Goal: Transaction & Acquisition: Book appointment/travel/reservation

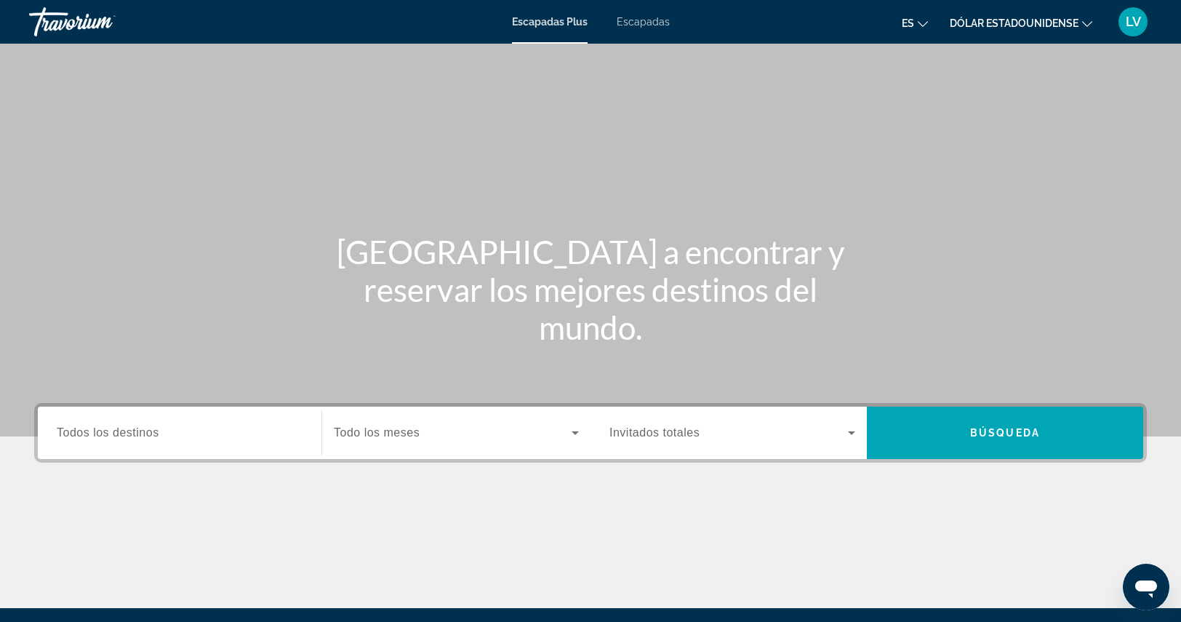
click at [161, 429] on input "Destination Todos los destinos" at bounding box center [180, 433] width 246 height 17
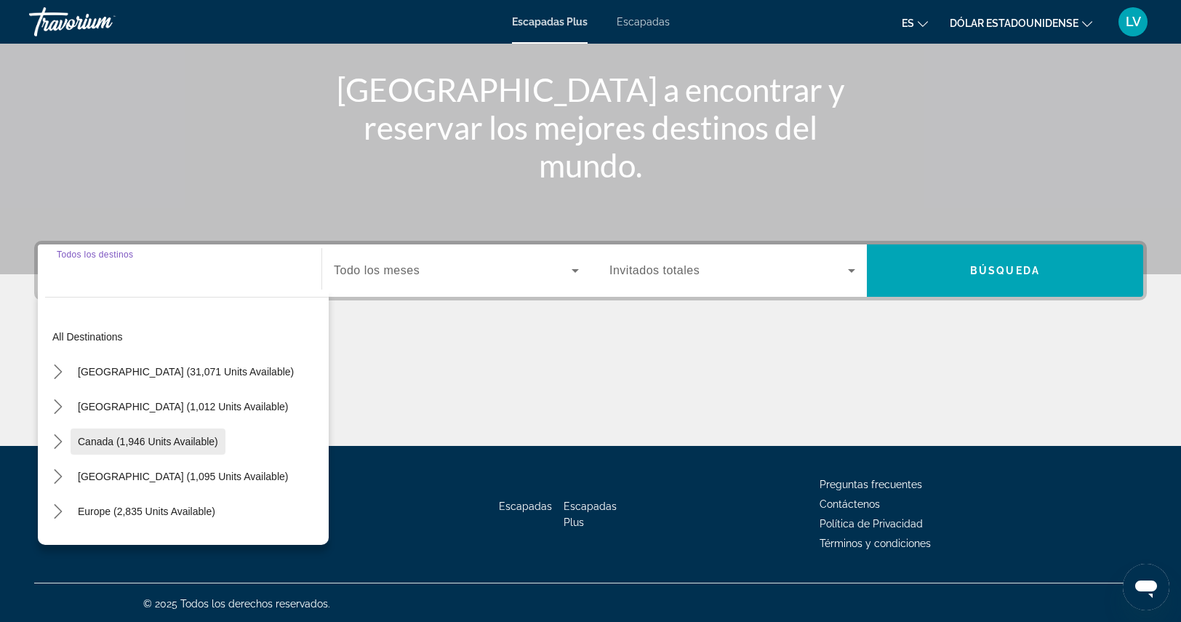
scroll to position [164, 0]
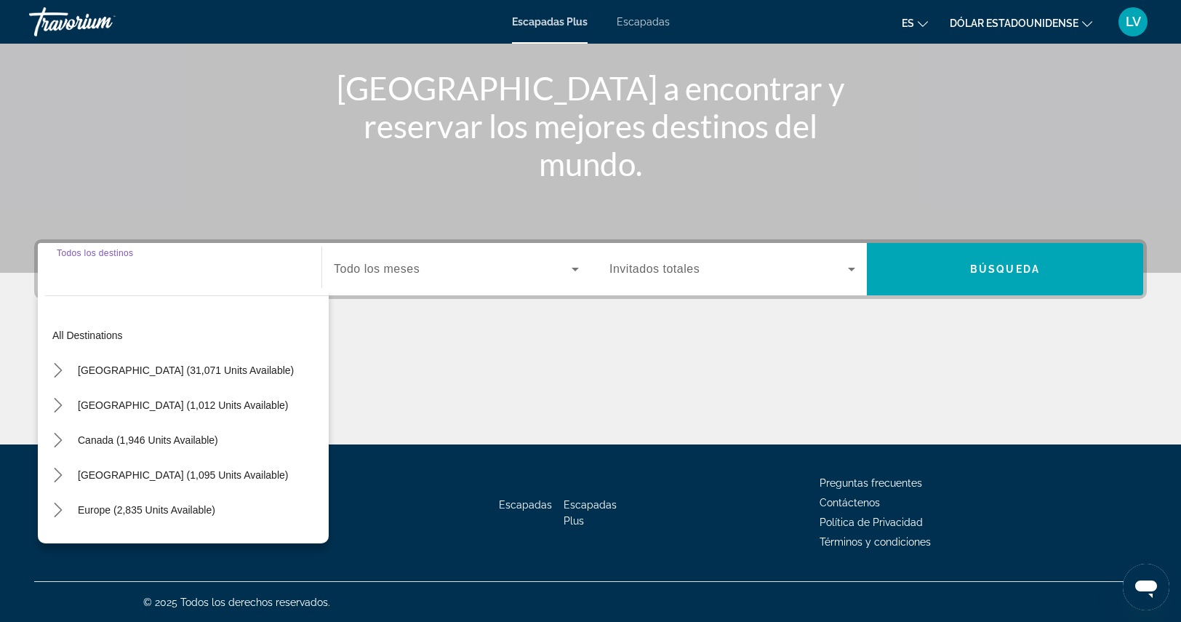
click at [96, 278] on div "Widget de búsqueda" at bounding box center [180, 269] width 246 height 41
click at [140, 512] on span "Europe (2,835 units available)" at bounding box center [146, 510] width 137 height 12
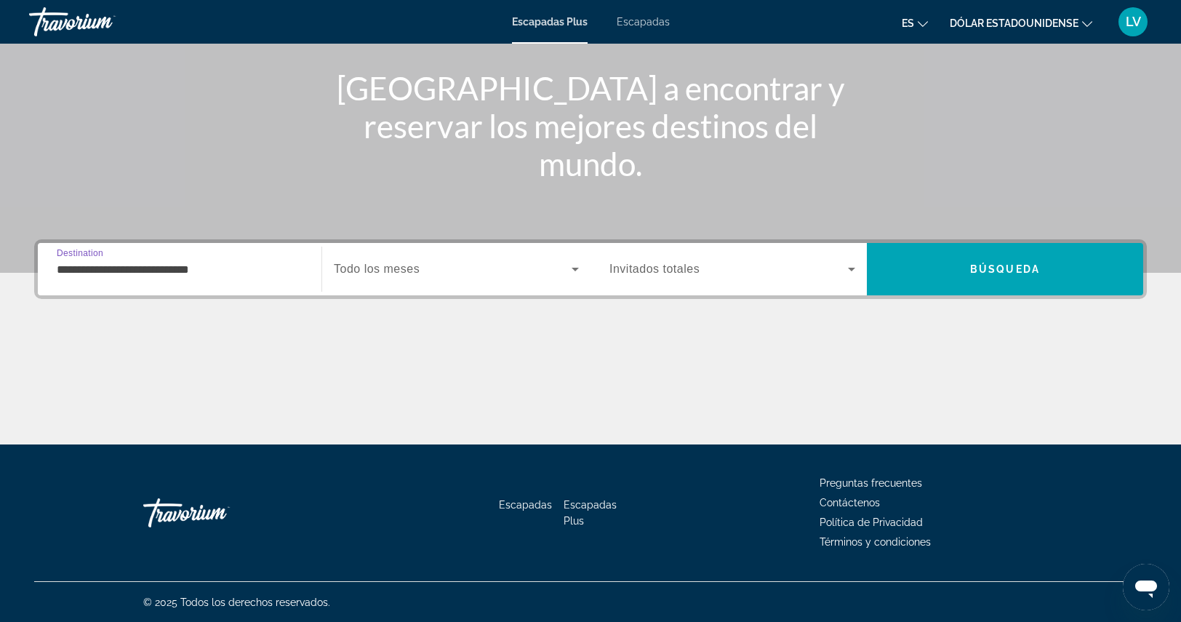
click at [443, 268] on span "Widget de búsqueda" at bounding box center [453, 268] width 238 height 17
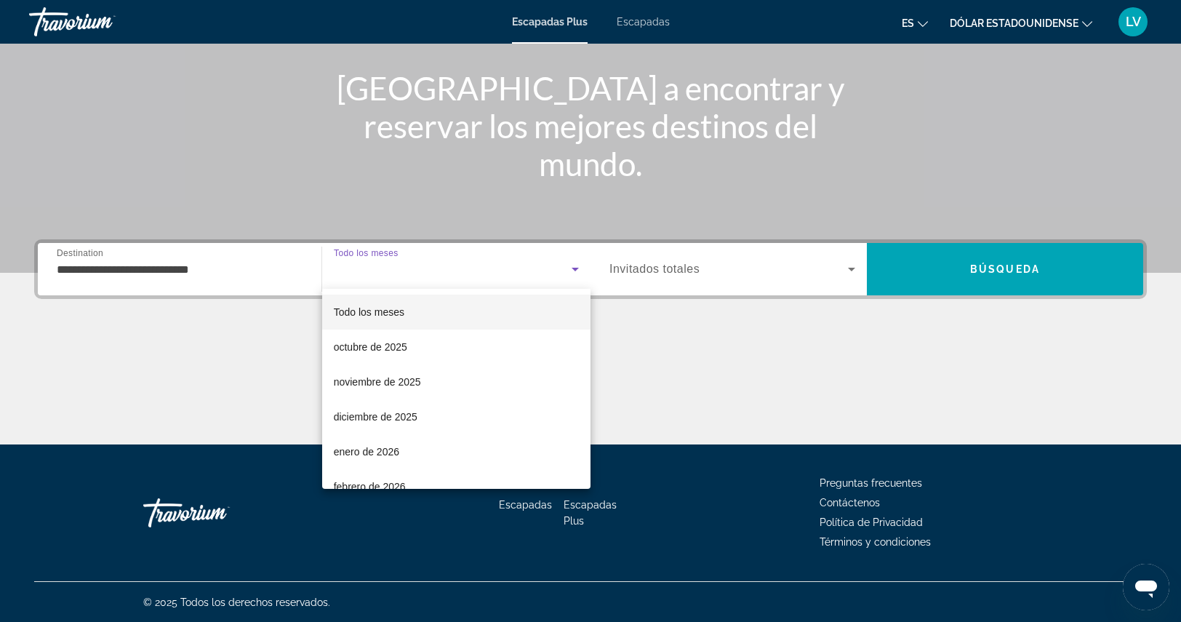
click at [140, 278] on div at bounding box center [590, 311] width 1181 height 622
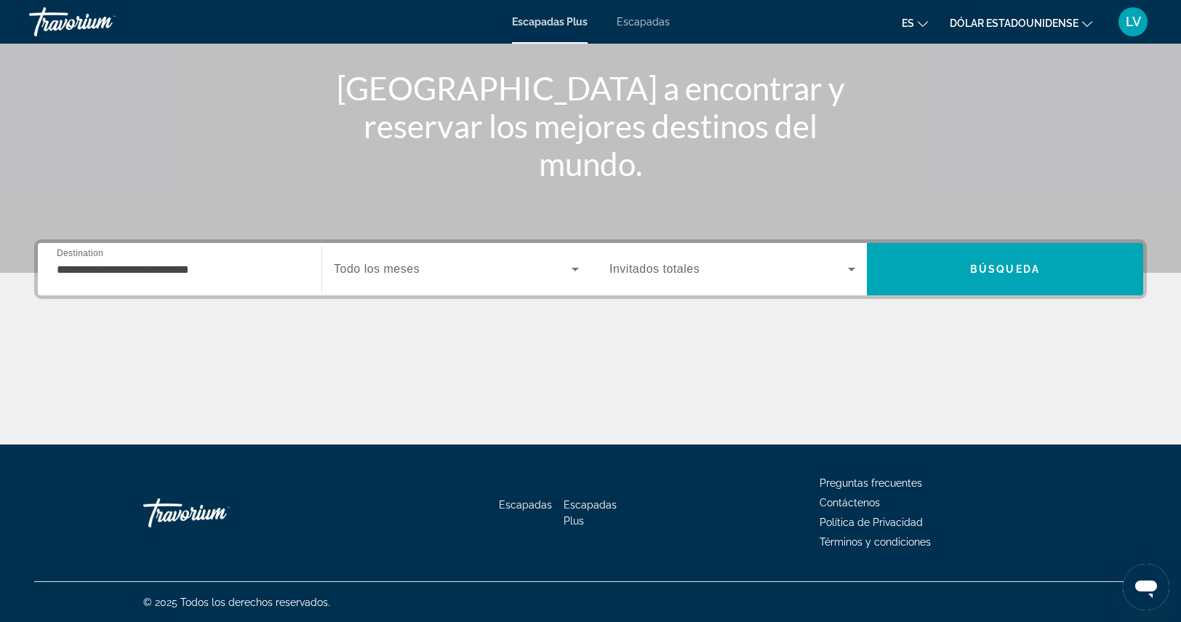
click at [387, 281] on div "Widget de búsqueda" at bounding box center [456, 269] width 245 height 41
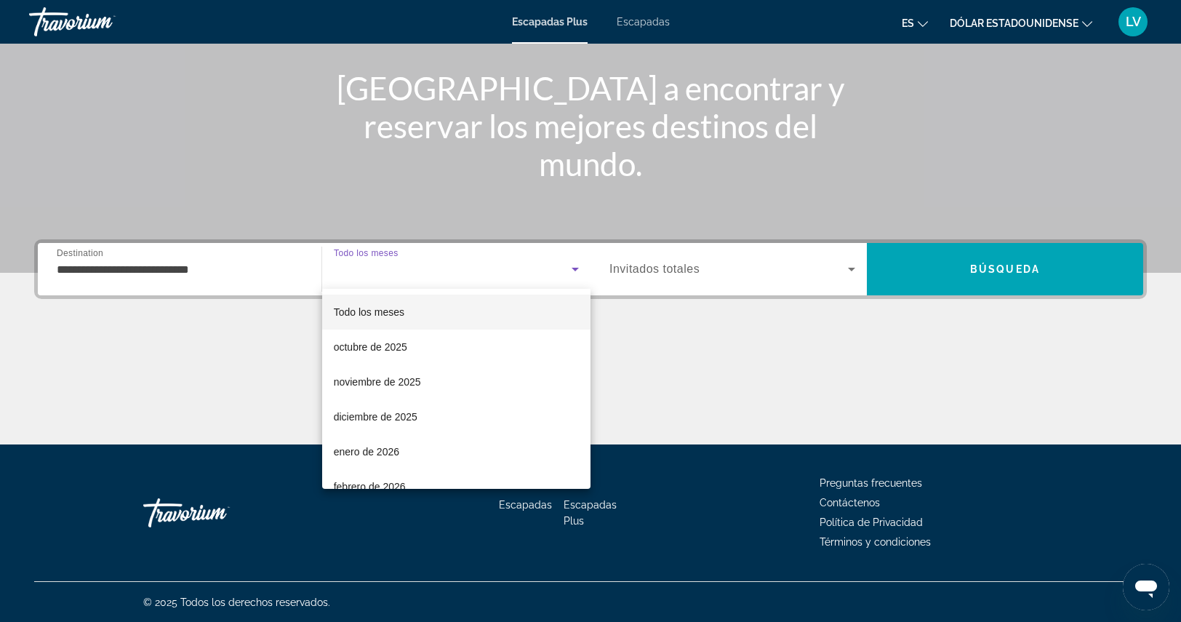
click at [214, 284] on div at bounding box center [590, 311] width 1181 height 622
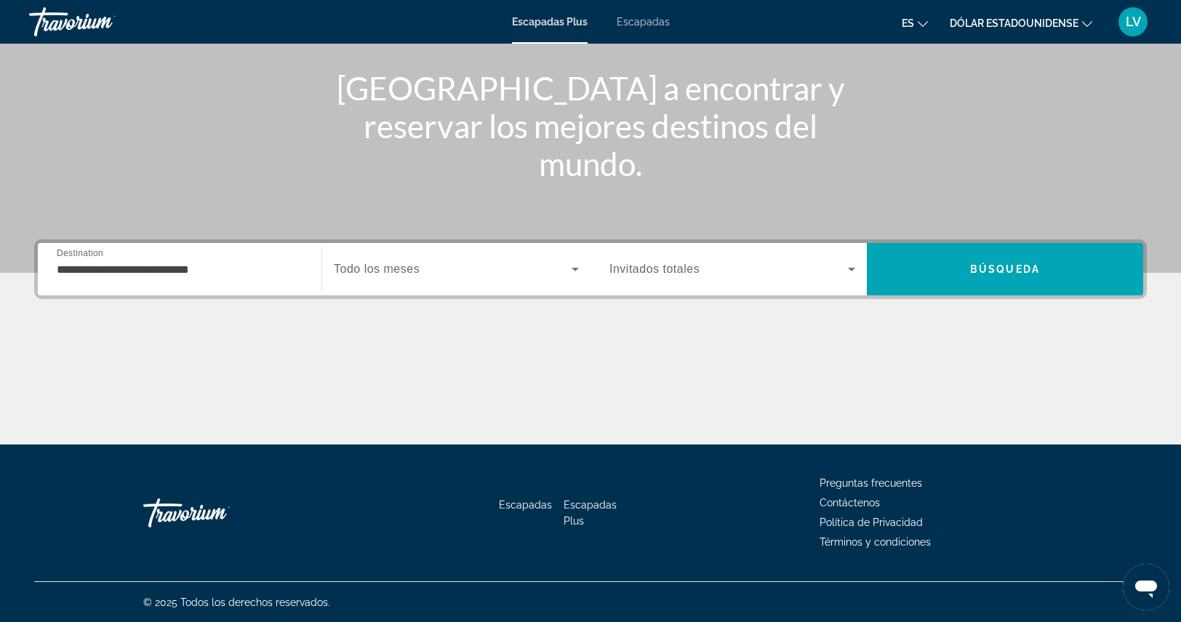
click at [208, 270] on input "**********" at bounding box center [180, 269] width 246 height 17
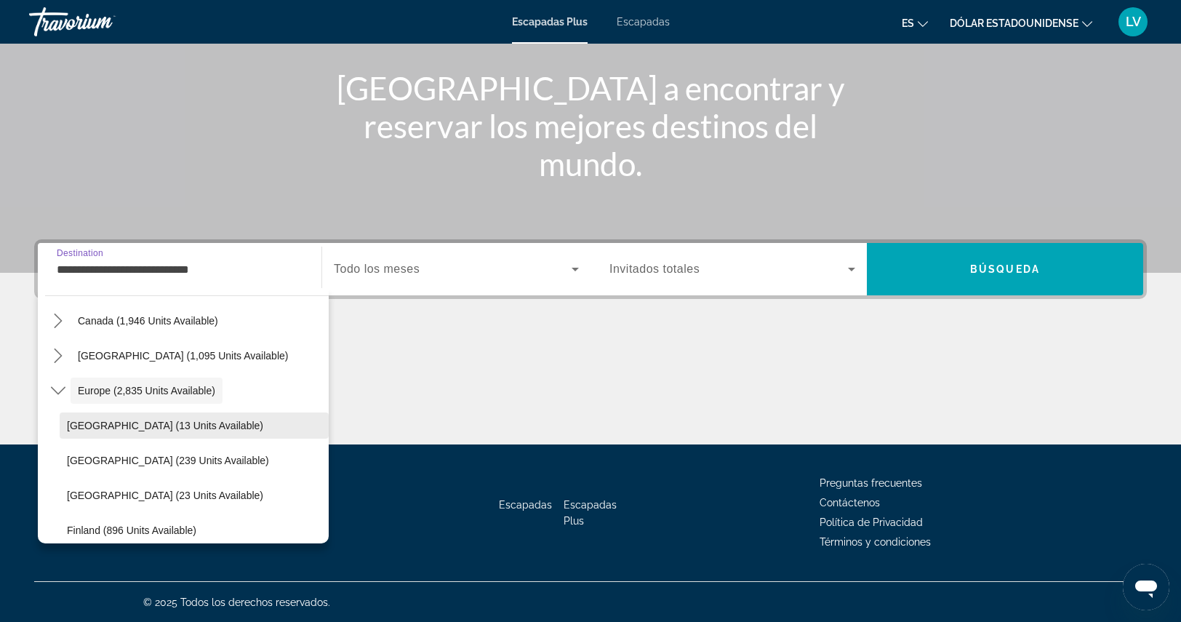
scroll to position [159, 0]
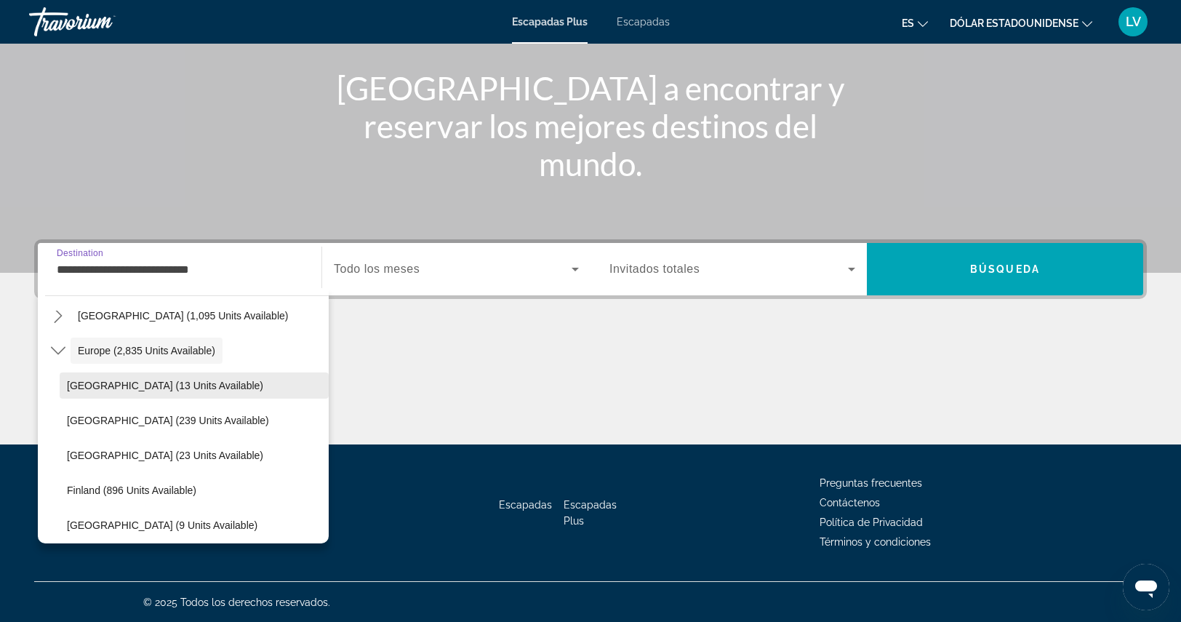
click at [160, 390] on span "Select destination: Andorra (13 units available)" at bounding box center [194, 385] width 269 height 35
type input "**********"
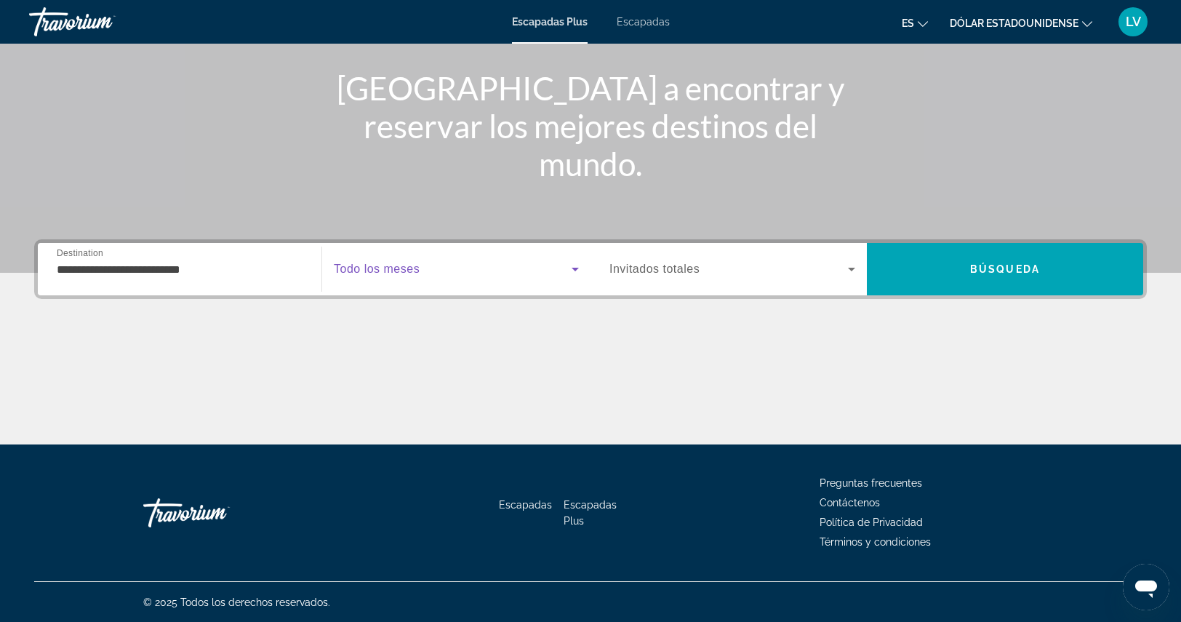
click at [494, 265] on span "Widget de búsqueda" at bounding box center [453, 268] width 238 height 17
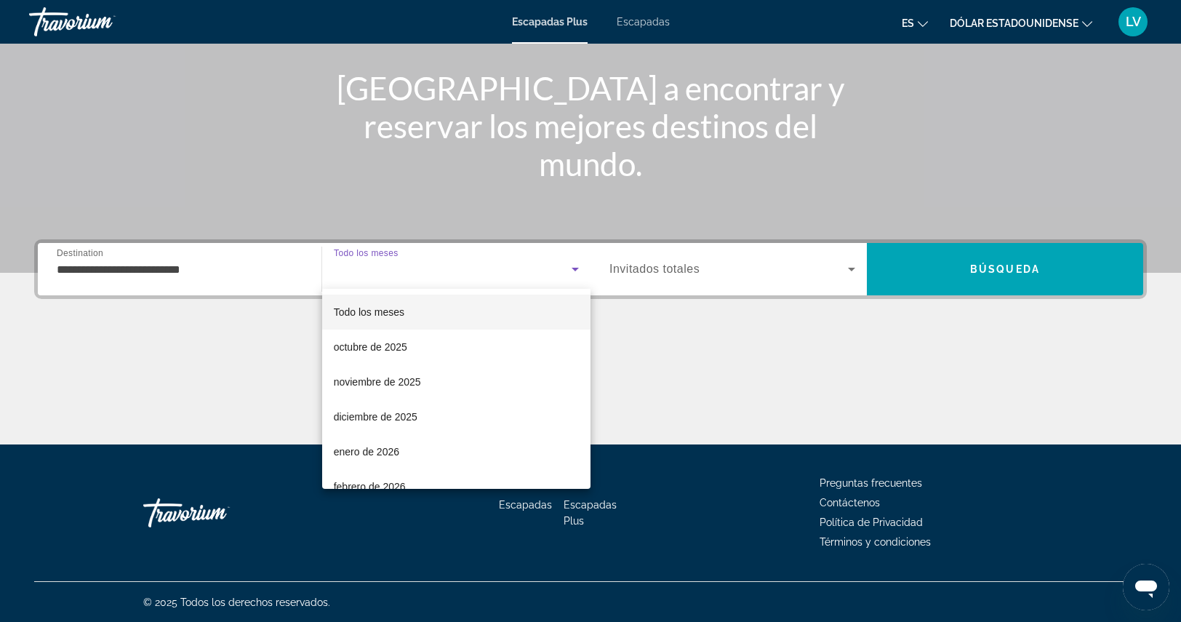
click at [403, 316] on font "Todo los meses" at bounding box center [369, 312] width 71 height 12
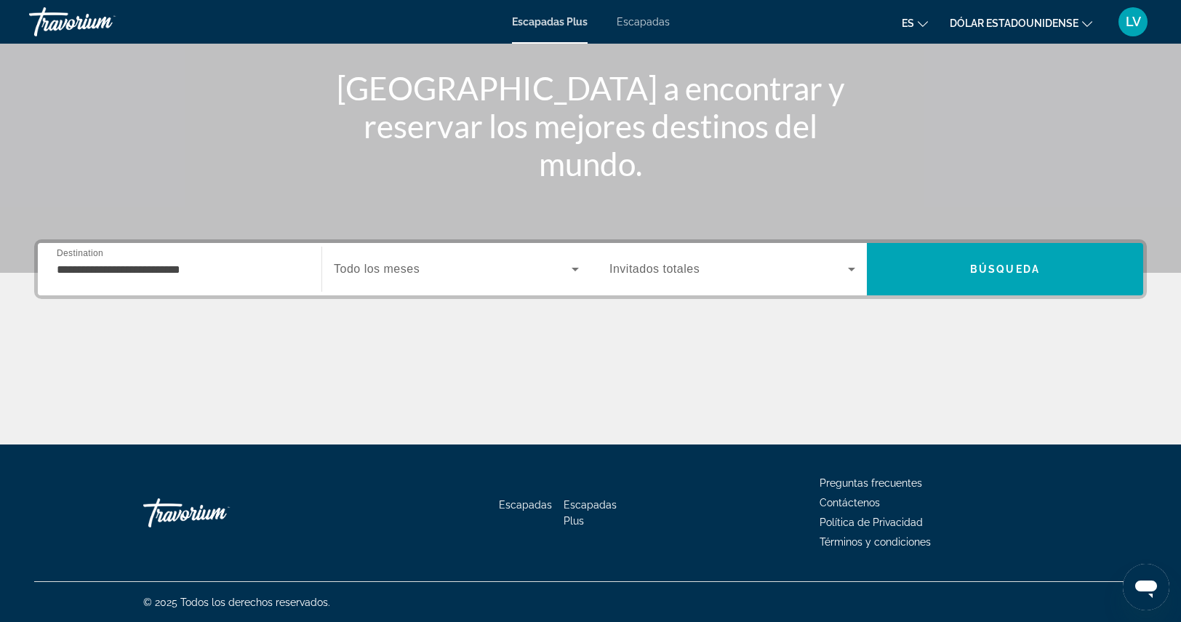
click at [692, 270] on span "Invitados totales" at bounding box center [654, 268] width 90 height 12
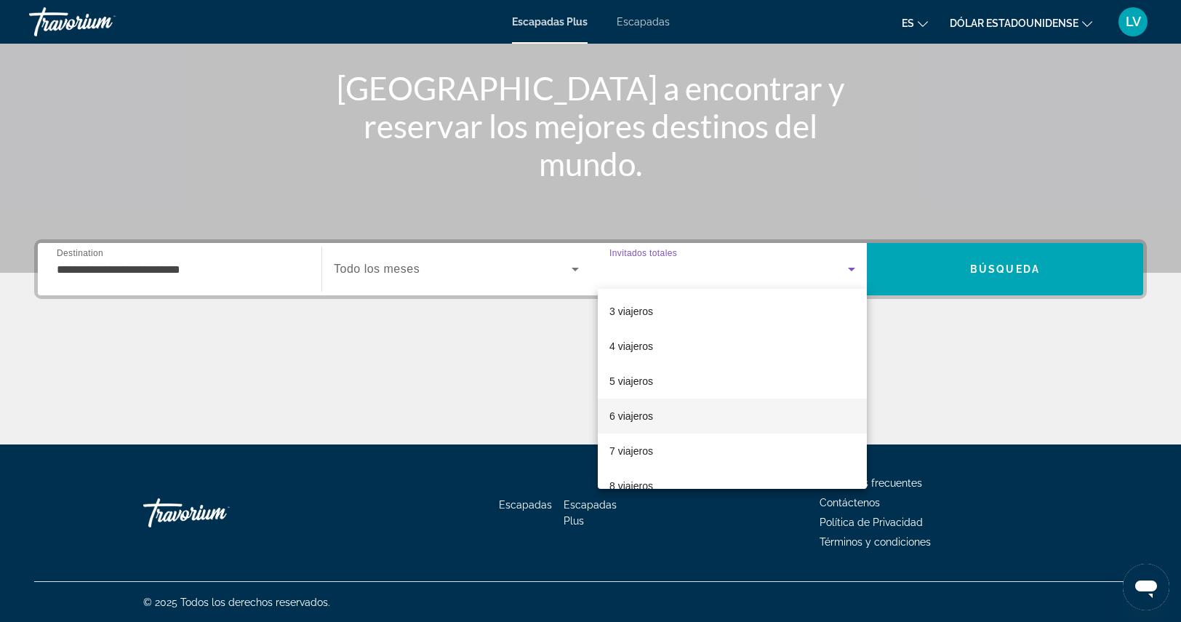
scroll to position [73, 0]
click at [641, 424] on mat-option "6 viajeros" at bounding box center [732, 413] width 269 height 35
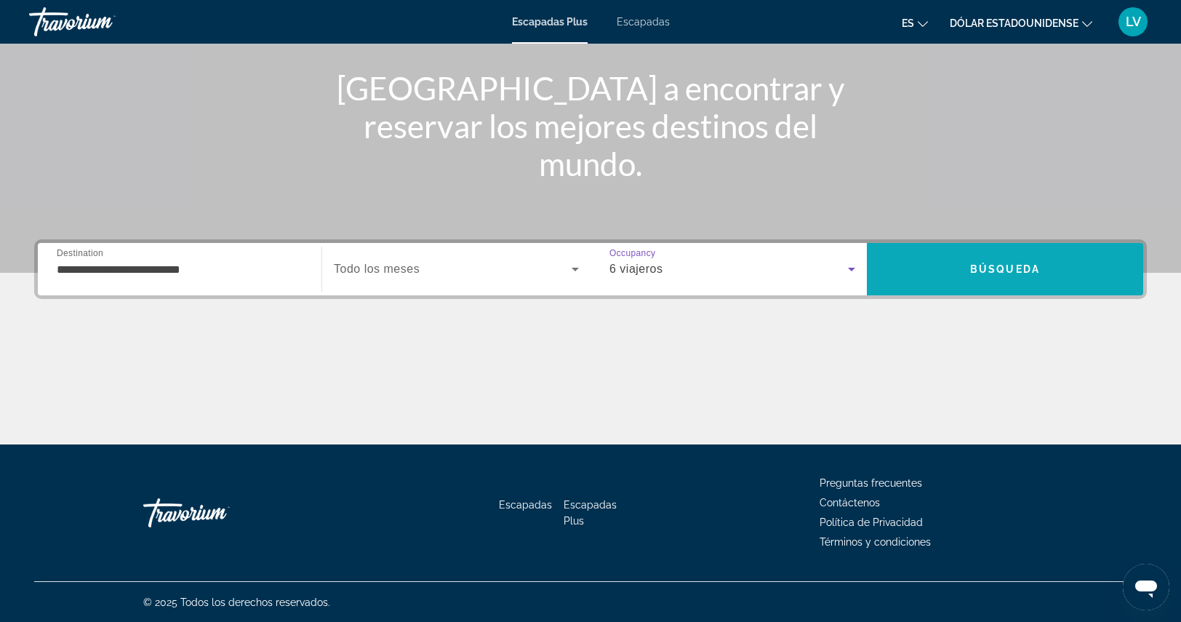
click at [1067, 277] on span "Buscar" at bounding box center [1005, 269] width 276 height 35
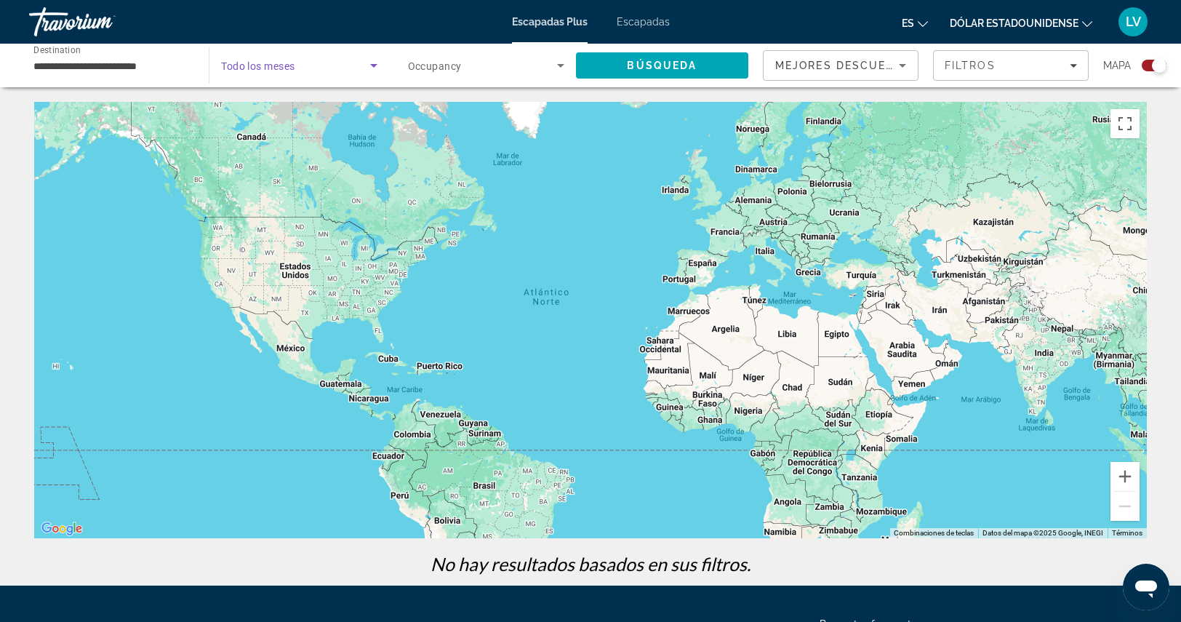
click at [315, 70] on span "Search widget" at bounding box center [295, 65] width 148 height 17
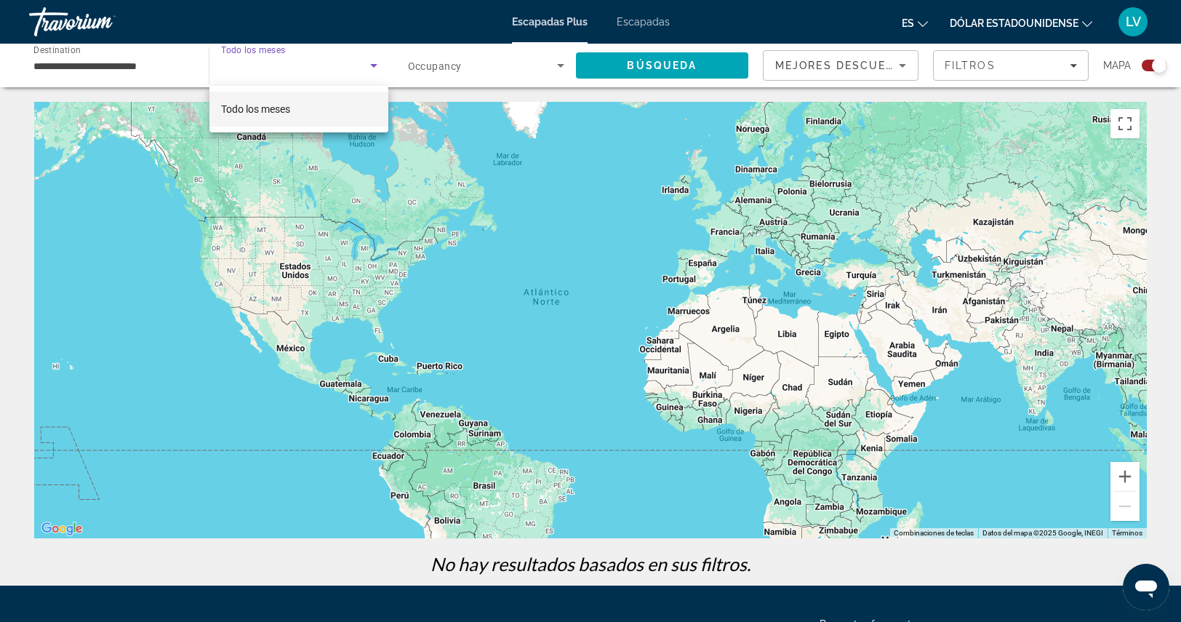
click at [305, 111] on mat-option "Todo los meses" at bounding box center [298, 109] width 179 height 35
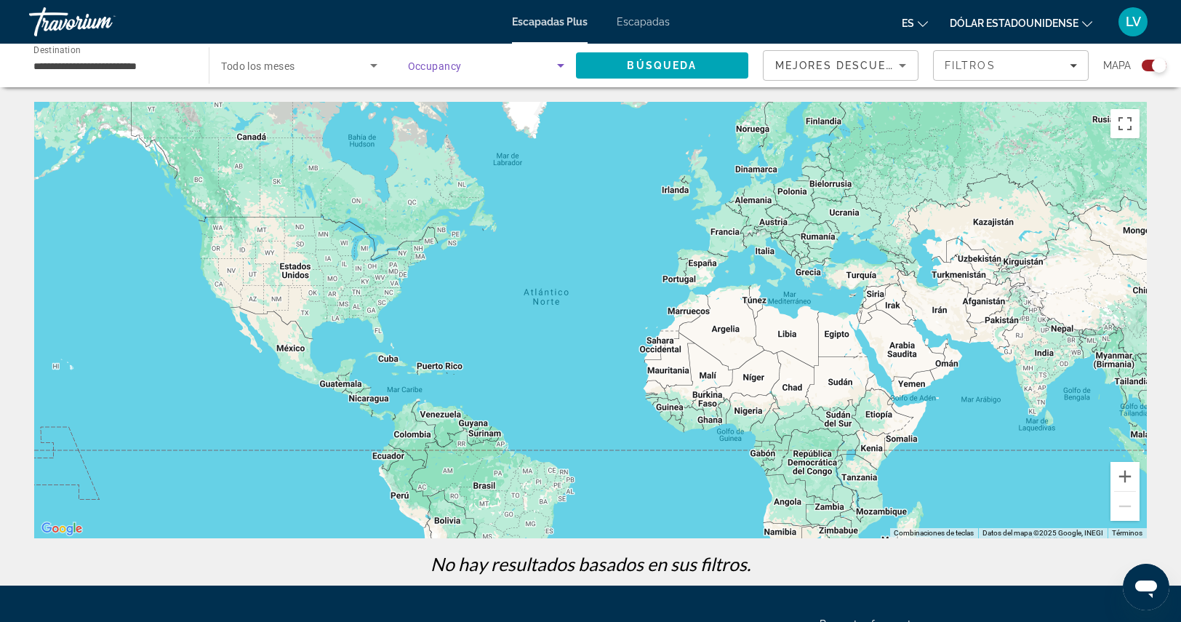
click at [505, 60] on span "Search widget" at bounding box center [482, 65] width 149 height 17
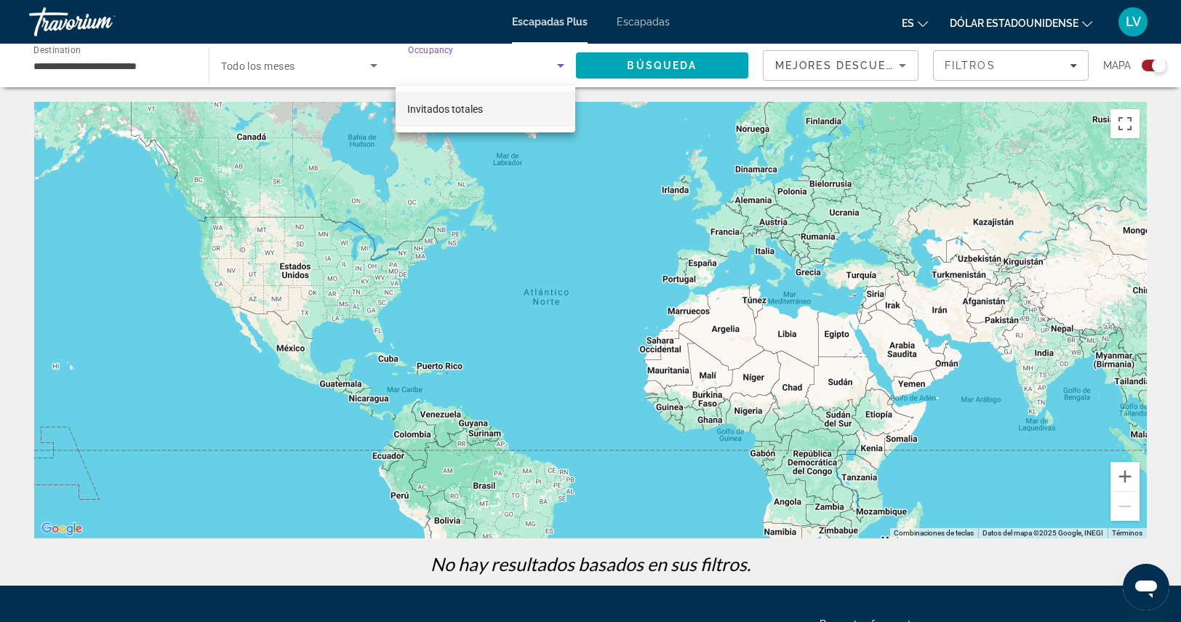
click at [479, 113] on font "Invitados totales" at bounding box center [445, 109] width 76 height 12
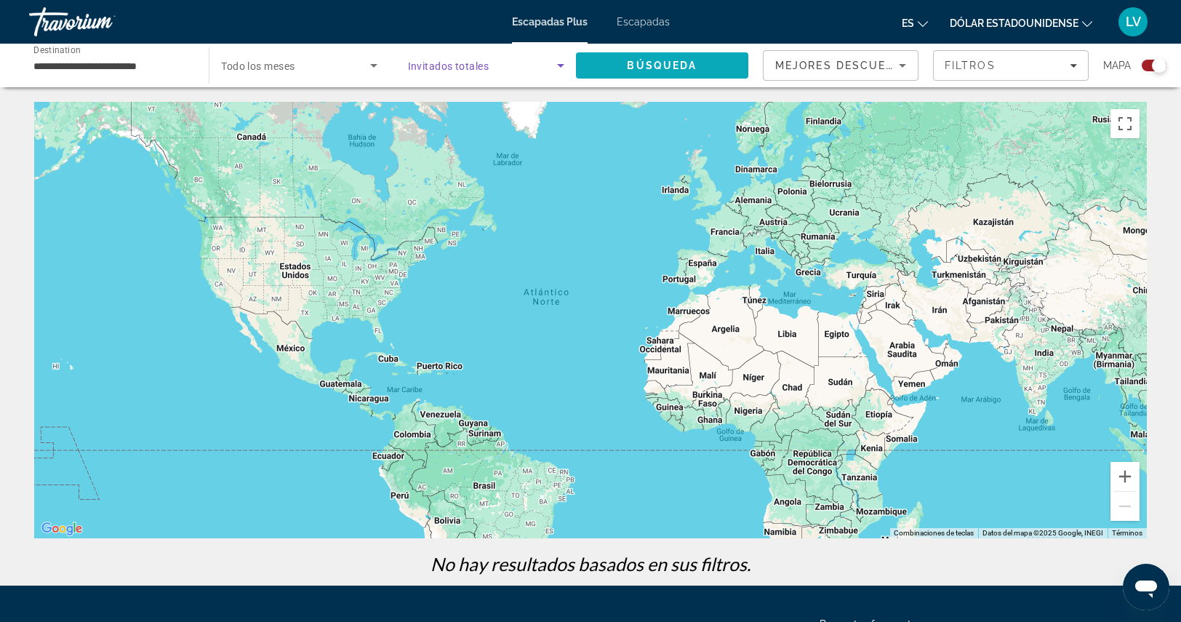
click at [701, 67] on span "Search" at bounding box center [662, 65] width 172 height 35
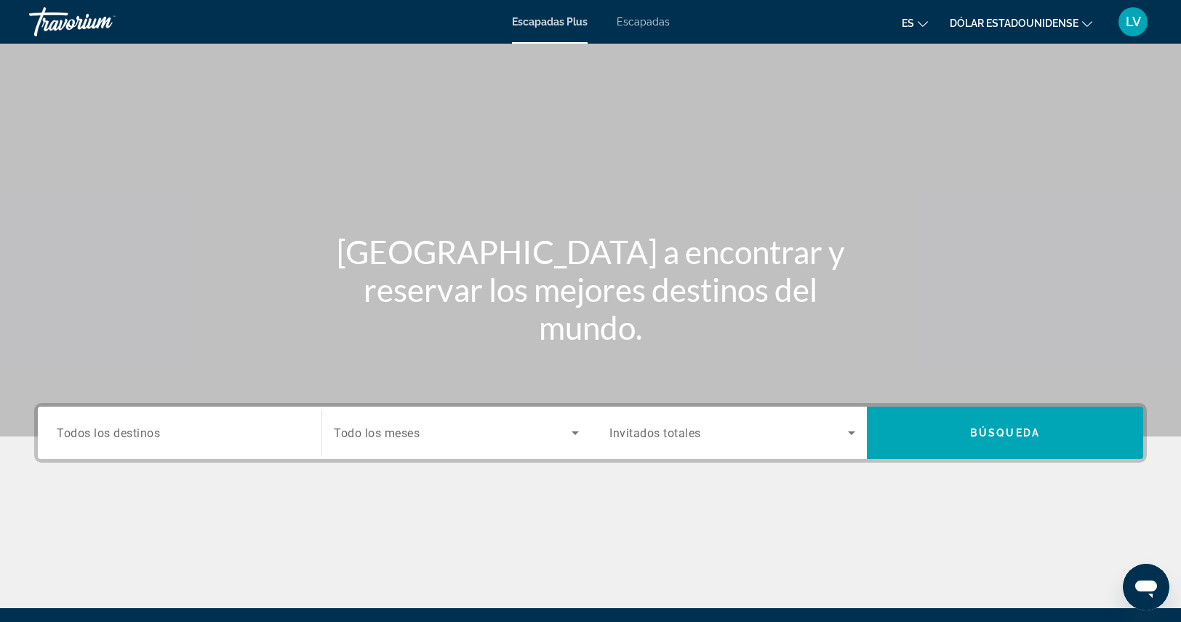
click at [177, 427] on input "Destination Todos los destinos" at bounding box center [180, 433] width 246 height 17
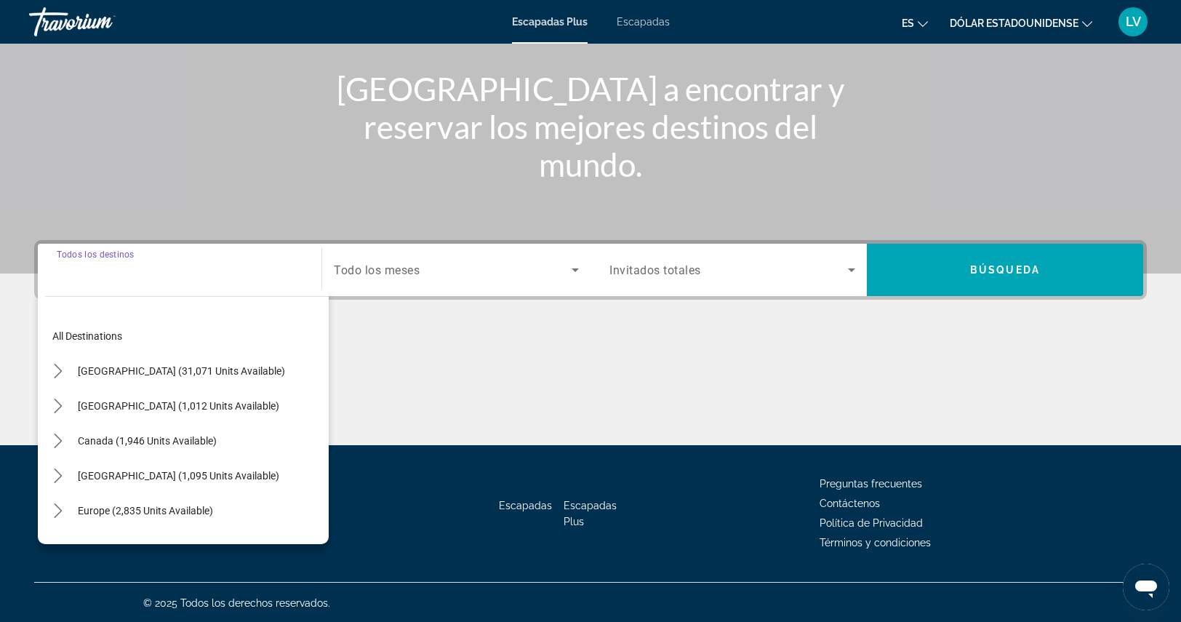
scroll to position [164, 0]
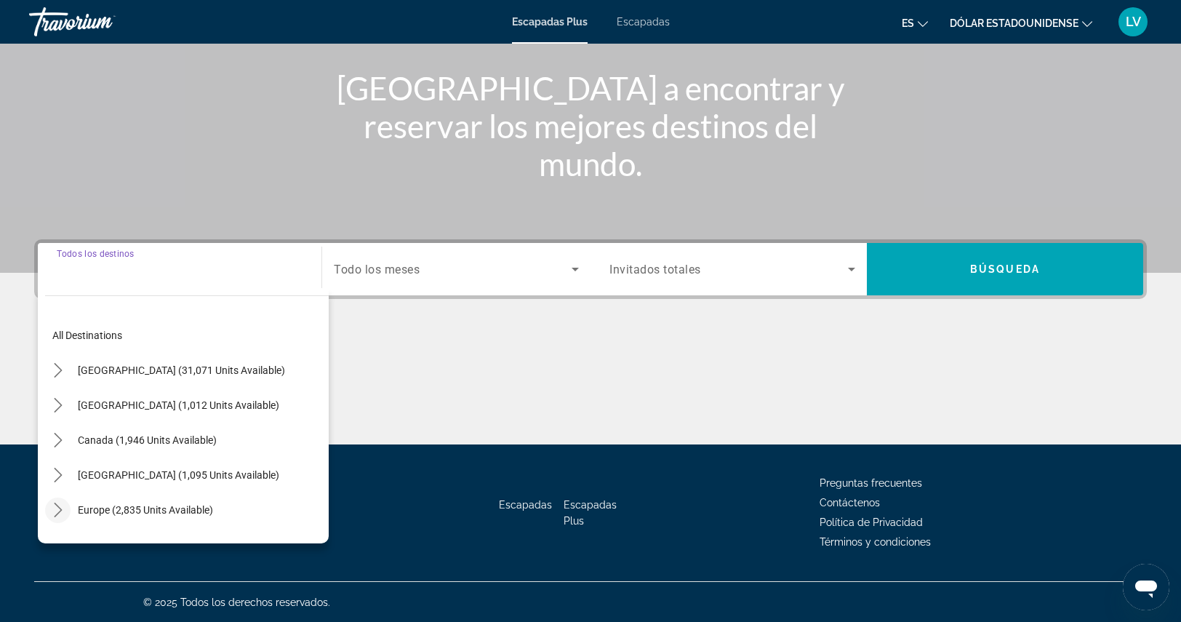
click at [55, 506] on icon "Toggle Europe (2,835 units available) submenu" at bounding box center [58, 509] width 15 height 15
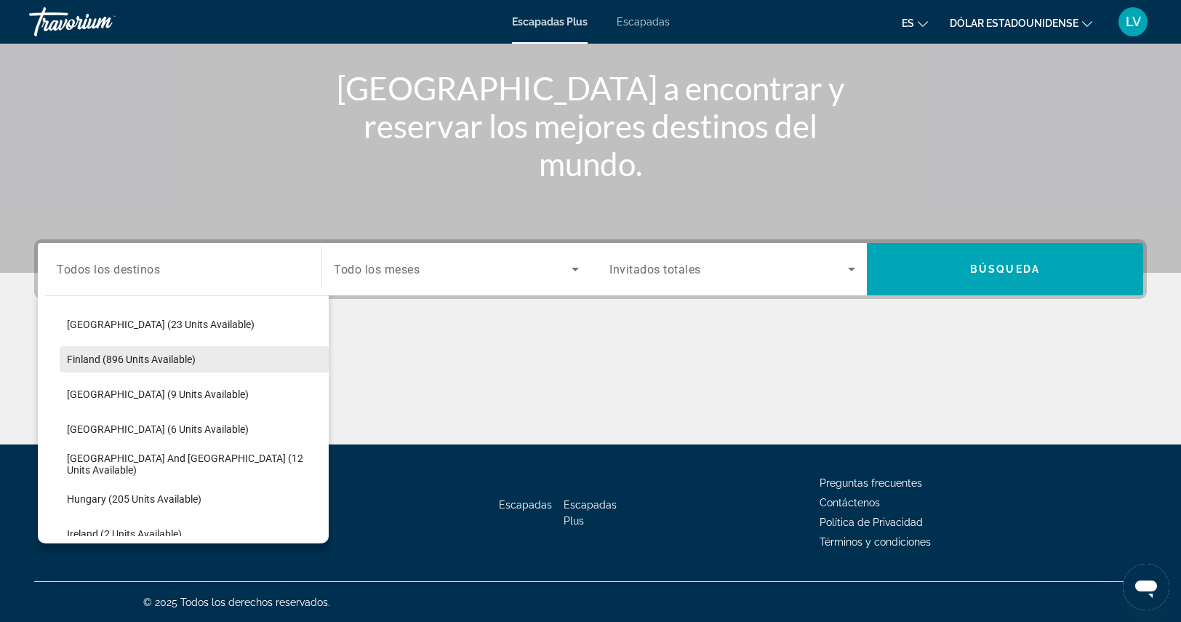
scroll to position [327, 0]
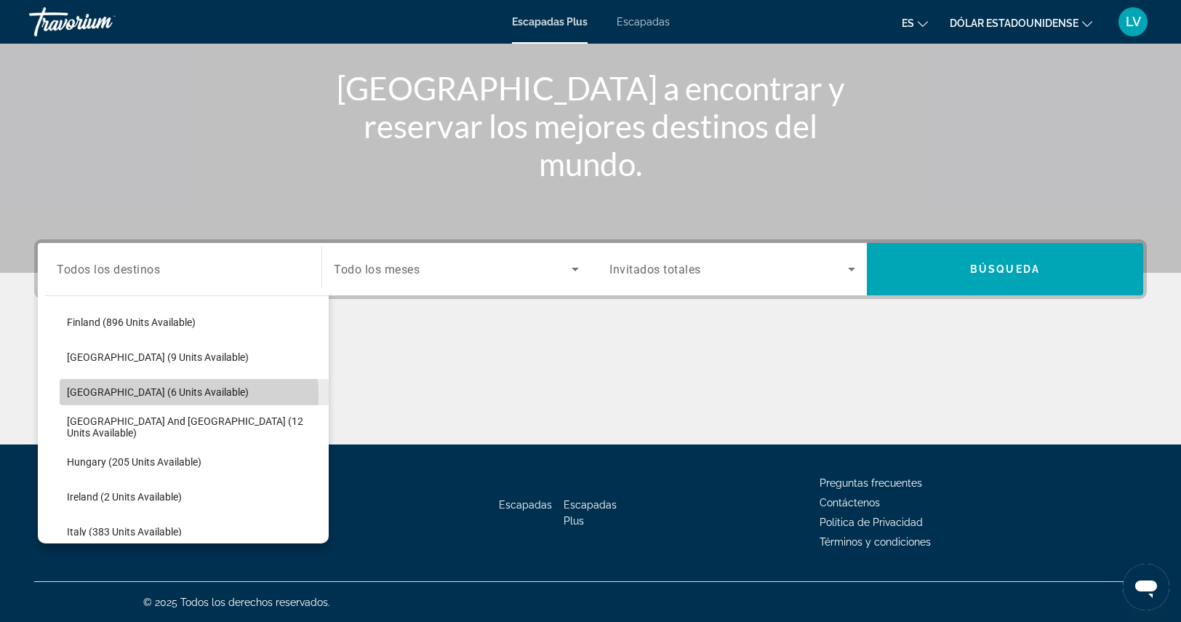
click at [150, 395] on span "[GEOGRAPHIC_DATA] (6 units available)" at bounding box center [158, 392] width 182 height 12
type input "**********"
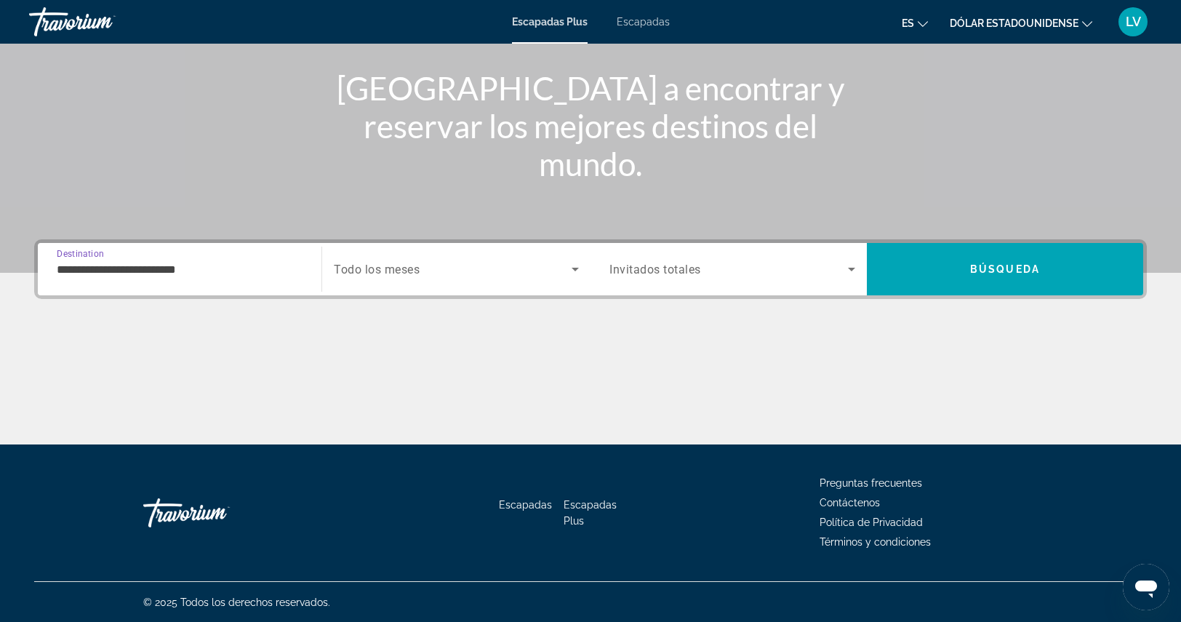
click at [322, 273] on div "Start Month Todo los meses" at bounding box center [456, 269] width 268 height 41
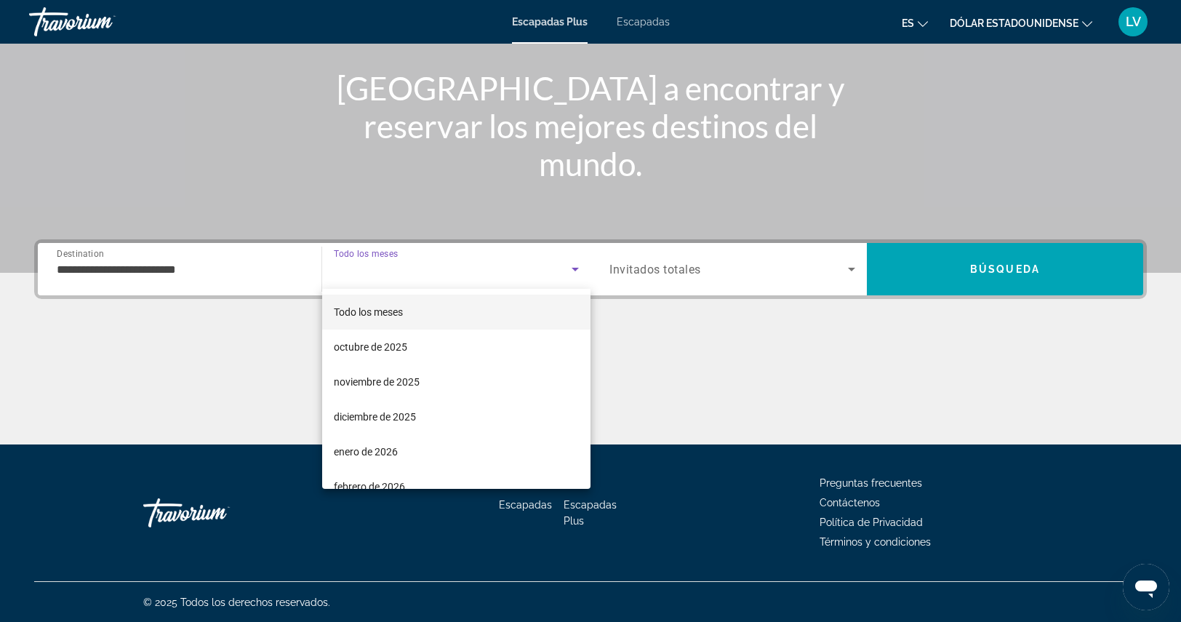
click at [416, 317] on mat-option "Todo los meses" at bounding box center [456, 311] width 268 height 35
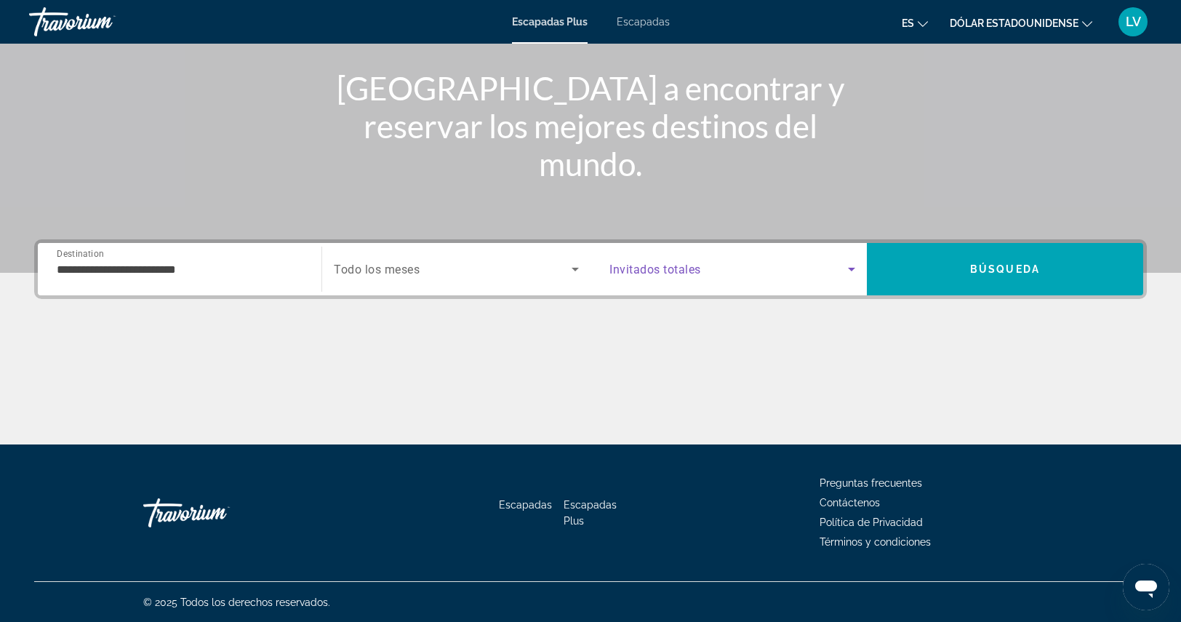
click at [666, 276] on span "Search widget" at bounding box center [728, 268] width 238 height 17
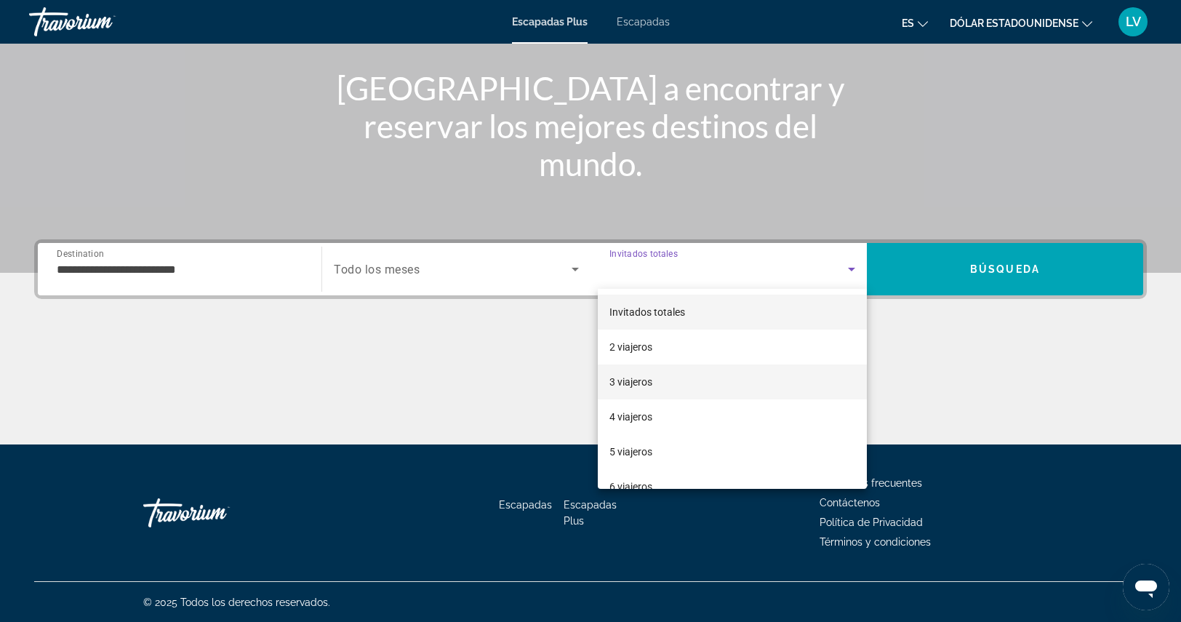
click at [656, 385] on mat-option "3 viajeros" at bounding box center [732, 381] width 269 height 35
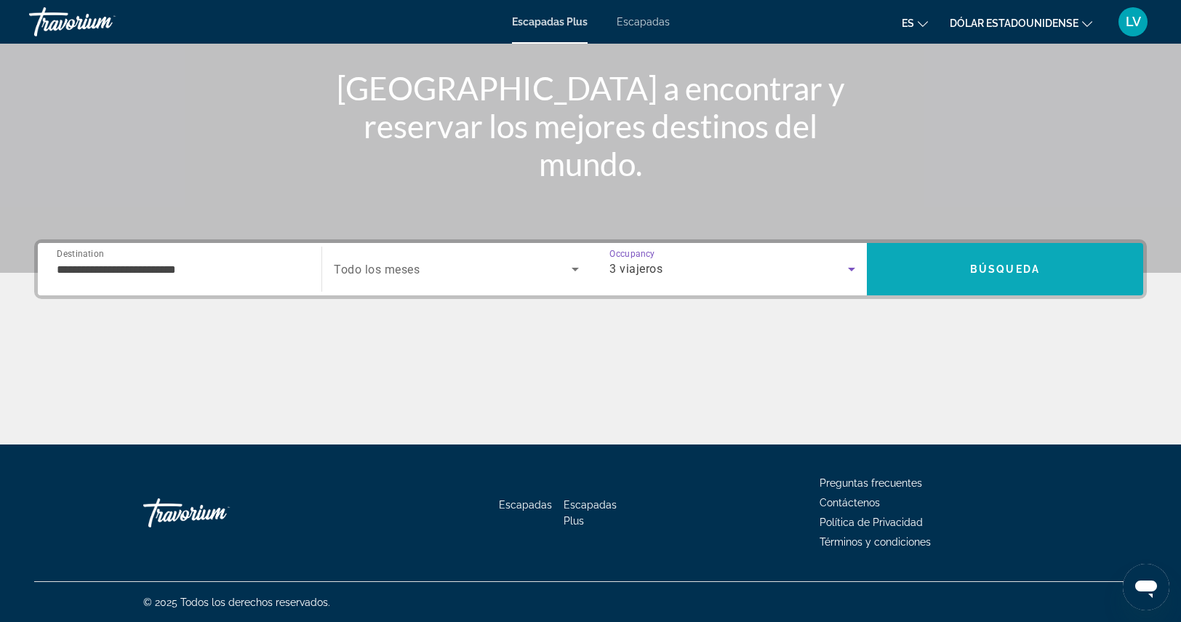
click at [989, 266] on span "Búsqueda" at bounding box center [1005, 269] width 70 height 12
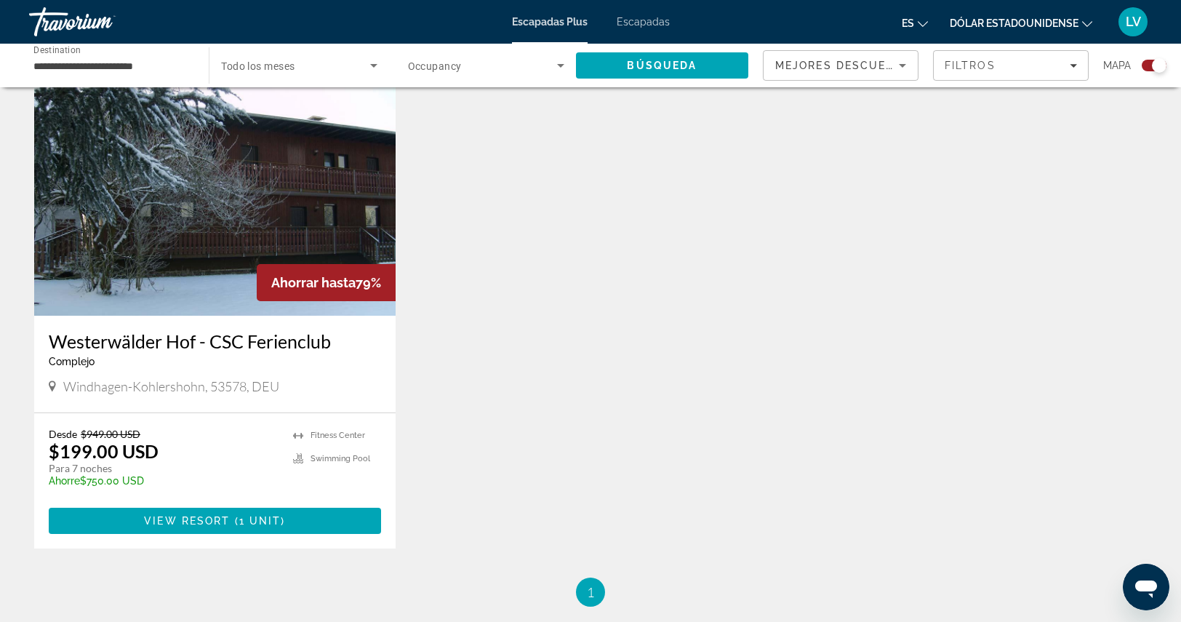
scroll to position [509, 0]
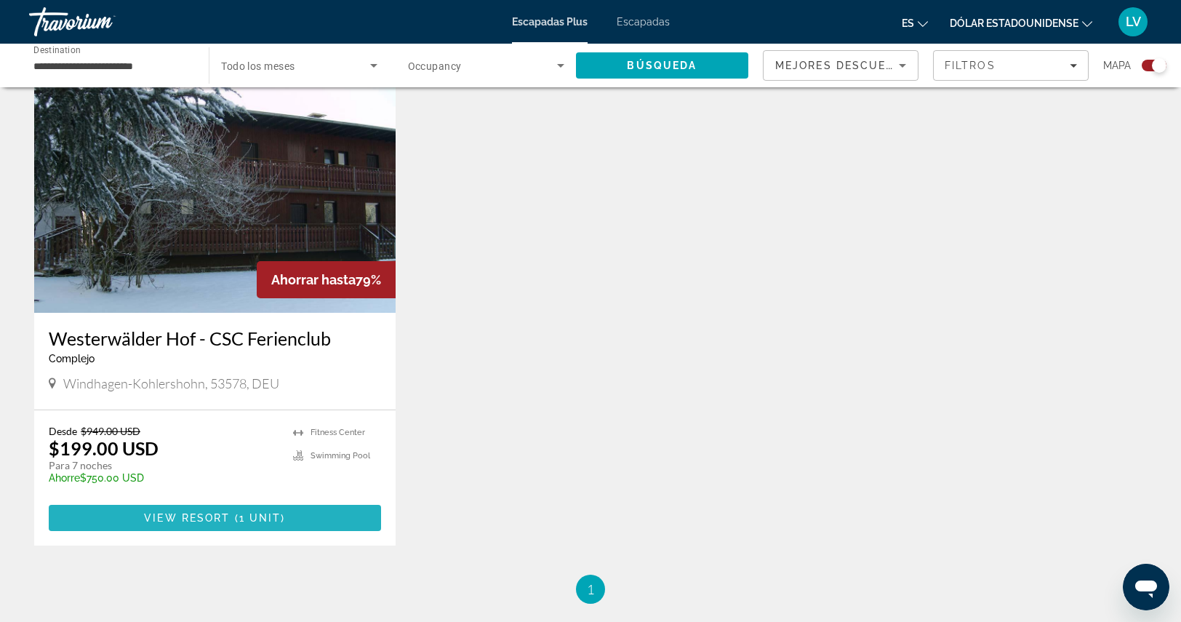
click at [207, 514] on span "View Resort" at bounding box center [187, 518] width 86 height 12
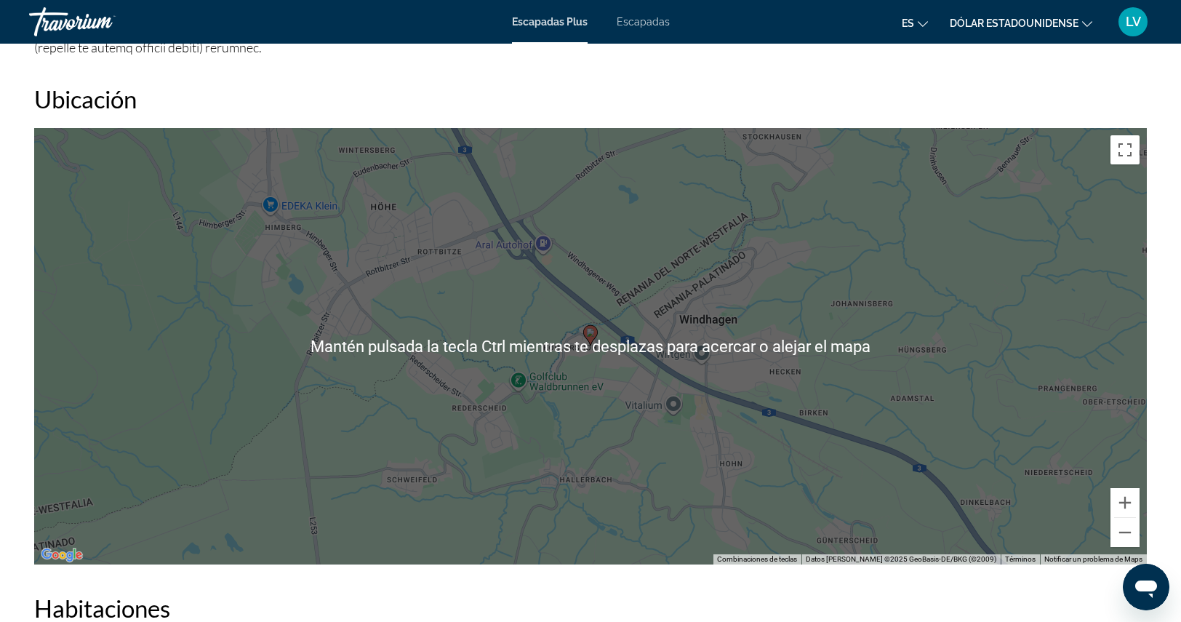
scroll to position [1527, 0]
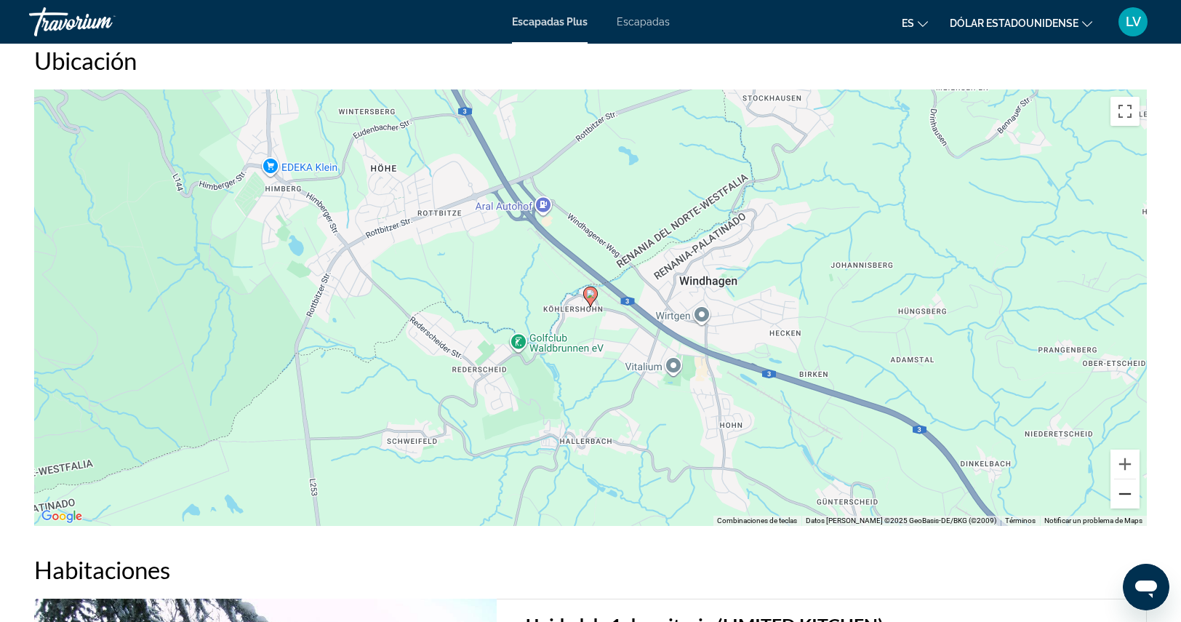
click at [1125, 491] on button "Reducir" at bounding box center [1124, 493] width 29 height 29
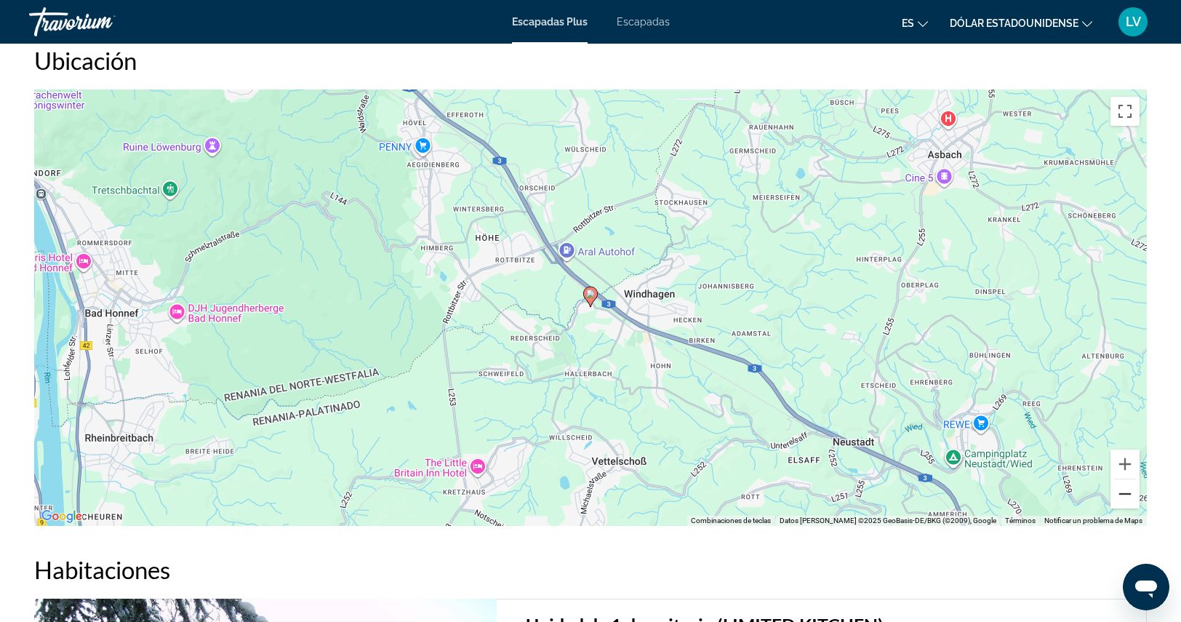
click at [1125, 491] on button "Reducir" at bounding box center [1124, 493] width 29 height 29
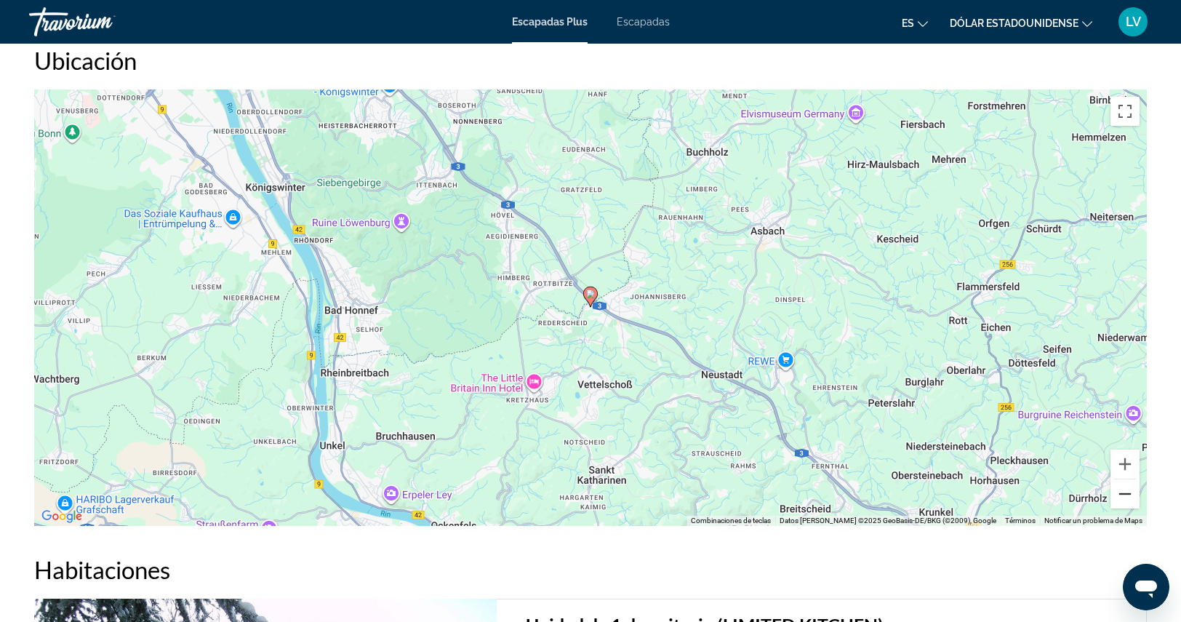
click at [1125, 491] on button "Reducir" at bounding box center [1124, 493] width 29 height 29
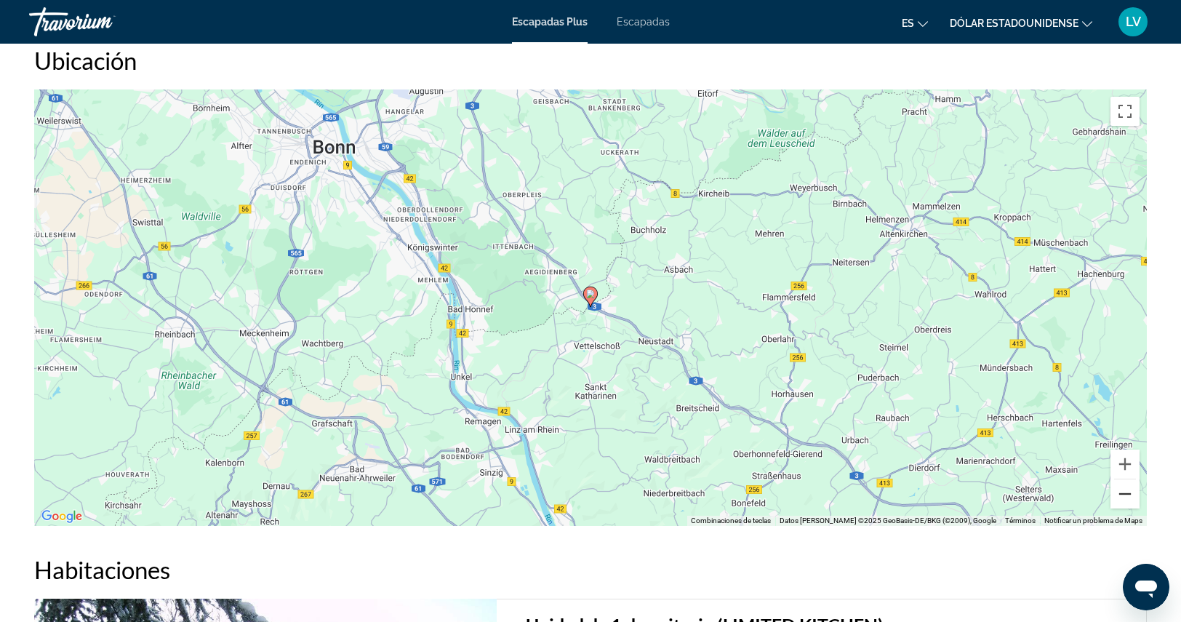
click at [1125, 491] on button "Reducir" at bounding box center [1124, 493] width 29 height 29
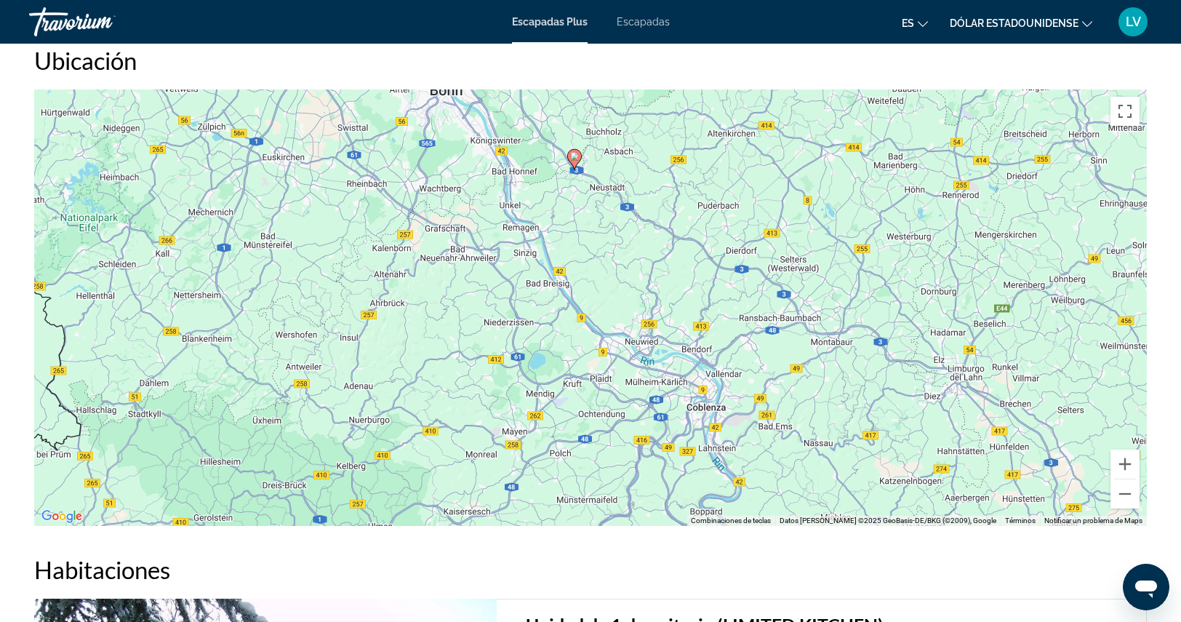
drag, startPoint x: 734, startPoint y: 435, endPoint x: 718, endPoint y: 296, distance: 139.8
click at [718, 296] on div "Para activar la función de arrastre con el teclado, pulsa Alt + Intro. Cuando h…" at bounding box center [590, 307] width 1112 height 436
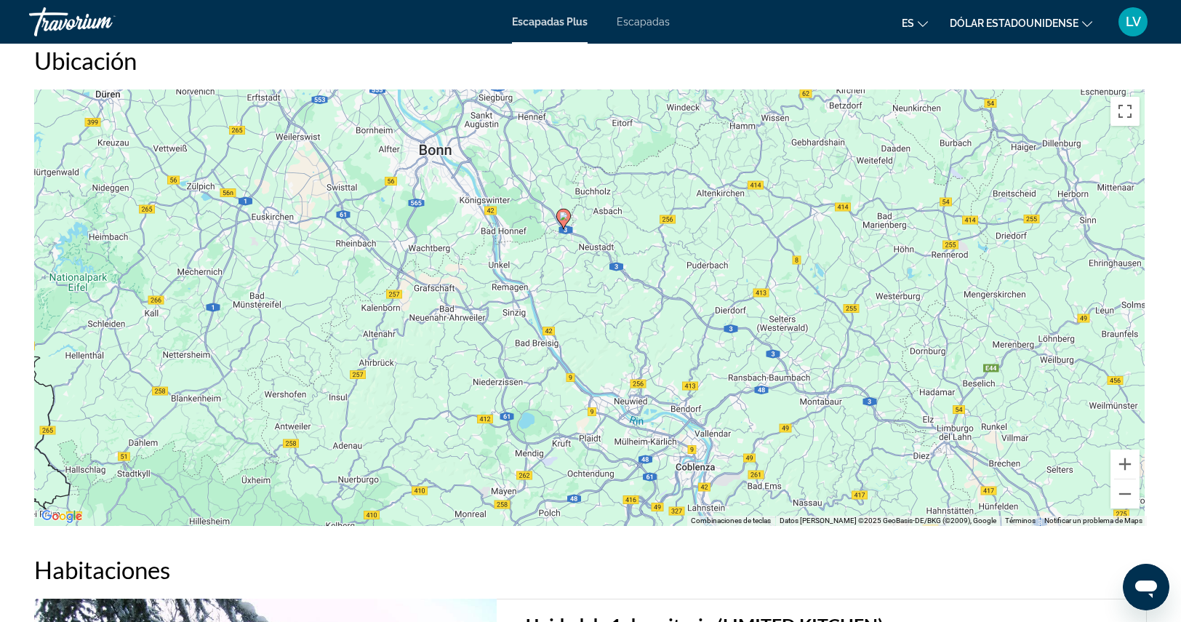
drag, startPoint x: 756, startPoint y: 303, endPoint x: 924, endPoint y: 422, distance: 205.5
click at [745, 365] on div "Para activar la función de arrastre con el teclado, pulsa Alt + Intro. Cuando h…" at bounding box center [590, 307] width 1112 height 436
click at [1122, 463] on button "Ampliar" at bounding box center [1124, 463] width 29 height 29
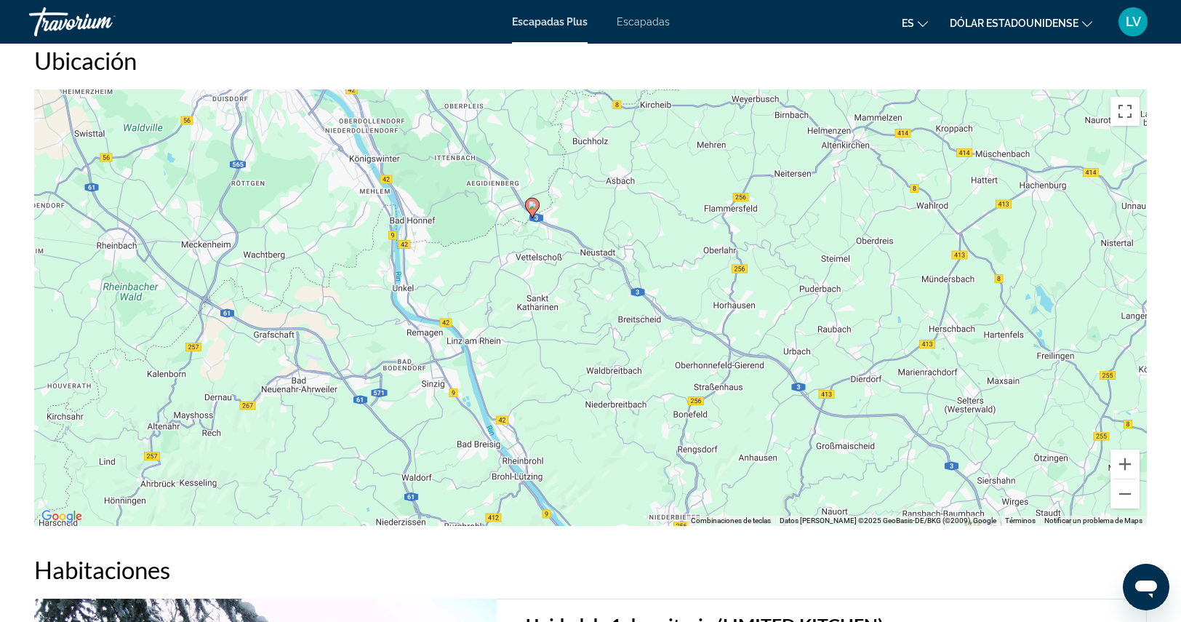
drag, startPoint x: 834, startPoint y: 348, endPoint x: 828, endPoint y: 415, distance: 67.1
click at [828, 415] on div "Para activar la función de arrastre con el teclado, pulsa Alt + Intro. Cuando h…" at bounding box center [590, 307] width 1112 height 436
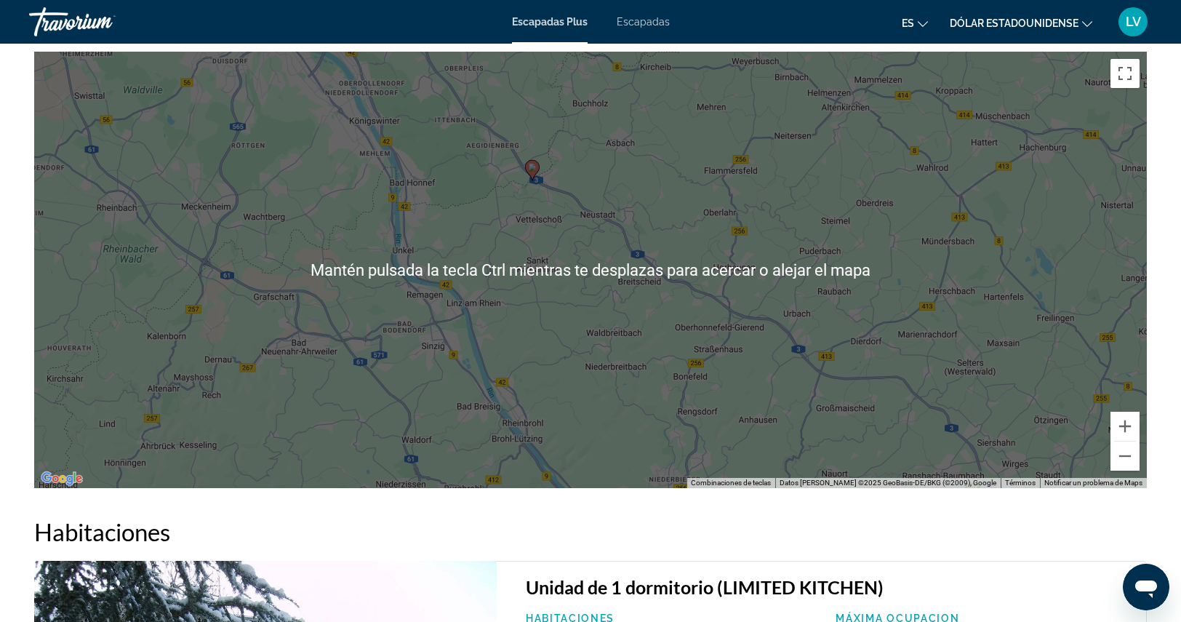
scroll to position [1599, 0]
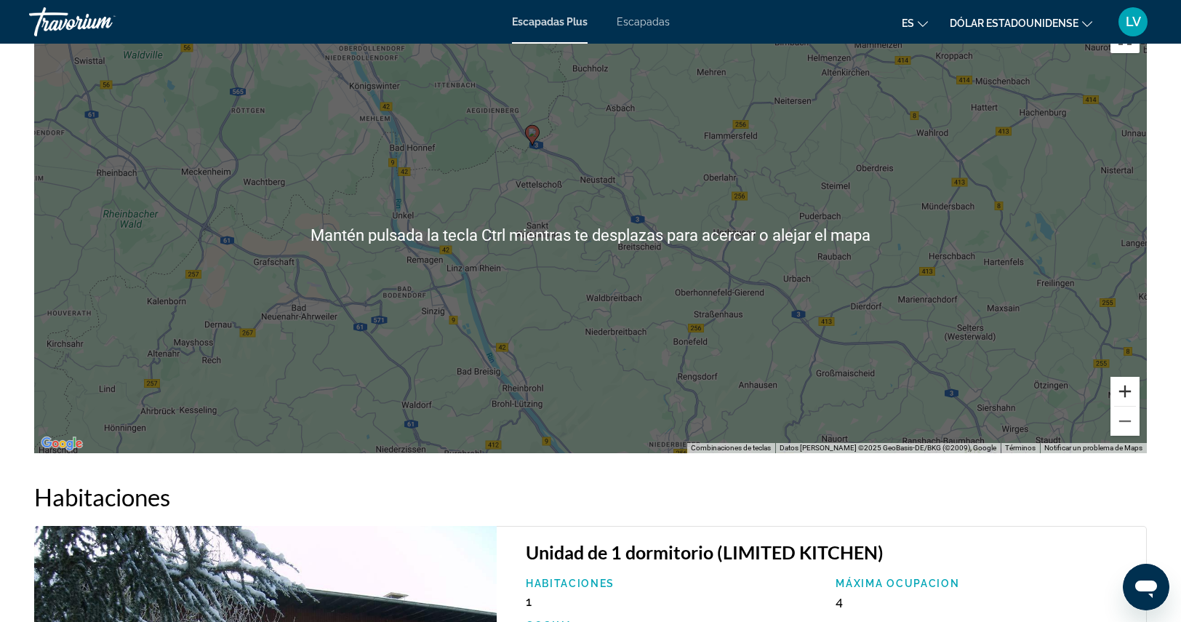
click at [1137, 394] on button "Ampliar" at bounding box center [1124, 391] width 29 height 29
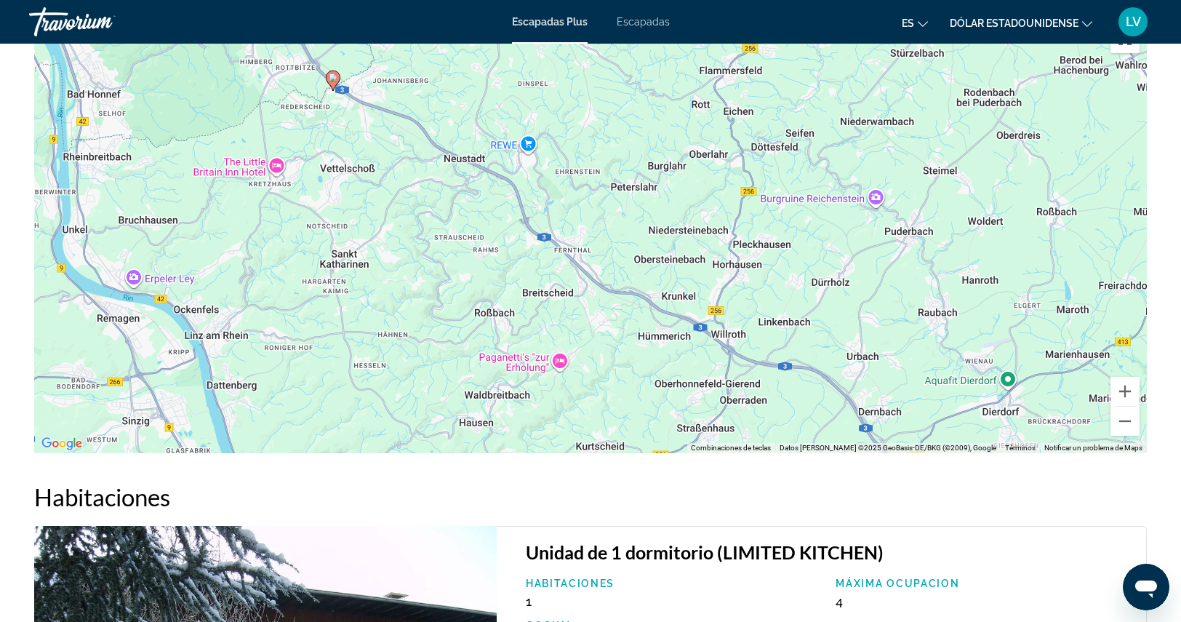
drag, startPoint x: 954, startPoint y: 345, endPoint x: 811, endPoint y: 378, distance: 146.2
click at [811, 378] on div "Para activar la función de arrastre con el teclado, pulsa Alt + Intro. Cuando h…" at bounding box center [590, 235] width 1112 height 436
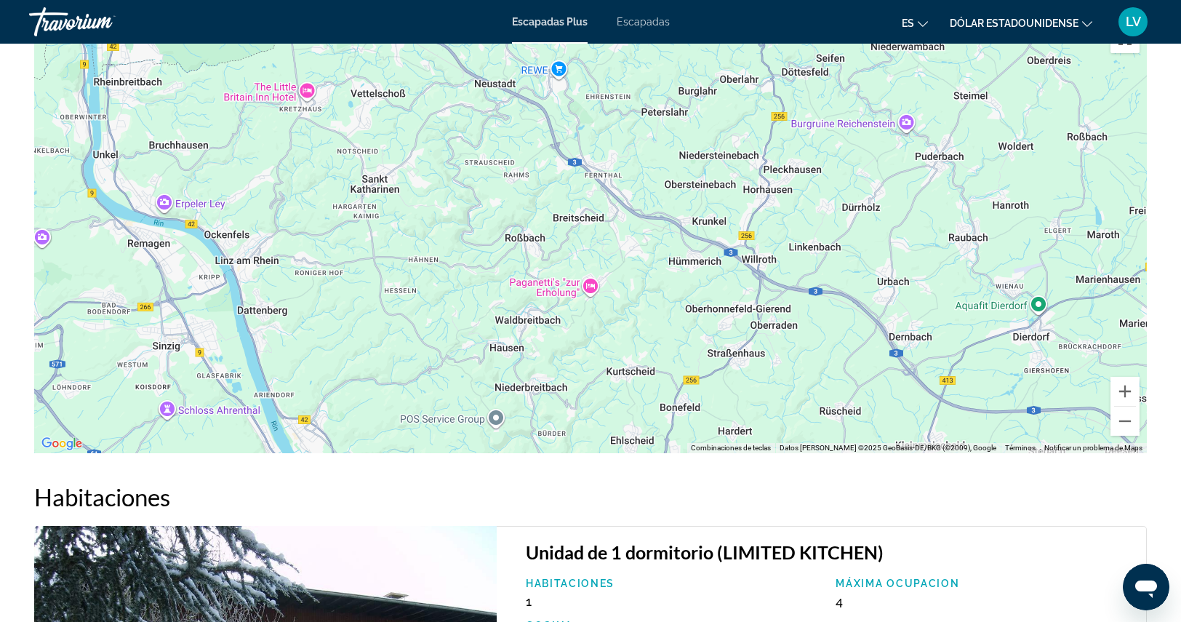
drag, startPoint x: 961, startPoint y: 363, endPoint x: 992, endPoint y: 286, distance: 82.2
click at [992, 286] on div "Para activar la función de arrastre con el teclado, pulsa Alt + Intro. Cuando h…" at bounding box center [590, 235] width 1112 height 436
click at [1134, 419] on button "Reducir" at bounding box center [1124, 420] width 29 height 29
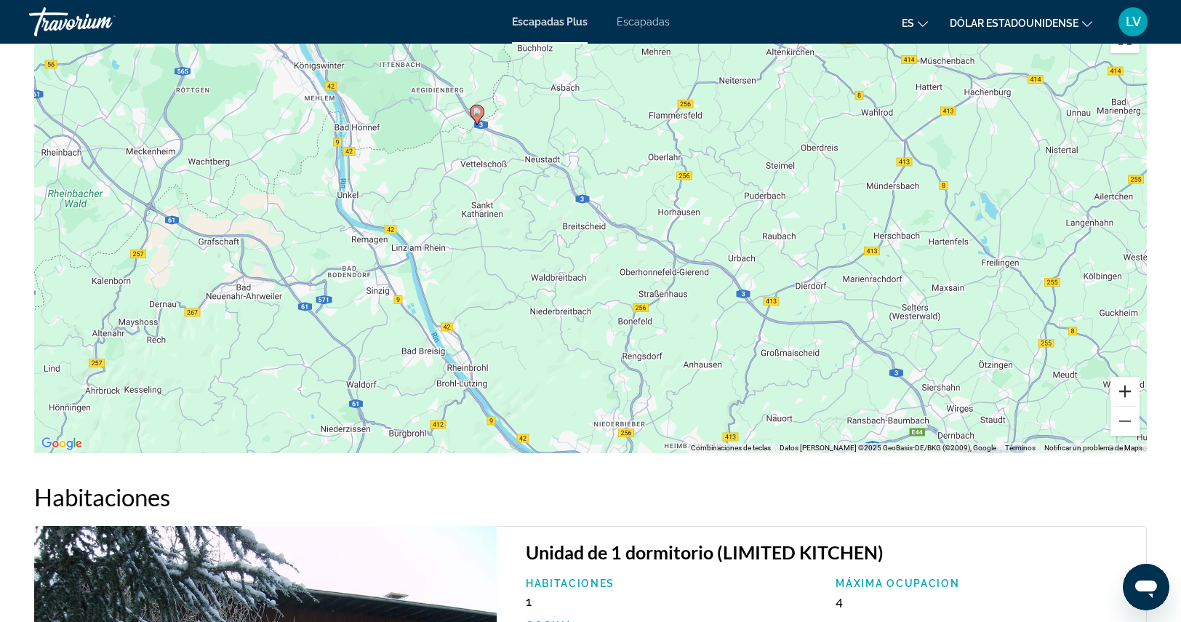
click at [1127, 388] on button "Ampliar" at bounding box center [1124, 391] width 29 height 29
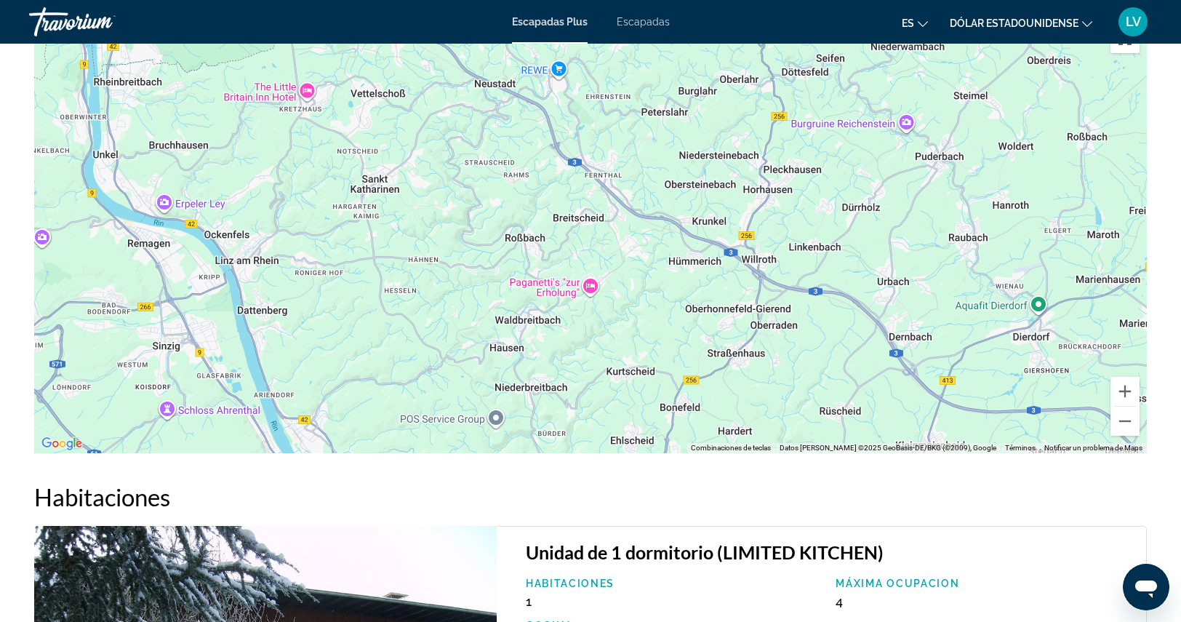
click at [1035, 304] on div "Para activar la función de arrastre con el teclado, pulsa Alt + Intro. Cuando h…" at bounding box center [590, 235] width 1112 height 436
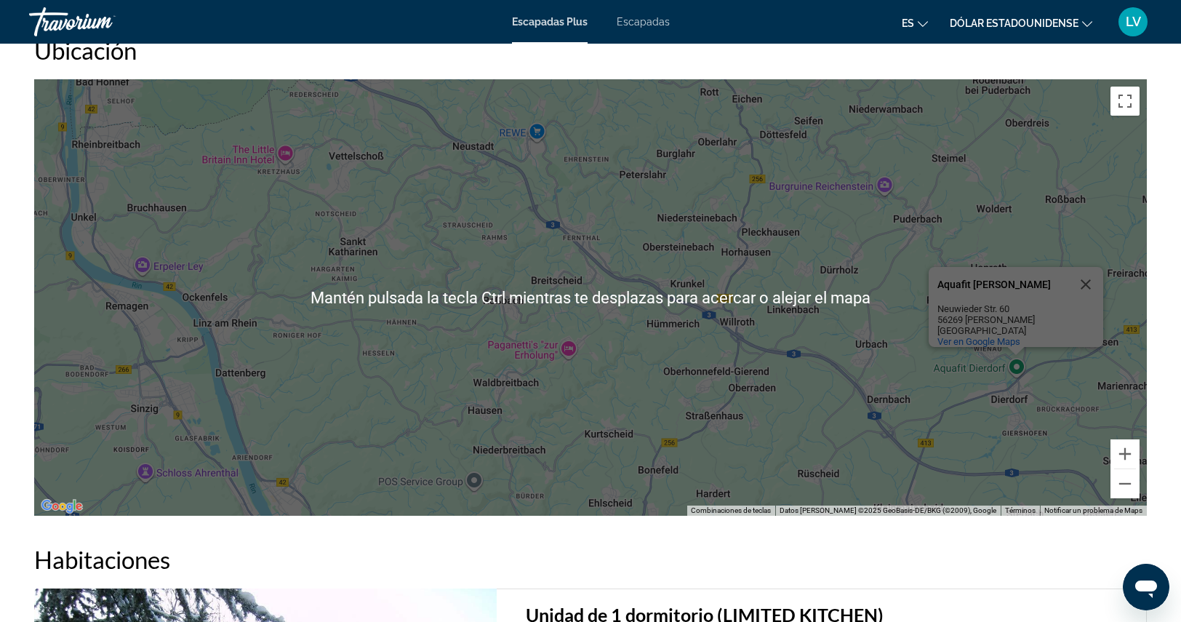
scroll to position [1527, 0]
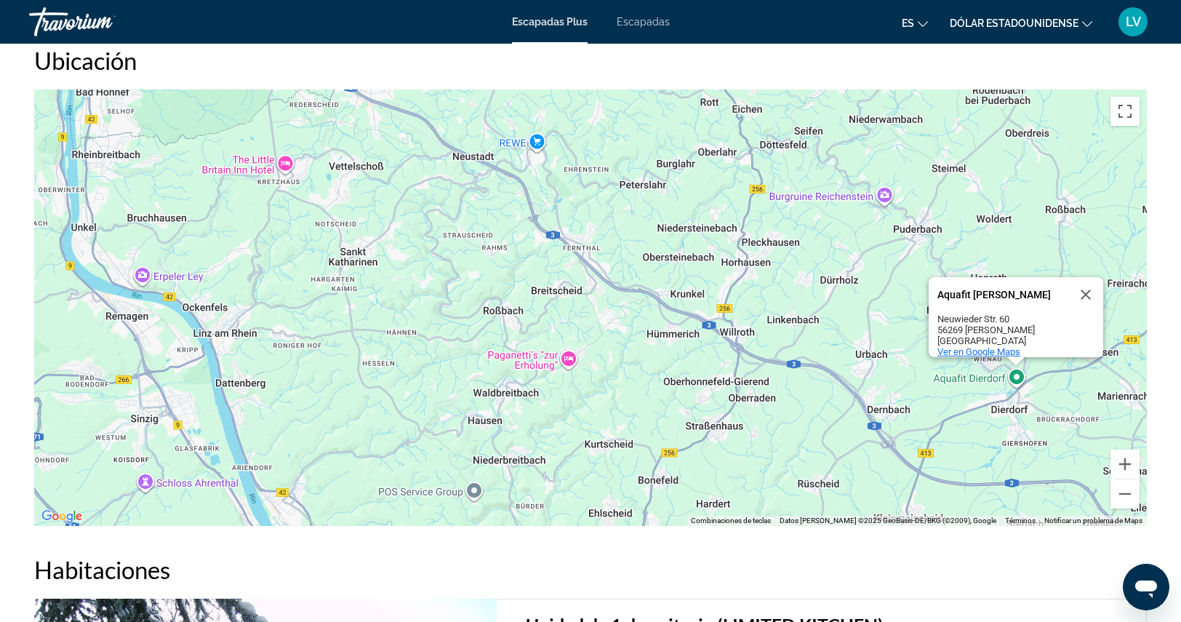
click at [976, 347] on span "Ver en Google Maps" at bounding box center [978, 351] width 83 height 11
click at [1081, 281] on button "Cerrar" at bounding box center [1085, 294] width 35 height 35
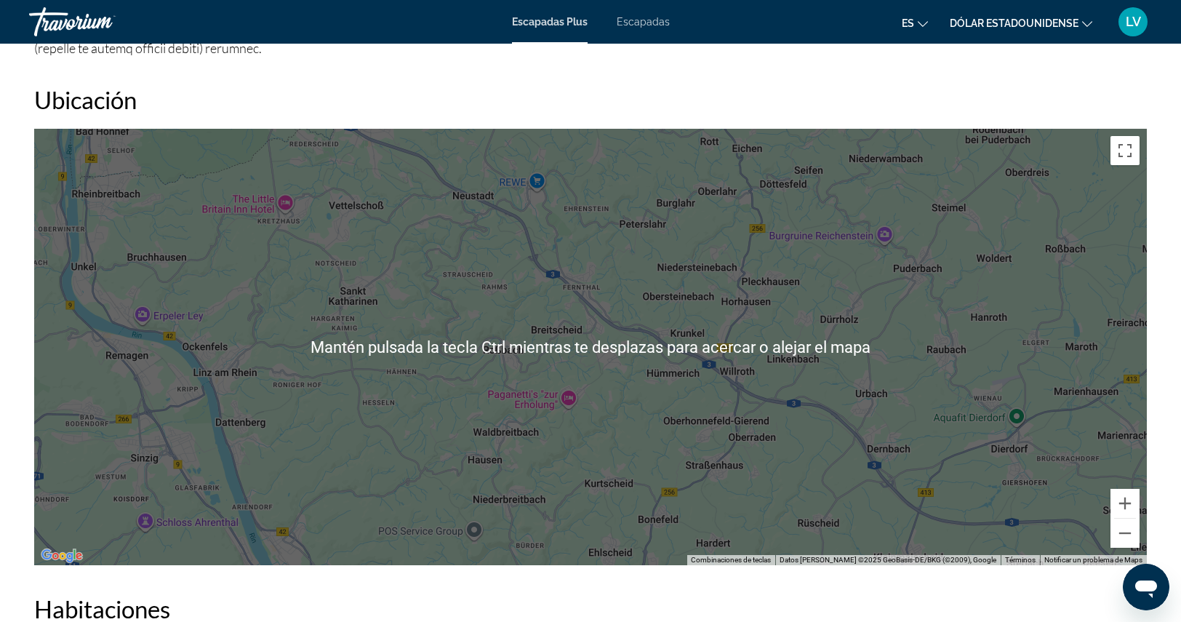
scroll to position [1454, 0]
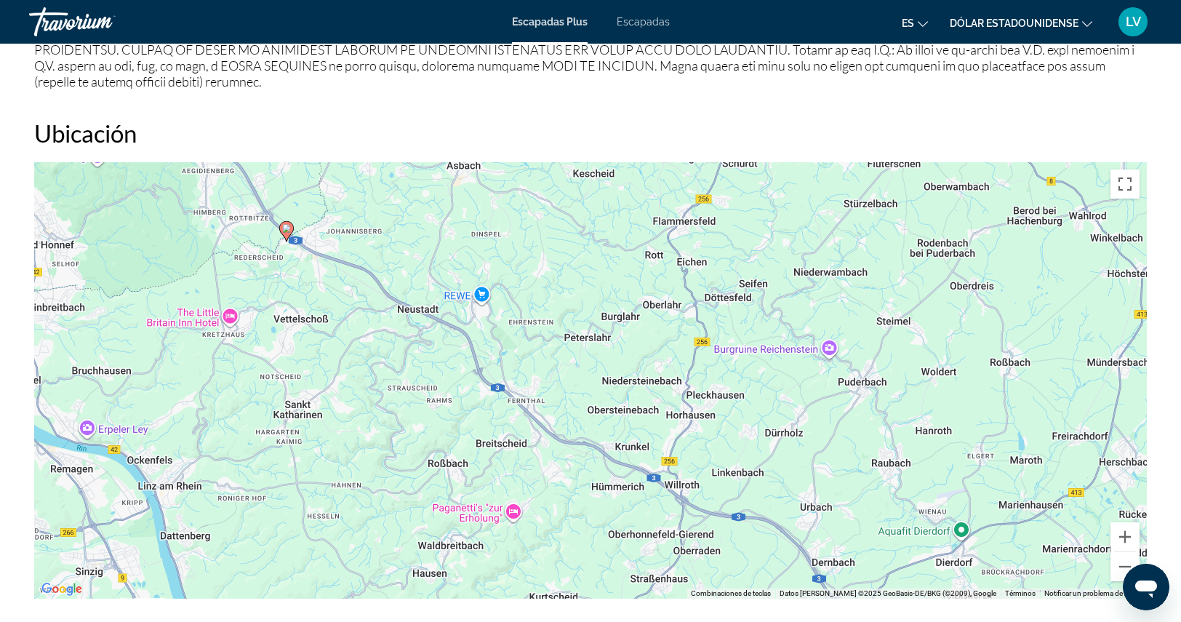
drag, startPoint x: 450, startPoint y: 252, endPoint x: 398, endPoint y: 334, distance: 97.0
click at [398, 336] on div "Para activar la función de arrastre con el teclado, pulsa Alt + Intro. Cuando h…" at bounding box center [590, 380] width 1112 height 436
click at [288, 229] on image "Contenido principal" at bounding box center [288, 229] width 9 height 9
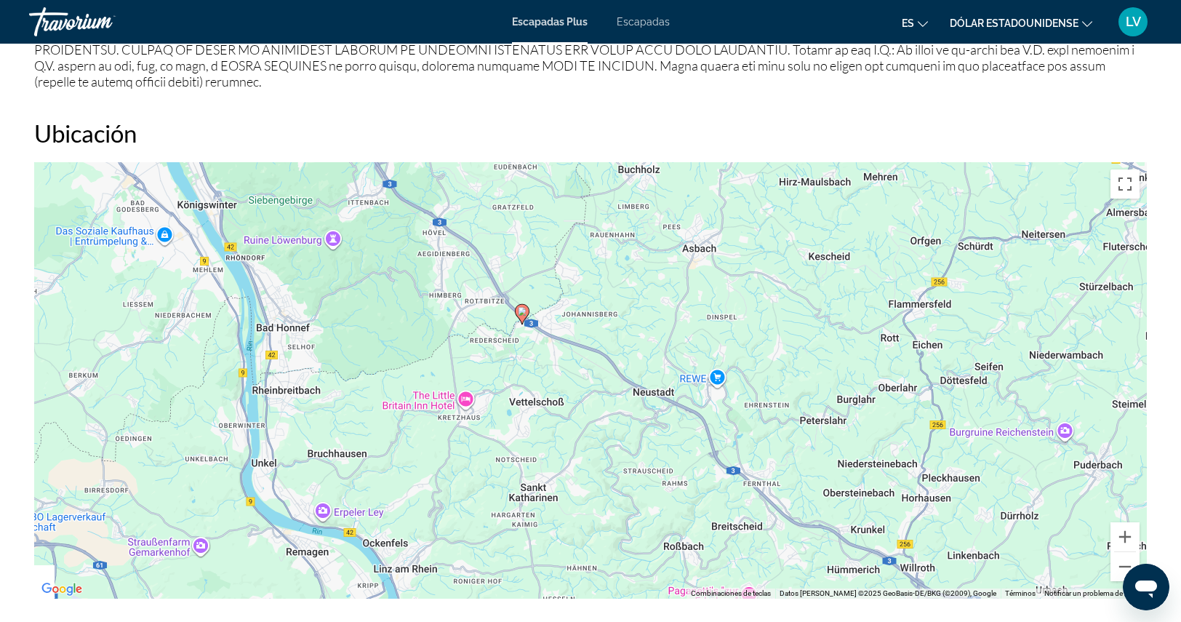
drag, startPoint x: 573, startPoint y: 305, endPoint x: 809, endPoint y: 388, distance: 250.4
click at [809, 388] on div "Para activar la función de arrastre con el teclado, pulsa Alt + Intro. Cuando h…" at bounding box center [590, 380] width 1112 height 436
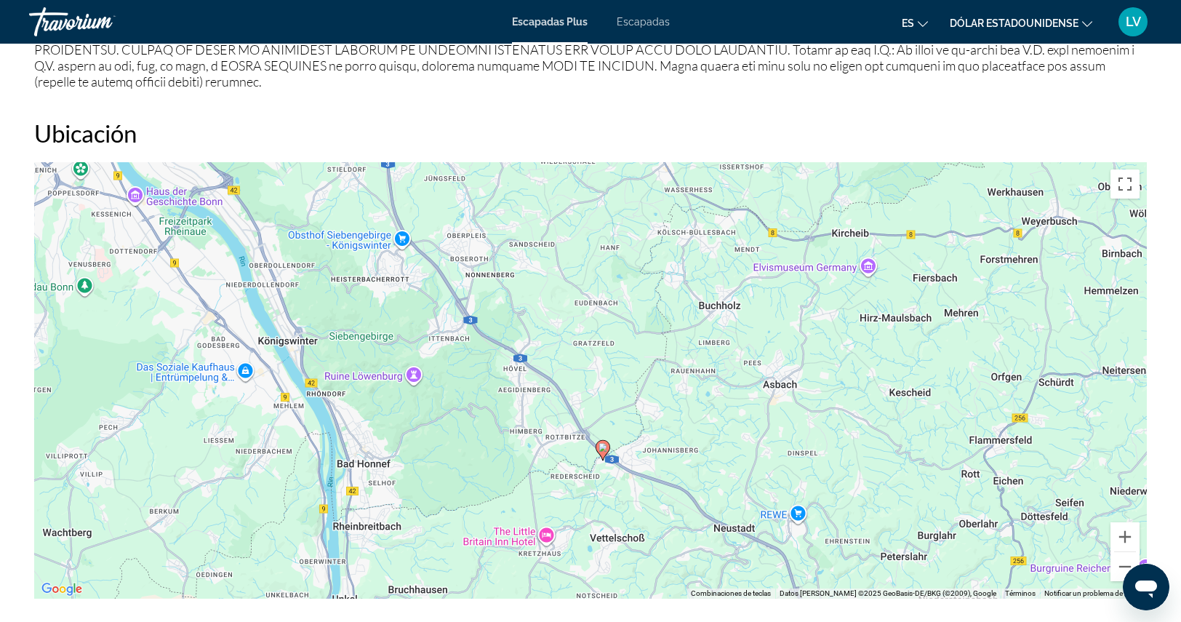
drag, startPoint x: 676, startPoint y: 330, endPoint x: 829, endPoint y: 476, distance: 211.3
click at [829, 477] on div "Para activar la función de arrastre con el teclado, pulsa Alt + Intro. Cuando h…" at bounding box center [590, 380] width 1112 height 436
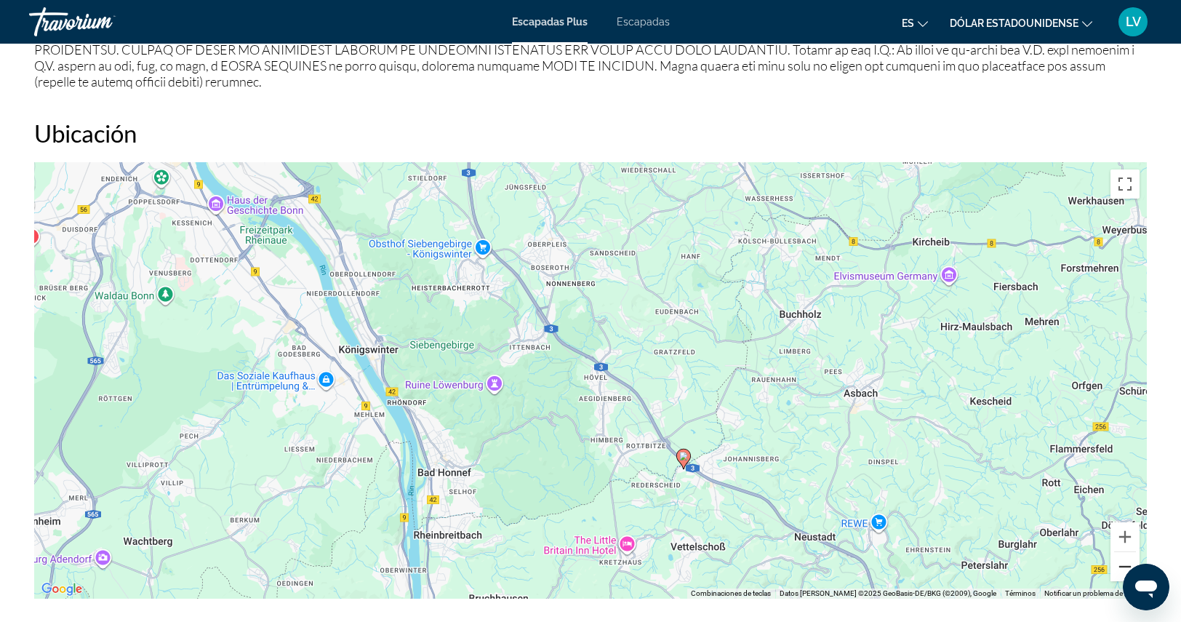
click at [1120, 568] on button "Reducir" at bounding box center [1124, 566] width 29 height 29
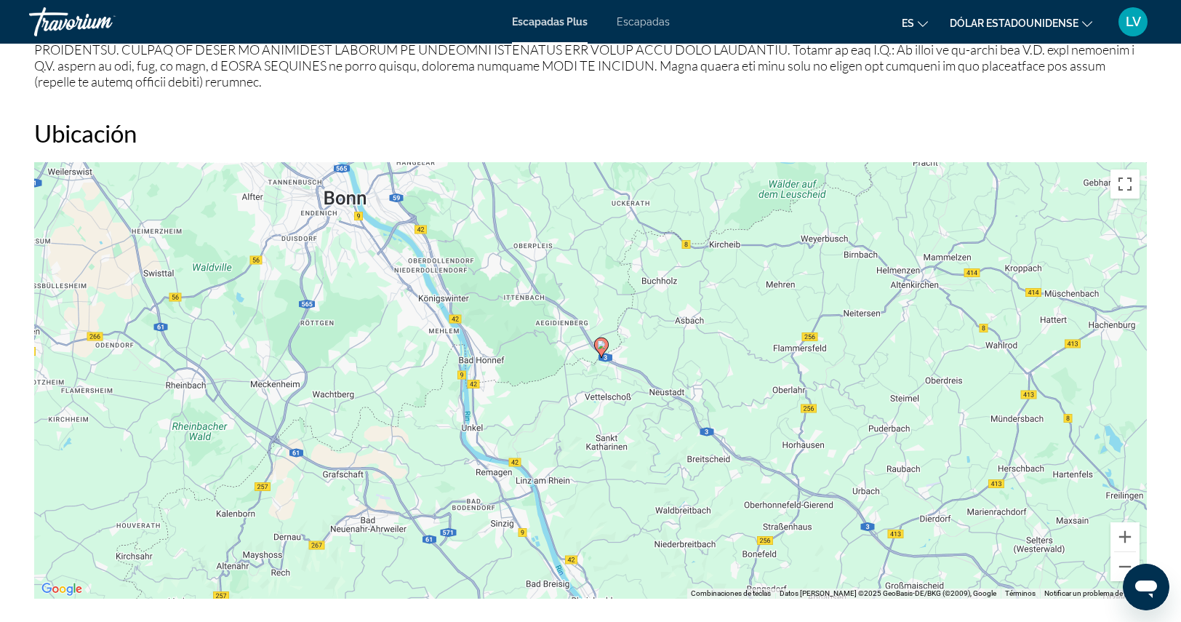
drag, startPoint x: 849, startPoint y: 447, endPoint x: 813, endPoint y: 379, distance: 77.4
click at [813, 379] on div "Para activar la función de arrastre con el teclado, pulsa Alt + Intro. Cuando h…" at bounding box center [590, 380] width 1112 height 436
click at [1124, 562] on button "Reducir" at bounding box center [1124, 566] width 29 height 29
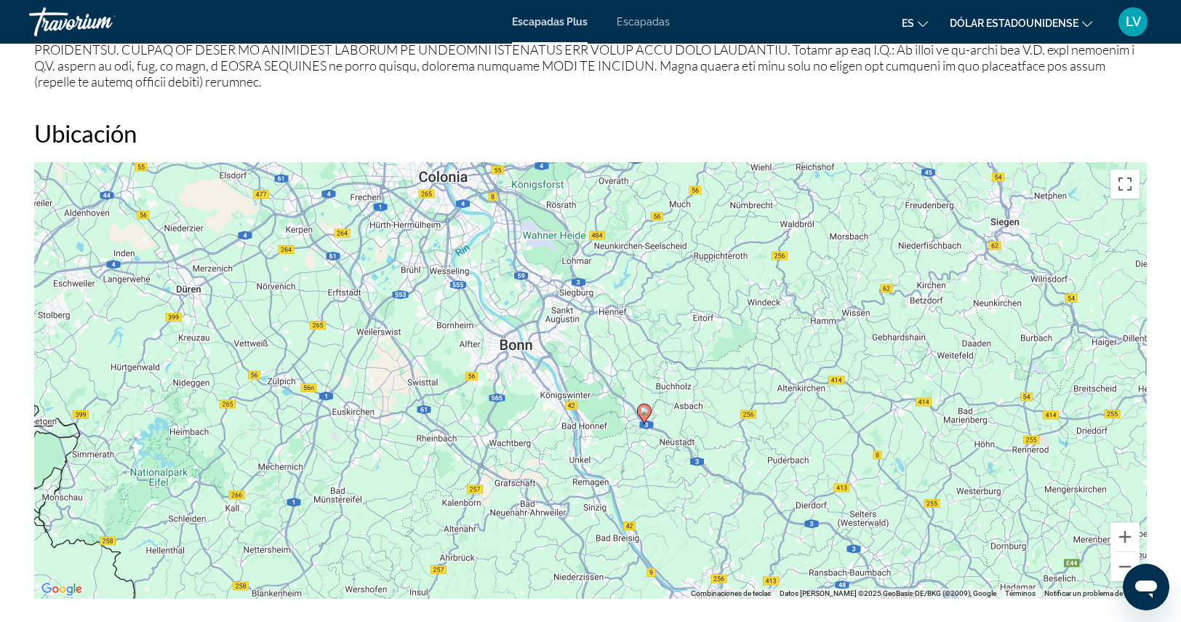
drag, startPoint x: 741, startPoint y: 386, endPoint x: 794, endPoint y: 445, distance: 79.3
click at [794, 445] on div "Para activar la función de arrastre con el teclado, pulsa Alt + Intro. Cuando h…" at bounding box center [590, 380] width 1112 height 436
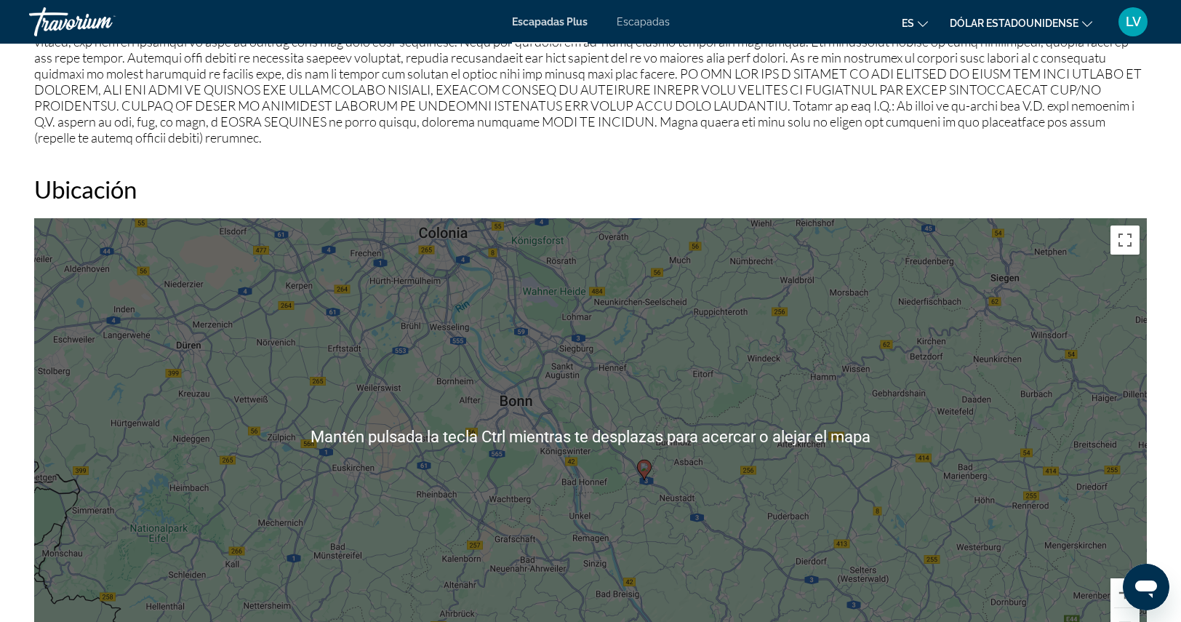
scroll to position [1381, 0]
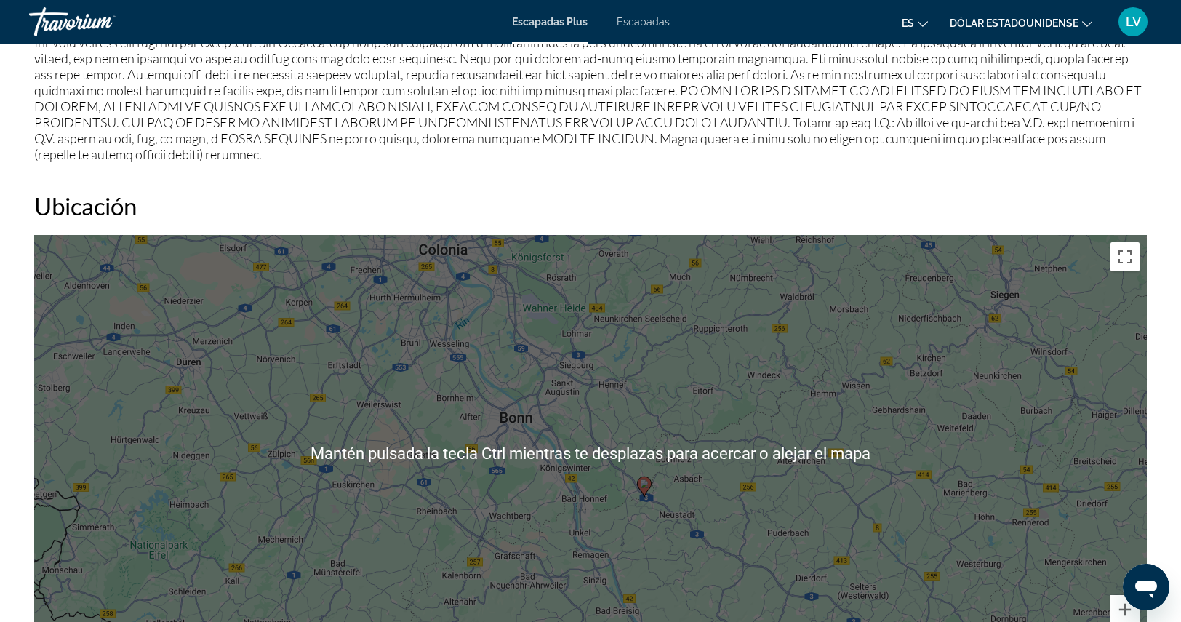
click at [675, 484] on div "Para activar la función de arrastre con el teclado, pulsa Alt + Intro. Cuando h…" at bounding box center [590, 453] width 1112 height 436
click at [619, 484] on div "Para activar la función de arrastre con el teclado, pulsa Alt + Intro. Cuando h…" at bounding box center [590, 453] width 1112 height 436
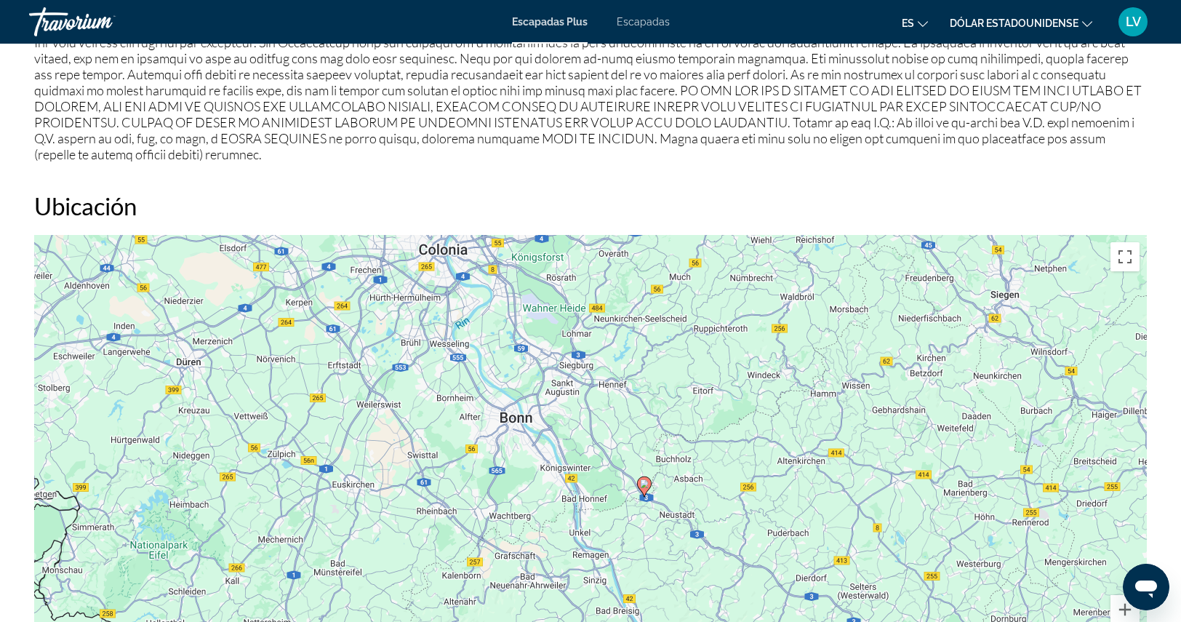
click at [896, 505] on div "Para activar la función de arrastre con el teclado, pulsa Alt + Intro. Cuando h…" at bounding box center [590, 453] width 1112 height 436
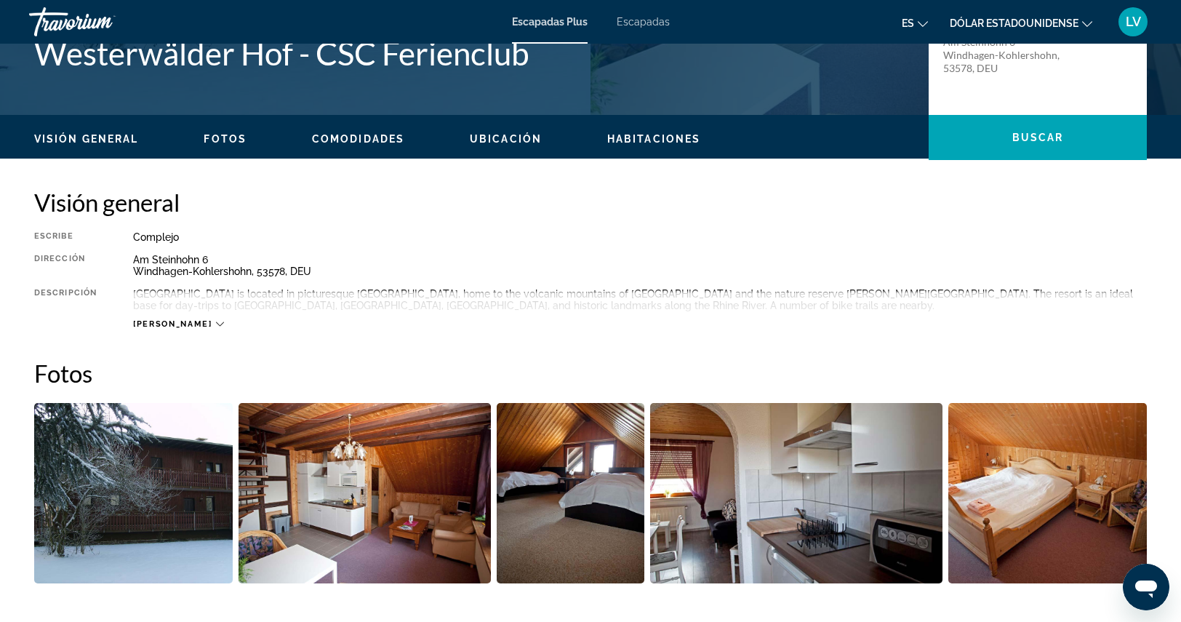
scroll to position [363, 0]
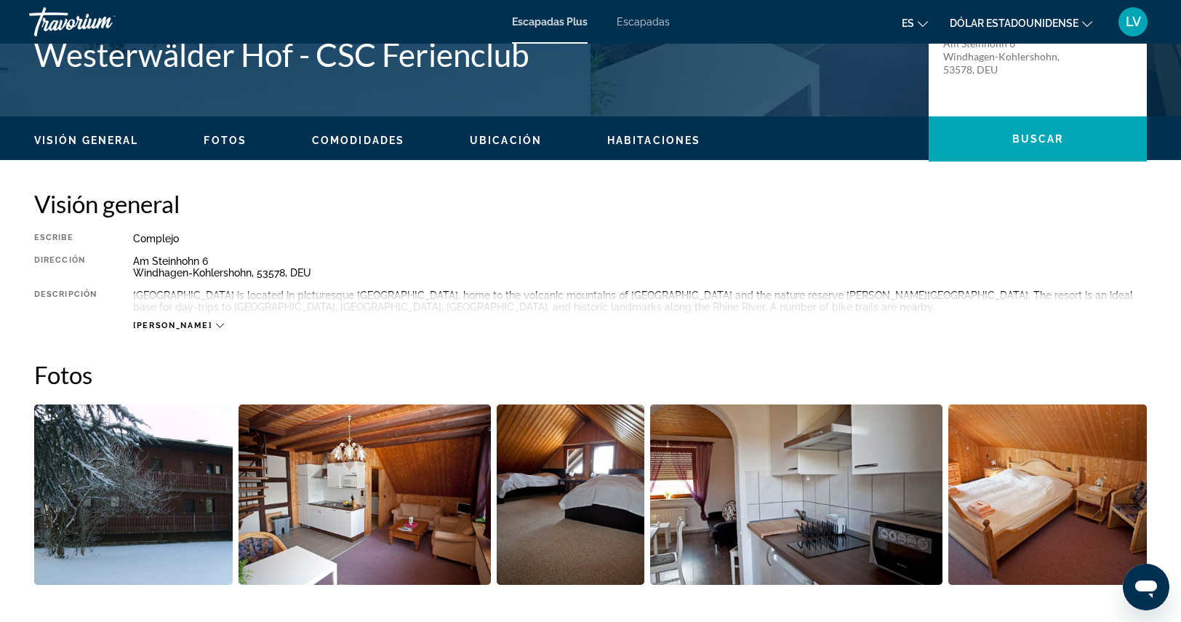
click at [216, 325] on icon "Contenido principal" at bounding box center [220, 326] width 8 height 4
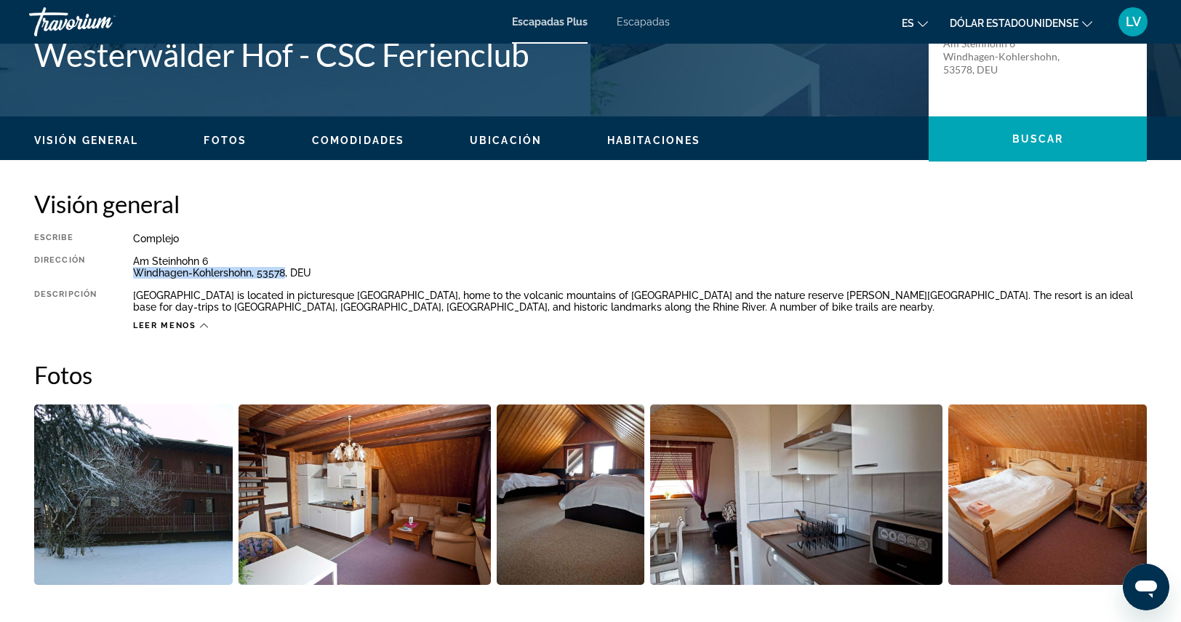
drag, startPoint x: 132, startPoint y: 274, endPoint x: 286, endPoint y: 281, distance: 153.6
click at [286, 281] on div "Escribe Complejo Todo incluido No todo incluido Dirección Am Steinhohn 6 Windha…" at bounding box center [590, 282] width 1112 height 98
copy div "Windhagen-Kohlershohn, 53578"
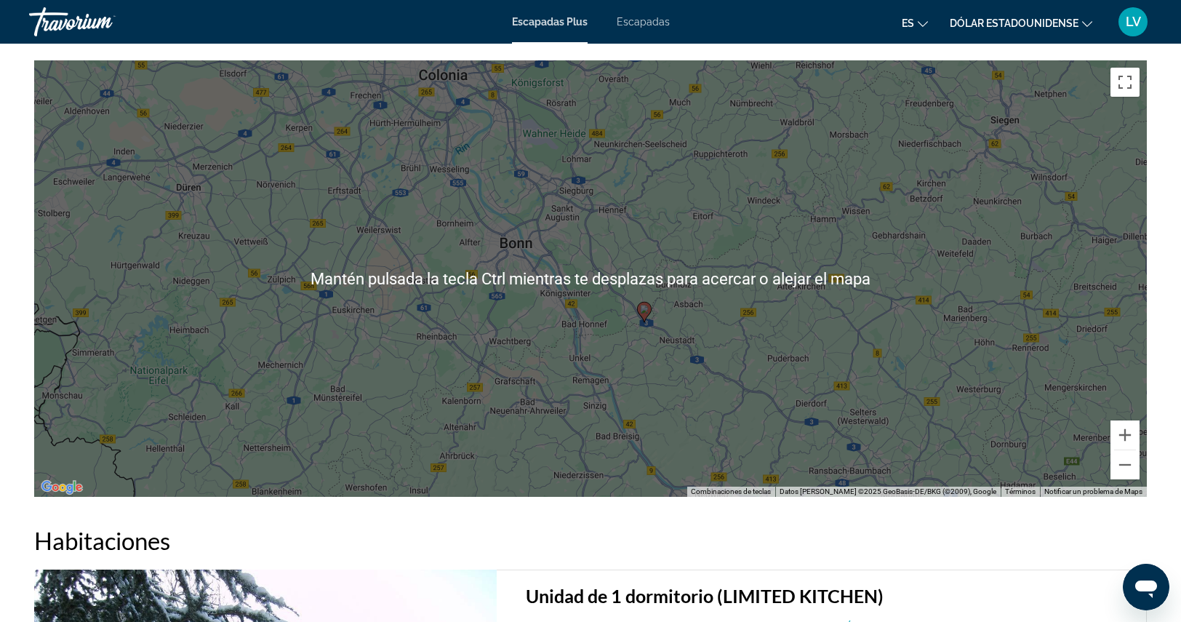
scroll to position [1599, 0]
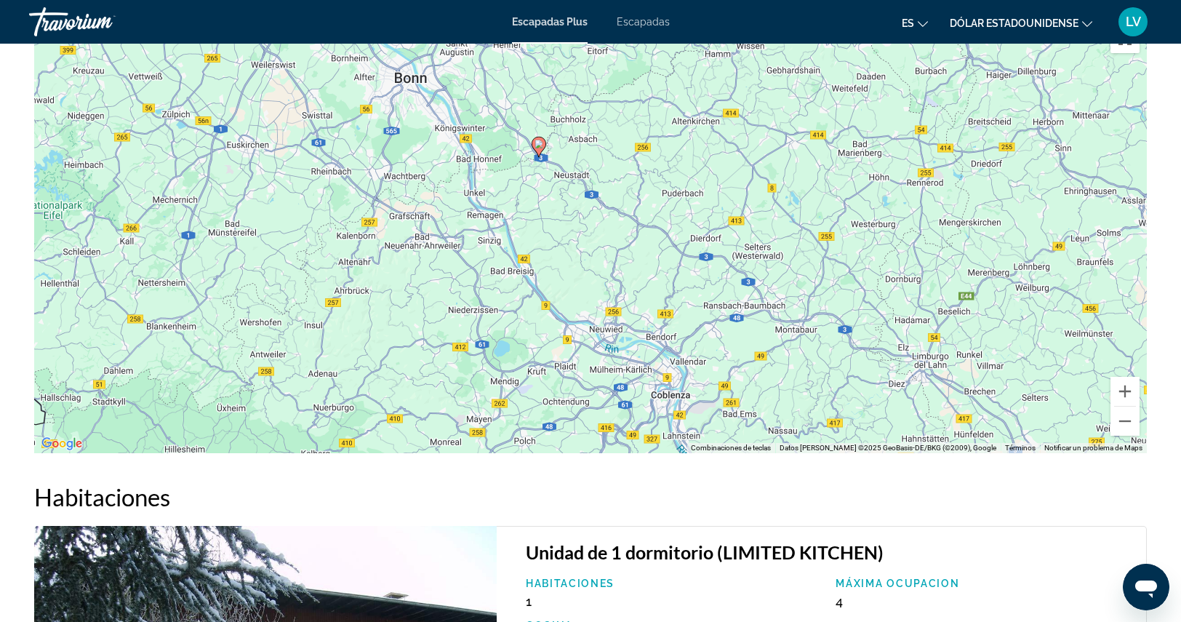
drag, startPoint x: 943, startPoint y: 318, endPoint x: 835, endPoint y: 194, distance: 164.9
click at [835, 194] on div "Para activar la función de arrastre con el teclado, pulsa Alt + Intro. Cuando h…" at bounding box center [590, 235] width 1112 height 436
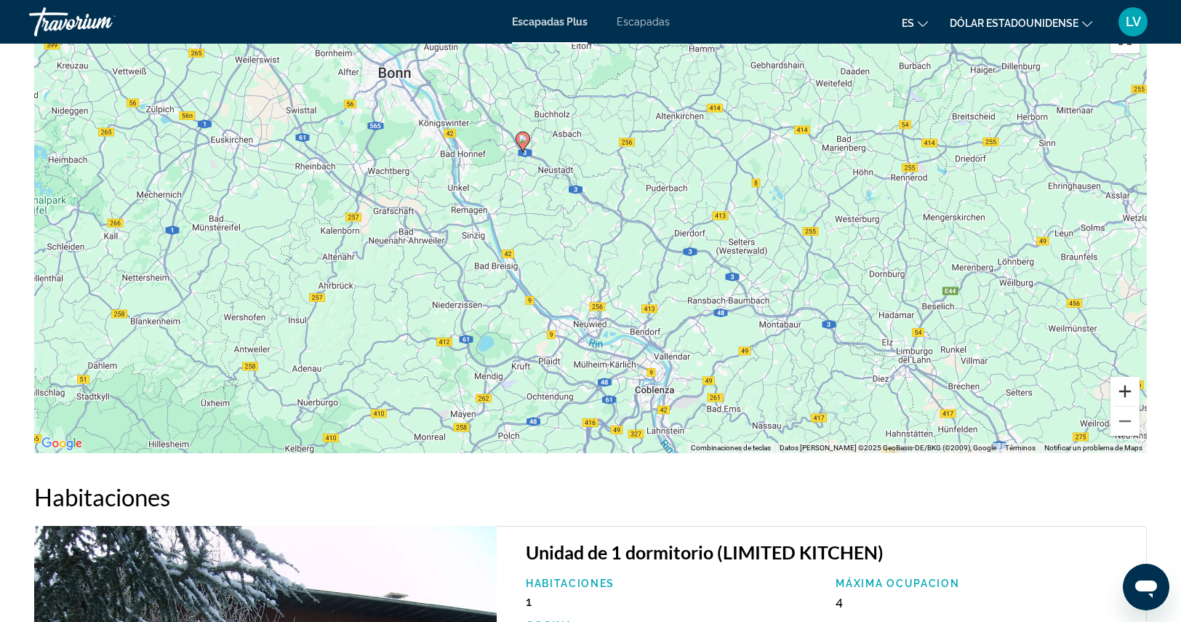
click at [1125, 394] on button "Ampliar" at bounding box center [1124, 391] width 29 height 29
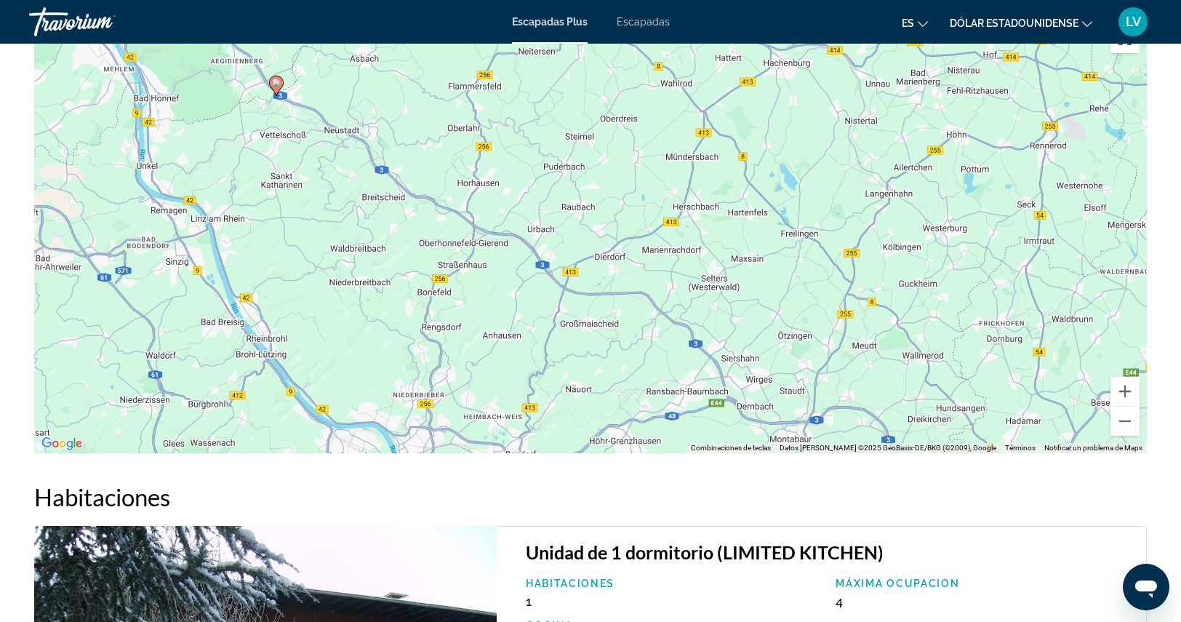
drag, startPoint x: 1045, startPoint y: 374, endPoint x: 885, endPoint y: 403, distance: 161.8
click at [885, 403] on div "Para activar la función de arrastre con el teclado, pulsa Alt + Intro. Cuando h…" at bounding box center [590, 235] width 1112 height 436
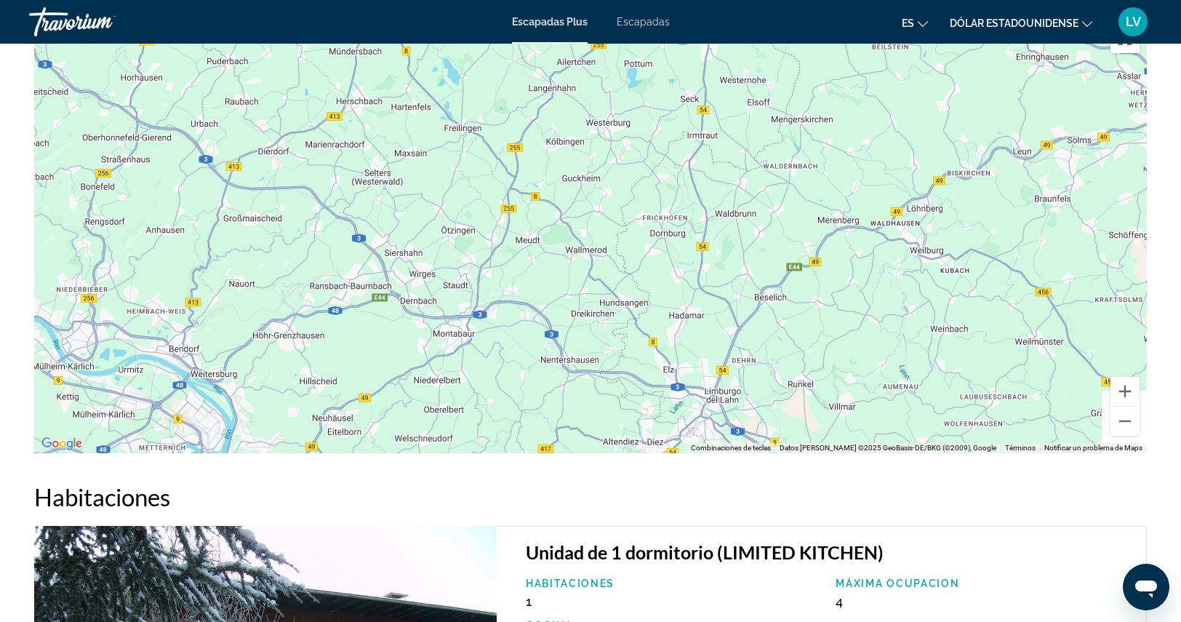
drag, startPoint x: 826, startPoint y: 261, endPoint x: 469, endPoint y: 153, distance: 372.8
click at [469, 153] on div "Para activar la función de arrastre con el teclado, pulsa Alt + Intro. Cuando h…" at bounding box center [590, 235] width 1112 height 436
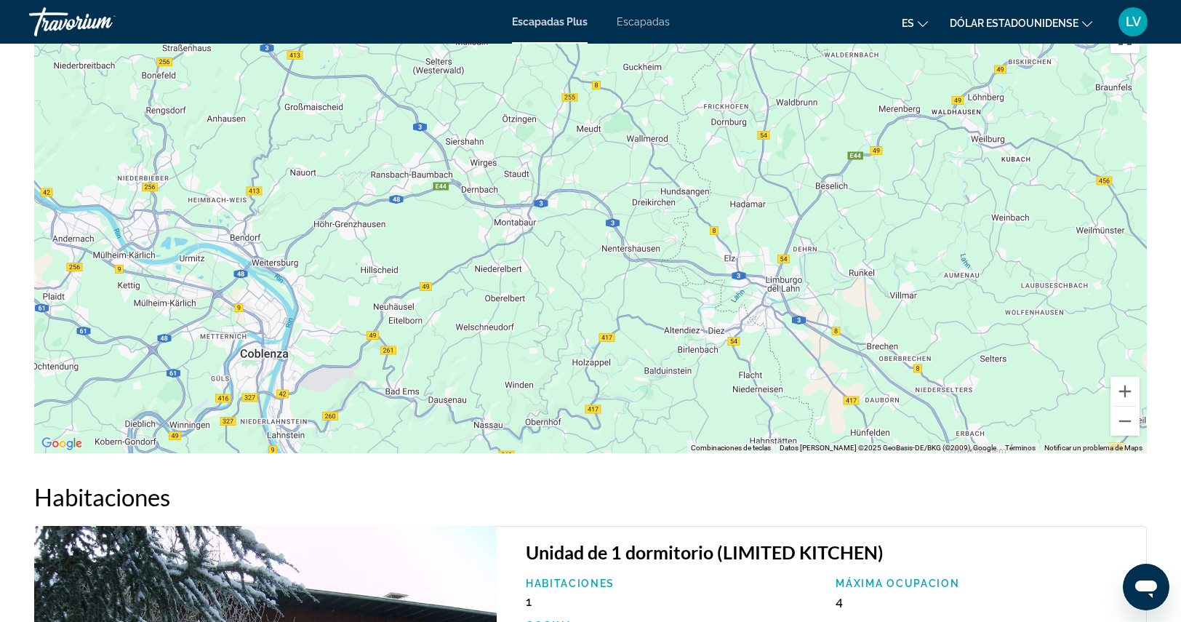
drag, startPoint x: 688, startPoint y: 351, endPoint x: 760, endPoint y: 222, distance: 148.4
click at [760, 222] on div "Para activar la función de arrastre con el teclado, pulsa Alt + Intro. Cuando h…" at bounding box center [590, 235] width 1112 height 436
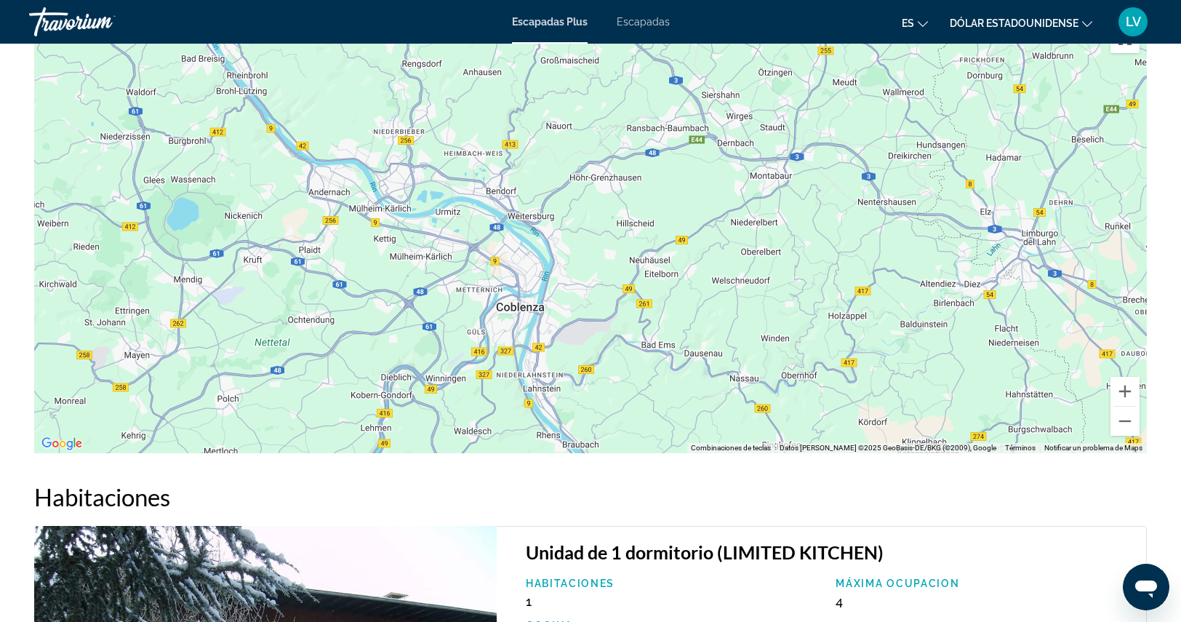
drag, startPoint x: 829, startPoint y: 332, endPoint x: 1084, endPoint y: 286, distance: 259.4
click at [1084, 286] on div "Para activar la función de arrastre con el teclado, pulsa Alt + Intro. Cuando h…" at bounding box center [590, 235] width 1112 height 436
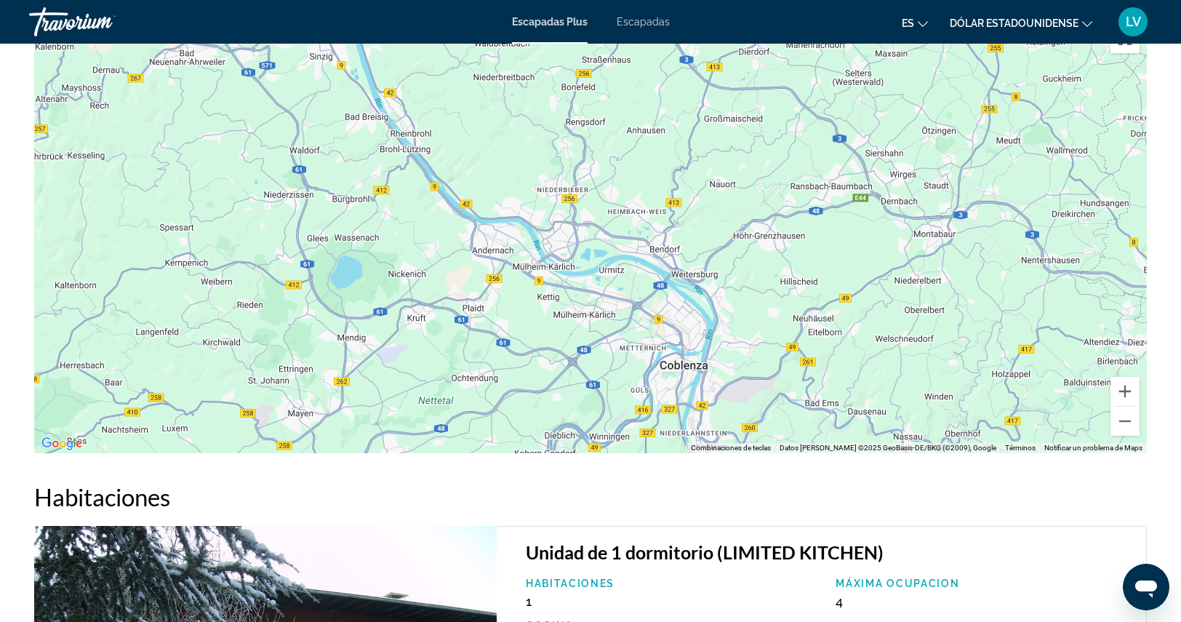
drag, startPoint x: 851, startPoint y: 266, endPoint x: 1016, endPoint y: 327, distance: 176.6
click at [1016, 327] on div "Para activar la función de arrastre con el teclado, pulsa Alt + Intro. Cuando h…" at bounding box center [590, 235] width 1112 height 436
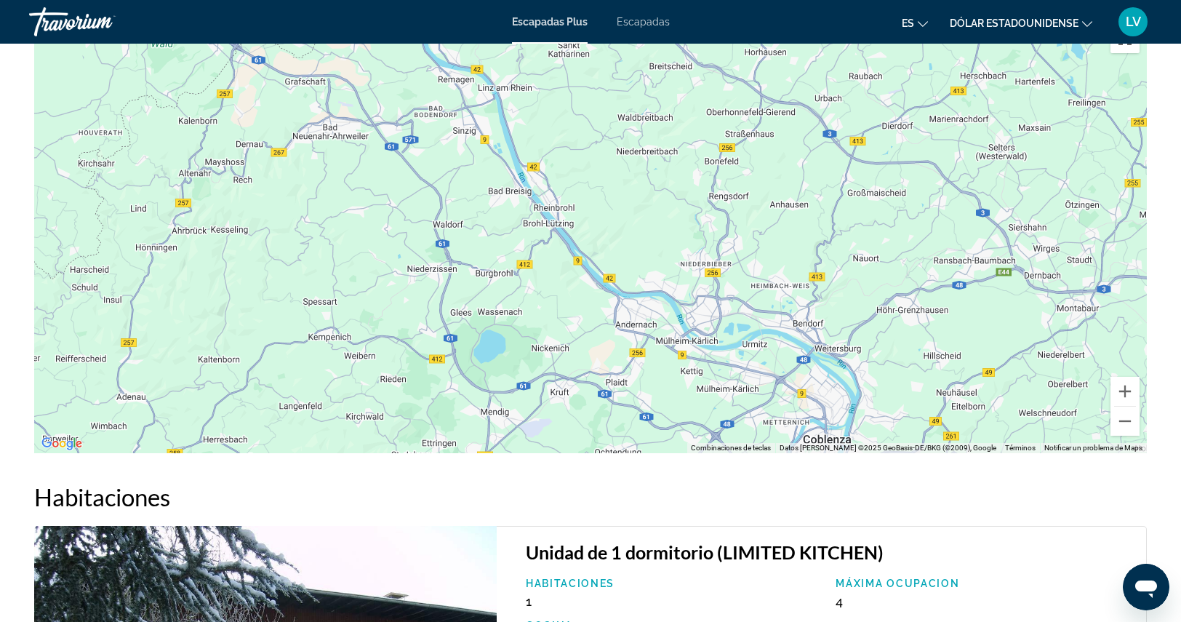
drag, startPoint x: 789, startPoint y: 249, endPoint x: 936, endPoint y: 328, distance: 166.5
click at [936, 328] on div "Para activar la función de arrastre con el teclado, pulsa Alt + Intro. Cuando h…" at bounding box center [590, 235] width 1112 height 436
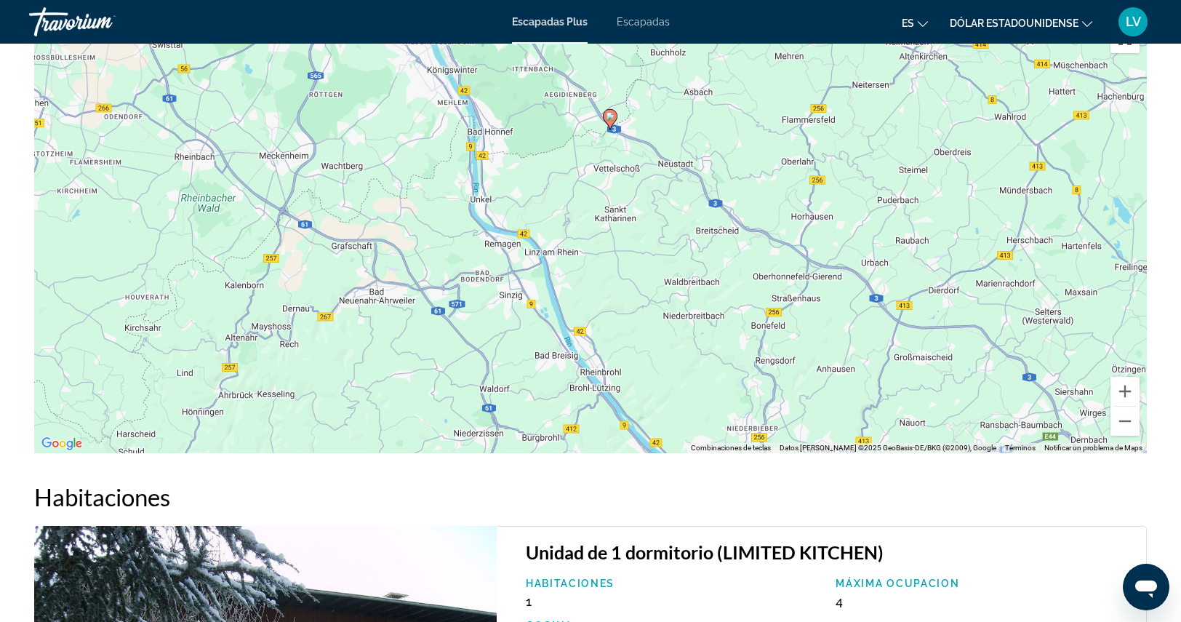
drag, startPoint x: 861, startPoint y: 185, endPoint x: 910, endPoint y: 345, distance: 168.1
click at [908, 349] on div "Para activar la función de arrastre con el teclado, pulsa Alt + Intro. Cuando h…" at bounding box center [590, 235] width 1112 height 436
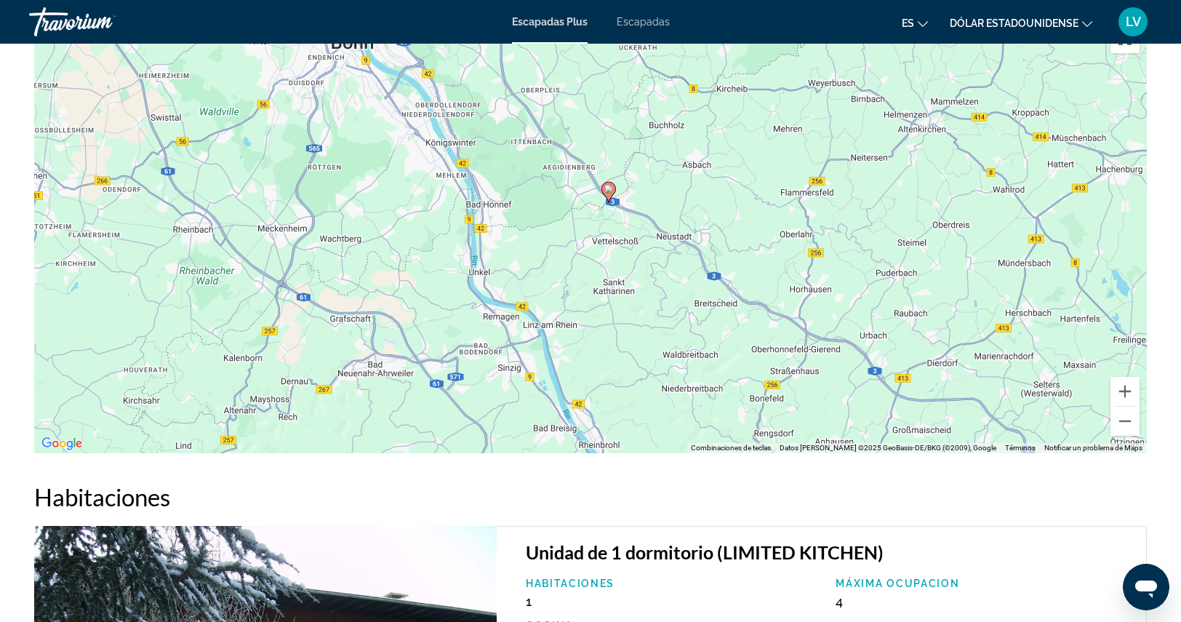
drag, startPoint x: 936, startPoint y: 337, endPoint x: 935, endPoint y: 412, distance: 74.9
click at [935, 412] on div "Para activar la función de arrastre con el teclado, pulsa Alt + Intro. Cuando h…" at bounding box center [590, 235] width 1112 height 436
click at [1126, 389] on button "Ampliar" at bounding box center [1124, 391] width 29 height 29
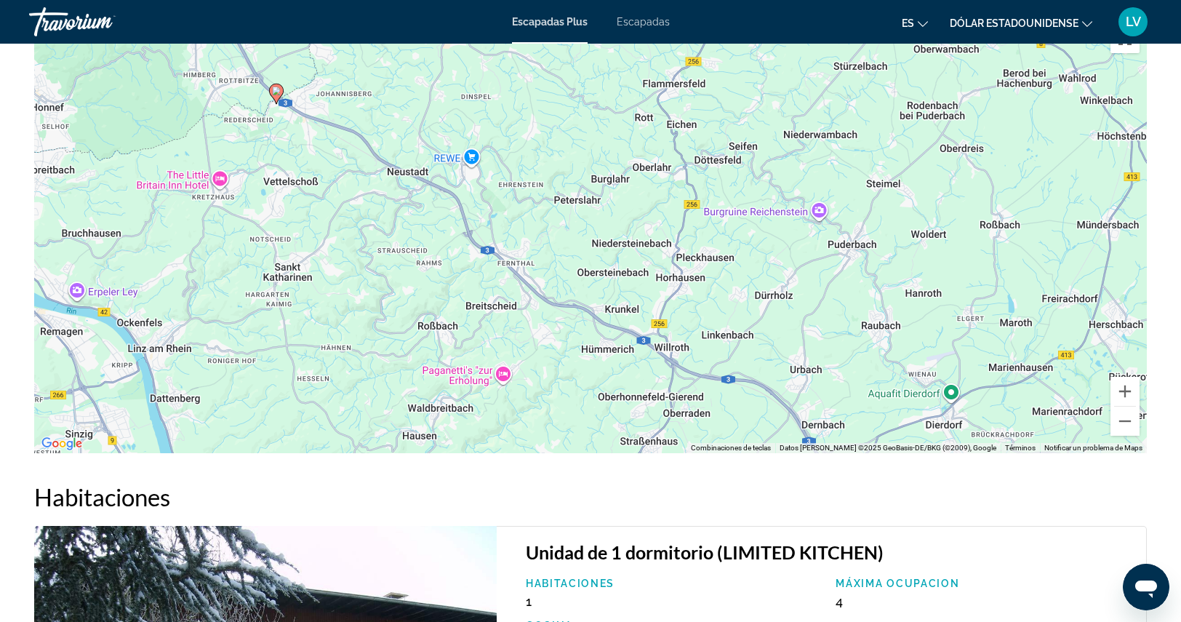
drag, startPoint x: 1016, startPoint y: 363, endPoint x: 664, endPoint y: 296, distance: 358.2
click at [664, 296] on div "Para activar la función de arrastre con el teclado, pulsa Alt + Intro. Cuando h…" at bounding box center [590, 235] width 1112 height 436
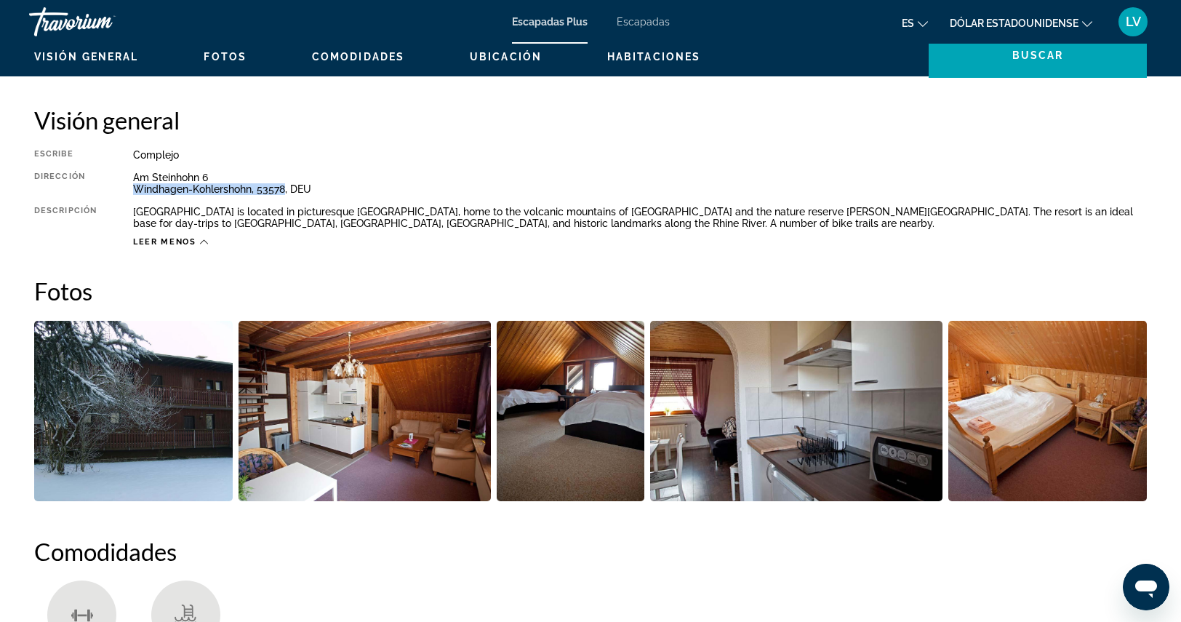
scroll to position [446, 0]
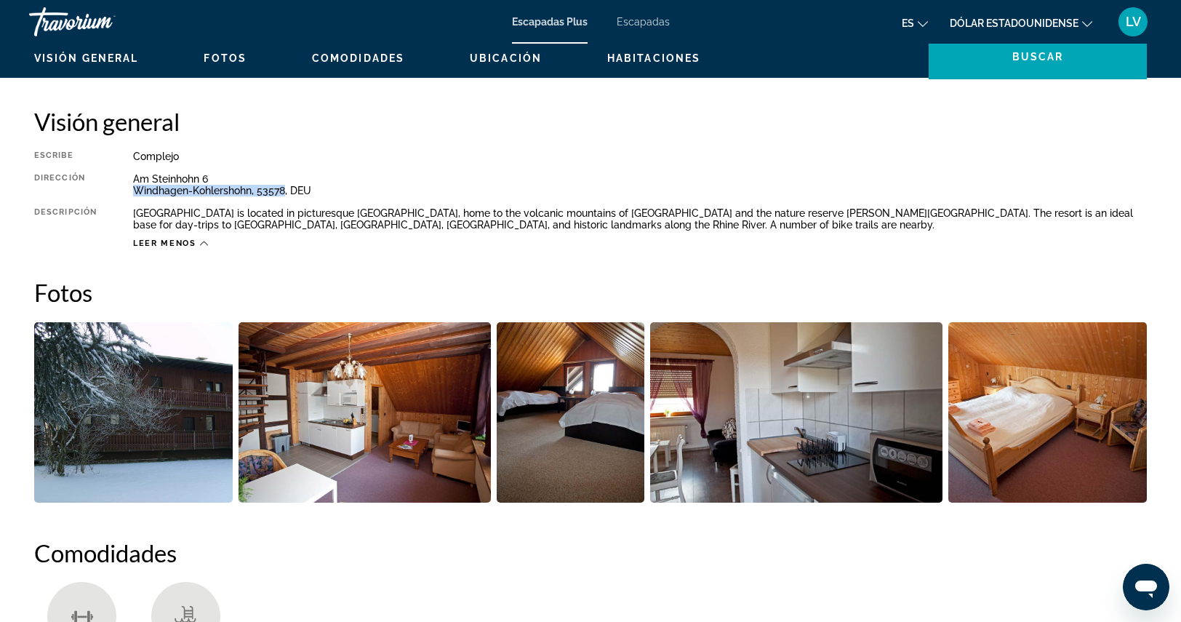
click at [1060, 377] on img "Open full-screen image slider" at bounding box center [1047, 412] width 198 height 180
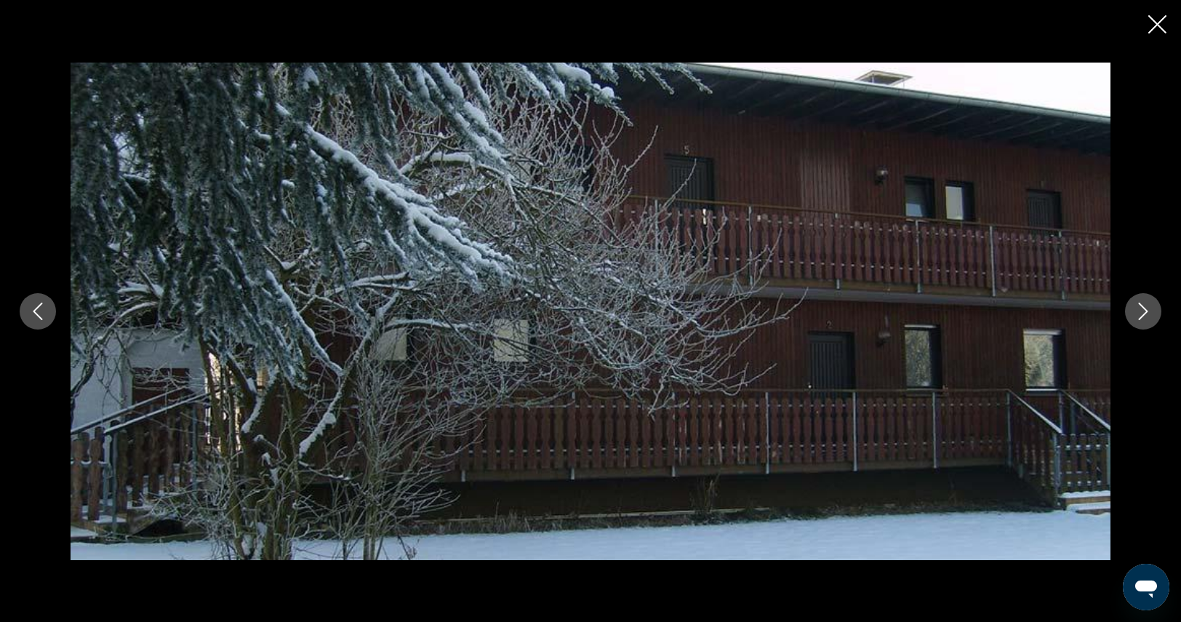
click at [1141, 311] on icon "Next image" at bounding box center [1142, 310] width 17 height 17
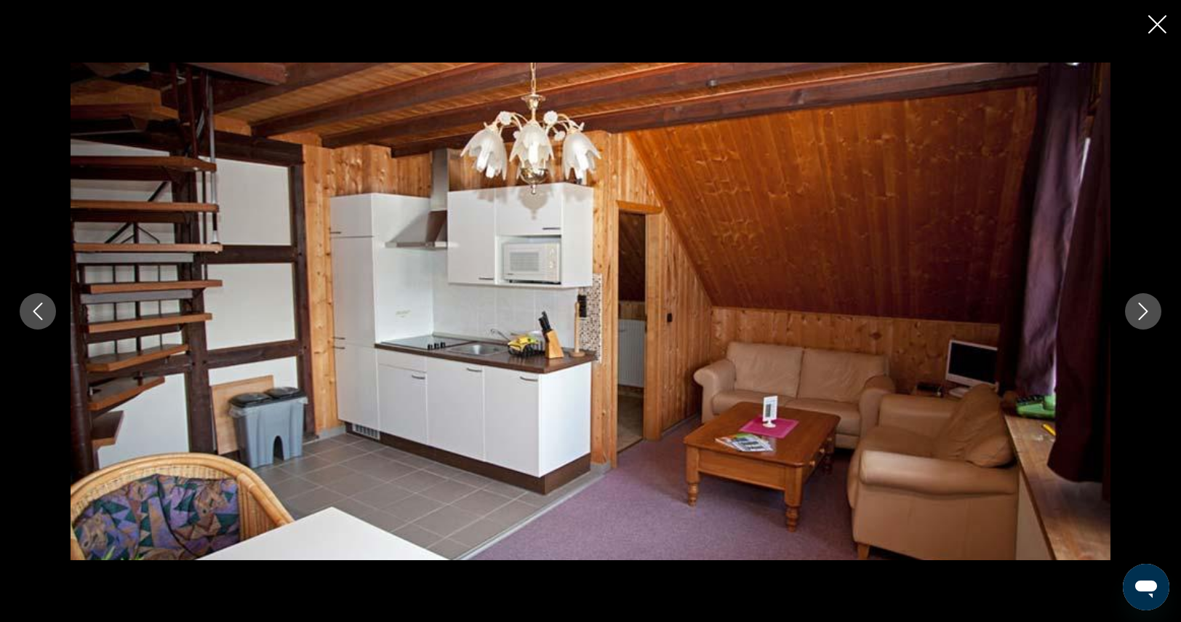
click at [1141, 311] on icon "Next image" at bounding box center [1142, 310] width 17 height 17
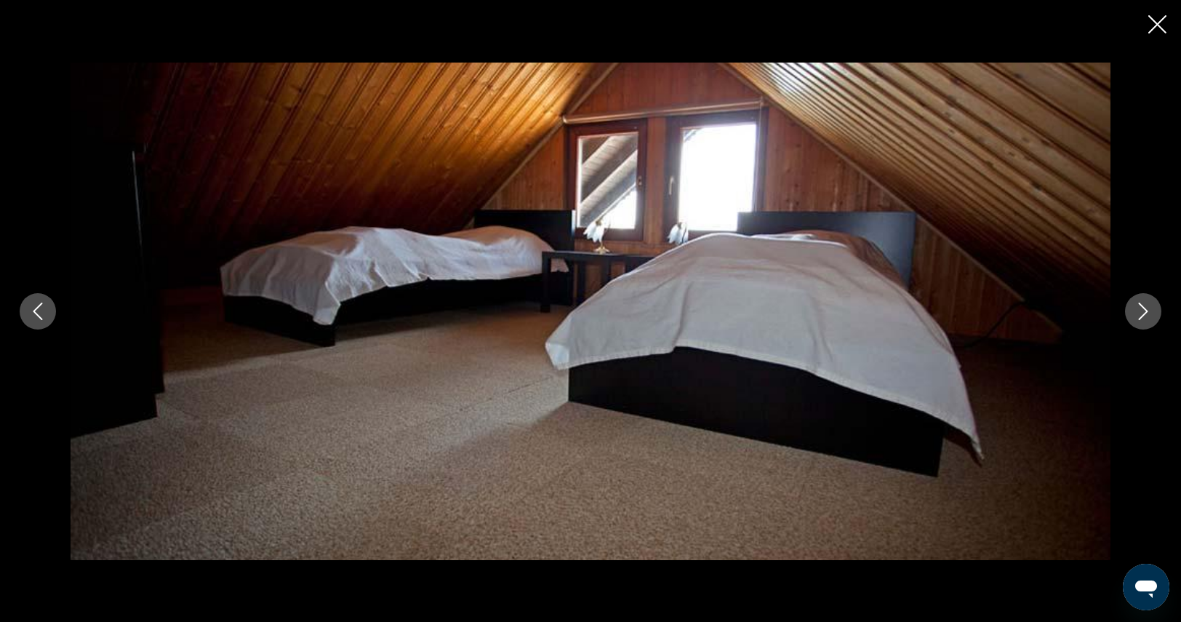
click at [1141, 311] on icon "Next image" at bounding box center [1142, 310] width 17 height 17
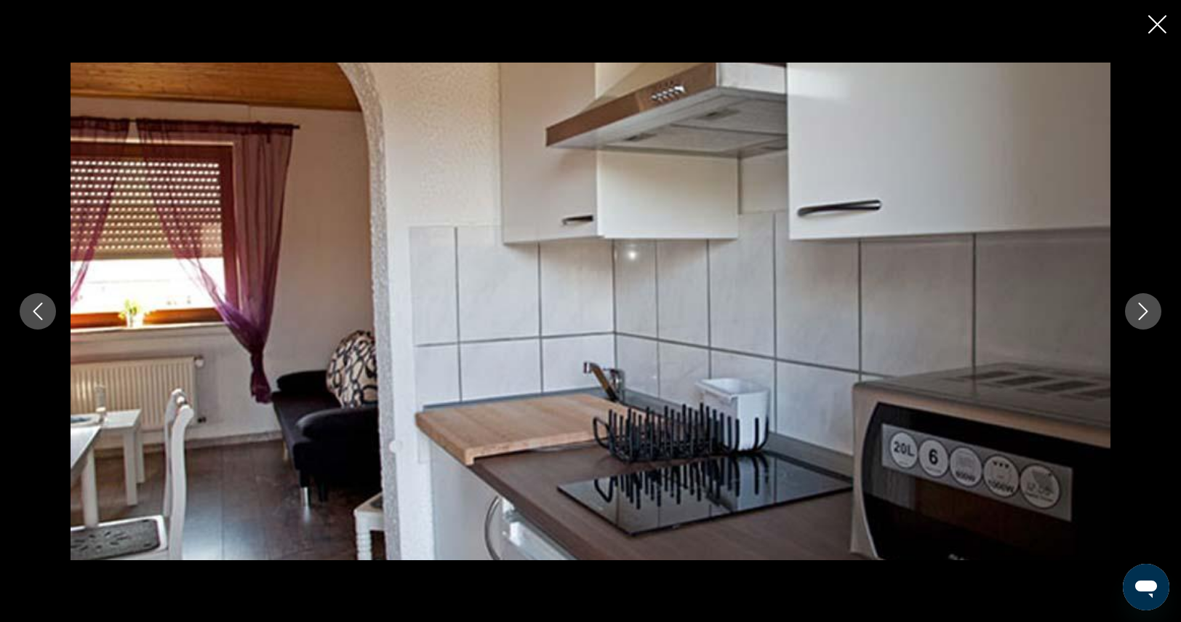
click at [1141, 311] on icon "Next image" at bounding box center [1142, 310] width 17 height 17
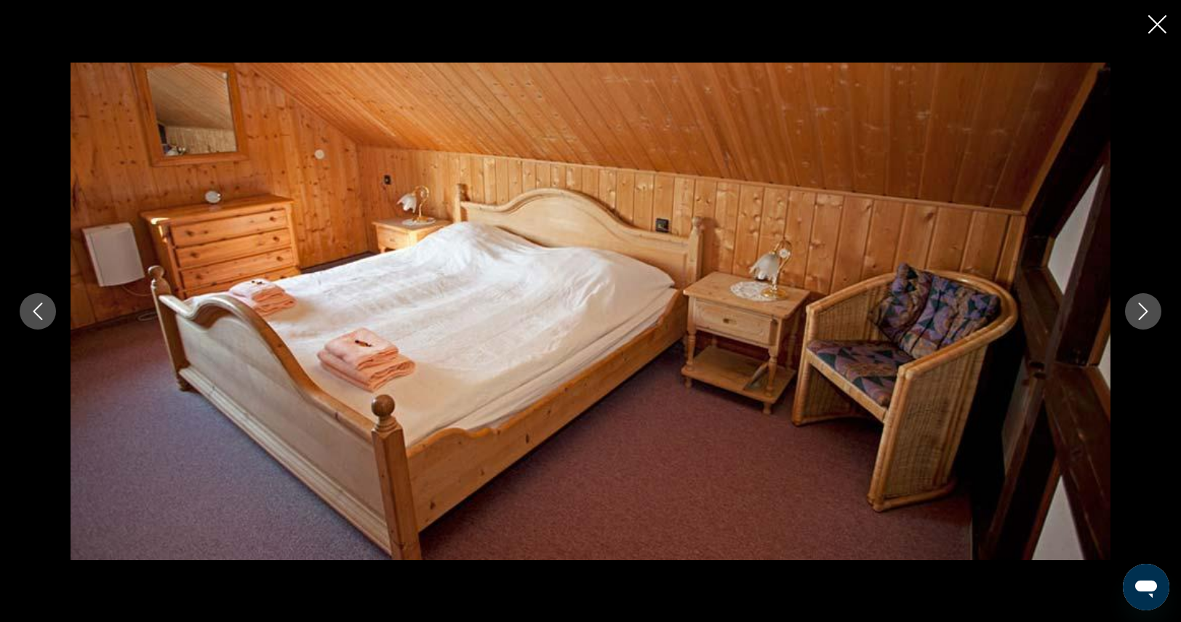
click at [1141, 311] on icon "Next image" at bounding box center [1142, 310] width 17 height 17
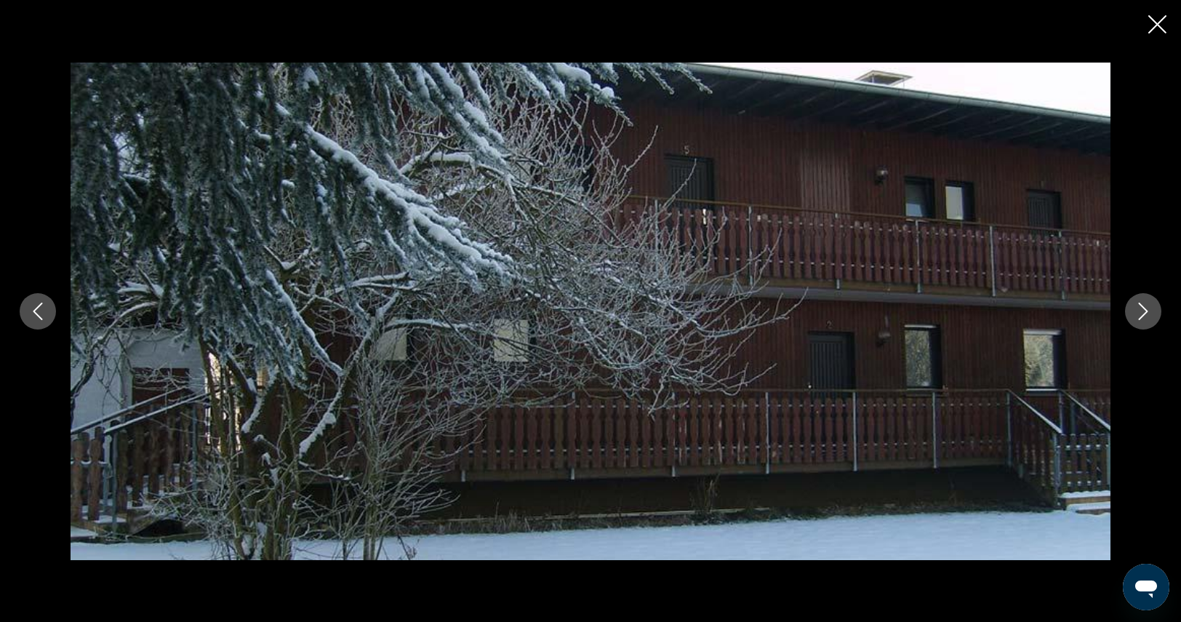
click at [1141, 311] on icon "Next image" at bounding box center [1142, 310] width 17 height 17
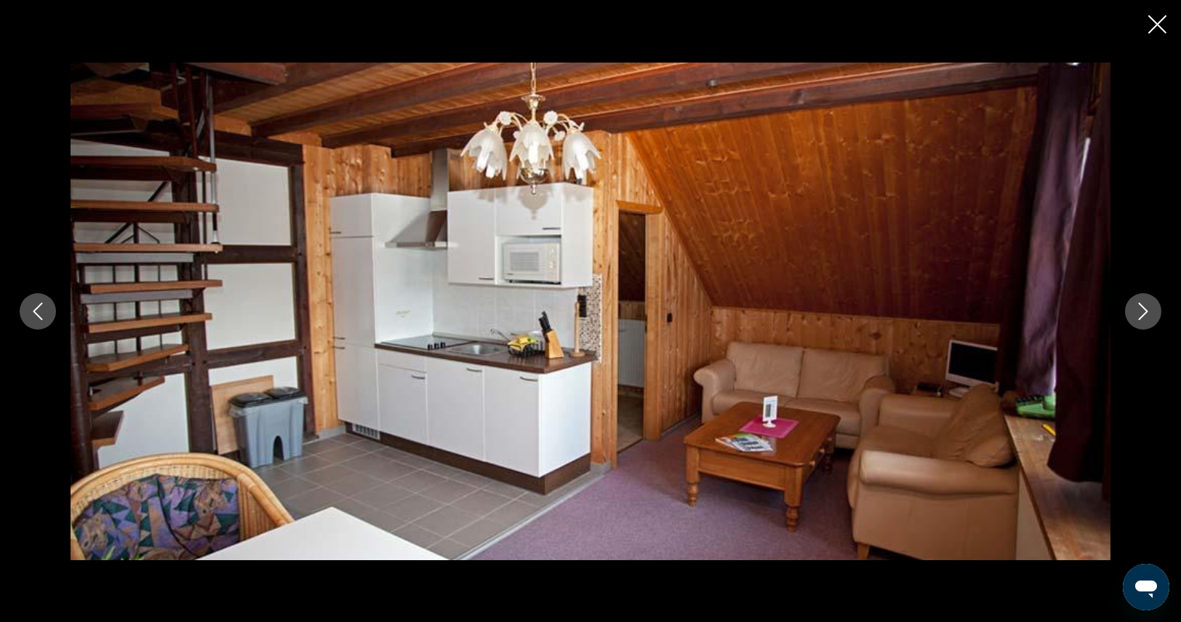
click at [1162, 20] on icon "Close slideshow" at bounding box center [1157, 24] width 18 height 18
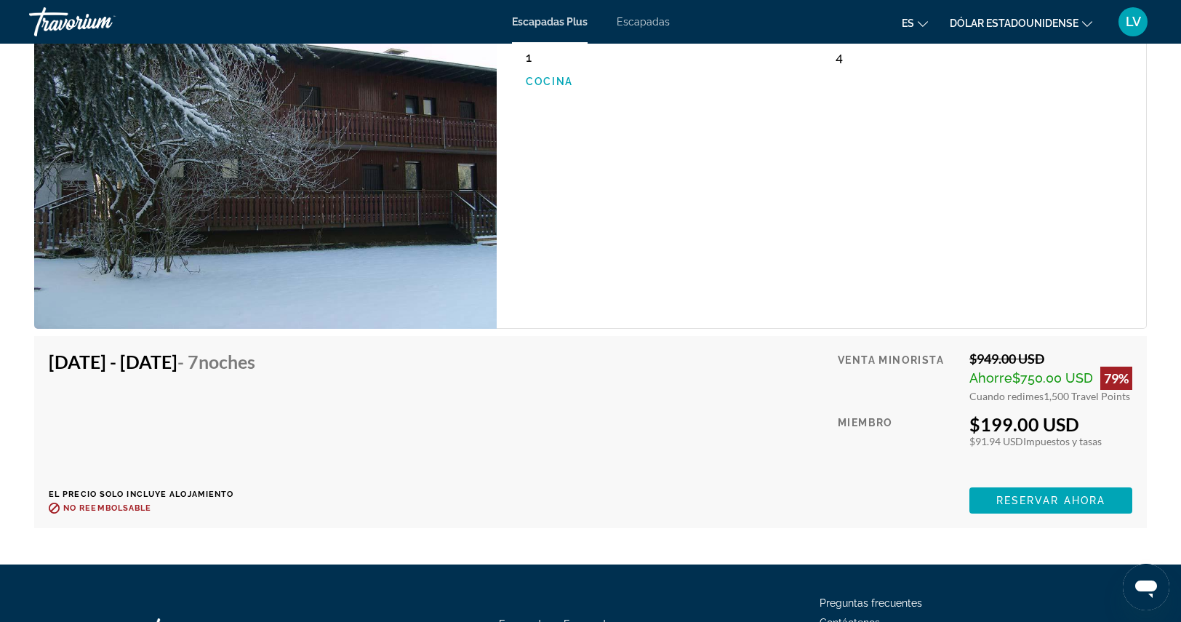
scroll to position [2190, 0]
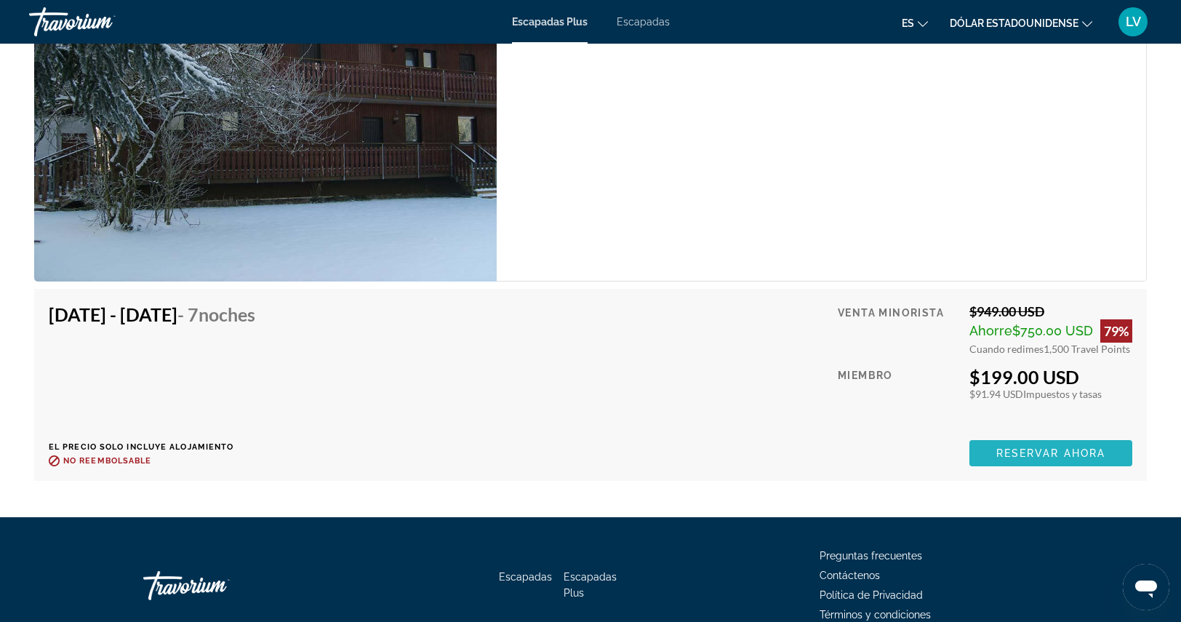
click at [1042, 456] on span "Reservar ahora" at bounding box center [1050, 453] width 109 height 12
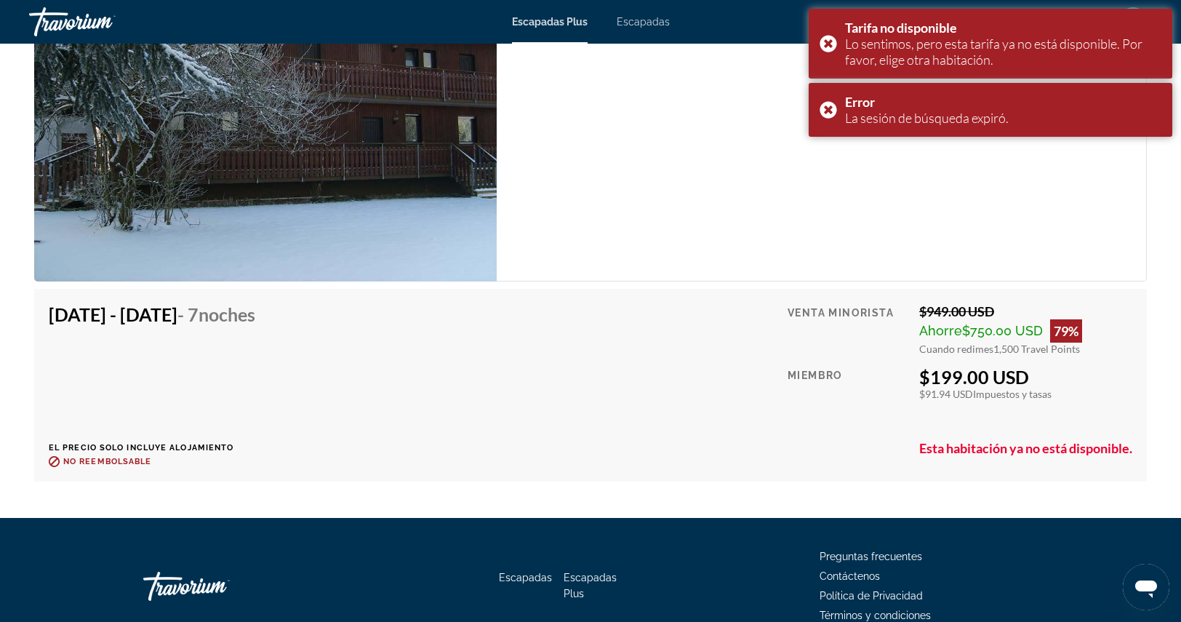
click at [945, 178] on div "Unidad de 1 dormitorio (LIMITED KITCHEN) Habitaciones 1 Máxima ocupacion 4 Coci…" at bounding box center [822, 108] width 650 height 347
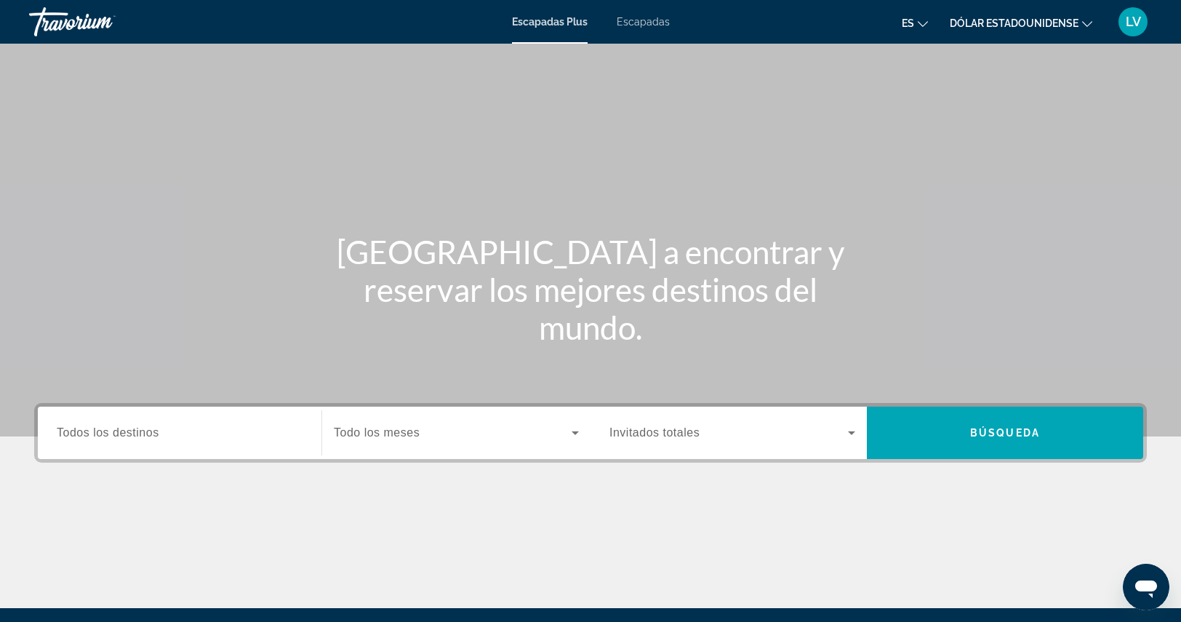
click at [102, 438] on label "Destination Todos los destinos" at bounding box center [108, 432] width 103 height 13
click at [102, 438] on input "Destination Todos los destinos" at bounding box center [180, 433] width 246 height 17
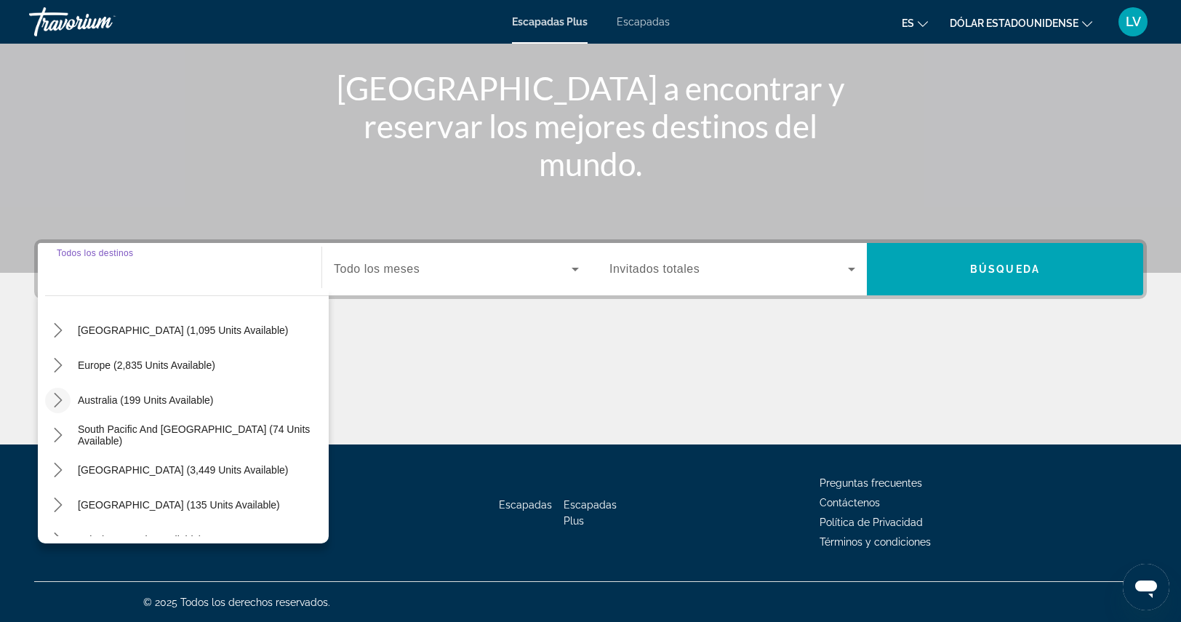
scroll to position [145, 0]
click at [56, 361] on icon "Toggle Europe (2,835 units available) submenu" at bounding box center [58, 364] width 15 height 15
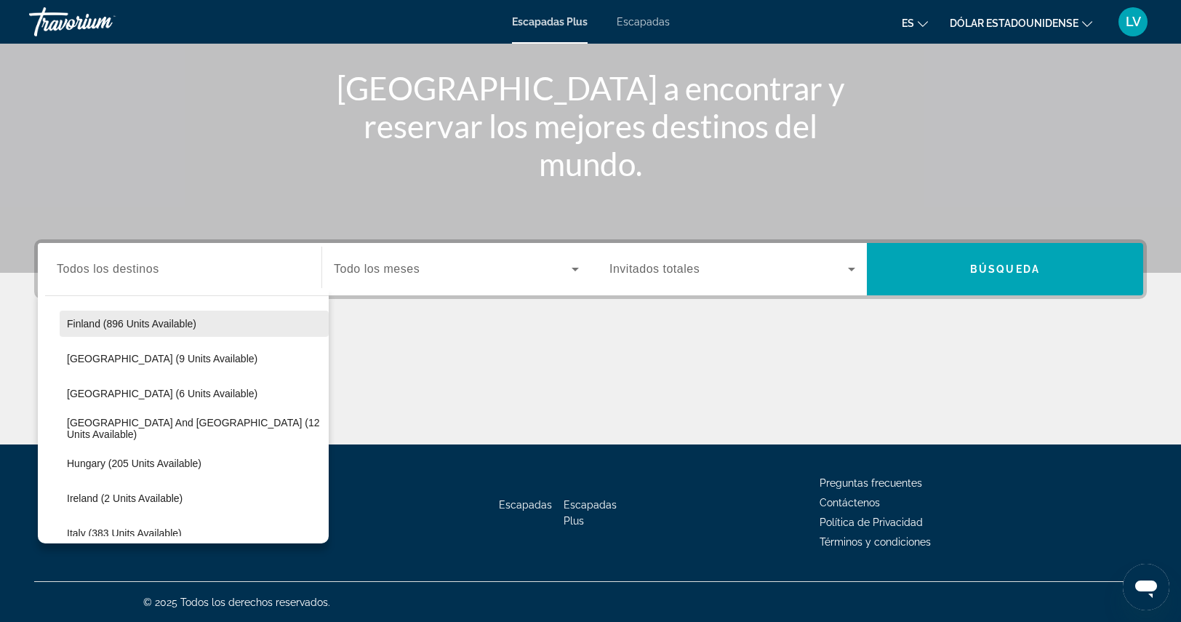
scroll to position [327, 0]
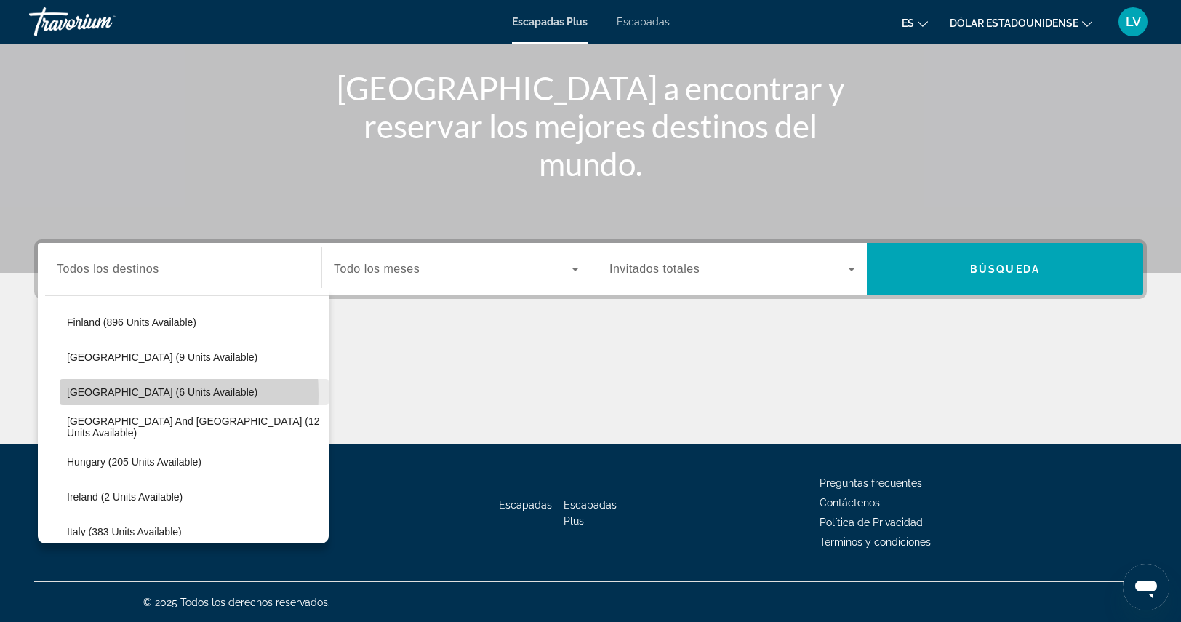
click at [80, 394] on span "[GEOGRAPHIC_DATA] (6 units available)" at bounding box center [162, 392] width 190 height 12
type input "**********"
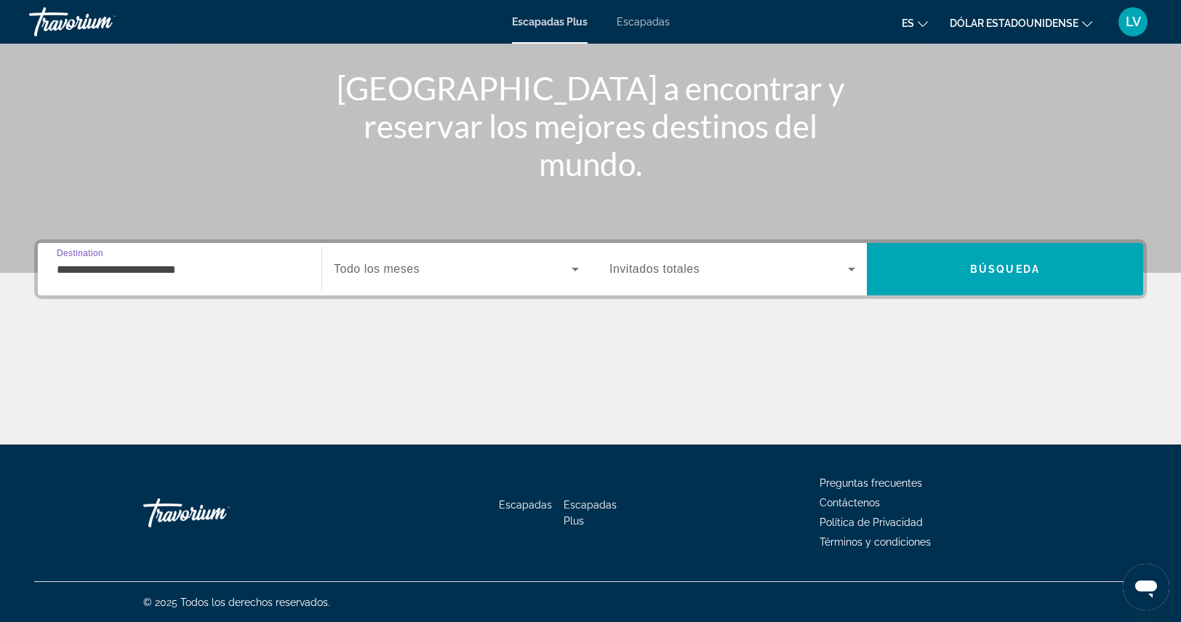
click at [422, 274] on span "Widget de búsqueda" at bounding box center [453, 268] width 238 height 17
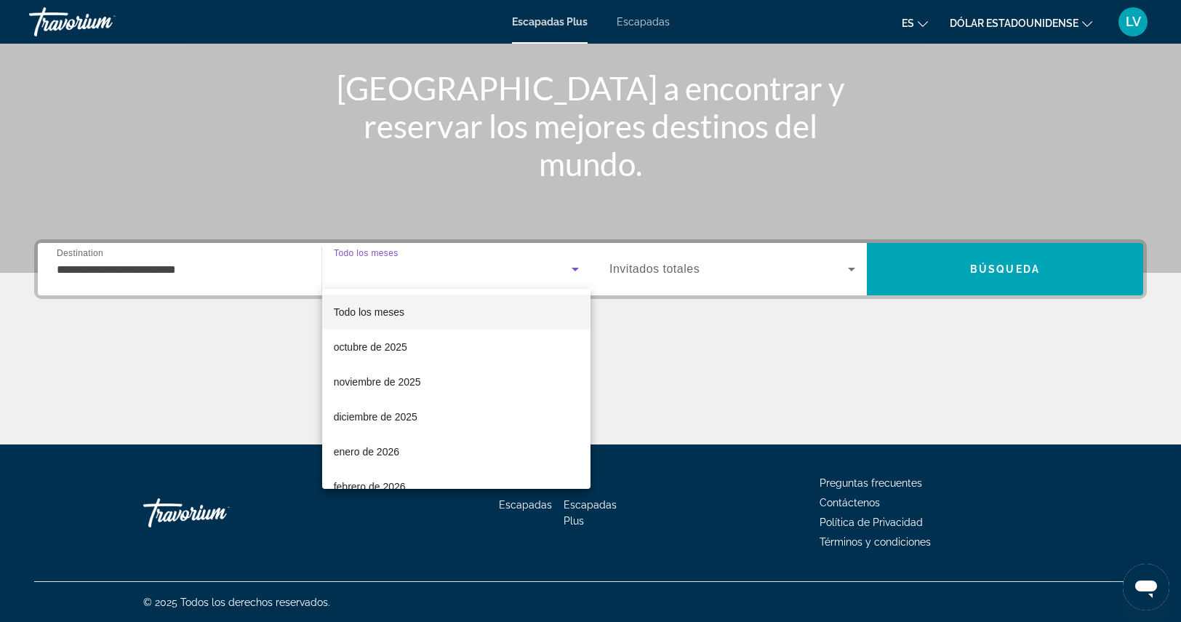
click at [401, 317] on font "Todo los meses" at bounding box center [369, 312] width 71 height 12
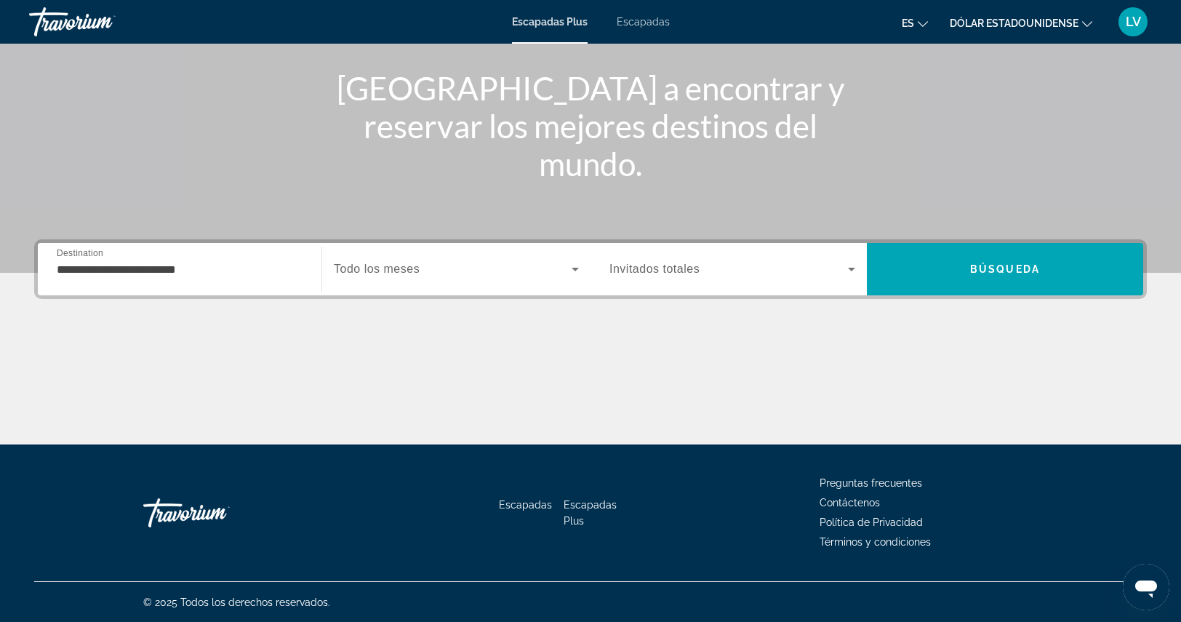
click at [666, 287] on div "Widget de búsqueda" at bounding box center [732, 269] width 246 height 41
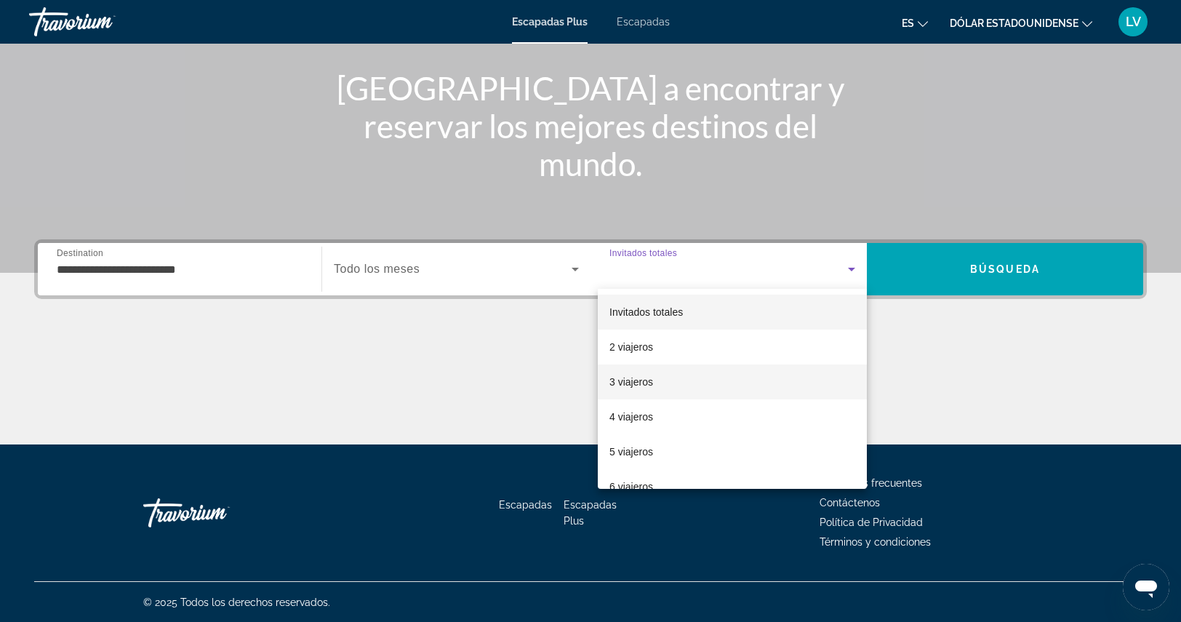
click at [635, 386] on font "3 viajeros" at bounding box center [631, 382] width 44 height 12
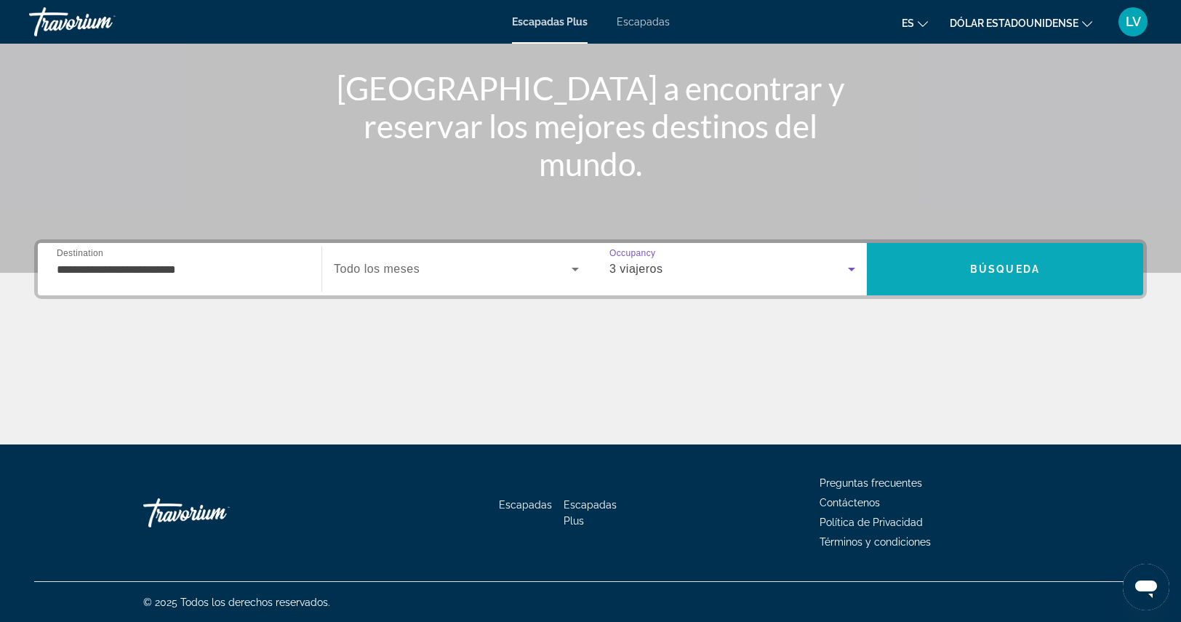
click at [1084, 264] on span "Buscar" at bounding box center [1005, 269] width 276 height 35
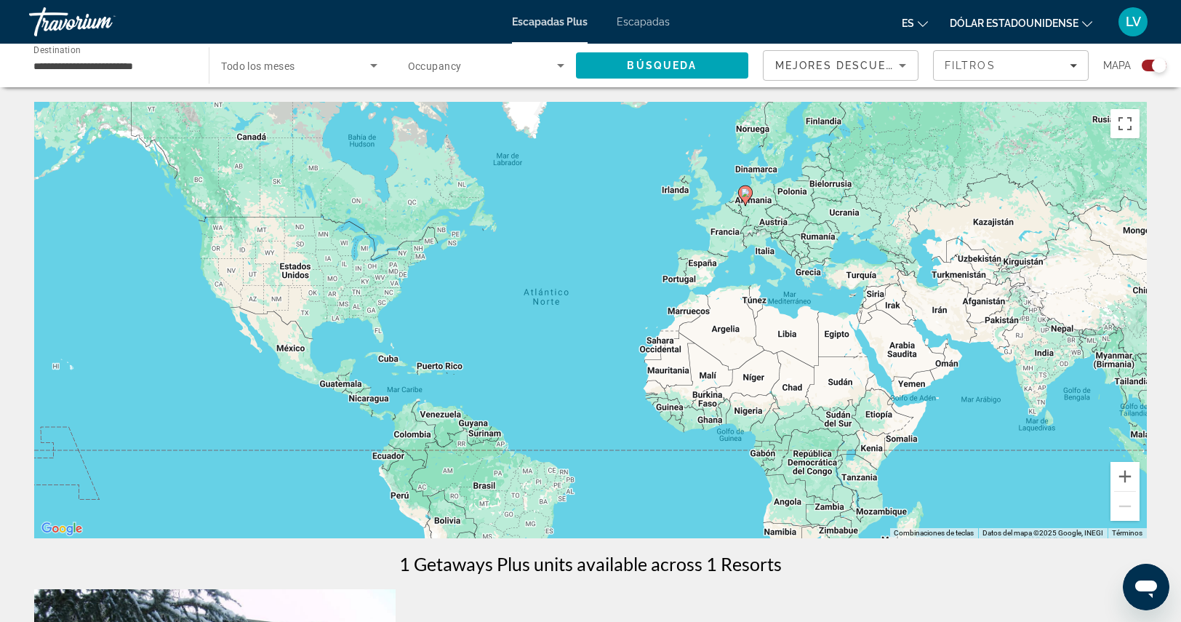
click at [747, 188] on icon "Contenido principal" at bounding box center [745, 195] width 13 height 19
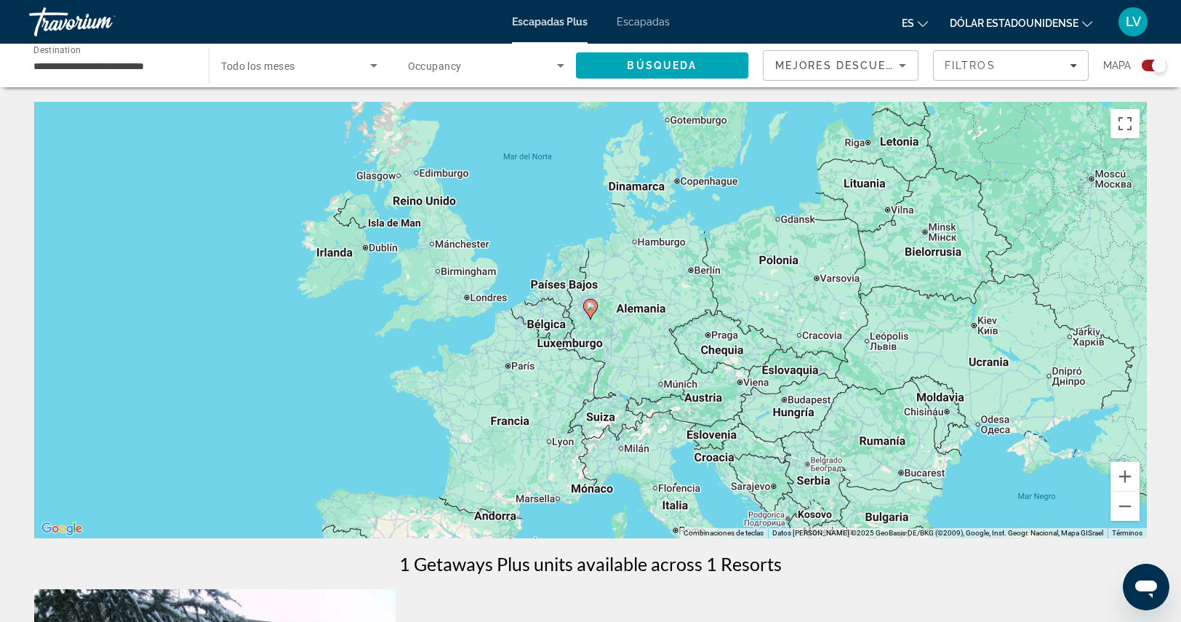
click at [587, 308] on image "Contenido principal" at bounding box center [590, 306] width 9 height 9
type input "**********"
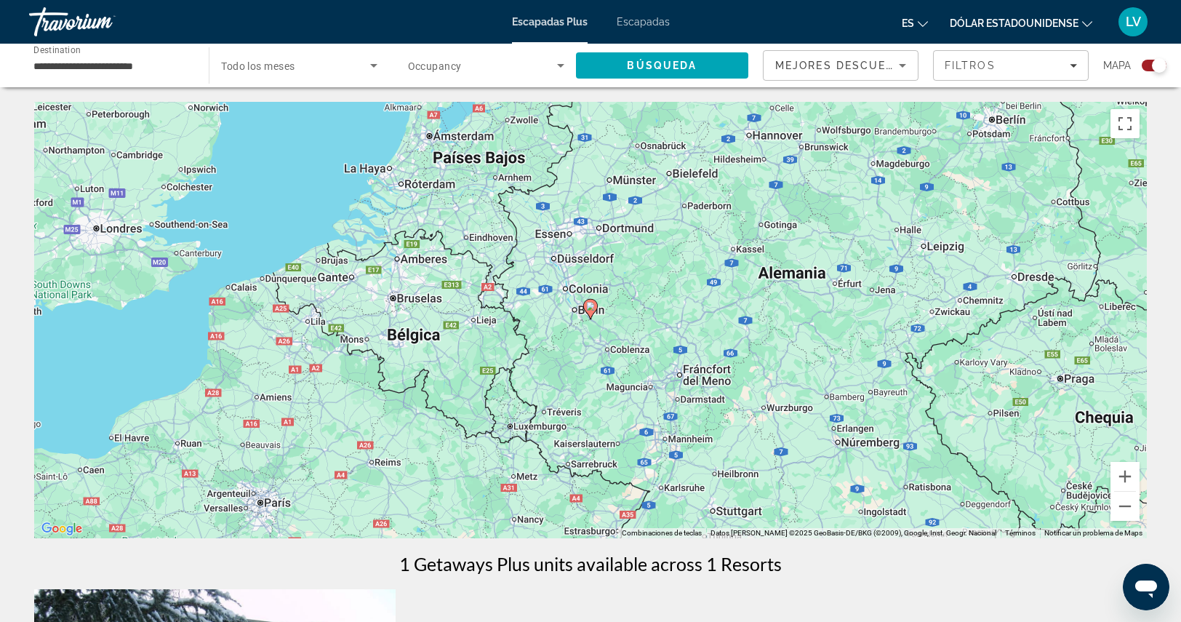
click at [590, 307] on image "Contenido principal" at bounding box center [590, 306] width 9 height 9
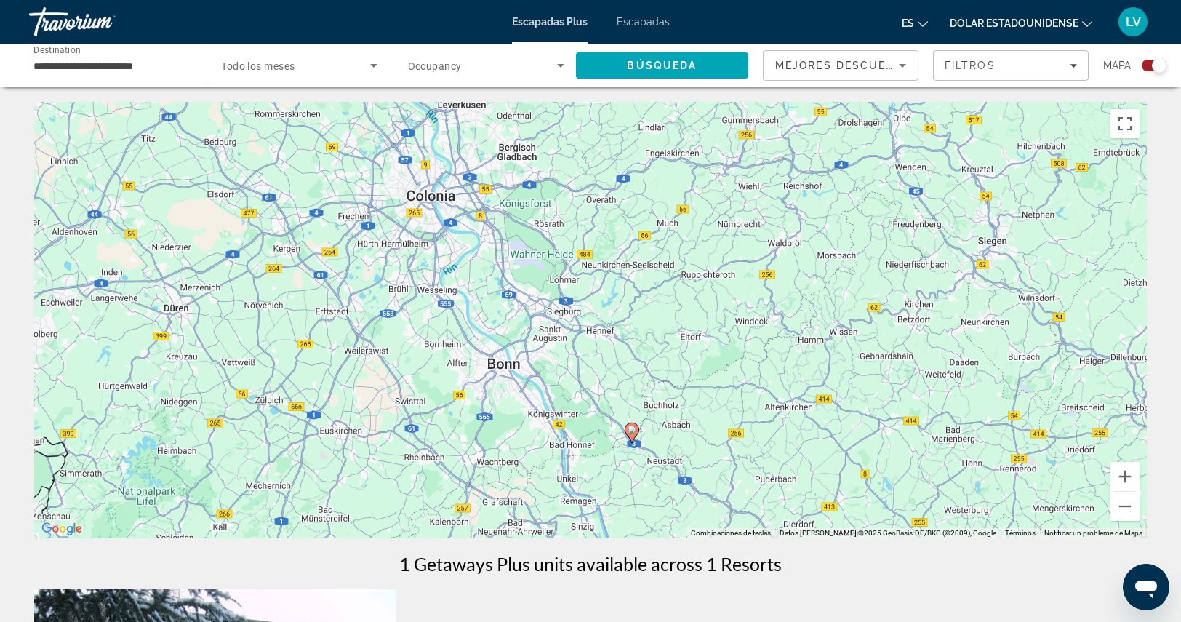
drag, startPoint x: 651, startPoint y: 348, endPoint x: 695, endPoint y: 473, distance: 132.4
click at [695, 473] on div "Para activar la función de arrastre con el teclado, pulsa Alt + Intro. Cuando h…" at bounding box center [590, 320] width 1112 height 436
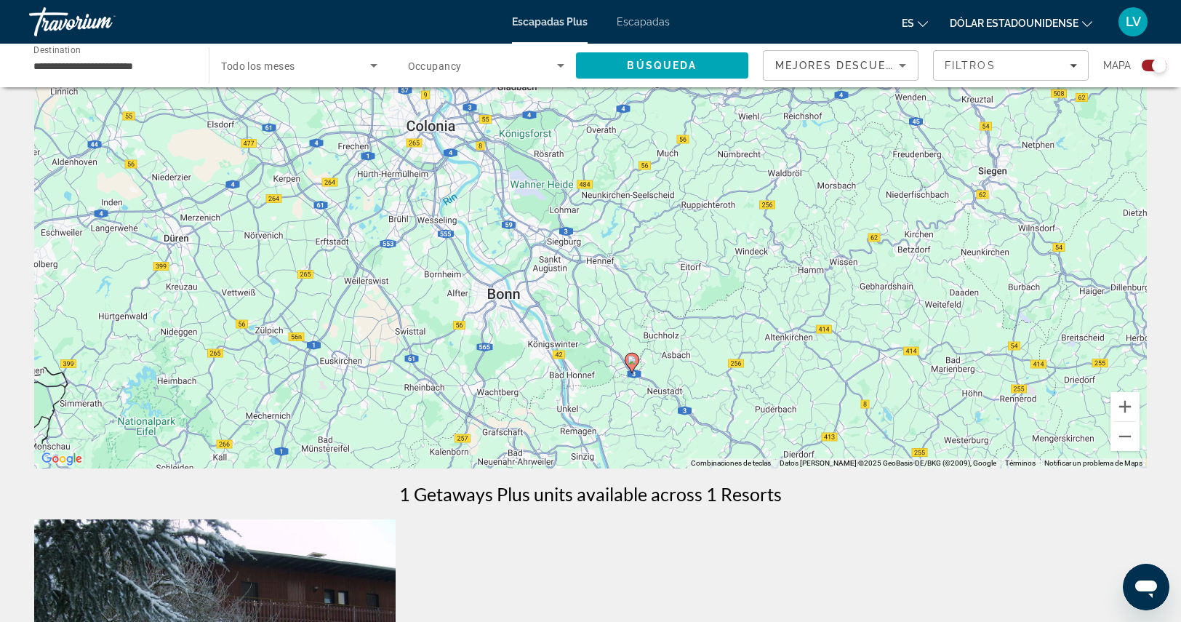
scroll to position [73, 0]
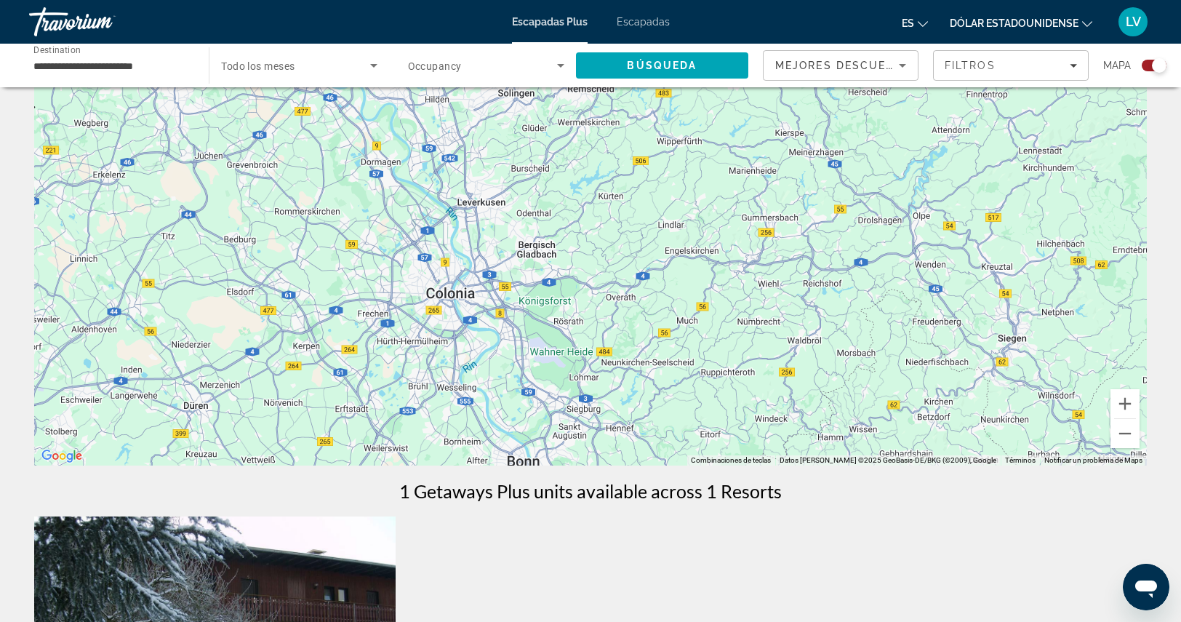
drag, startPoint x: 587, startPoint y: 213, endPoint x: 607, endPoint y: 385, distance: 173.4
click at [607, 385] on div "Para activar la función de arrastre con el teclado, pulsa Alt + Intro. Cuando h…" at bounding box center [590, 247] width 1112 height 436
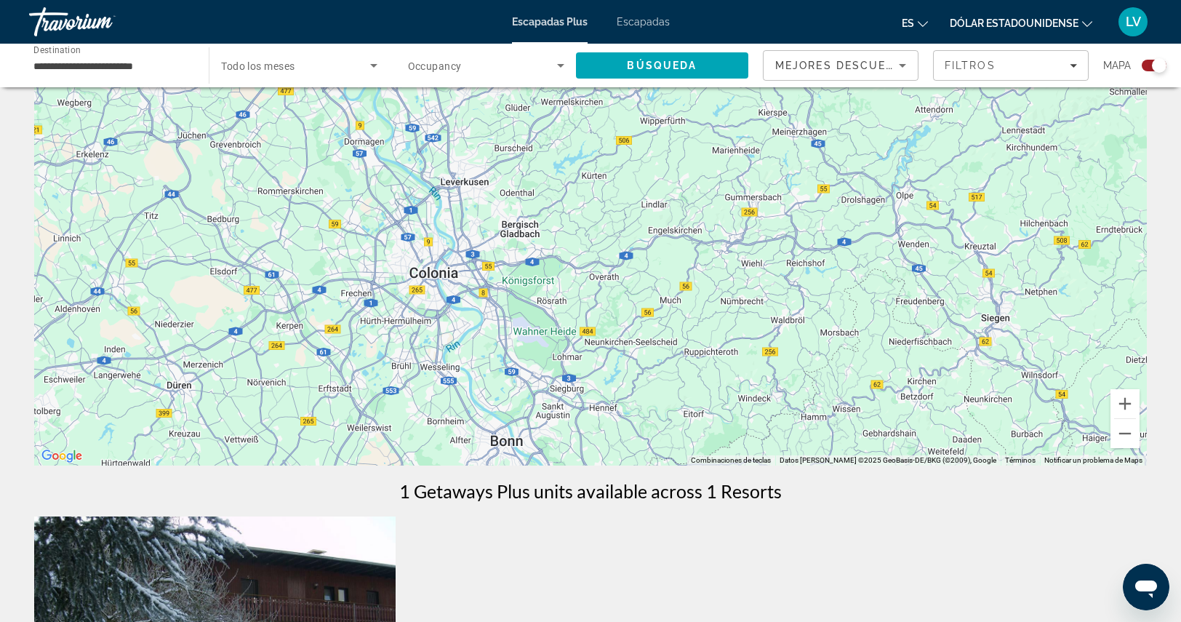
drag, startPoint x: 570, startPoint y: 241, endPoint x: 550, endPoint y: 214, distance: 33.9
click at [550, 214] on div "Para activar la función de arrastre con el teclado, pulsa Alt + Intro. Cuando h…" at bounding box center [590, 247] width 1112 height 436
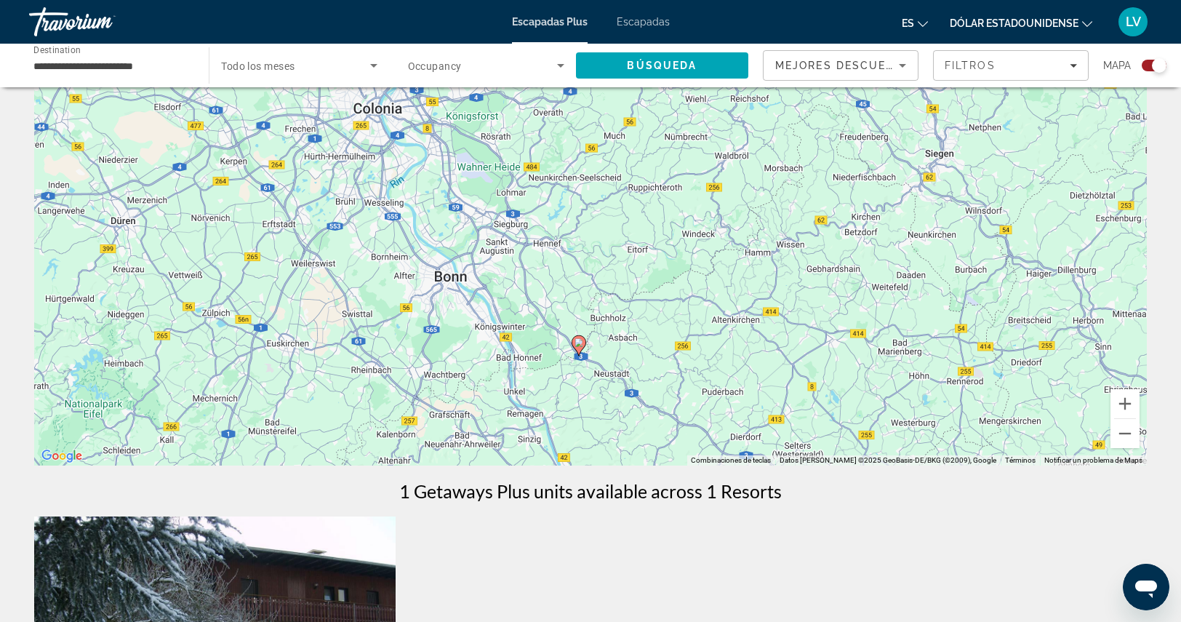
drag, startPoint x: 598, startPoint y: 345, endPoint x: 542, endPoint y: 185, distance: 169.2
click at [542, 185] on div "Para activar la función de arrastre con el teclado, pulsa Alt + Intro. Cuando h…" at bounding box center [590, 247] width 1112 height 436
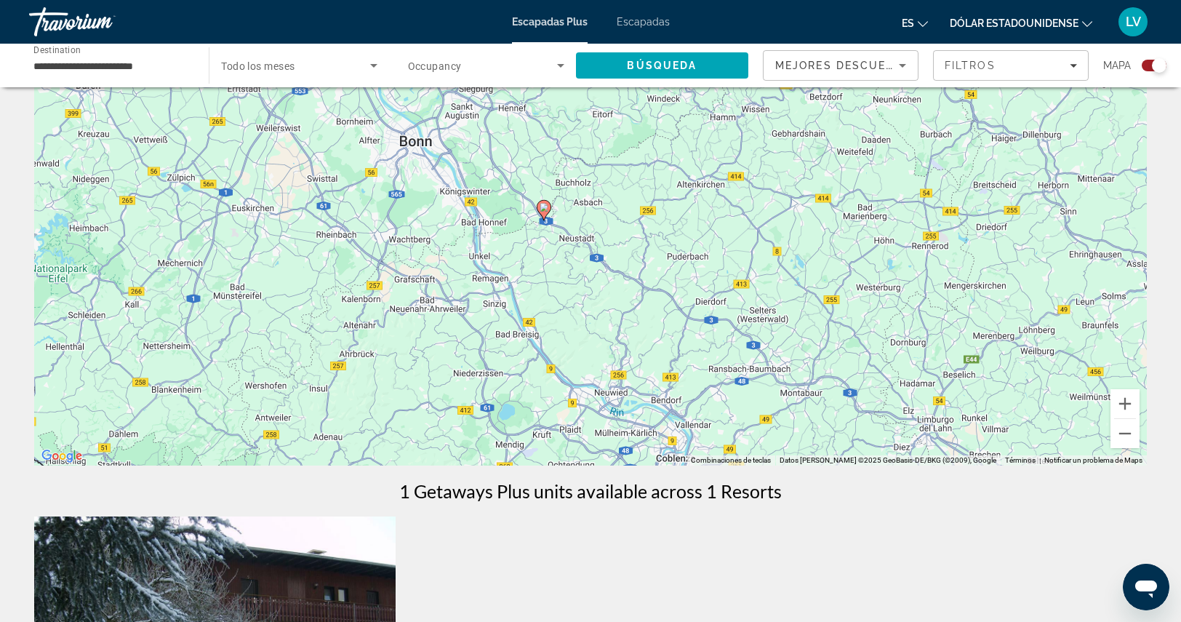
drag, startPoint x: 654, startPoint y: 342, endPoint x: 621, endPoint y: 206, distance: 139.3
click at [621, 206] on div "Para activar la función de arrastre con el teclado, pulsa Alt + Intro. Cuando h…" at bounding box center [590, 247] width 1112 height 436
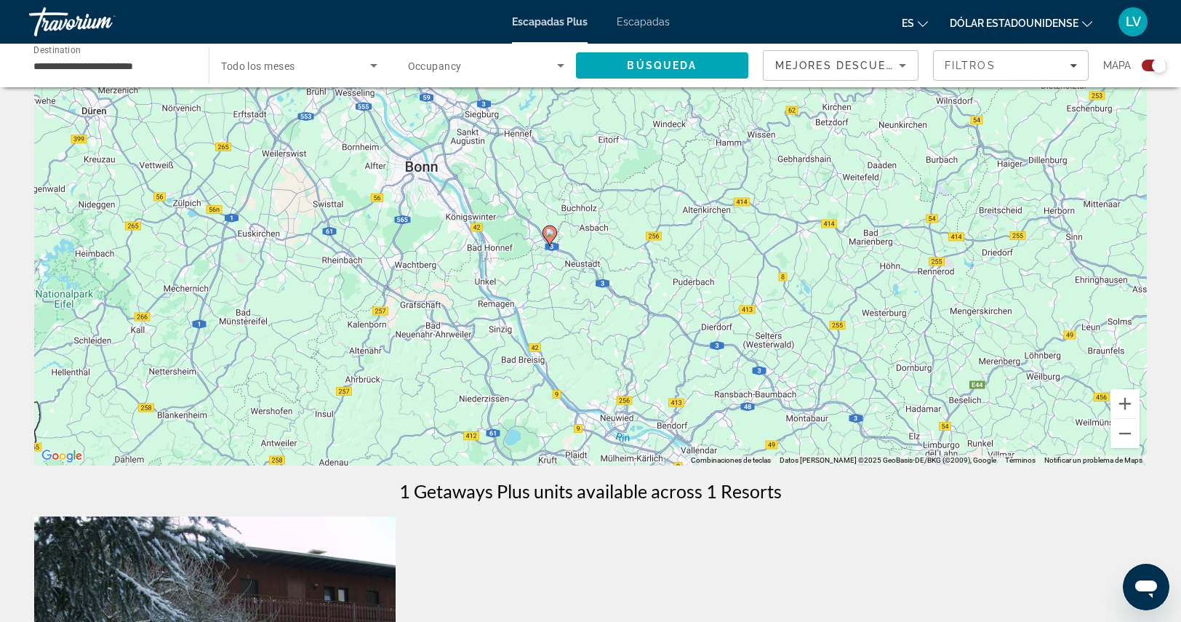
drag, startPoint x: 666, startPoint y: 323, endPoint x: 672, endPoint y: 346, distance: 24.2
click at [675, 352] on div "Para activar la función de arrastre con el teclado, pulsa Alt + Intro. Cuando h…" at bounding box center [590, 247] width 1112 height 436
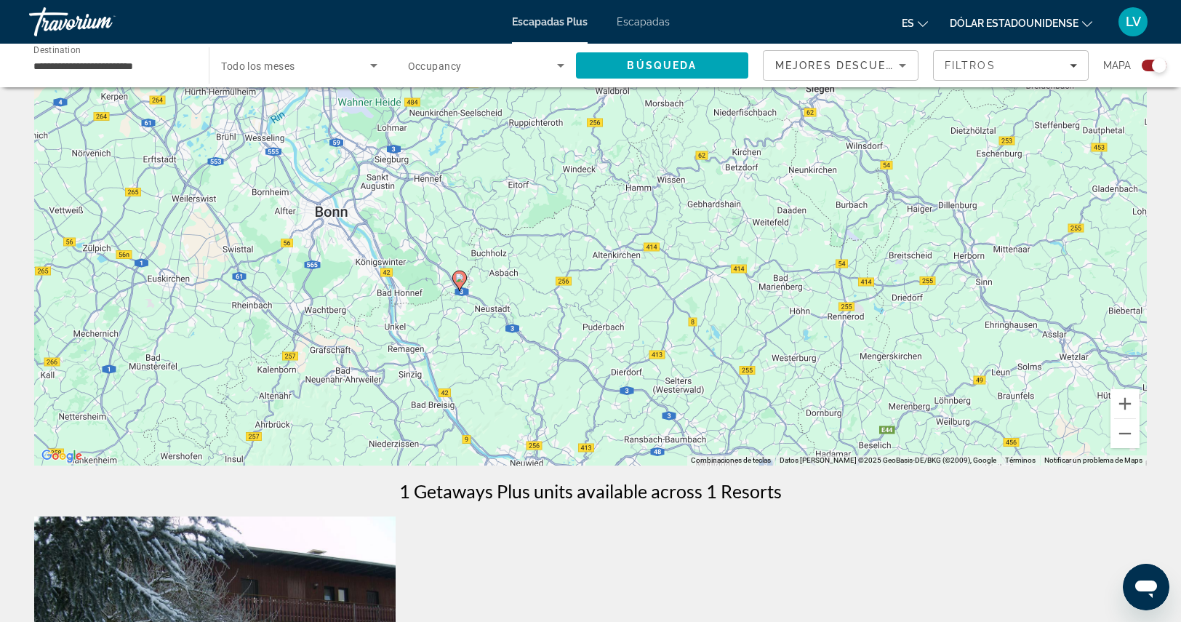
drag, startPoint x: 652, startPoint y: 237, endPoint x: 693, endPoint y: 331, distance: 102.2
click at [560, 281] on div "Para activar la función de arrastre con el teclado, pulsa Alt + Intro. Cuando h…" at bounding box center [590, 247] width 1112 height 436
click at [1122, 432] on button "Reducir" at bounding box center [1124, 433] width 29 height 29
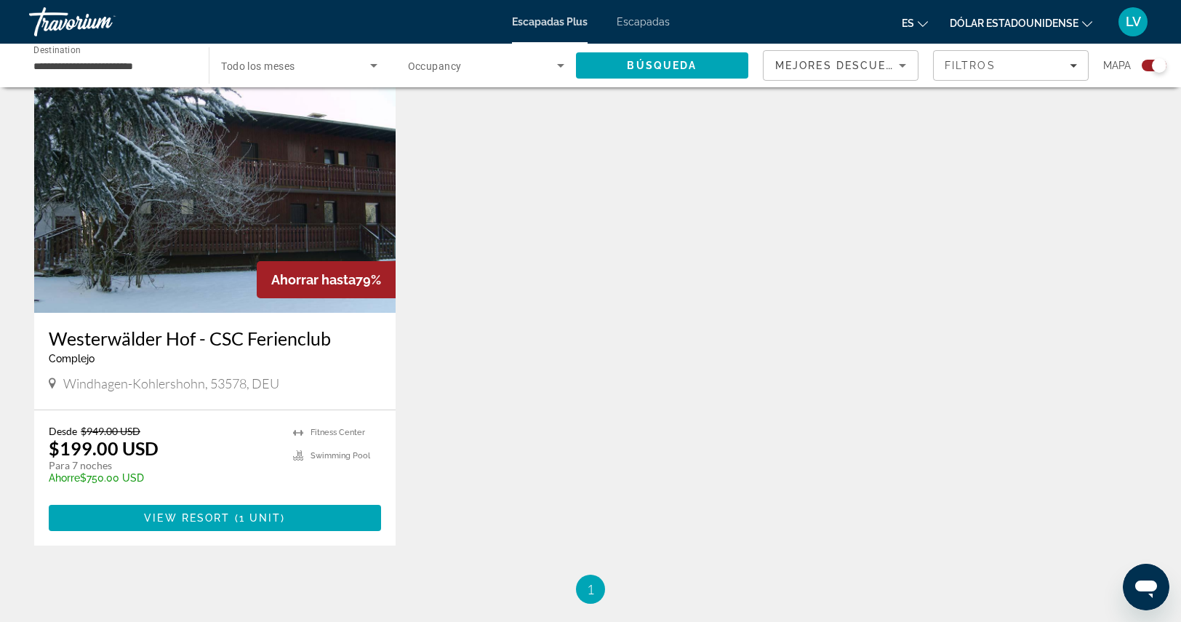
scroll to position [145, 0]
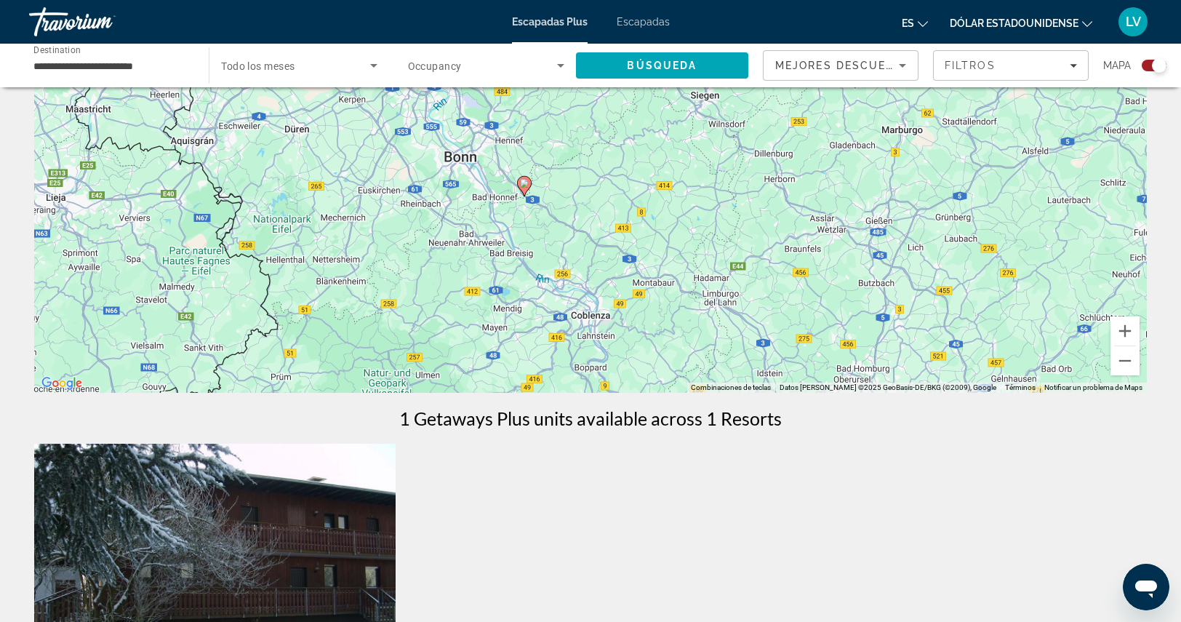
click at [1086, 23] on icon "Cambiar moneda" at bounding box center [1087, 24] width 10 height 10
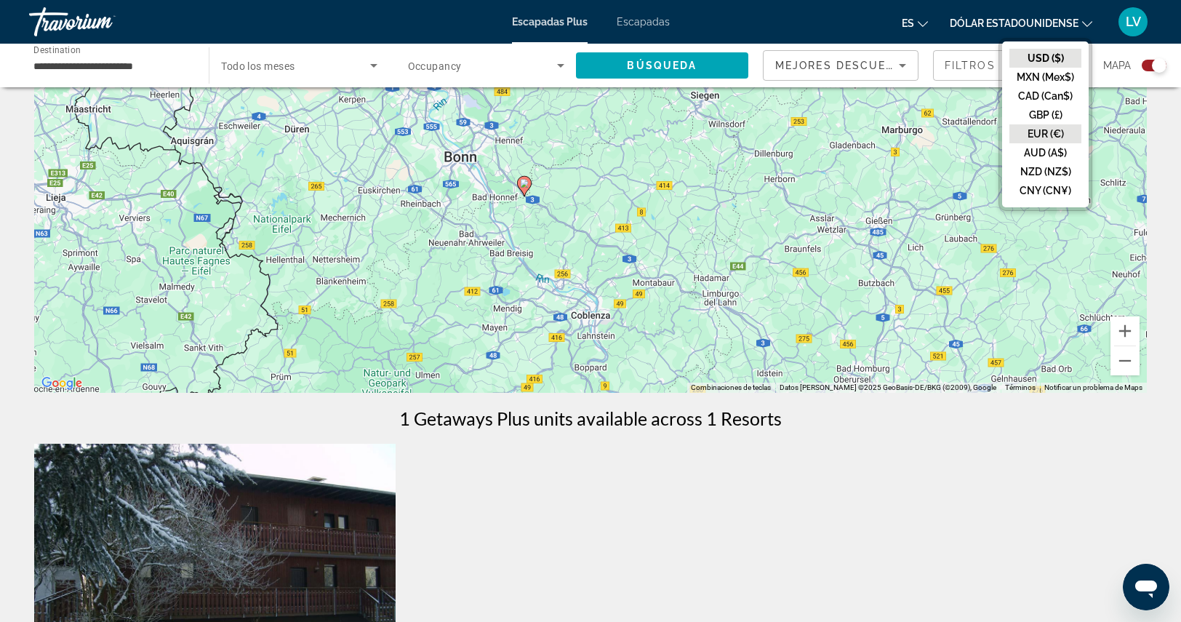
click at [1058, 133] on button "EUR (€)" at bounding box center [1045, 133] width 72 height 19
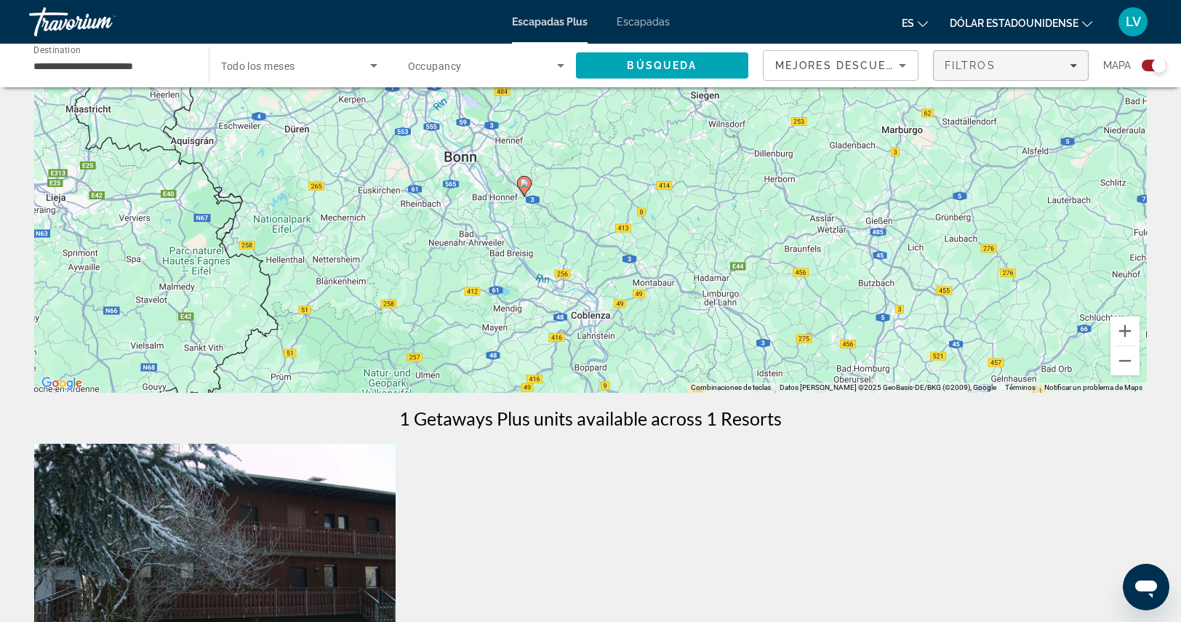
click at [1018, 66] on div "Filtros" at bounding box center [1010, 66] width 132 height 12
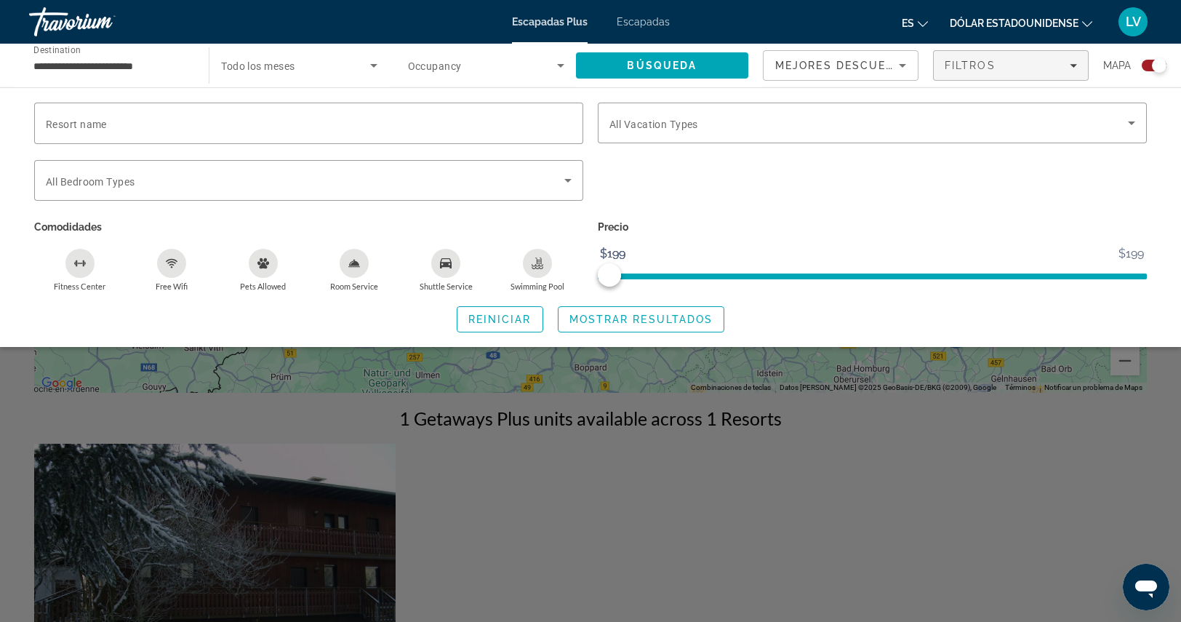
click at [960, 411] on div "Search widget" at bounding box center [590, 419] width 1181 height 403
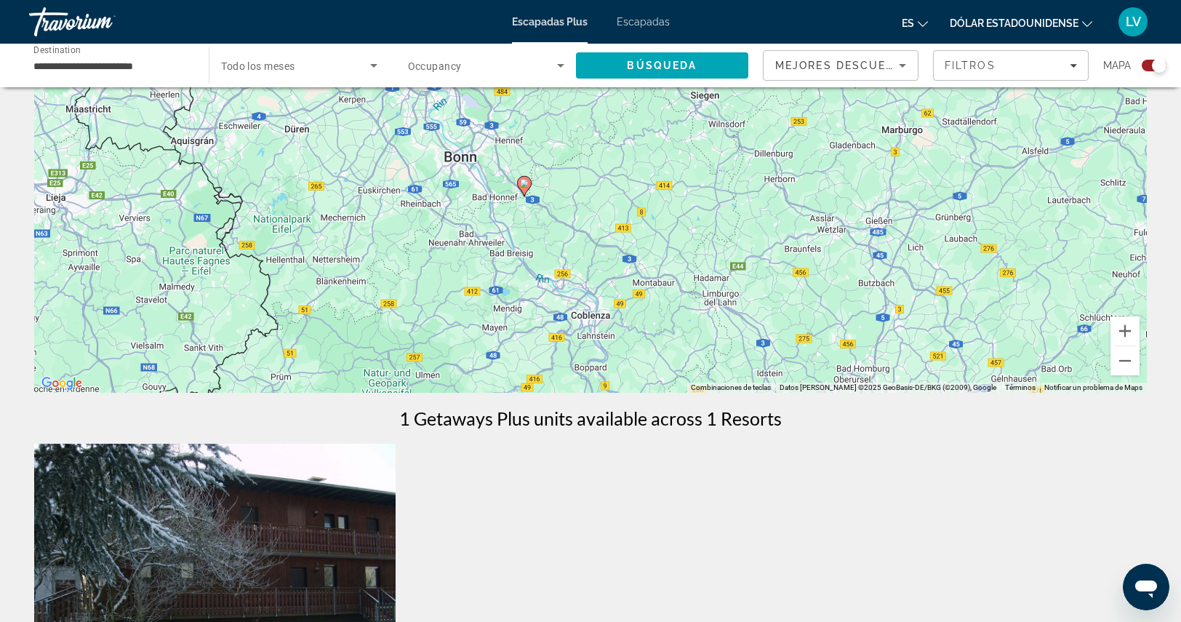
click at [899, 60] on icon "Sort by" at bounding box center [901, 65] width 17 height 17
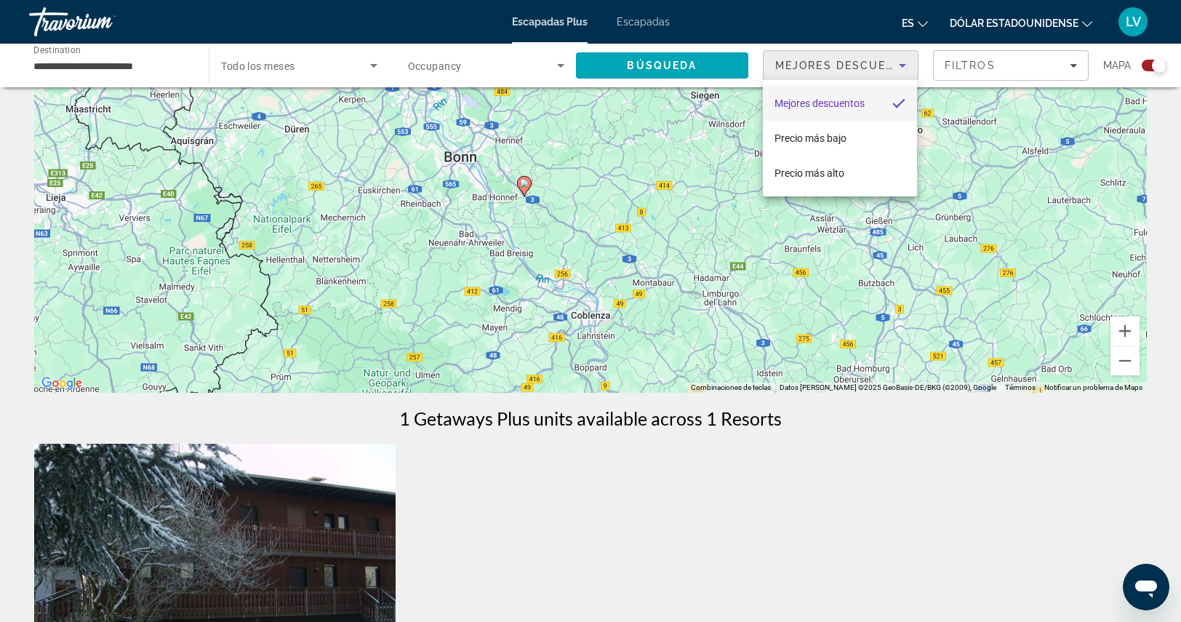
click at [845, 106] on font "Mejores descuentos" at bounding box center [819, 103] width 90 height 12
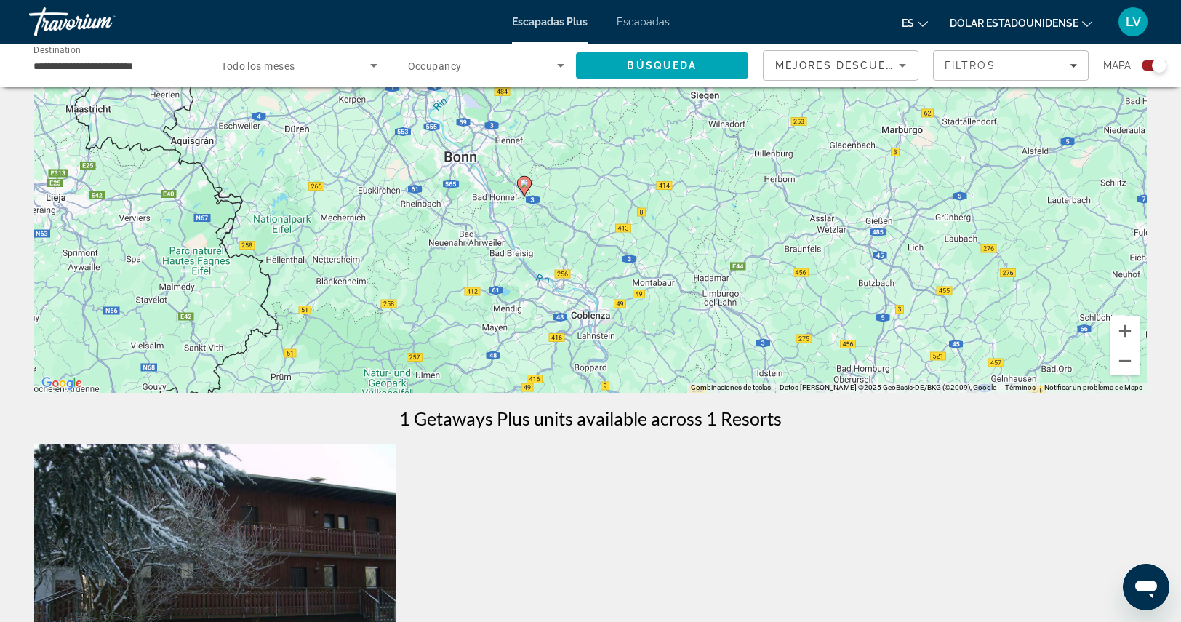
click at [837, 423] on div "1 Getaways Plus units available across 1 Resorts" at bounding box center [590, 418] width 1112 height 22
click at [672, 65] on span "Búsqueda" at bounding box center [662, 66] width 70 height 12
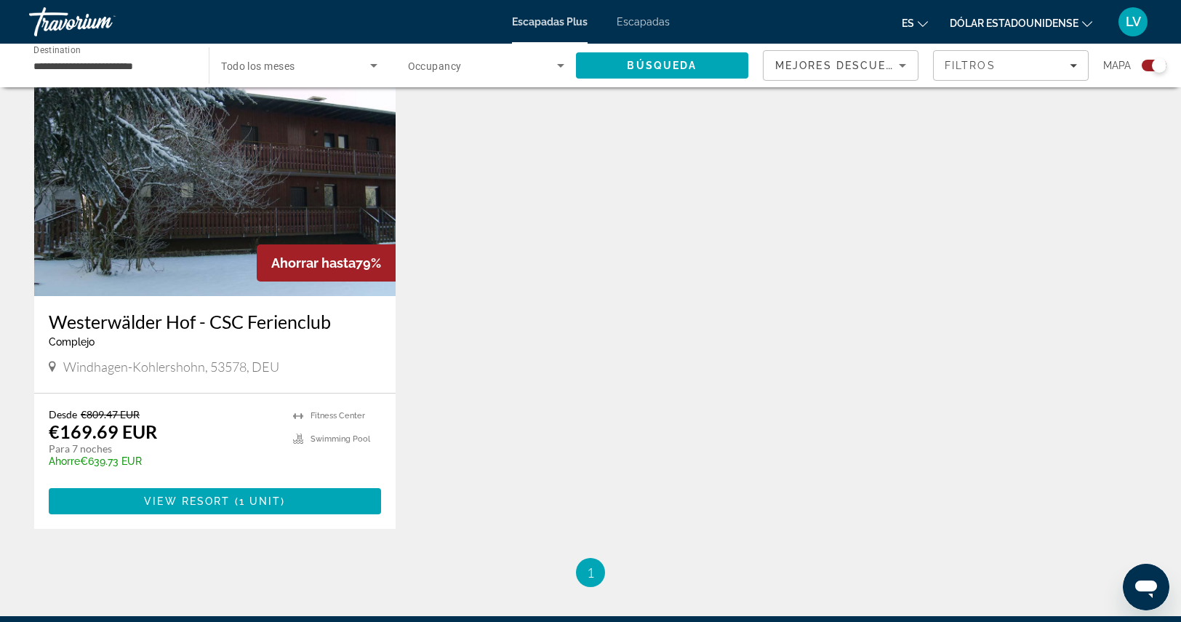
scroll to position [582, 0]
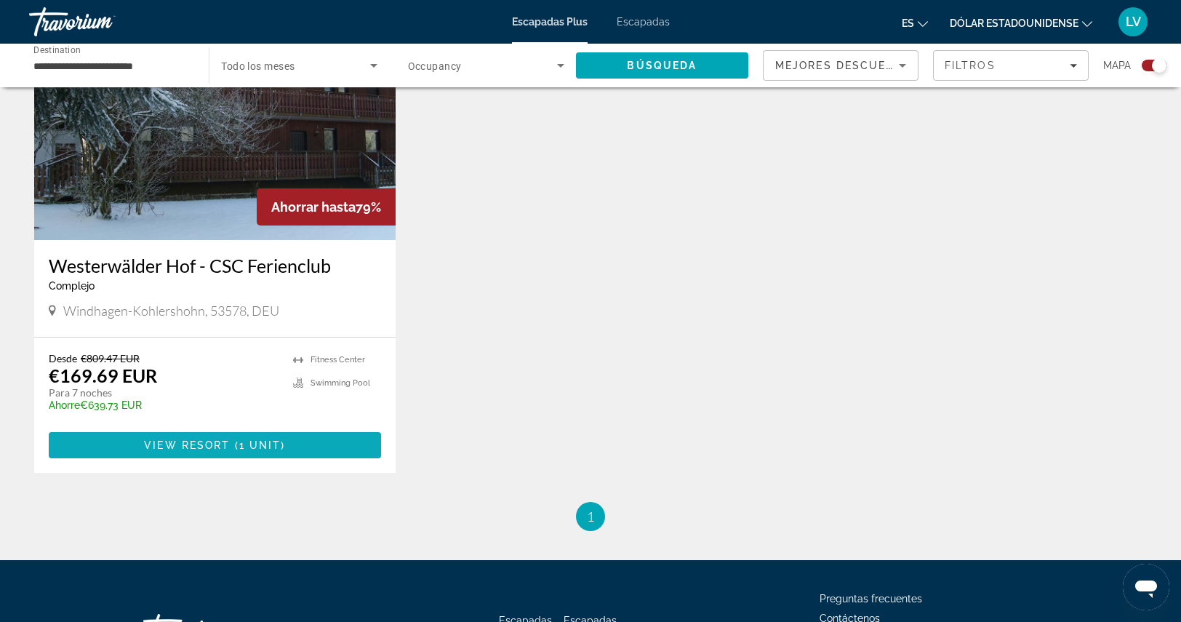
click at [189, 445] on span "View Resort" at bounding box center [187, 445] width 86 height 12
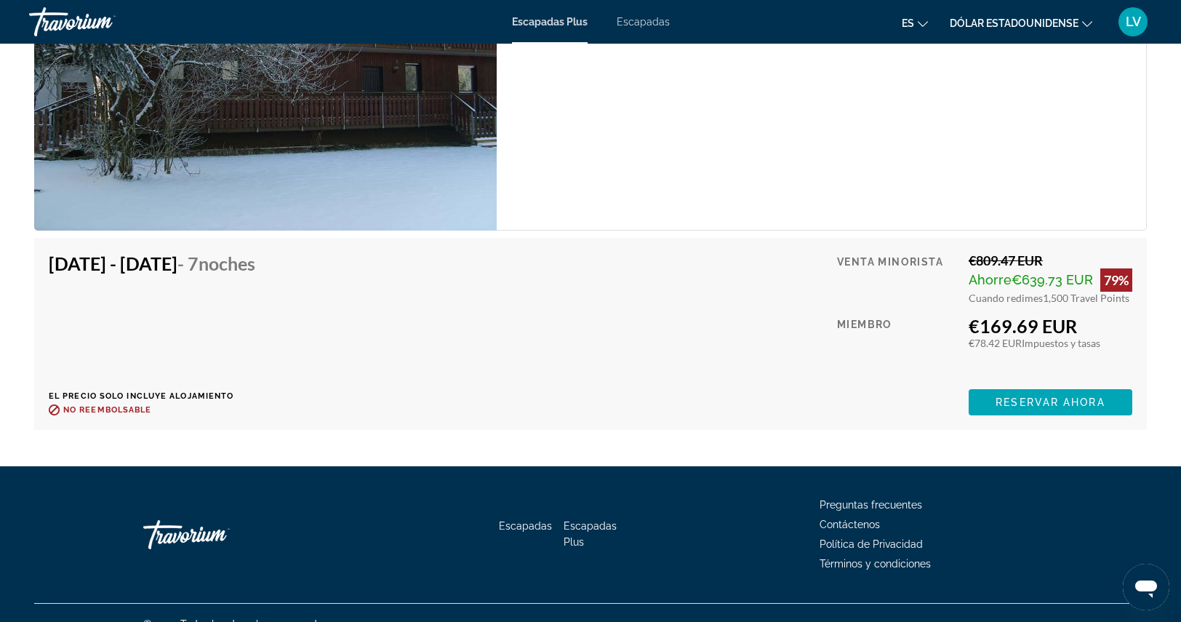
scroll to position [2254, 0]
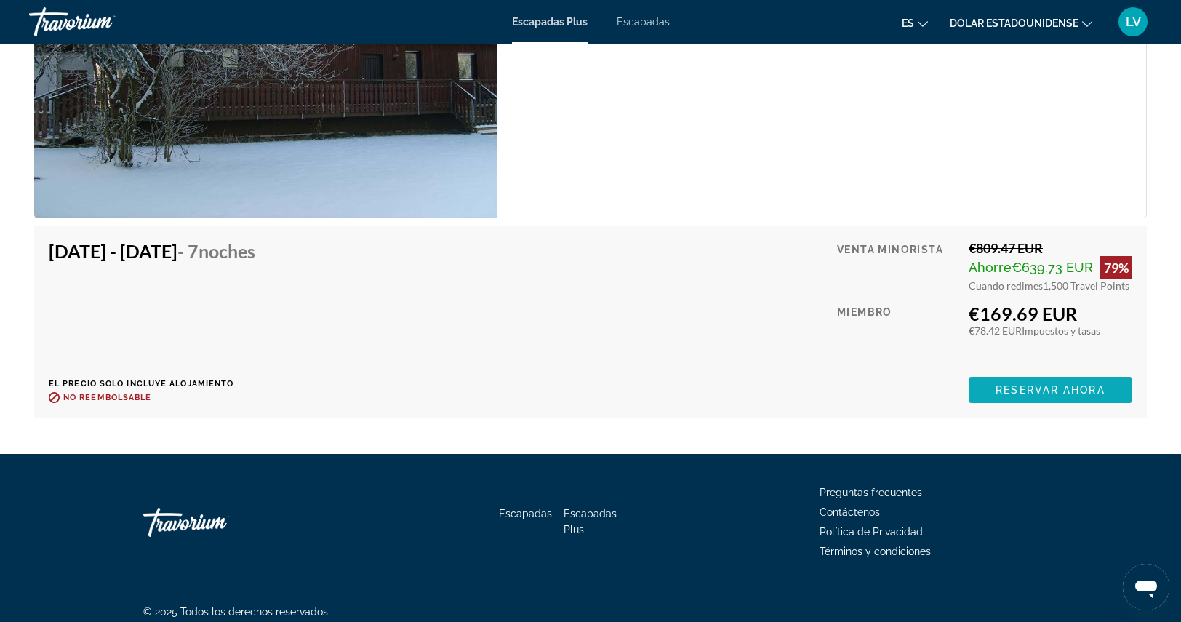
click at [1056, 387] on span "Reservar ahora" at bounding box center [1049, 390] width 109 height 12
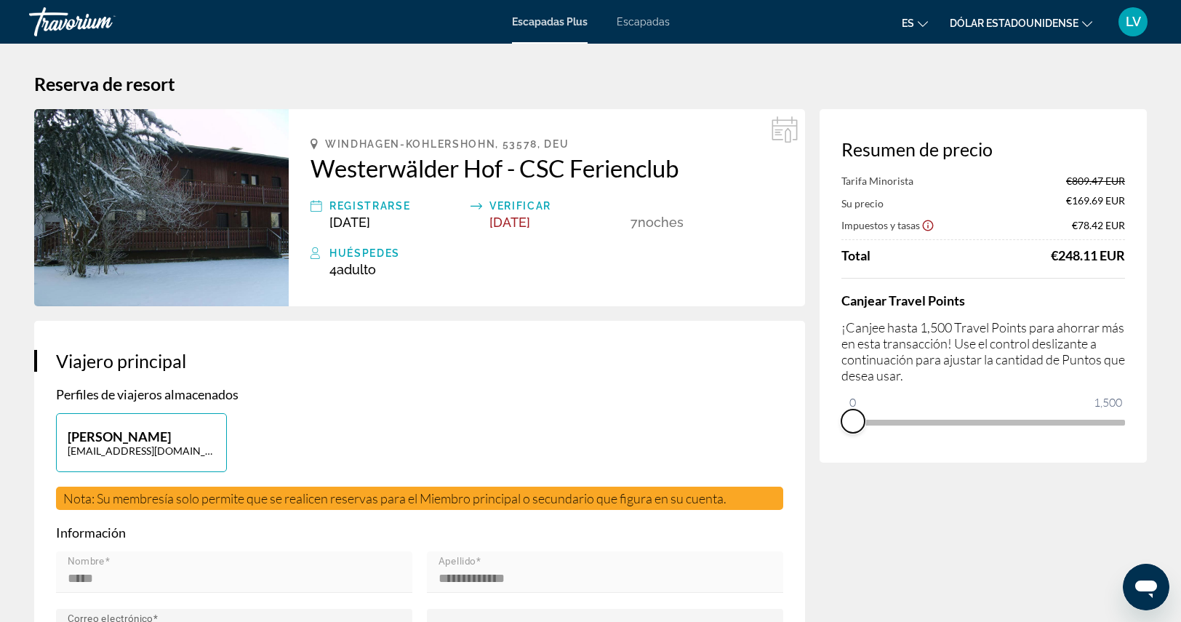
drag, startPoint x: 1117, startPoint y: 442, endPoint x: 742, endPoint y: 429, distance: 376.1
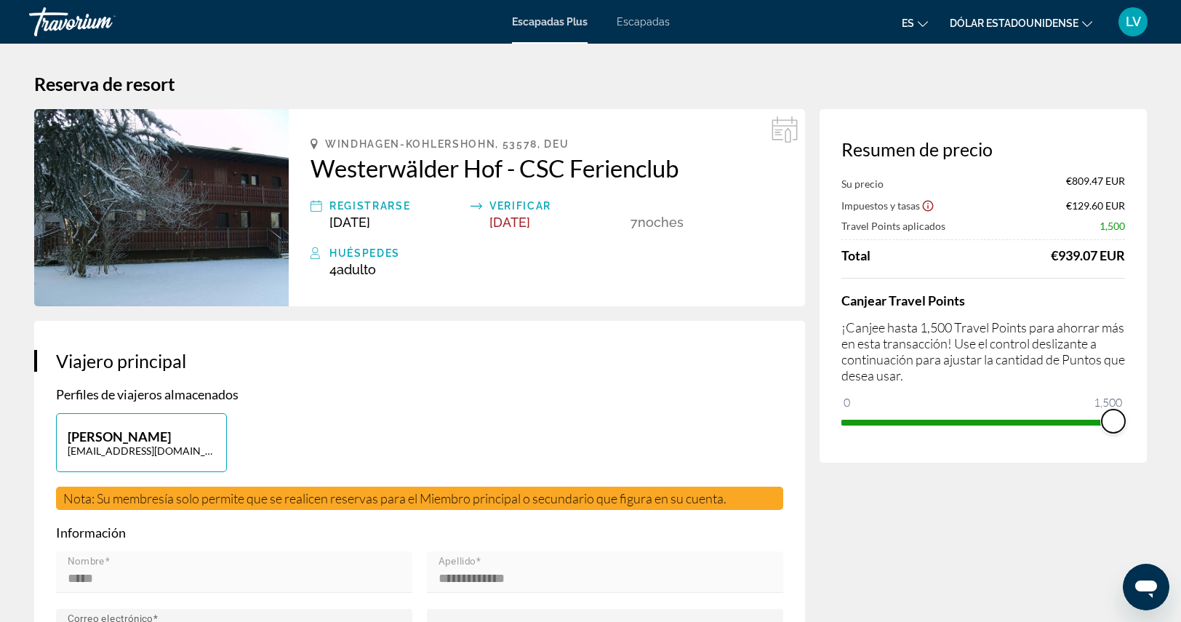
drag, startPoint x: 857, startPoint y: 403, endPoint x: 1190, endPoint y: 447, distance: 335.9
click at [1181, 447] on html "Saltar al contenido principal Escapadas Plus Escapadas es English Español Franç…" at bounding box center [590, 311] width 1181 height 622
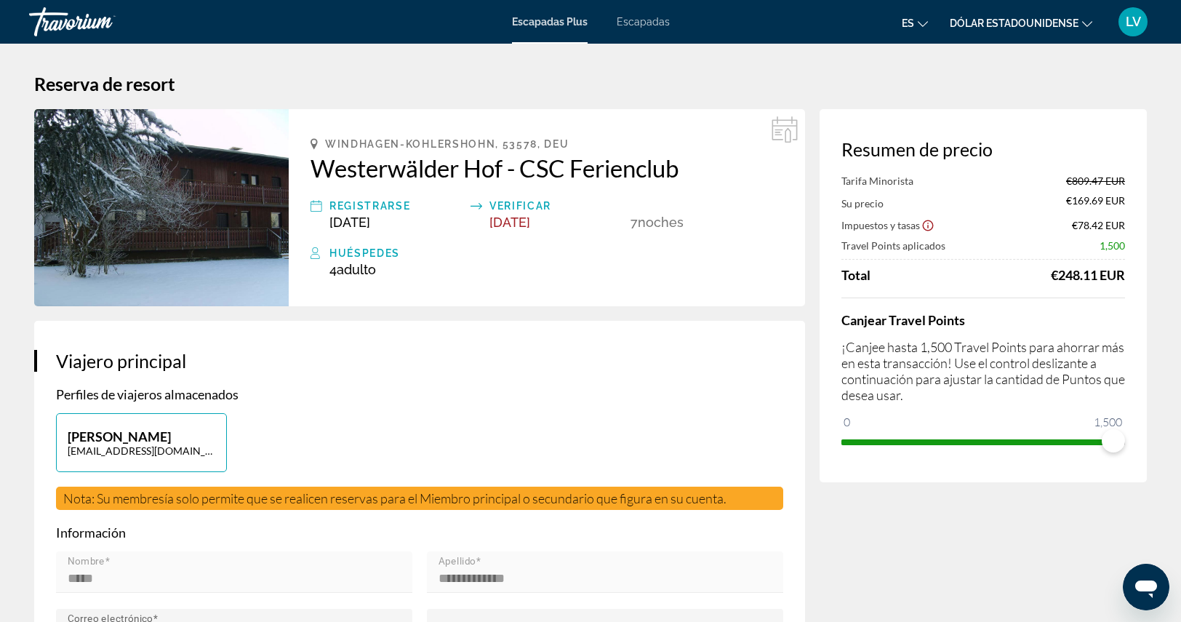
click at [593, 434] on div "[PERSON_NAME] [PERSON_NAME][EMAIL_ADDRESS][DOMAIN_NAME]" at bounding box center [420, 449] width 742 height 73
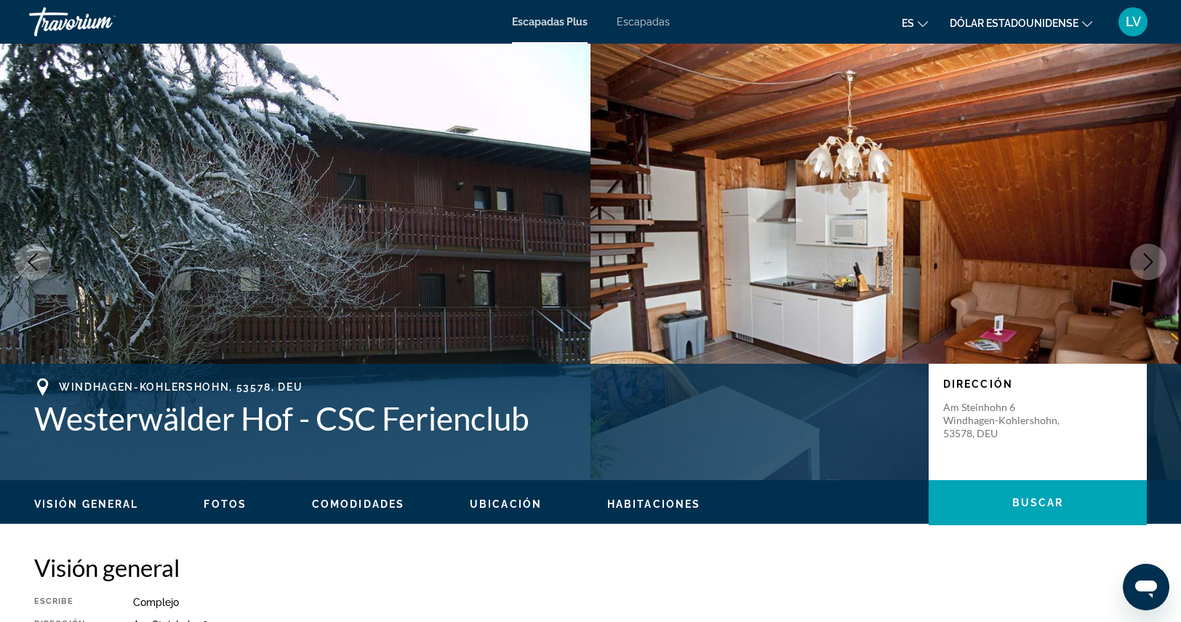
click at [856, 229] on img "Contenido principal" at bounding box center [885, 262] width 590 height 436
click at [302, 239] on img "Contenido principal" at bounding box center [295, 262] width 590 height 436
click at [168, 258] on img "Contenido principal" at bounding box center [295, 262] width 590 height 436
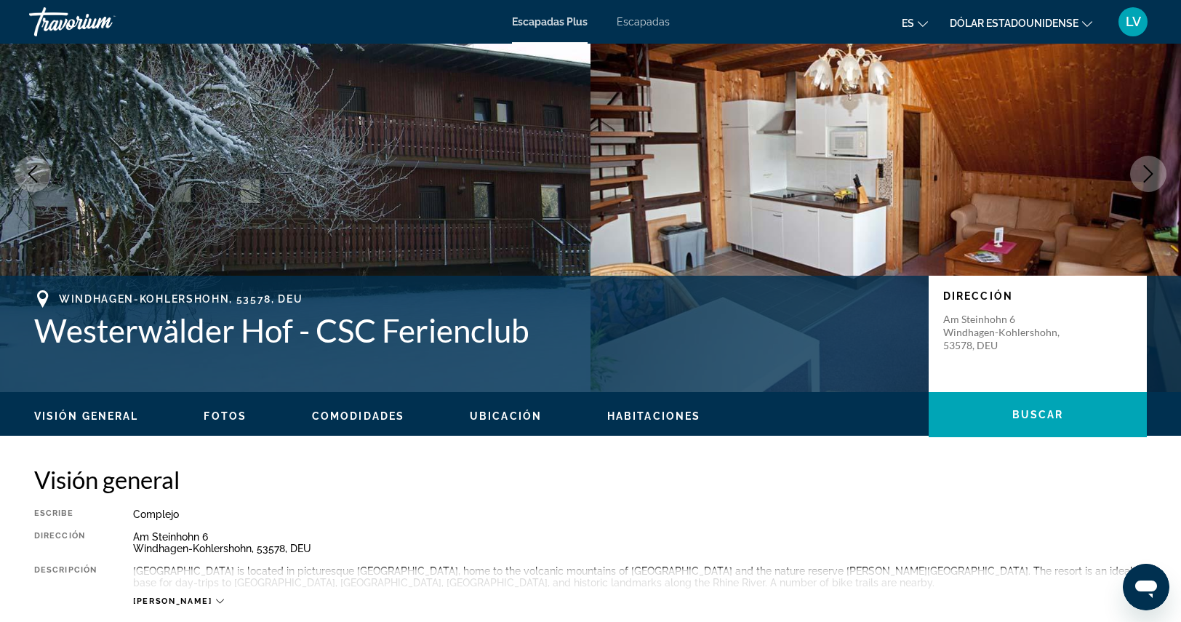
scroll to position [363, 0]
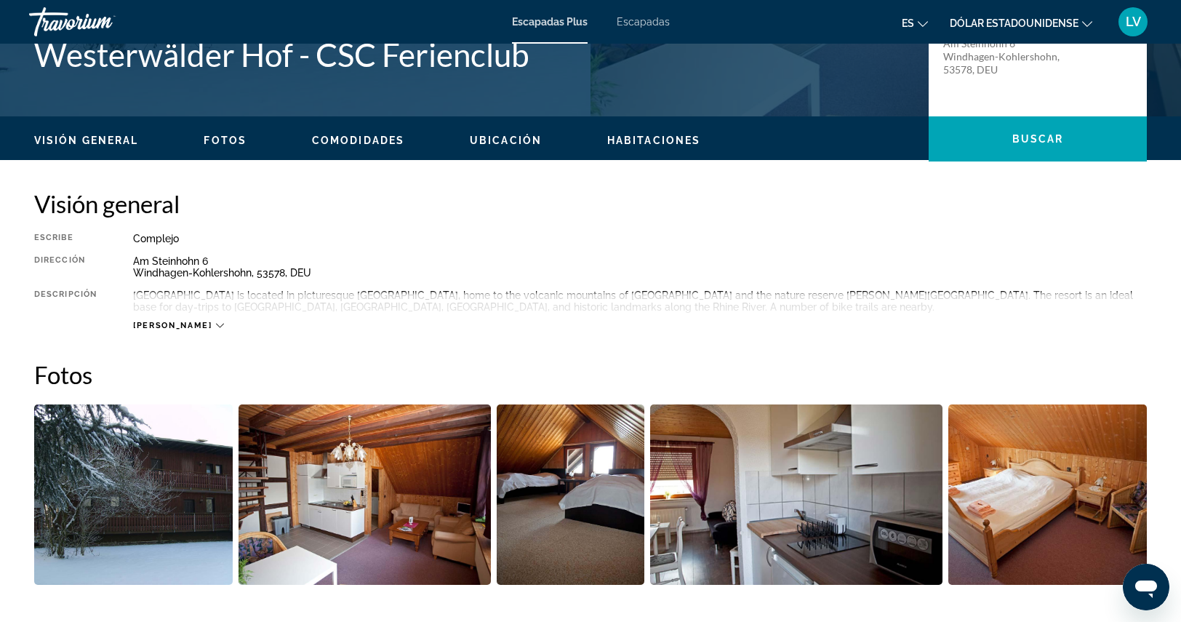
click at [353, 443] on img "Open full-screen image slider" at bounding box center [364, 494] width 253 height 180
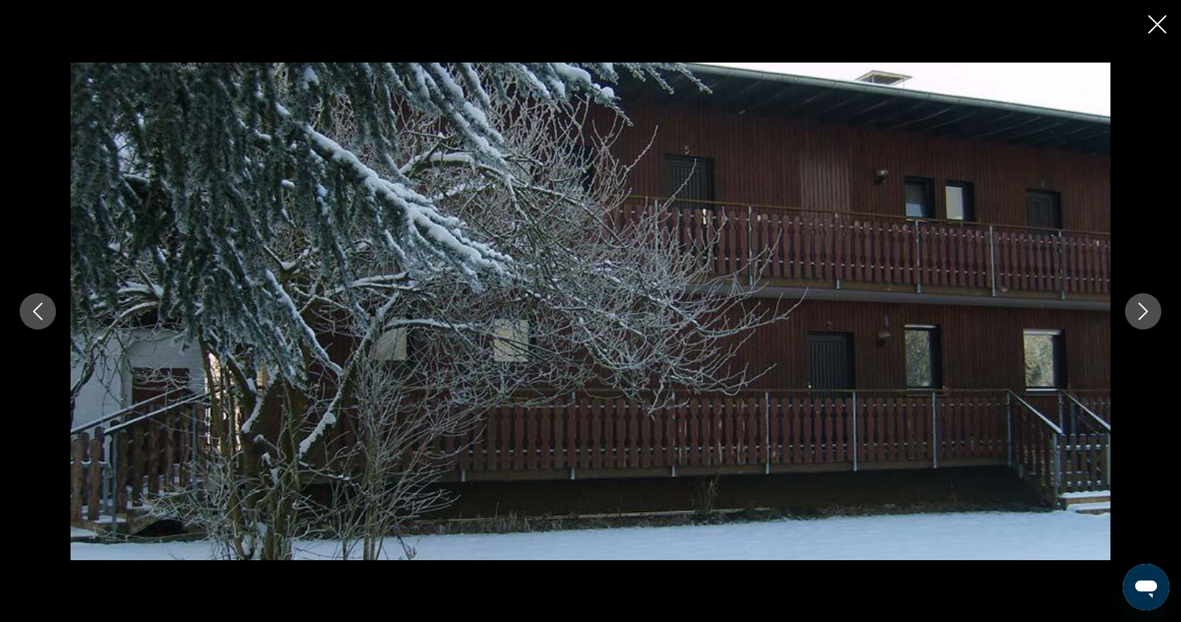
click at [1153, 313] on button "Next image" at bounding box center [1143, 311] width 36 height 36
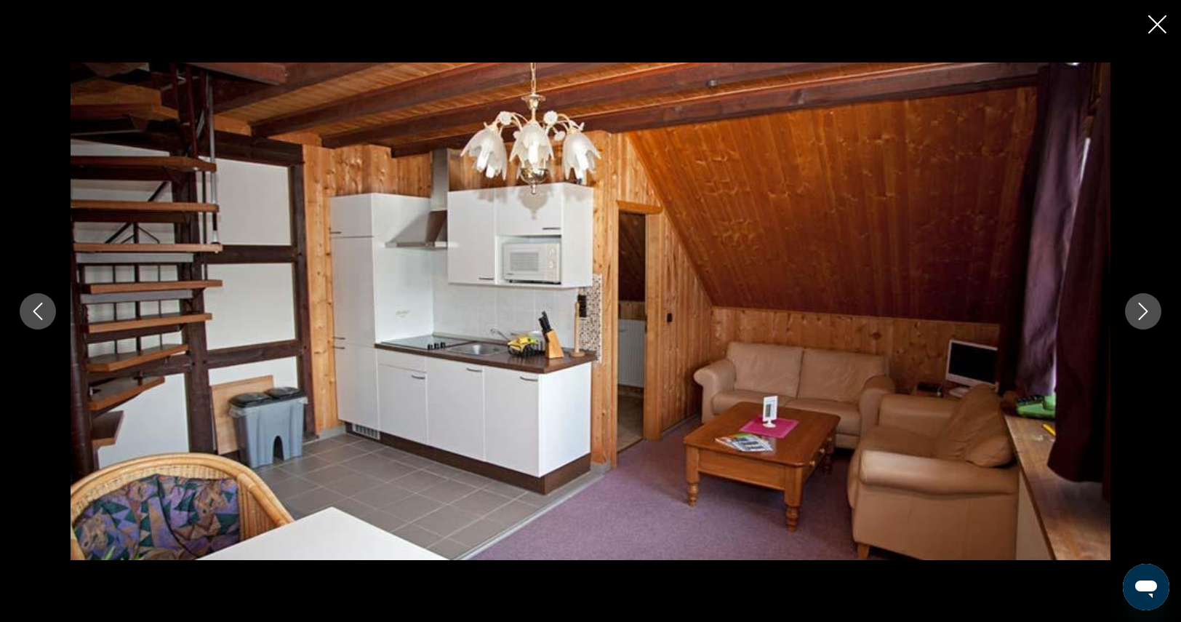
click at [1151, 316] on icon "Next image" at bounding box center [1142, 310] width 17 height 17
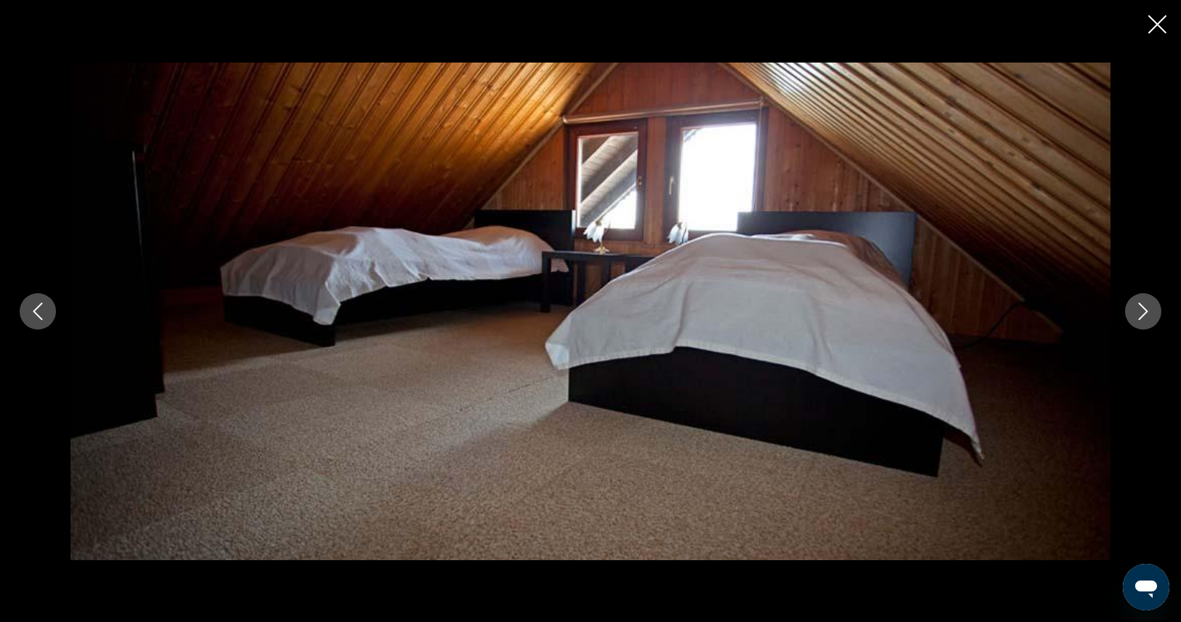
click at [1140, 322] on button "Next image" at bounding box center [1143, 311] width 36 height 36
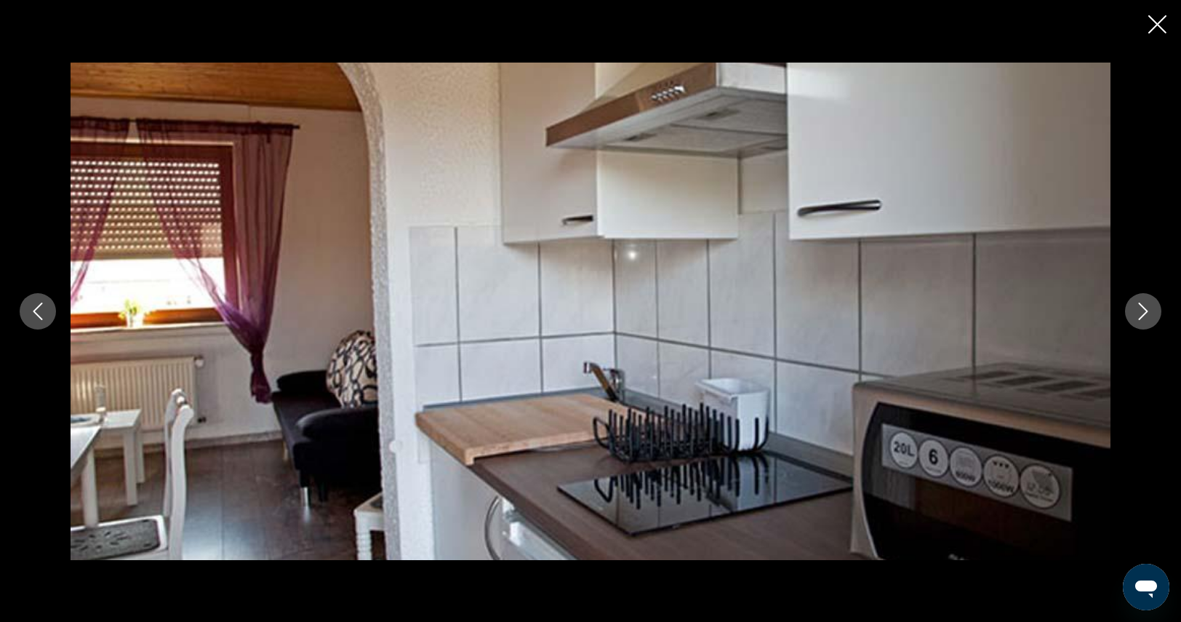
drag, startPoint x: 592, startPoint y: 247, endPoint x: 1140, endPoint y: 330, distance: 553.7
click at [1140, 330] on div "prev next" at bounding box center [590, 311] width 1170 height 497
click at [1148, 326] on button "Next image" at bounding box center [1143, 311] width 36 height 36
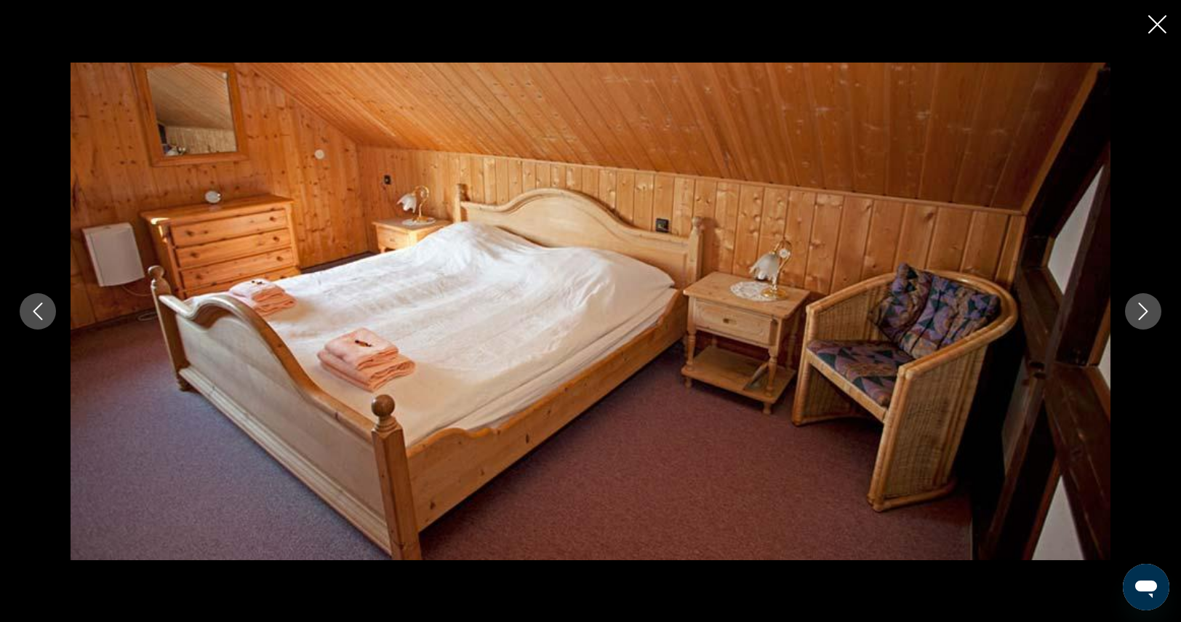
click at [1141, 316] on icon "Next image" at bounding box center [1142, 310] width 9 height 17
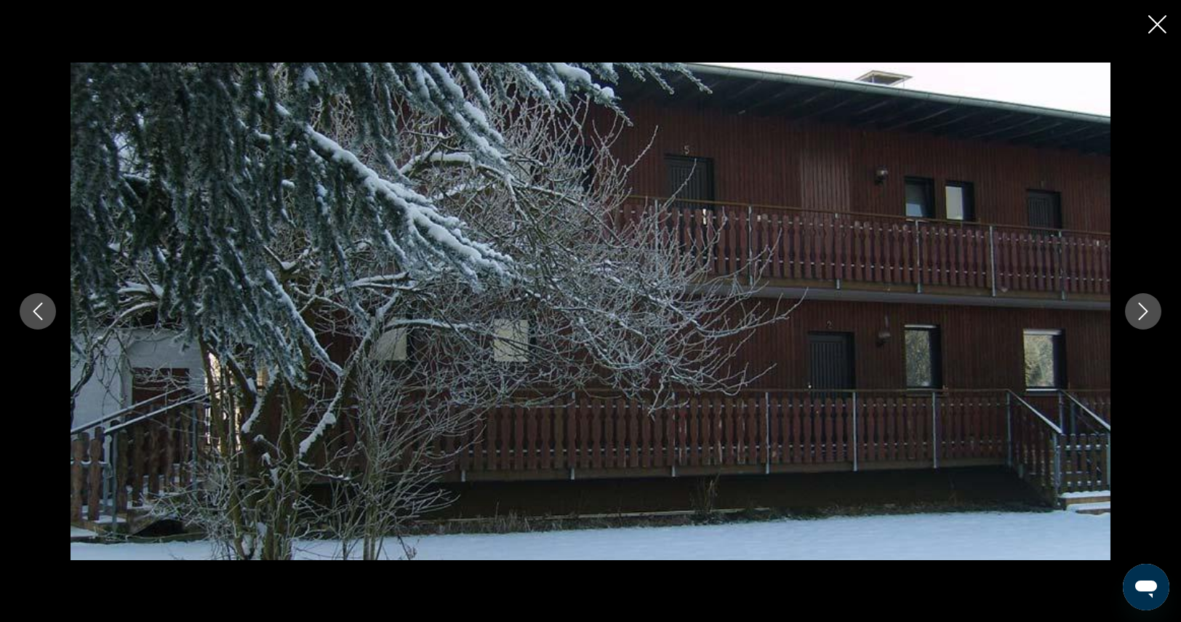
click at [1149, 313] on icon "Next image" at bounding box center [1142, 310] width 17 height 17
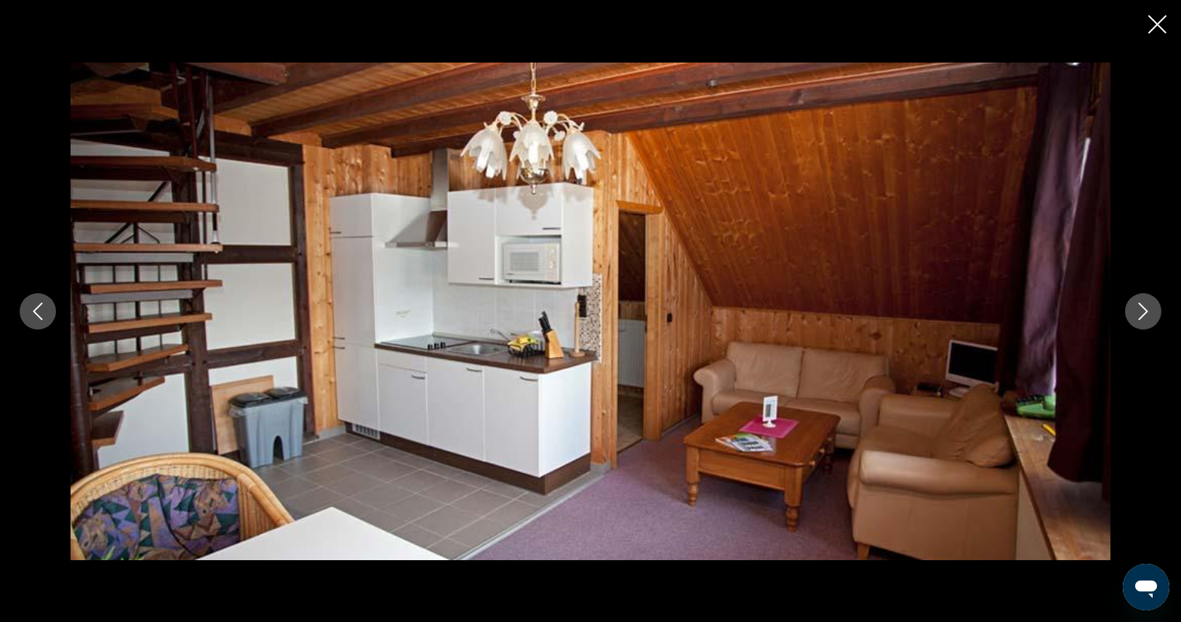
click at [1149, 313] on icon "Next image" at bounding box center [1142, 310] width 17 height 17
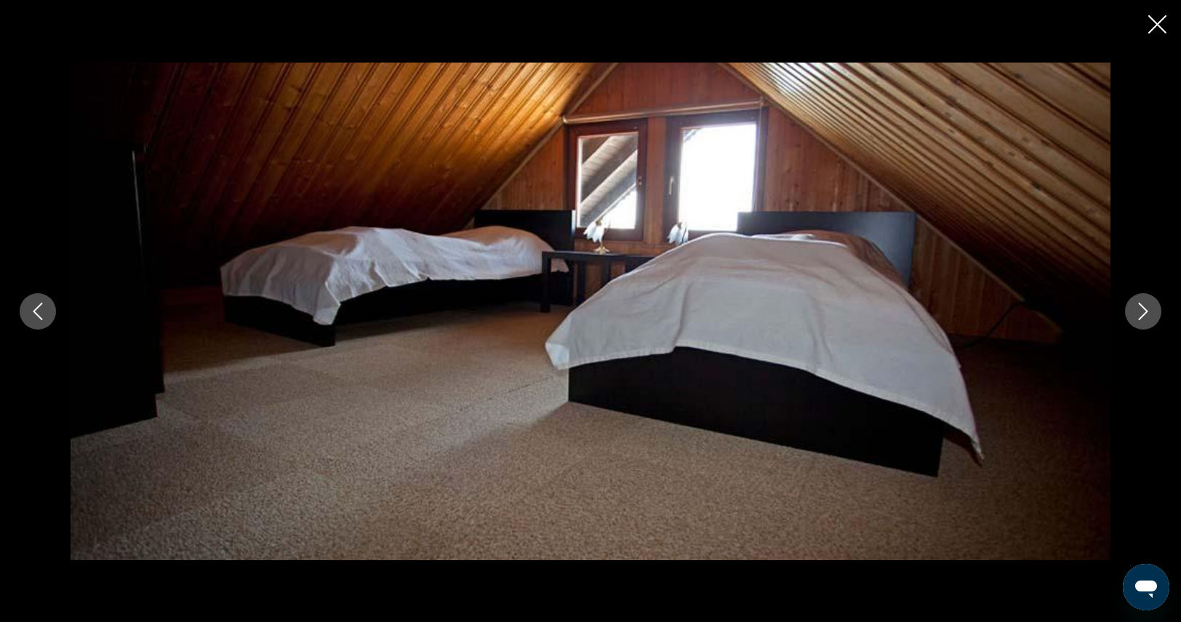
click at [1149, 313] on icon "Next image" at bounding box center [1142, 310] width 17 height 17
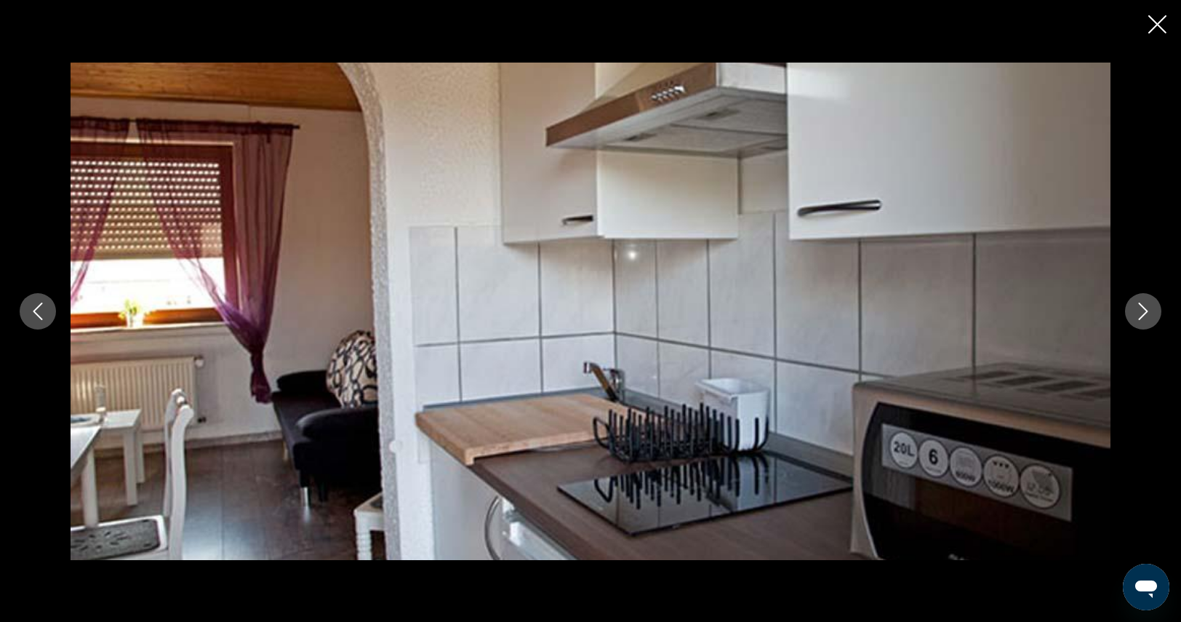
click at [1149, 313] on icon "Next image" at bounding box center [1142, 310] width 17 height 17
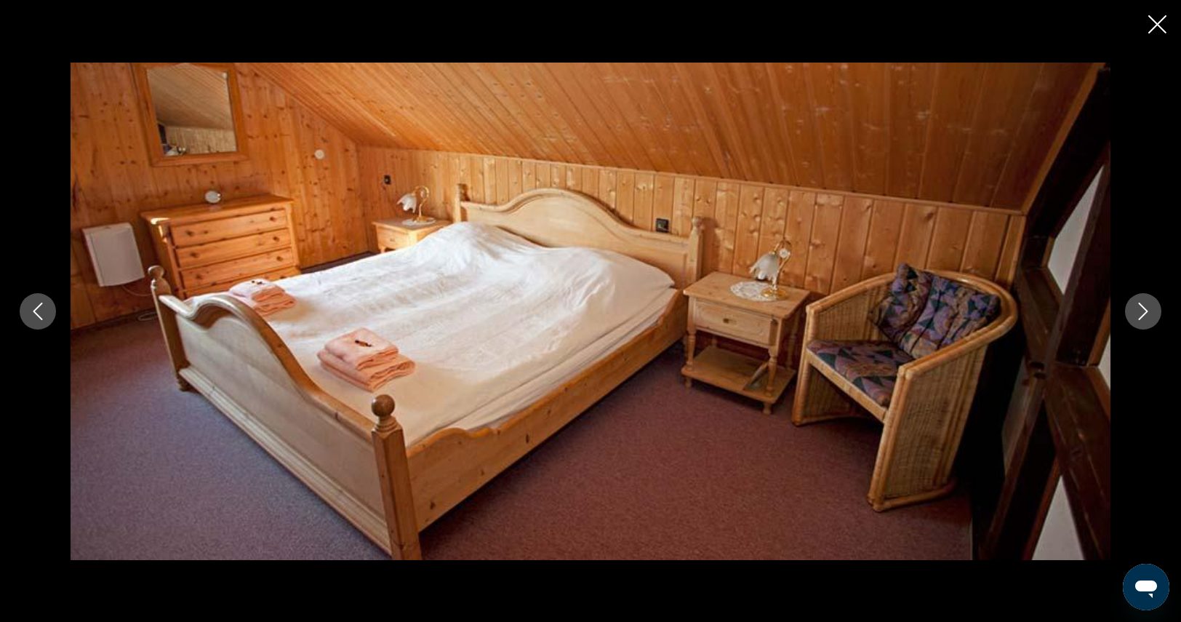
click at [1149, 313] on icon "Next image" at bounding box center [1142, 310] width 17 height 17
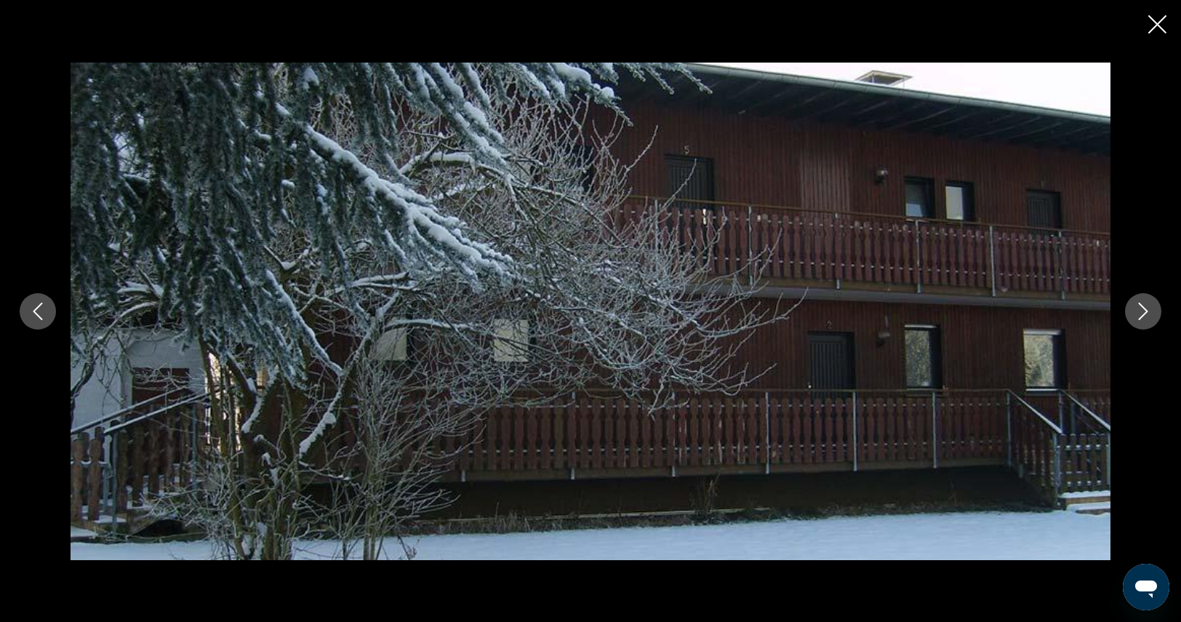
click at [1149, 313] on icon "Next image" at bounding box center [1142, 310] width 17 height 17
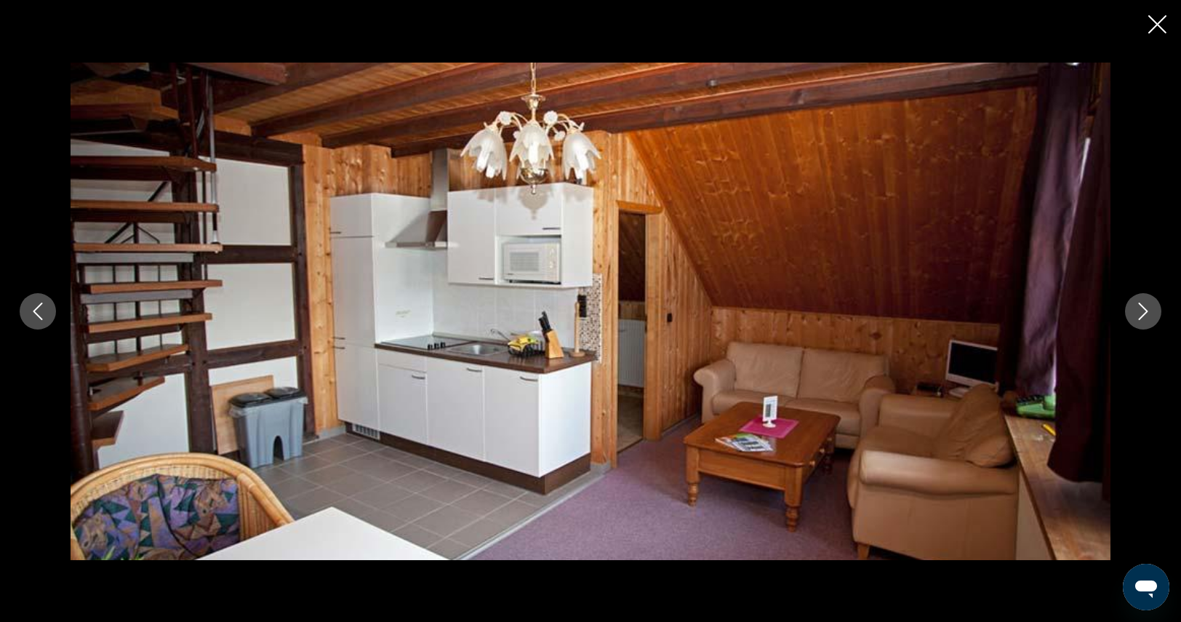
click at [1149, 313] on icon "Next image" at bounding box center [1142, 310] width 17 height 17
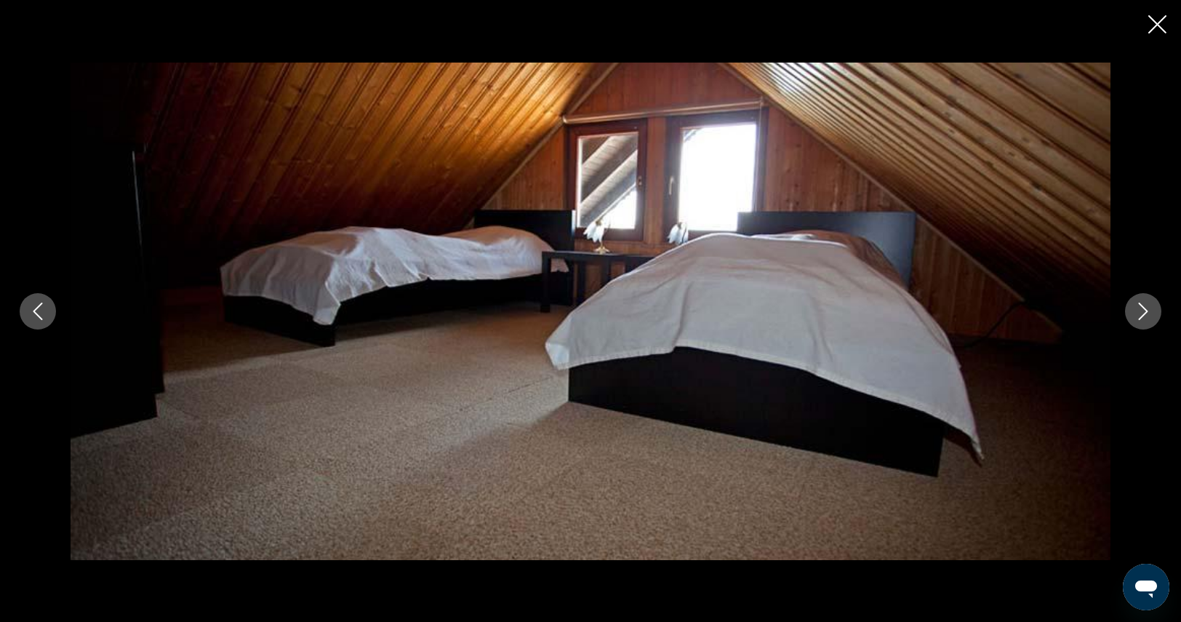
click at [1149, 313] on icon "Next image" at bounding box center [1142, 310] width 17 height 17
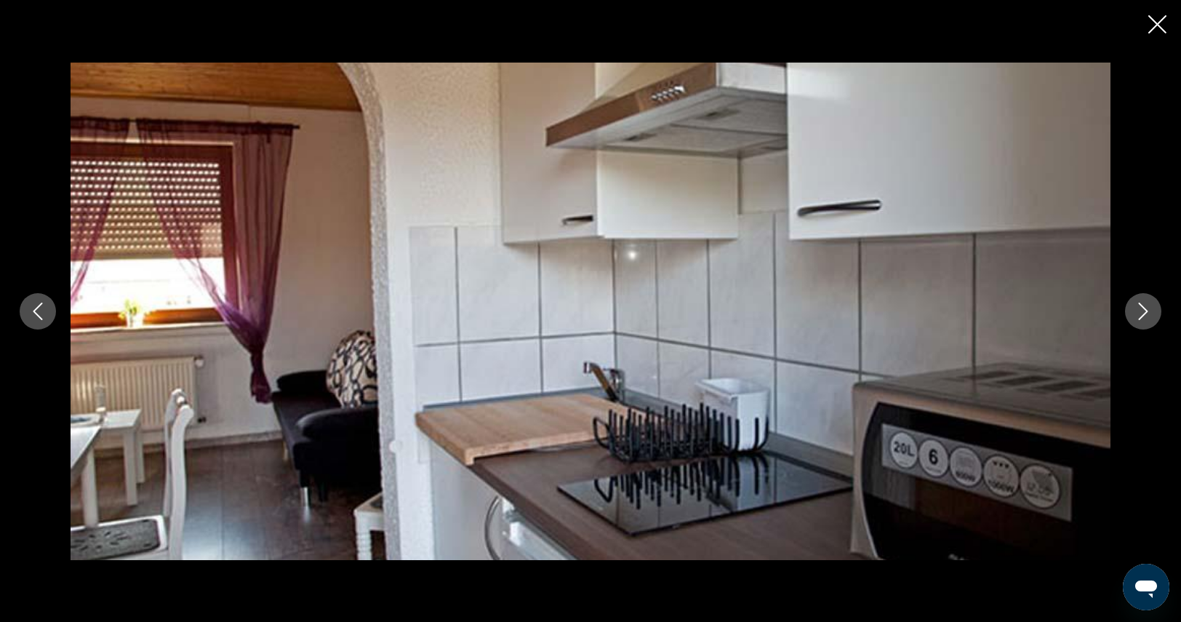
click at [1156, 309] on button "Next image" at bounding box center [1143, 311] width 36 height 36
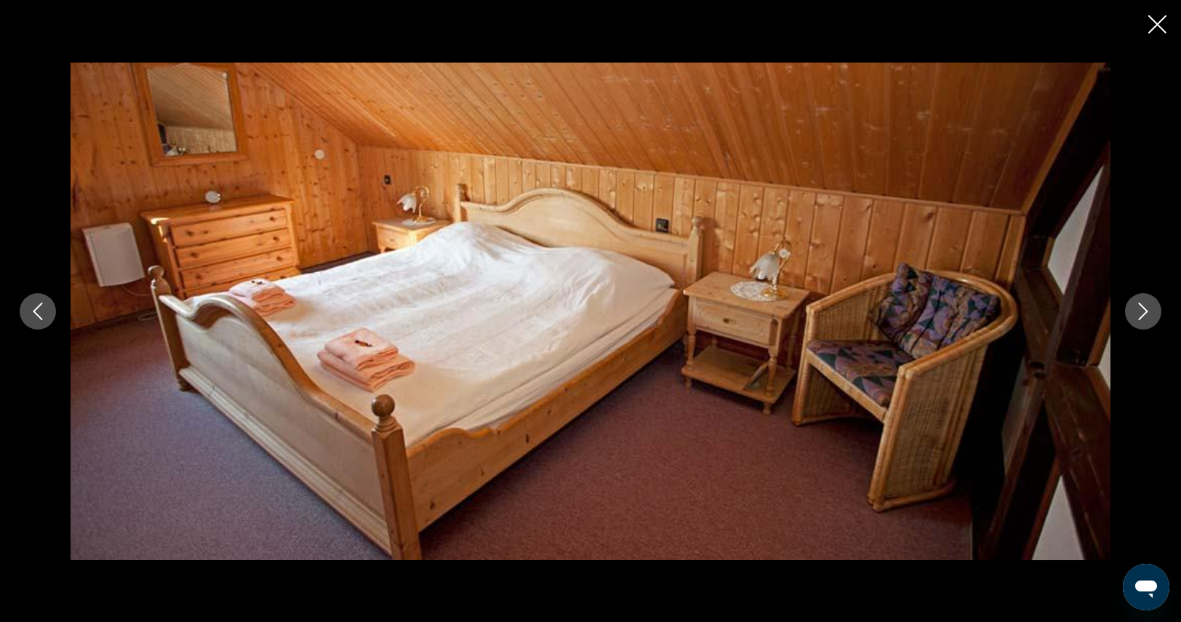
click at [1157, 309] on button "Next image" at bounding box center [1143, 311] width 36 height 36
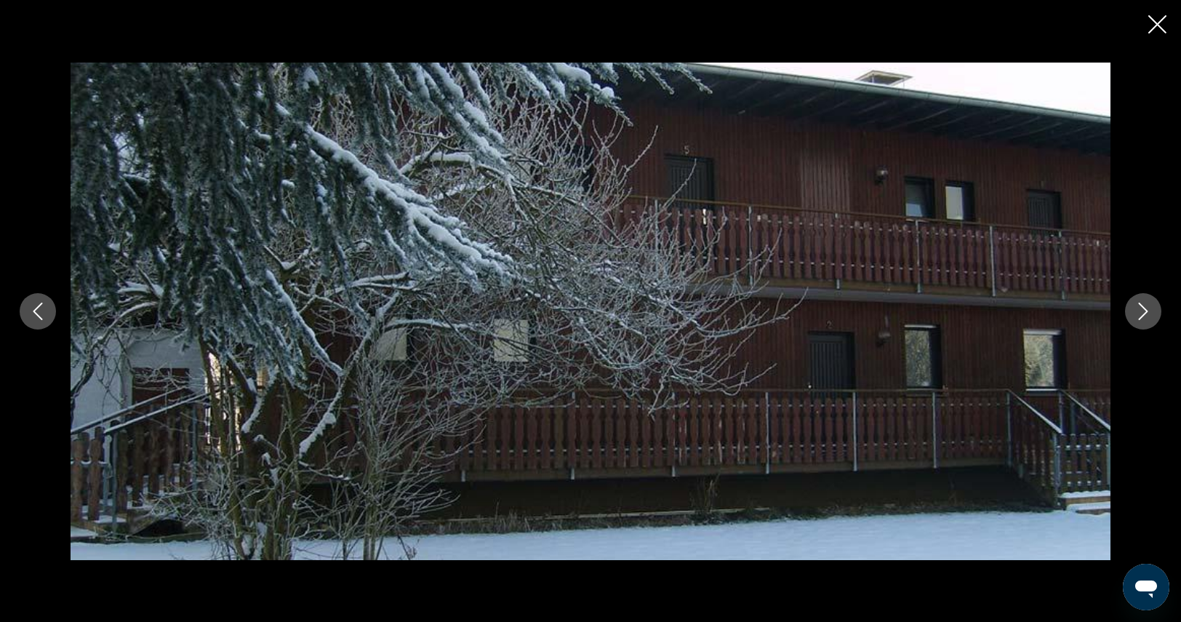
click at [1157, 309] on button "Next image" at bounding box center [1143, 311] width 36 height 36
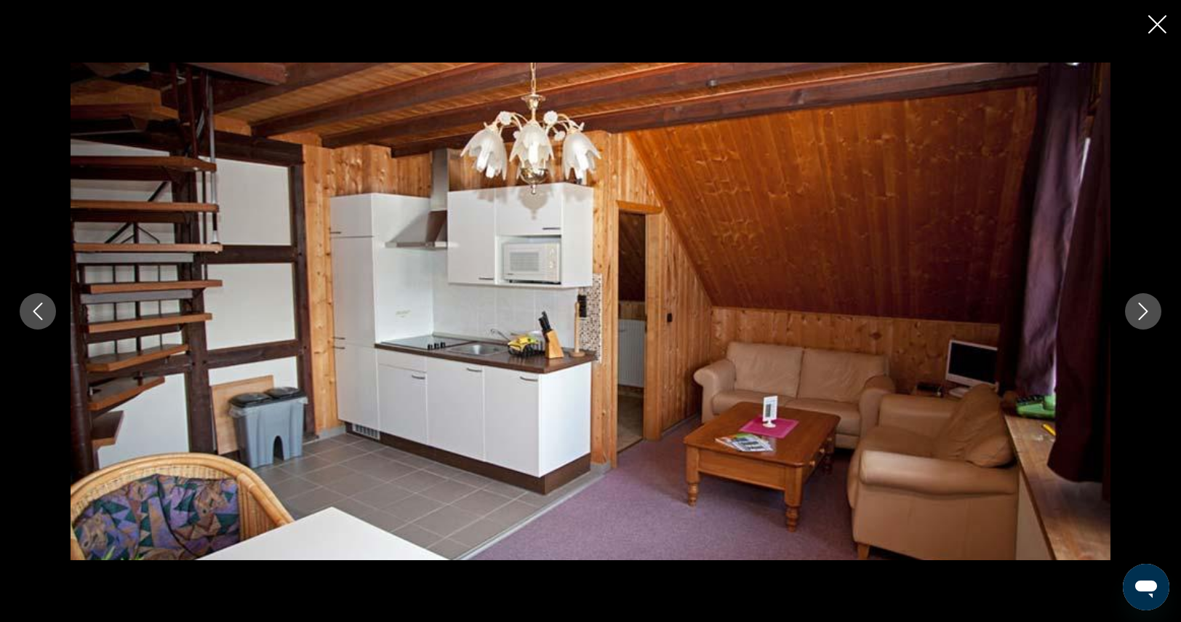
click at [1157, 309] on button "Next image" at bounding box center [1143, 311] width 36 height 36
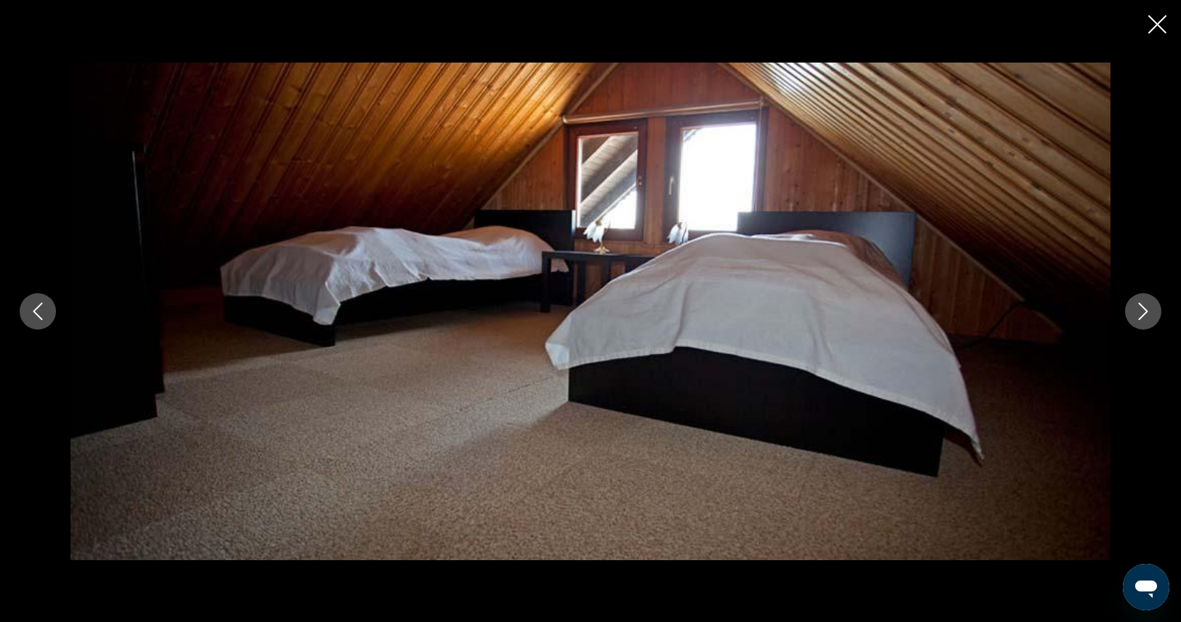
click at [1149, 308] on icon "Next image" at bounding box center [1142, 310] width 17 height 17
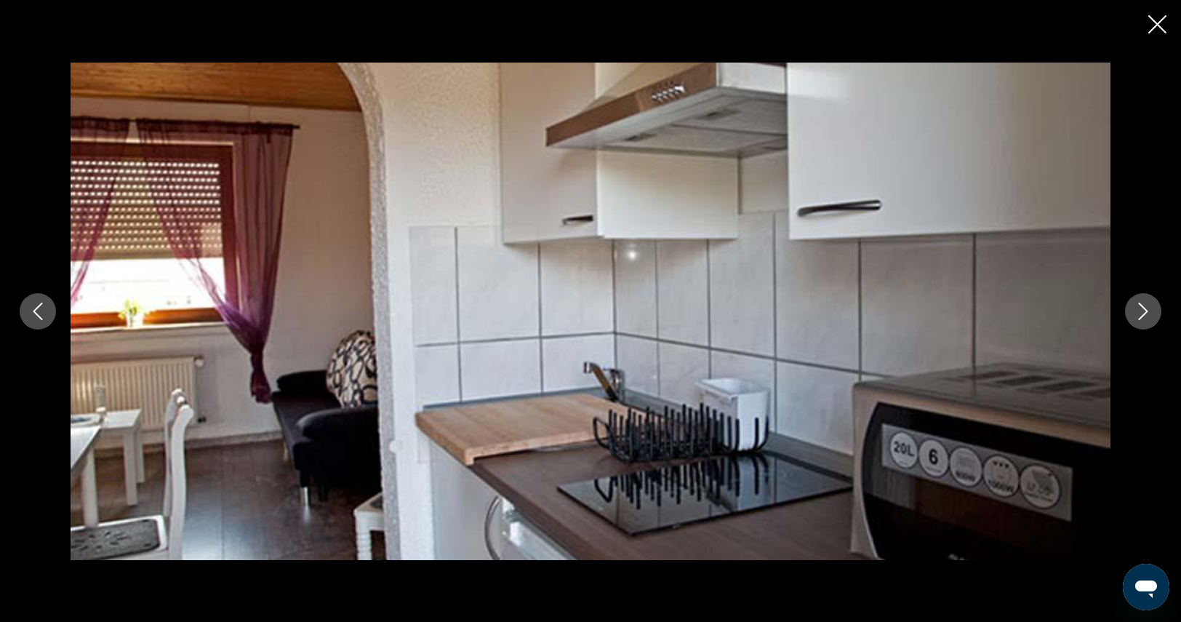
click at [1149, 308] on icon "Next image" at bounding box center [1142, 310] width 17 height 17
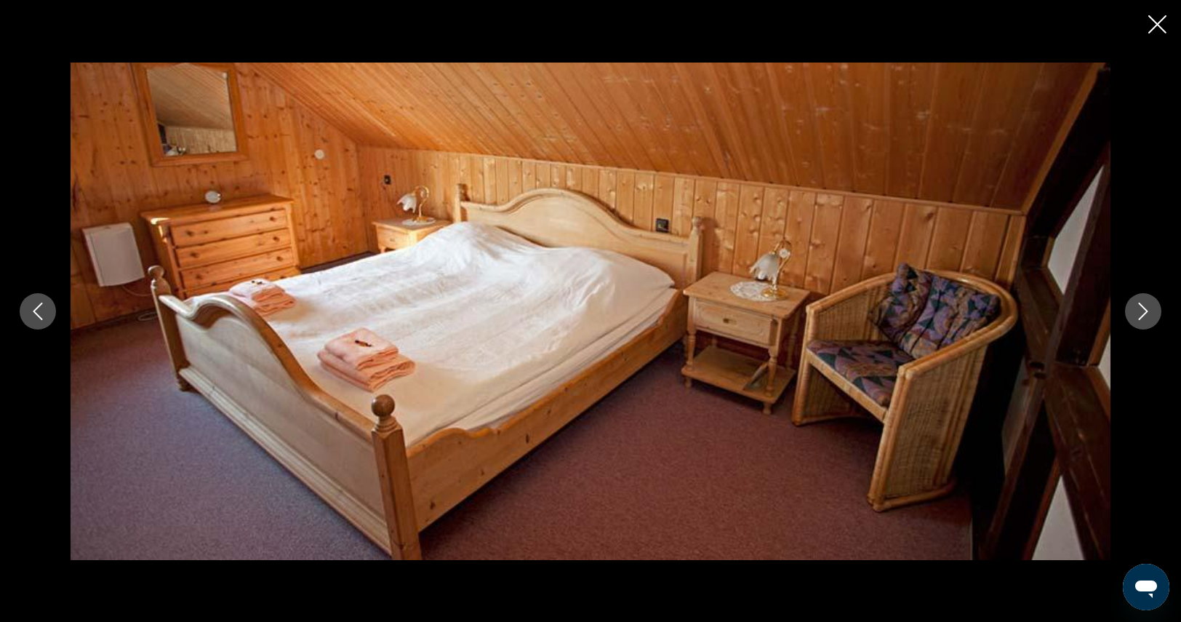
click at [1163, 24] on icon "Close slideshow" at bounding box center [1157, 24] width 18 height 18
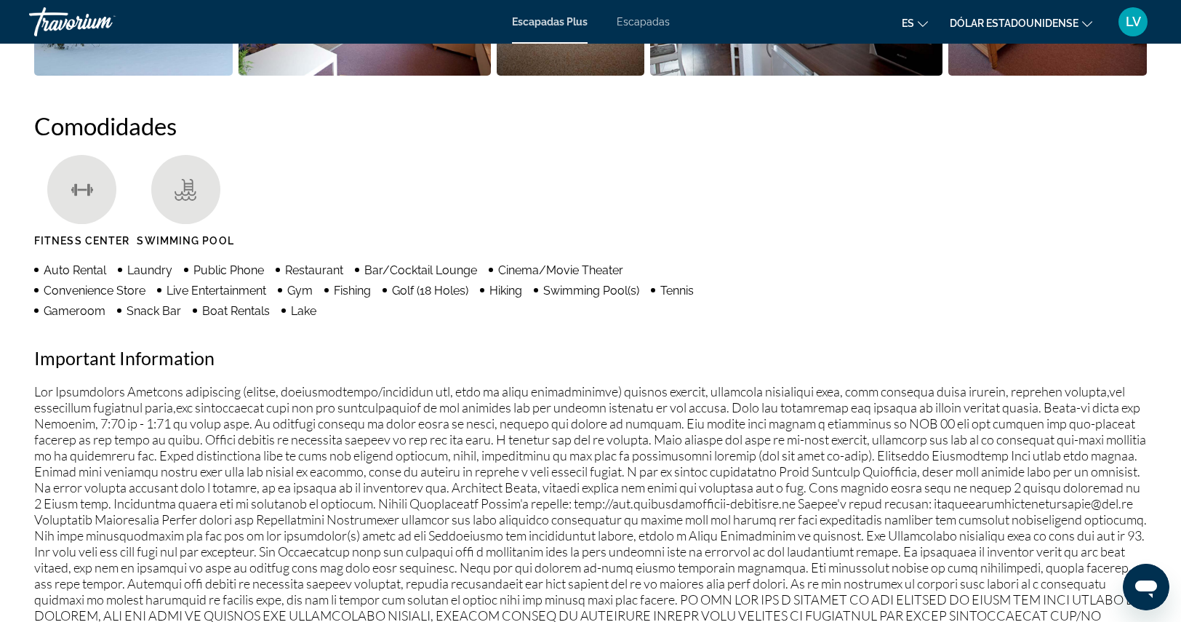
scroll to position [1454, 0]
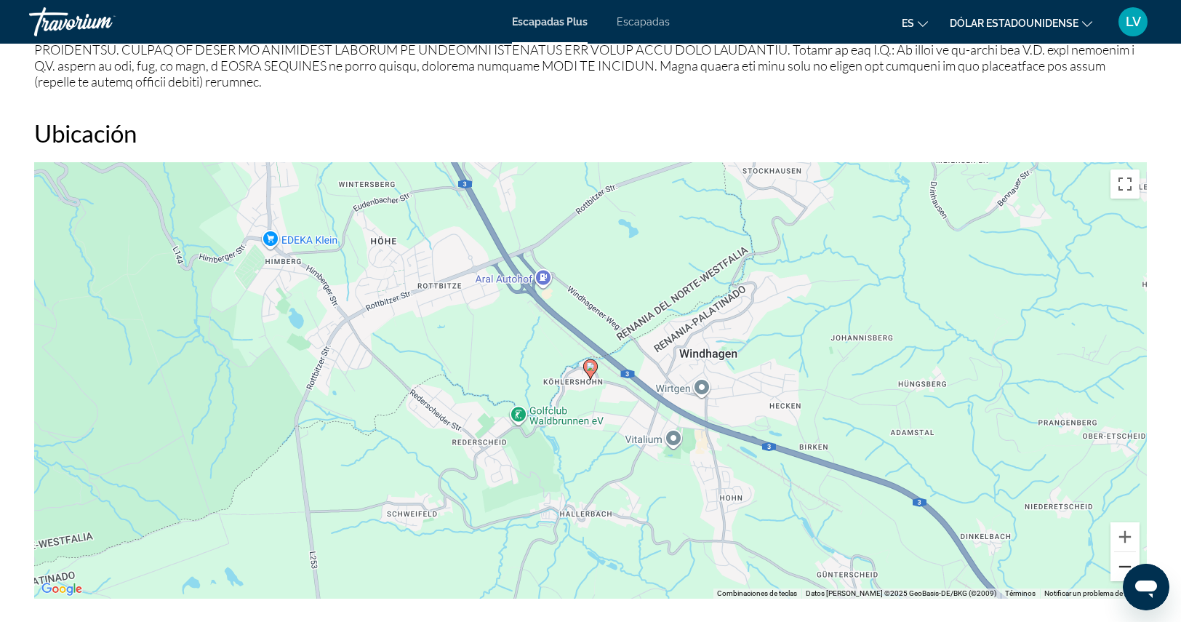
click at [1118, 565] on button "Reducir" at bounding box center [1124, 566] width 29 height 29
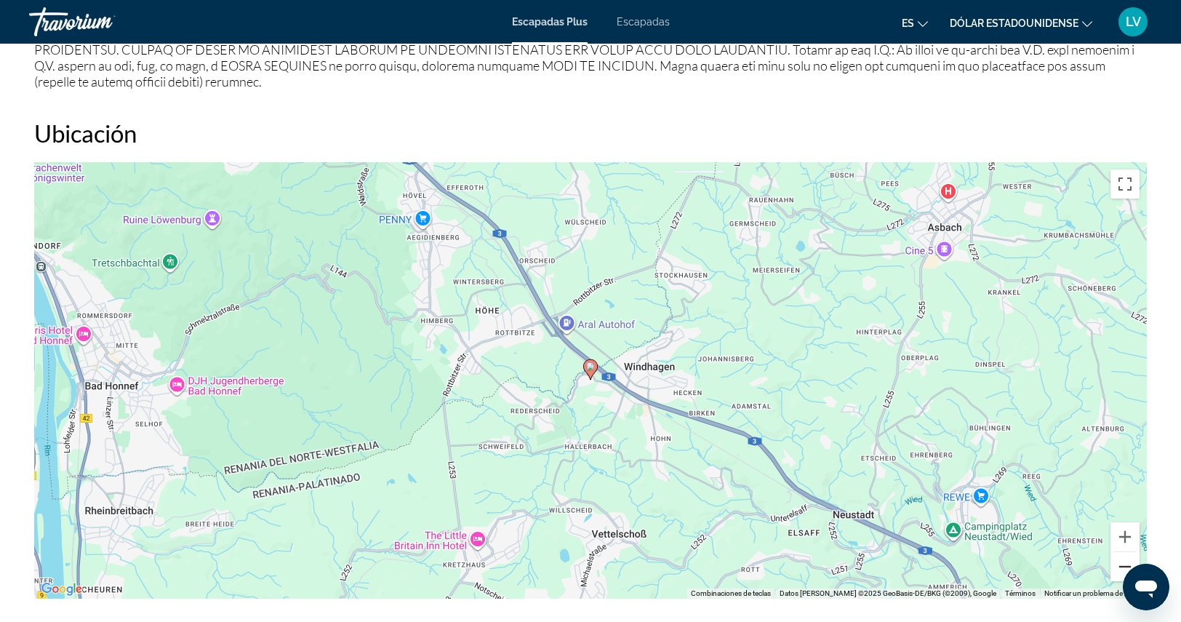
click at [1118, 565] on button "Reducir" at bounding box center [1124, 566] width 29 height 29
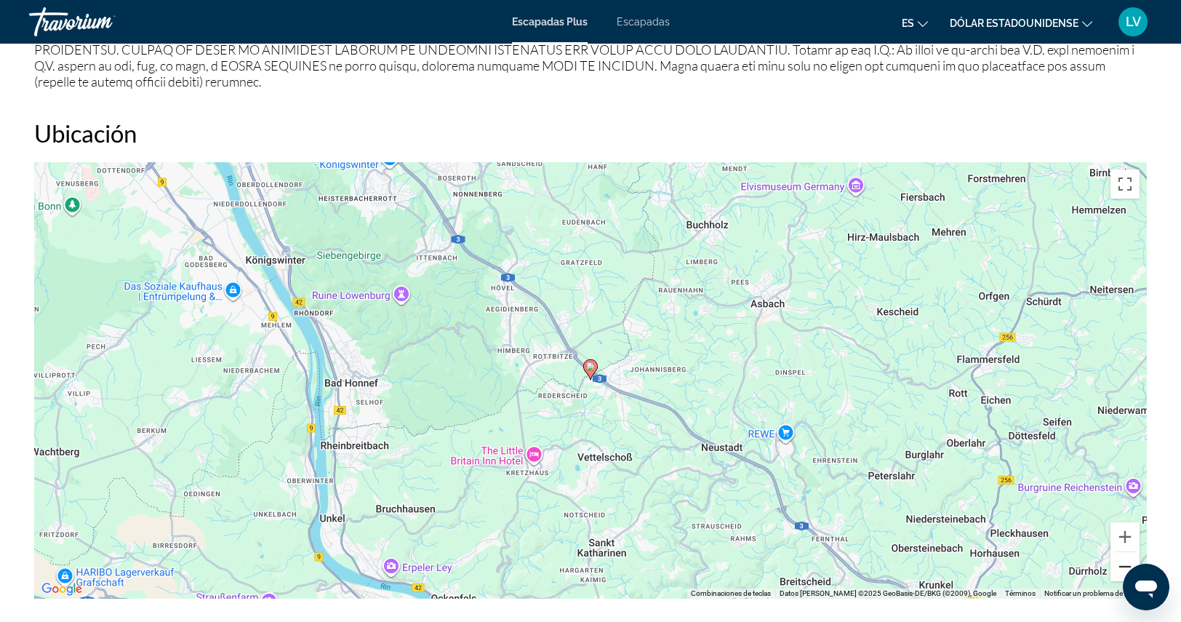
click at [1118, 565] on button "Reducir" at bounding box center [1124, 566] width 29 height 29
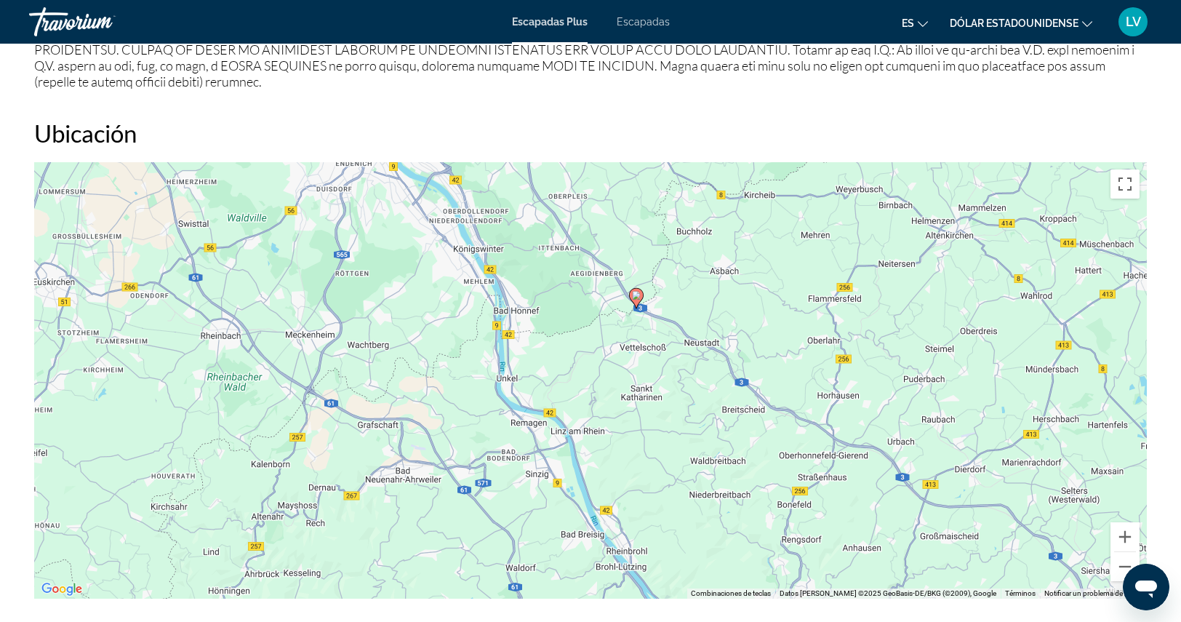
drag, startPoint x: 873, startPoint y: 467, endPoint x: 919, endPoint y: 395, distance: 85.9
click at [919, 395] on div "Para activar la función de arrastre con el teclado, pulsa Alt + Intro. Cuando h…" at bounding box center [590, 380] width 1112 height 436
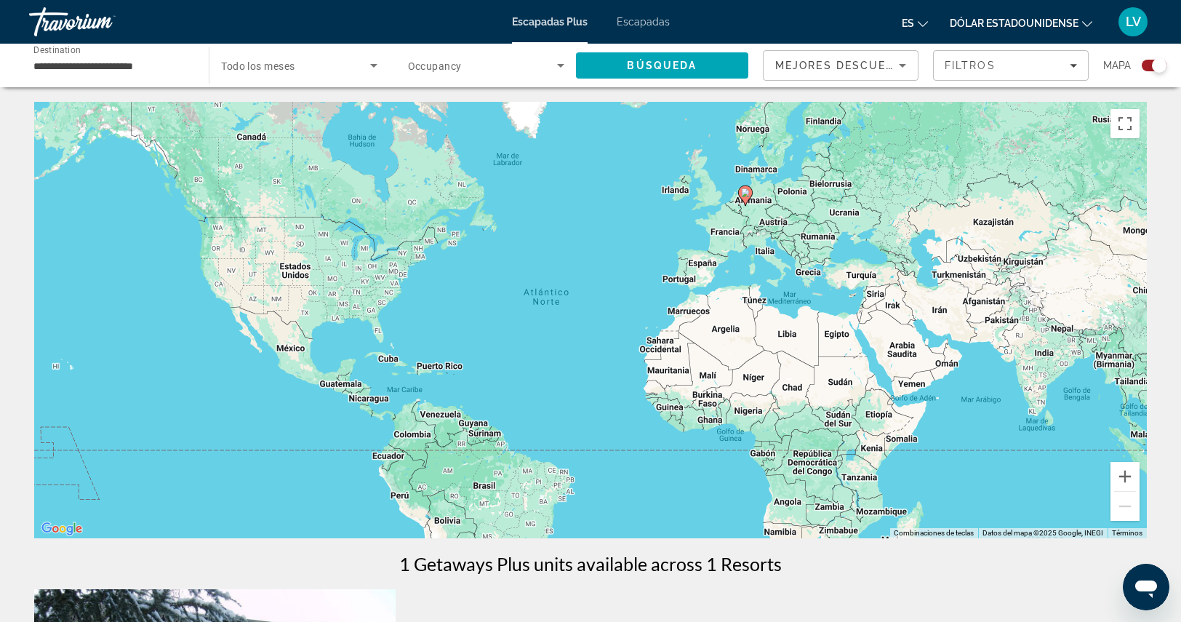
click at [262, 65] on span "Todo los meses" at bounding box center [257, 66] width 73 height 12
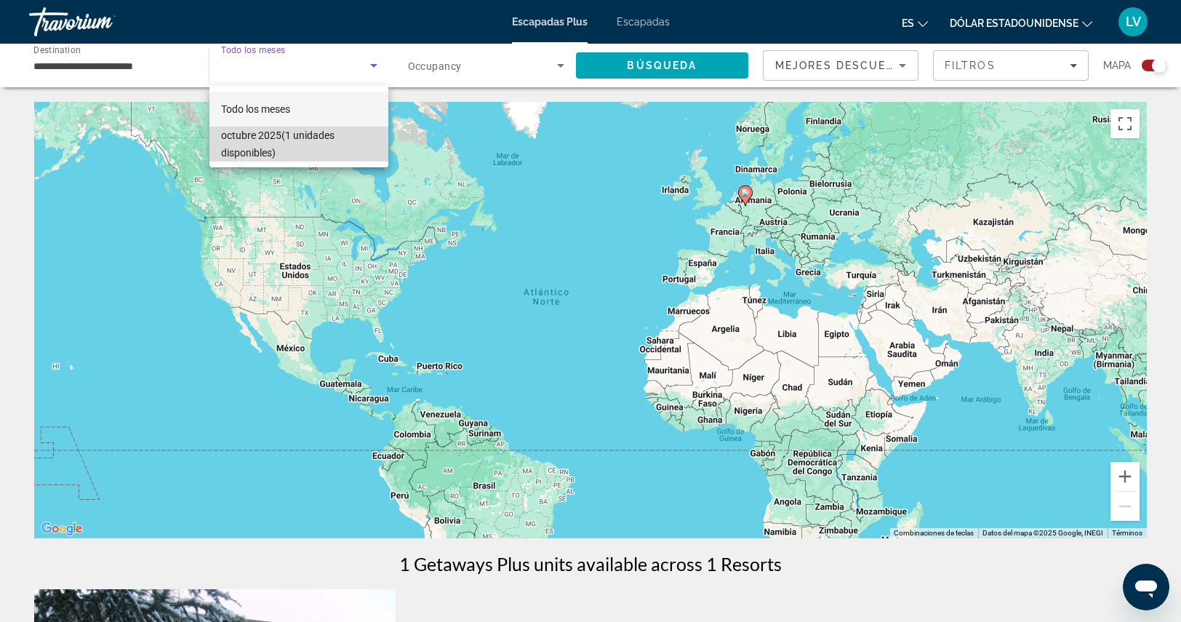
click at [274, 139] on font "octubre 2025" at bounding box center [251, 135] width 60 height 12
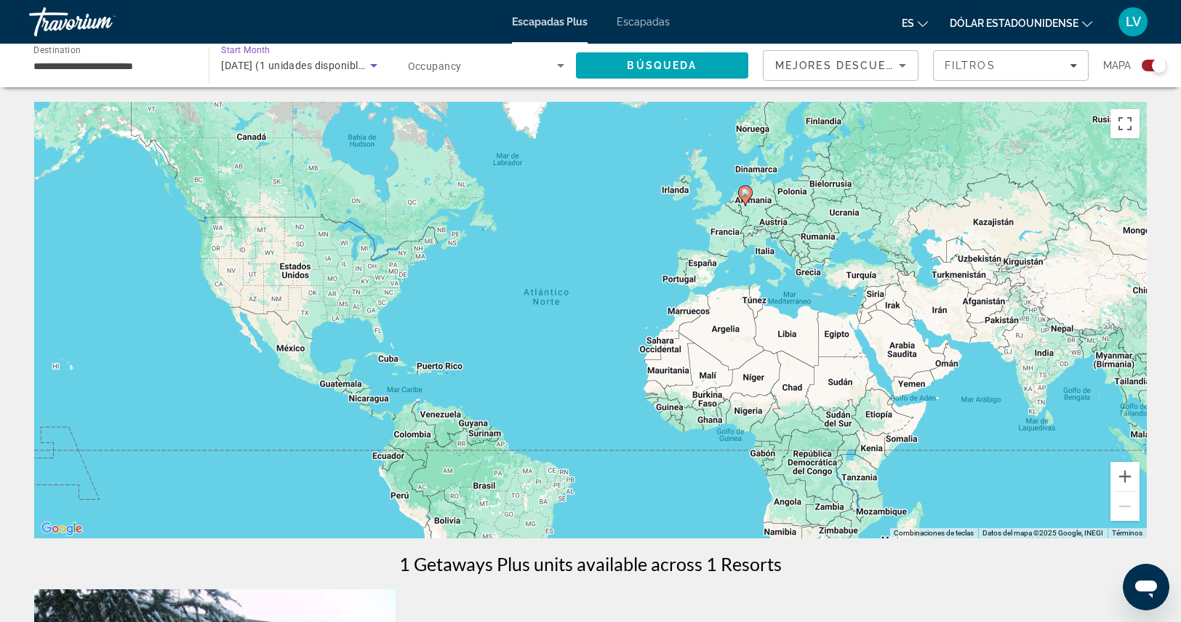
click at [277, 66] on span "[DATE] (1 unidades disponibles)" at bounding box center [297, 66] width 152 height 12
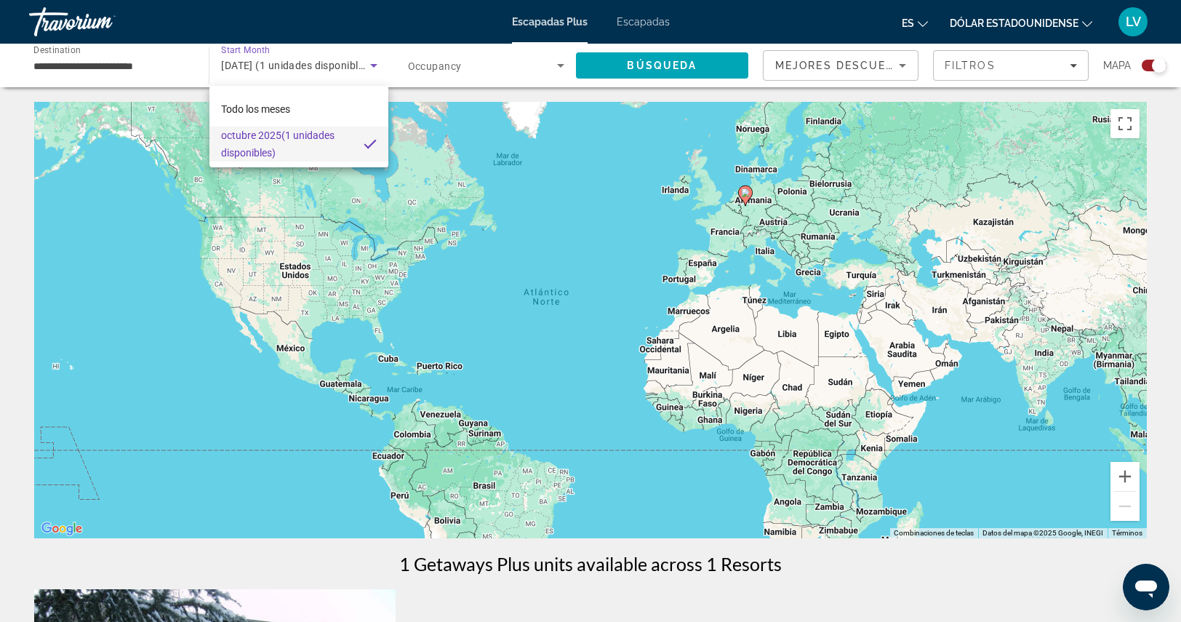
click at [704, 64] on div at bounding box center [590, 311] width 1181 height 622
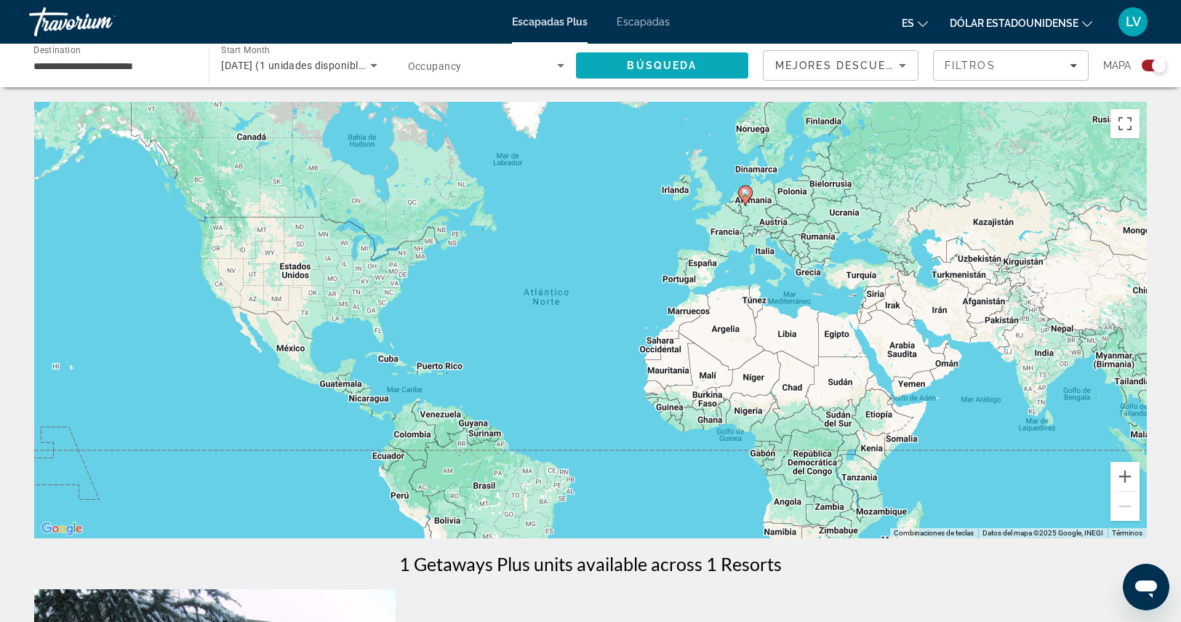
click at [693, 79] on span "Search" at bounding box center [662, 65] width 172 height 35
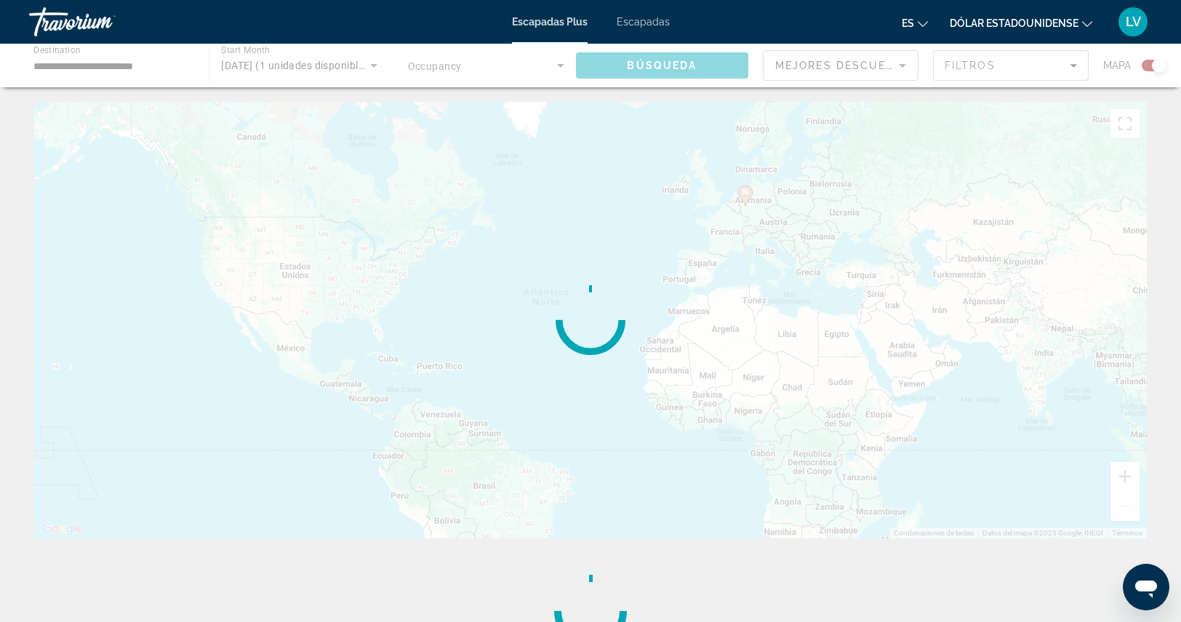
click at [693, 79] on div "Contenido principal" at bounding box center [590, 66] width 1181 height 44
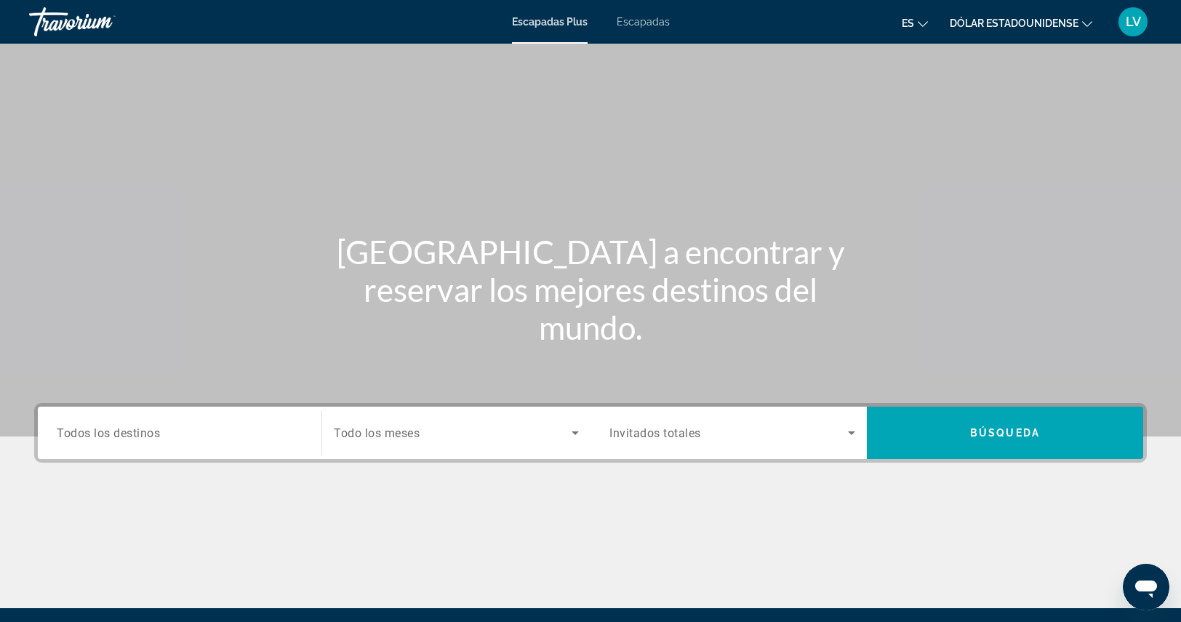
click at [145, 435] on span "Todos los destinos" at bounding box center [108, 432] width 103 height 14
click at [145, 435] on input "Destination Todos los destinos" at bounding box center [180, 433] width 246 height 17
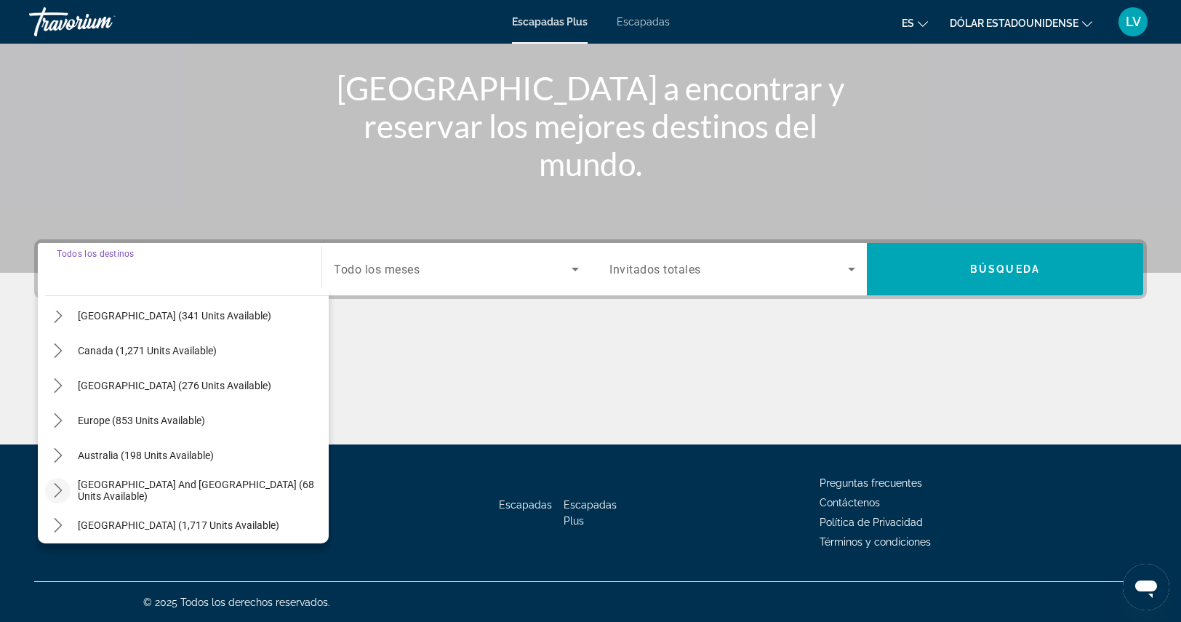
scroll to position [145, 0]
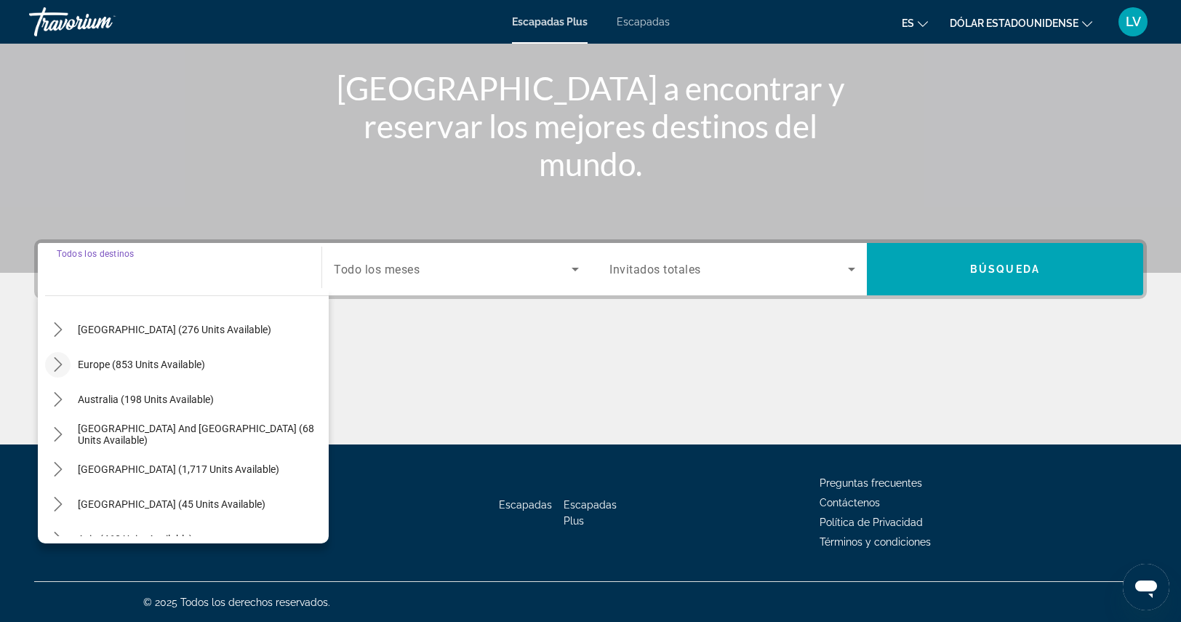
click at [59, 363] on icon "Toggle Europe (853 units available) submenu" at bounding box center [58, 364] width 15 height 15
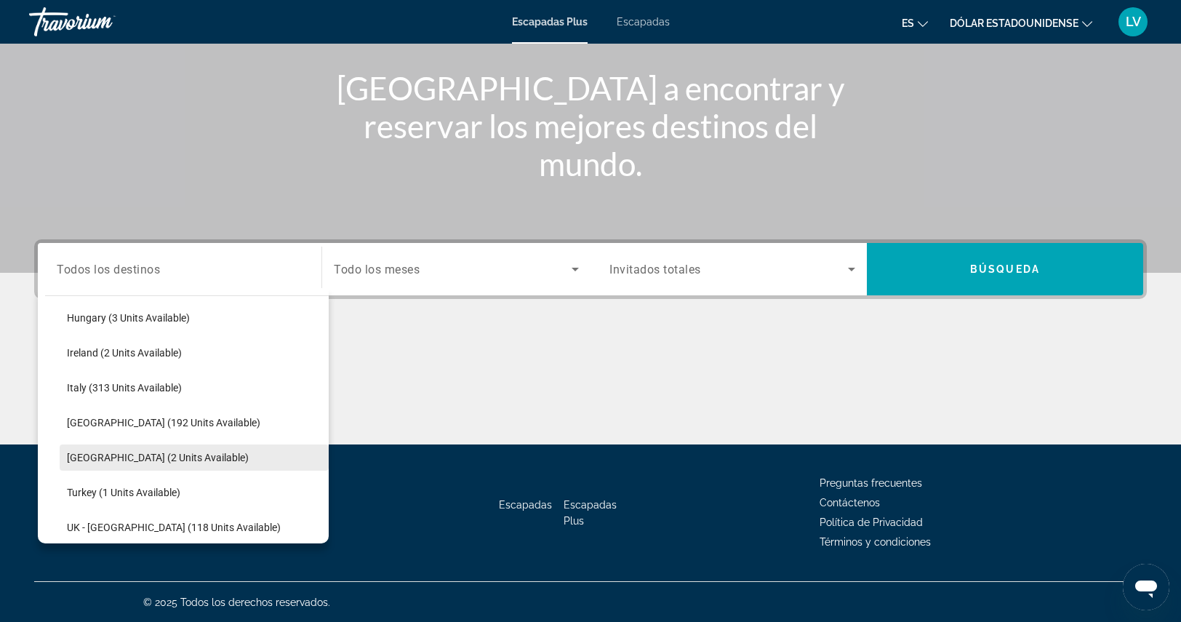
scroll to position [400, 0]
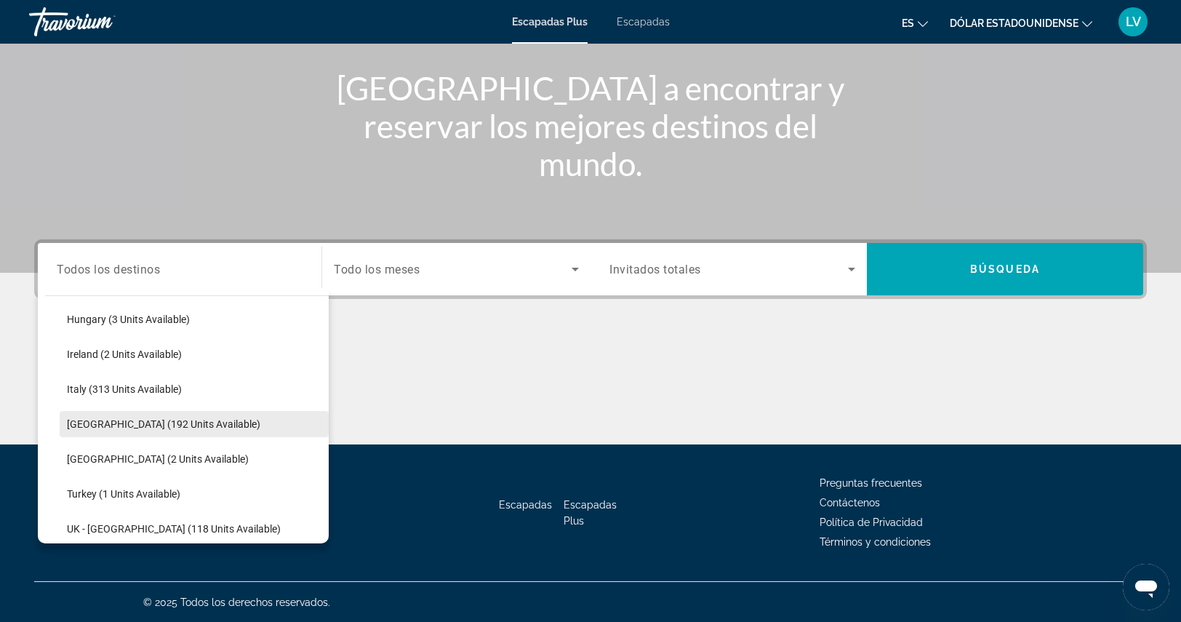
click at [87, 419] on span "[GEOGRAPHIC_DATA] (192 units available)" at bounding box center [163, 424] width 193 height 12
type input "**********"
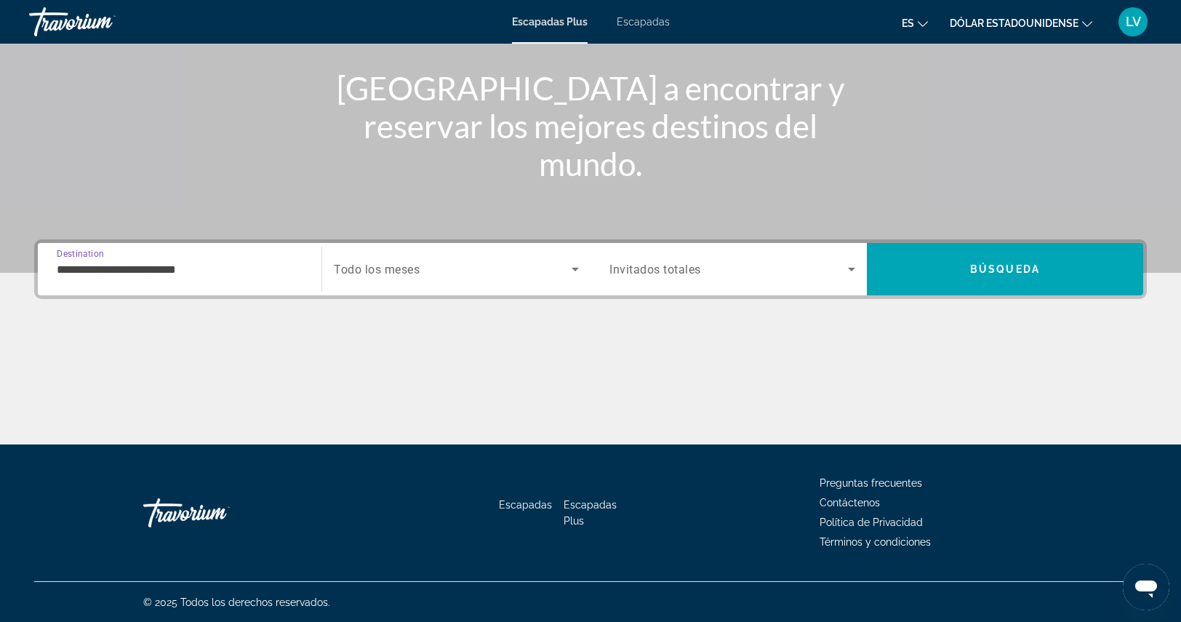
click at [420, 264] on span "Search widget" at bounding box center [453, 268] width 238 height 17
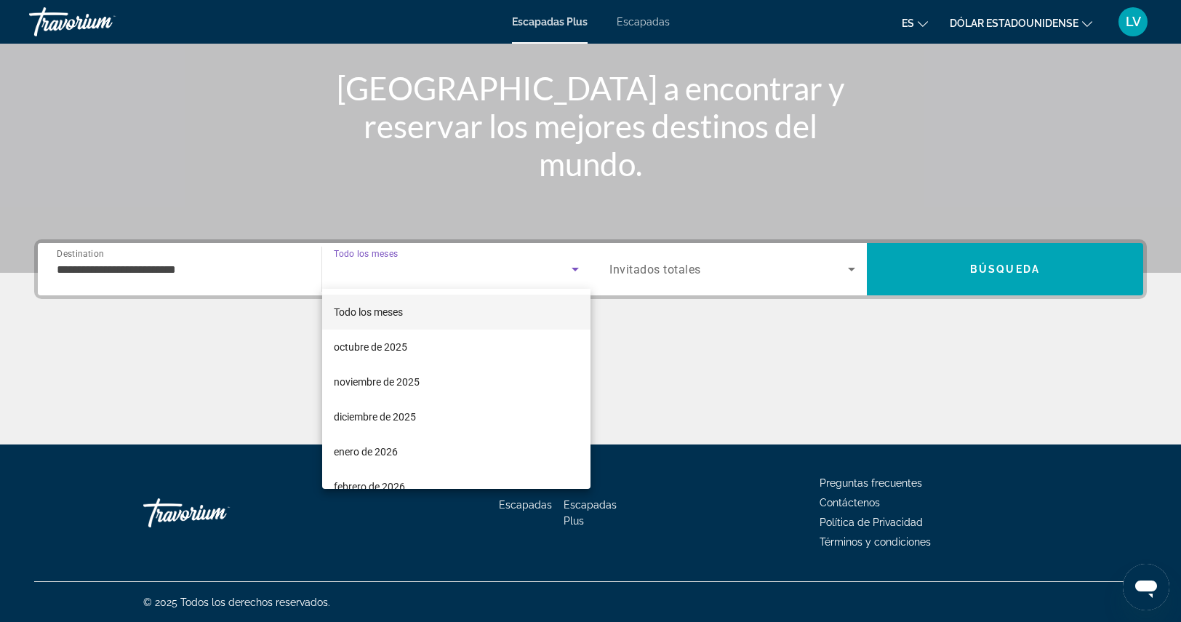
click at [408, 313] on mat-option "Todo los meses" at bounding box center [456, 311] width 268 height 35
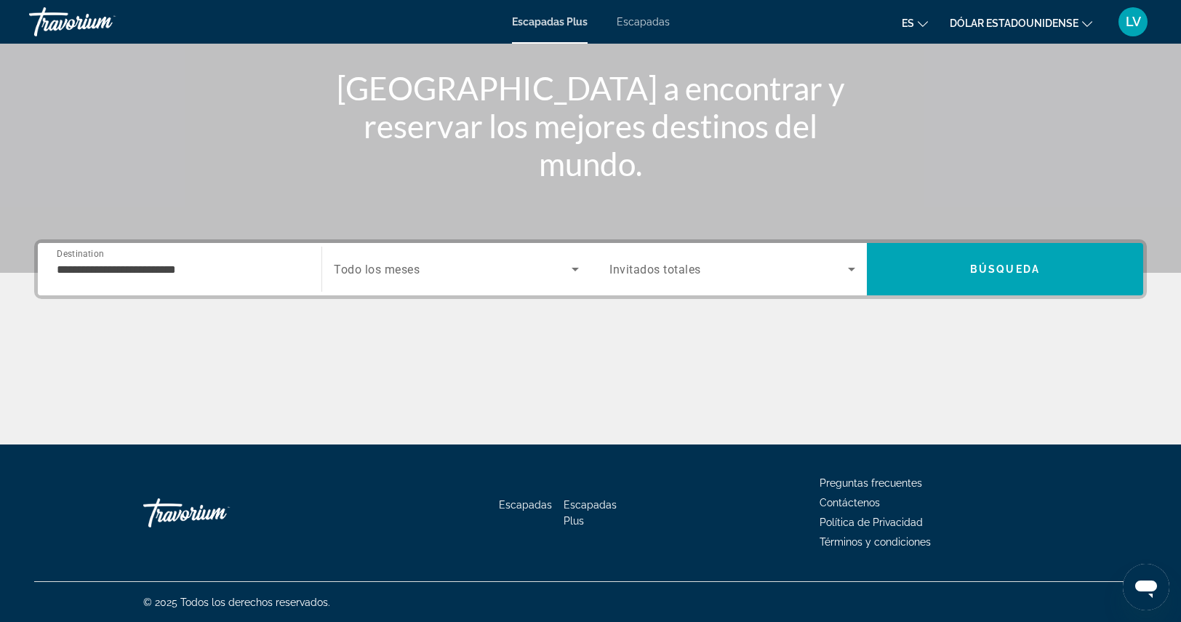
click at [633, 277] on div "Search widget" at bounding box center [732, 269] width 246 height 41
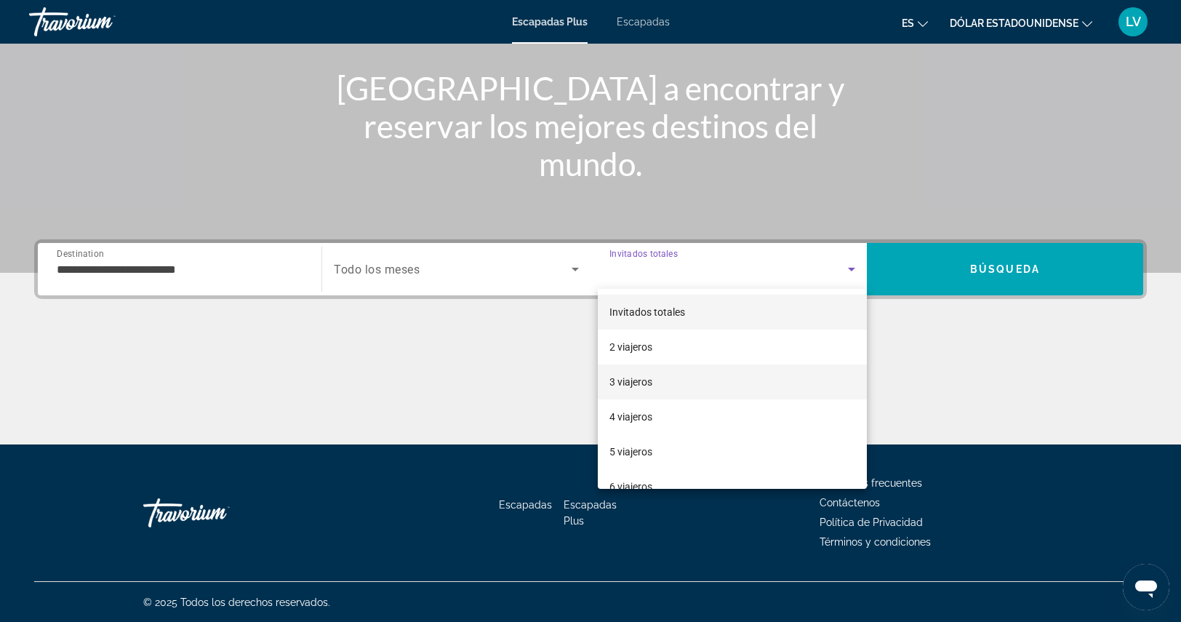
click at [651, 377] on font "3 viajeros" at bounding box center [630, 382] width 43 height 12
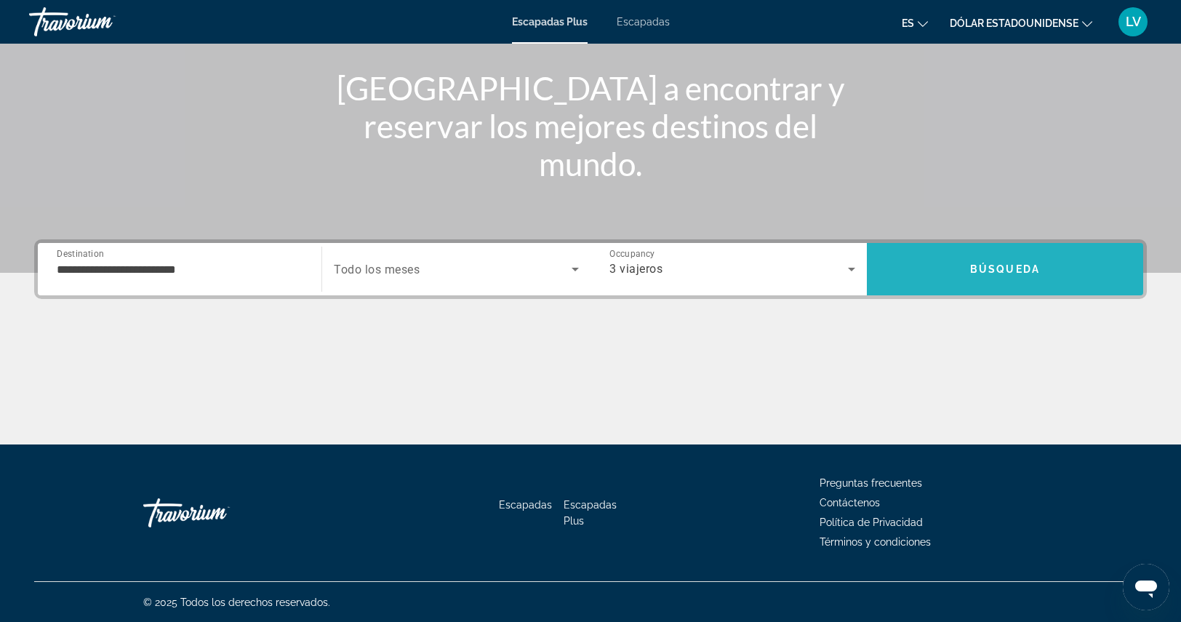
click at [992, 267] on span "Búsqueda" at bounding box center [1005, 269] width 70 height 12
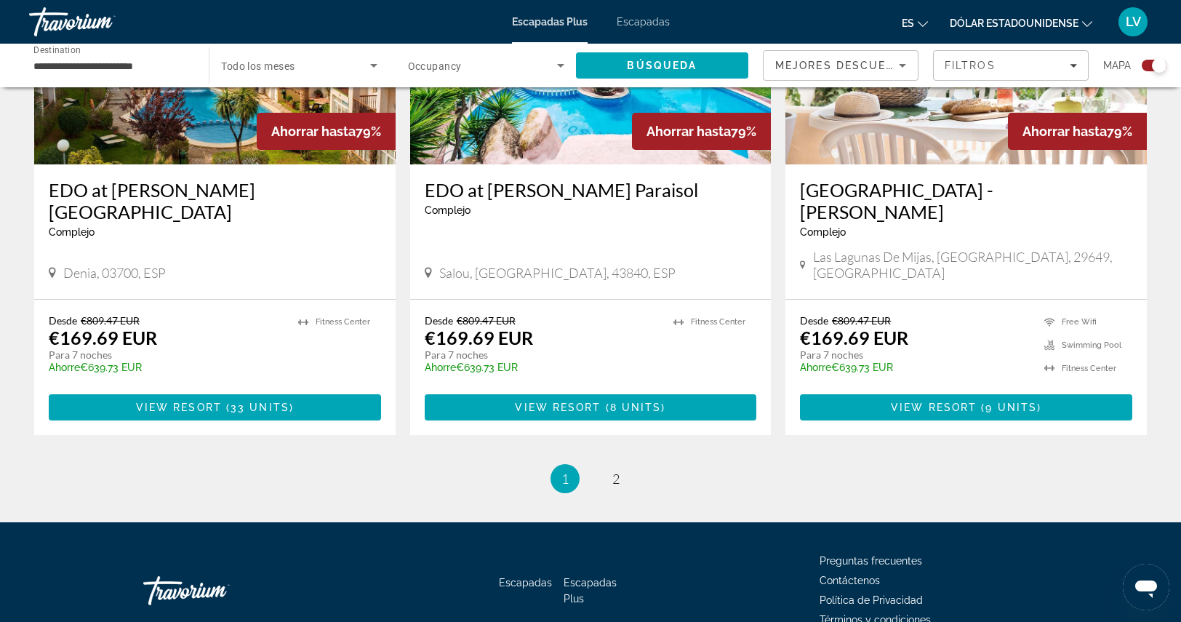
scroll to position [2245, 0]
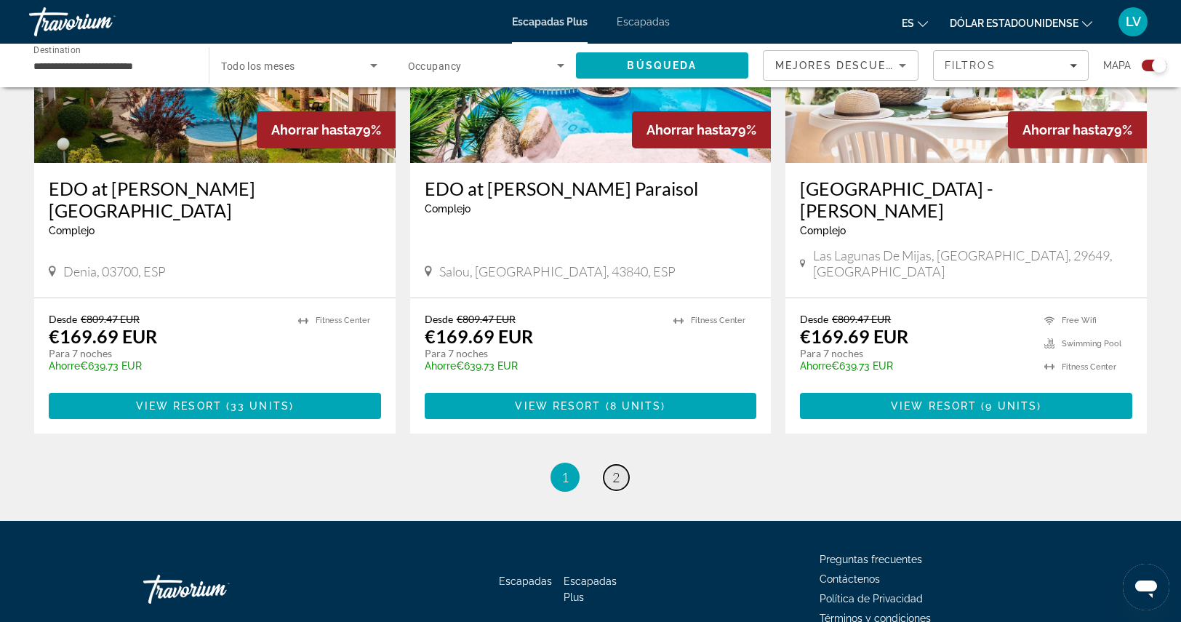
click at [620, 465] on link "page 2" at bounding box center [615, 477] width 25 height 25
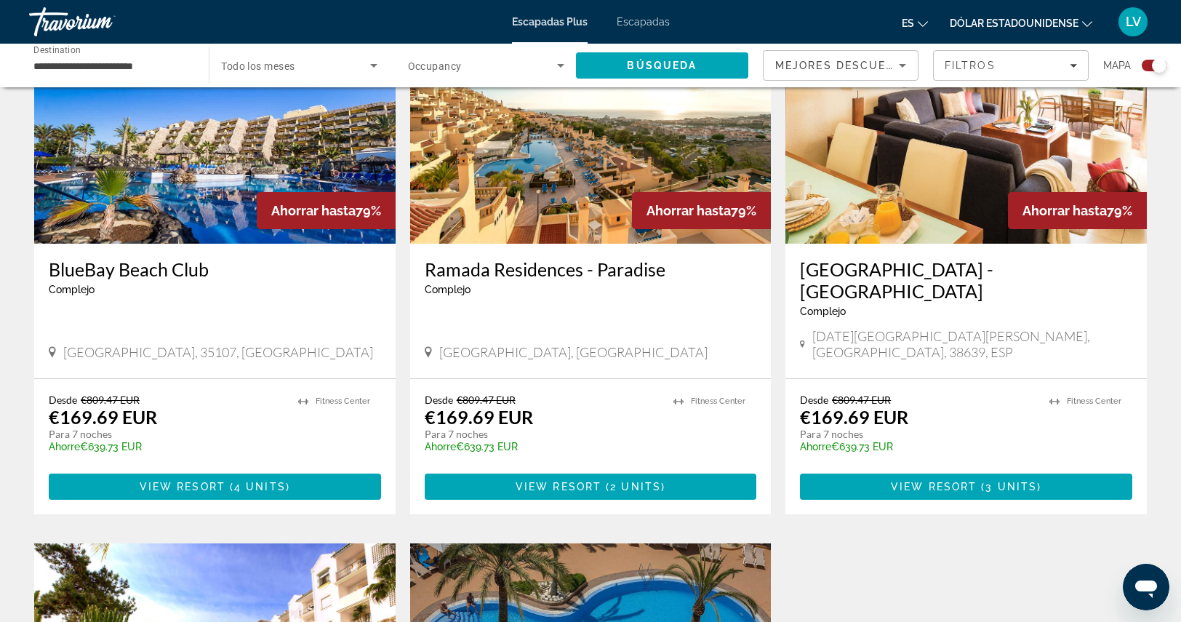
scroll to position [582, 0]
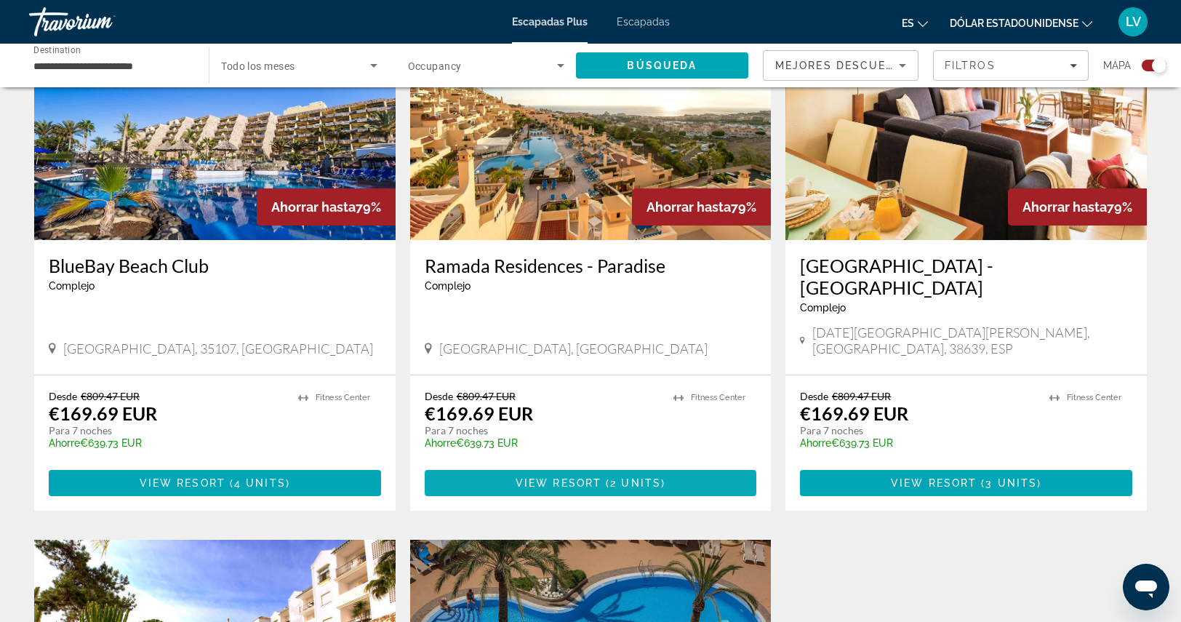
click at [571, 479] on span "Contenido principal" at bounding box center [591, 482] width 332 height 35
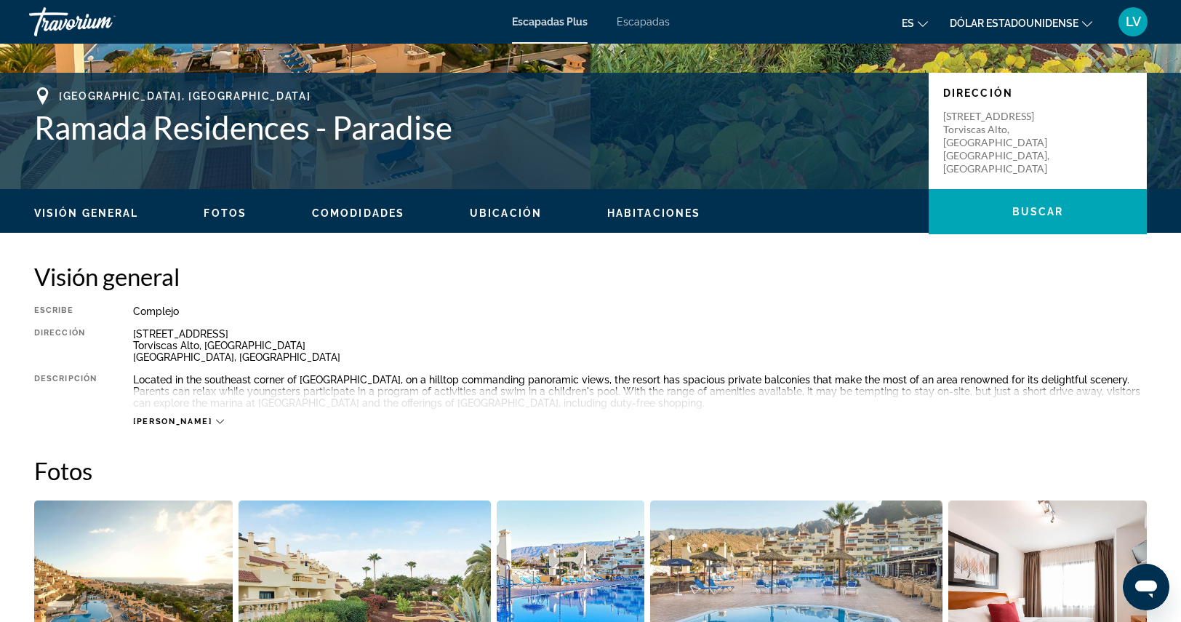
scroll to position [582, 0]
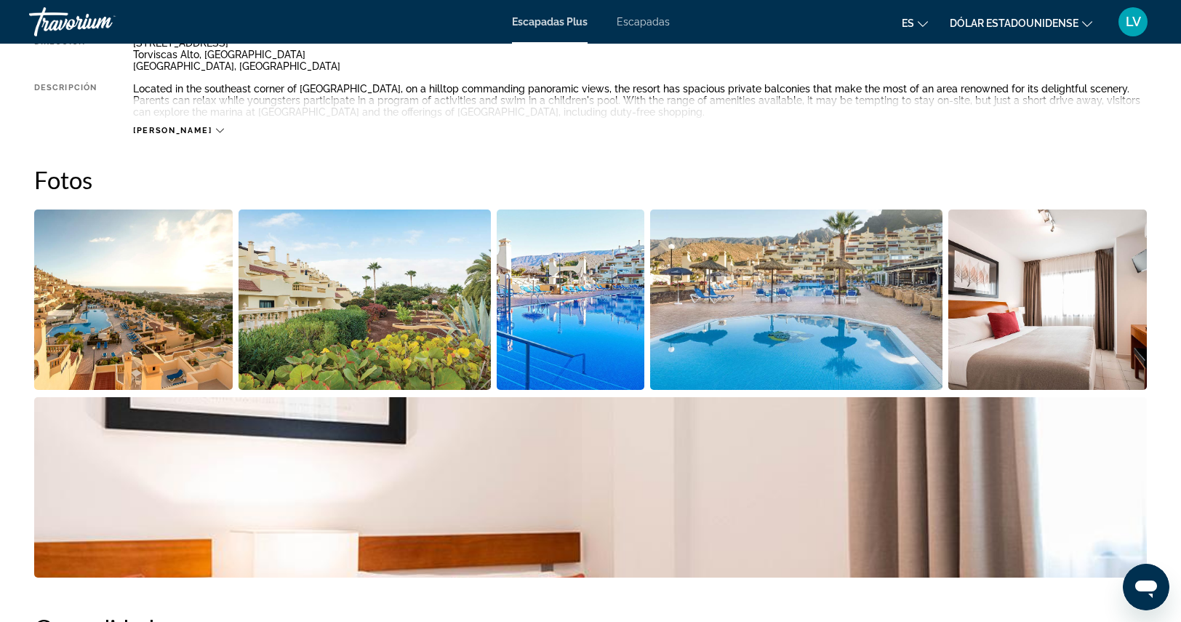
click at [997, 294] on img "Open full-screen image slider" at bounding box center [1047, 299] width 198 height 180
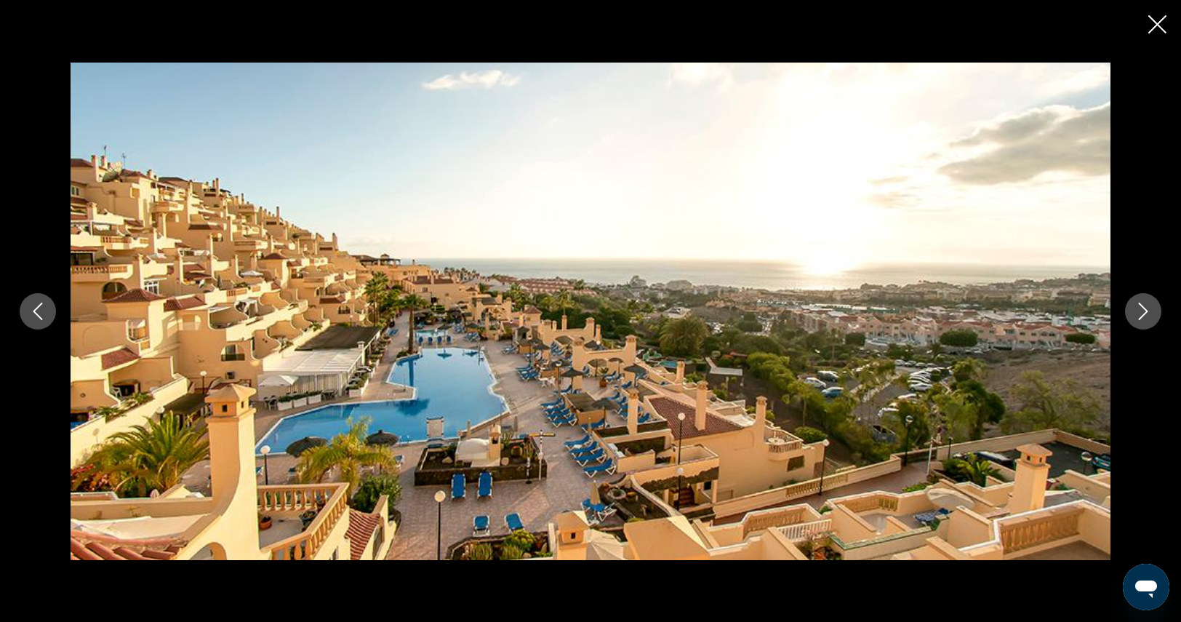
click at [1134, 306] on icon "Next image" at bounding box center [1142, 310] width 17 height 17
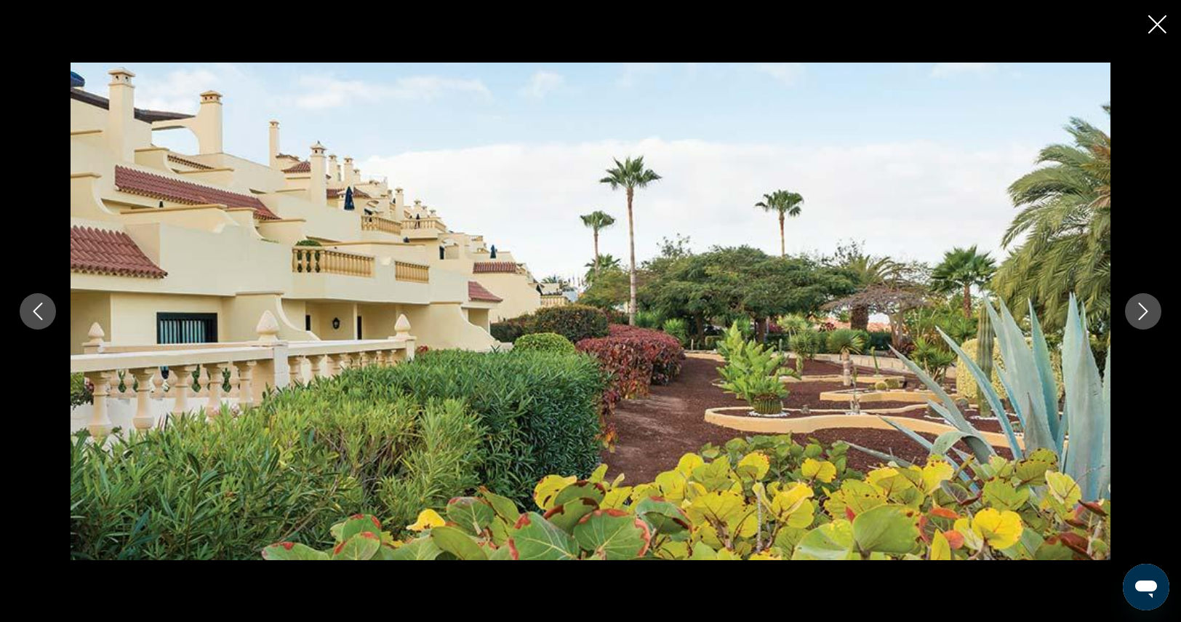
click at [1134, 306] on icon "Next image" at bounding box center [1142, 310] width 17 height 17
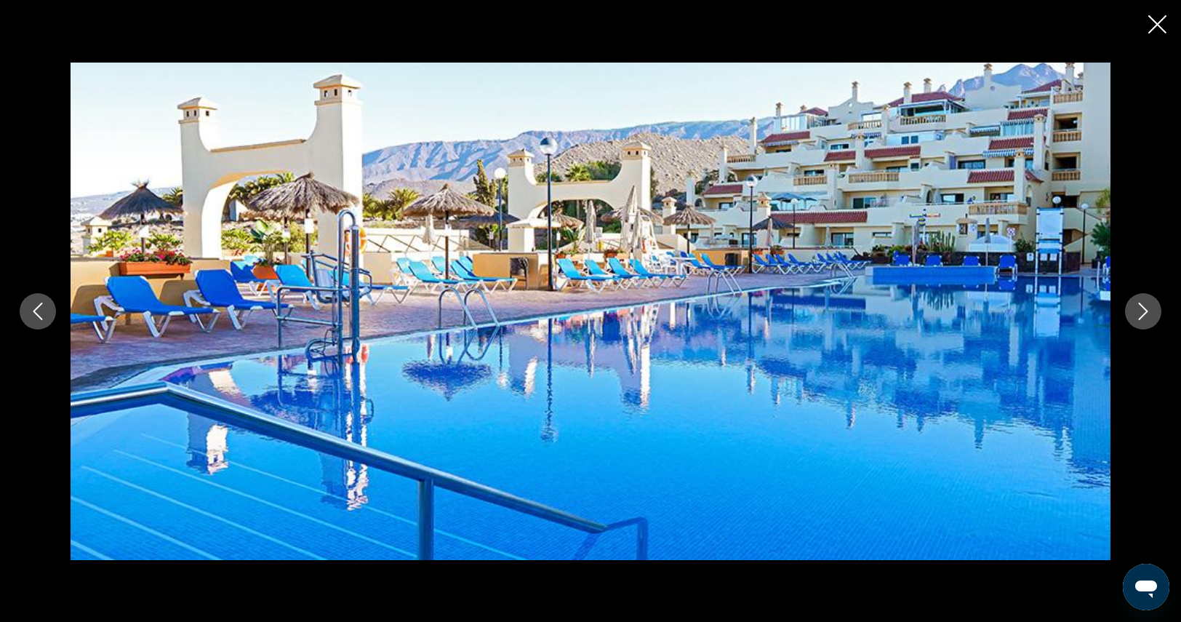
click at [1134, 306] on icon "Next image" at bounding box center [1142, 310] width 17 height 17
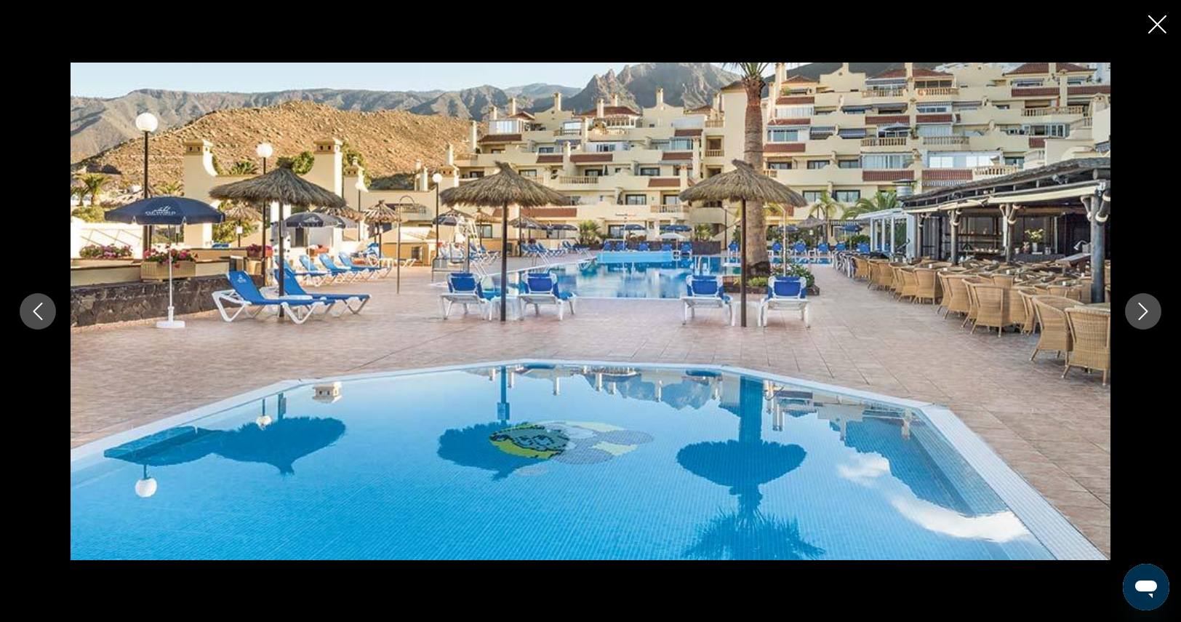
click at [1134, 306] on icon "Next image" at bounding box center [1142, 310] width 17 height 17
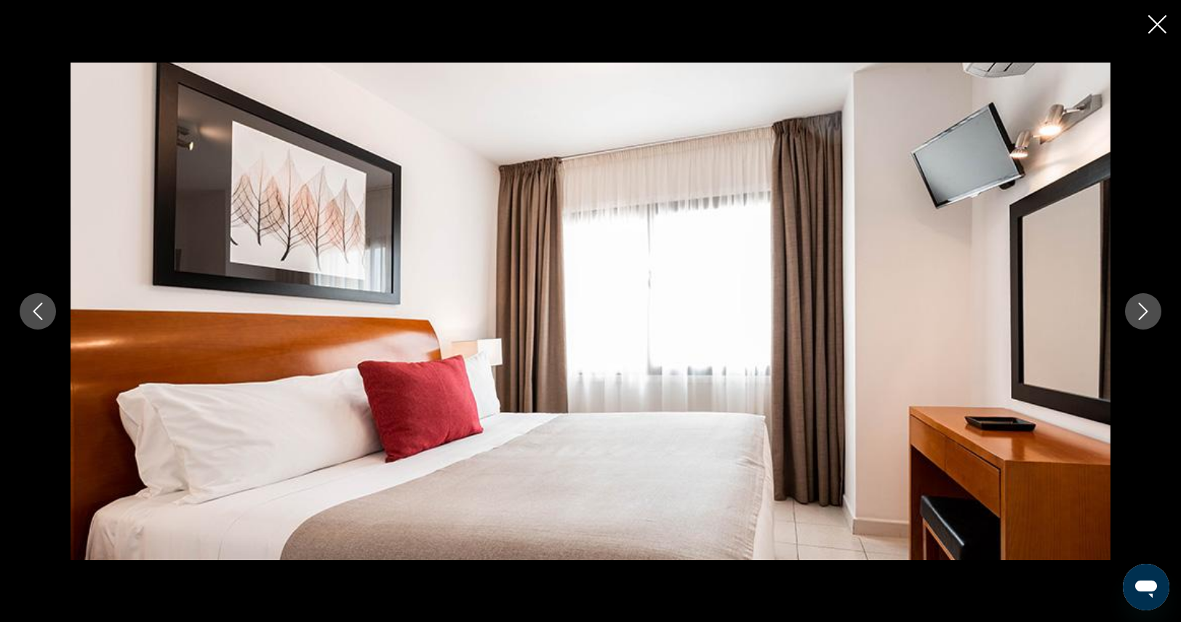
click at [1134, 306] on icon "Next image" at bounding box center [1142, 310] width 17 height 17
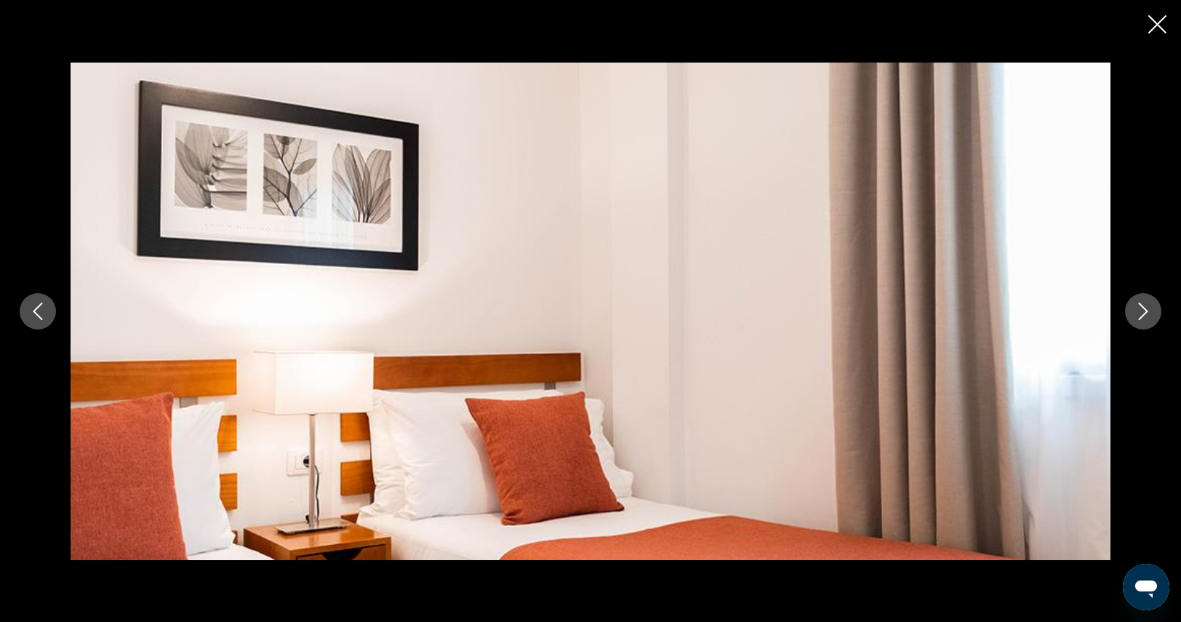
click at [1134, 306] on icon "Next image" at bounding box center [1142, 310] width 17 height 17
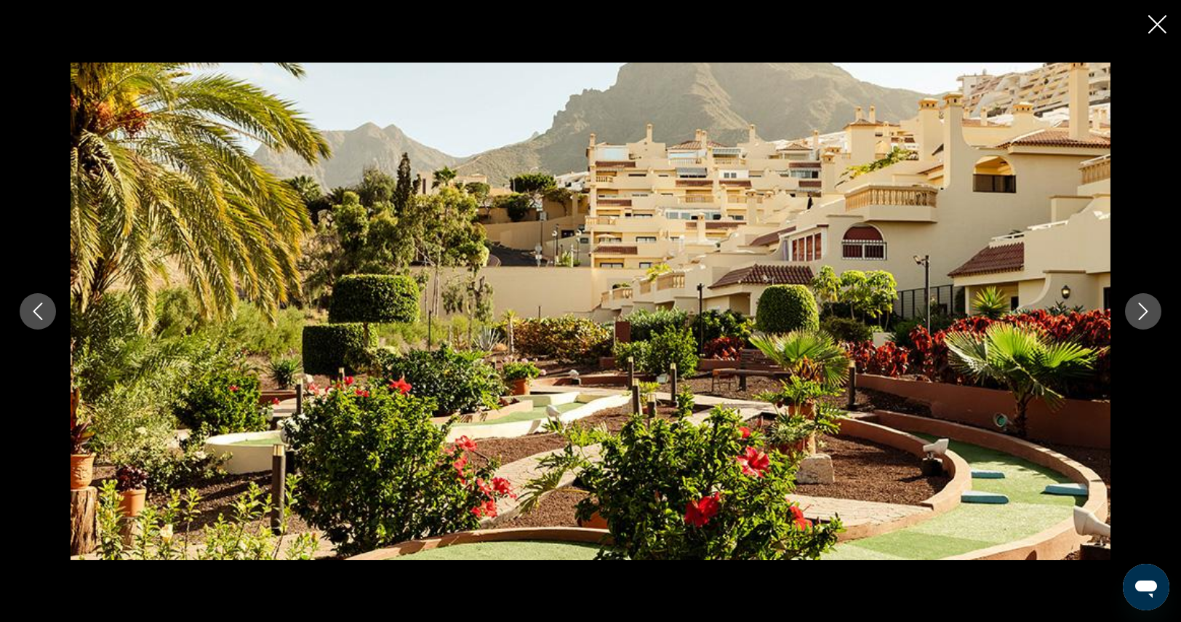
click at [1134, 306] on icon "Next image" at bounding box center [1142, 310] width 17 height 17
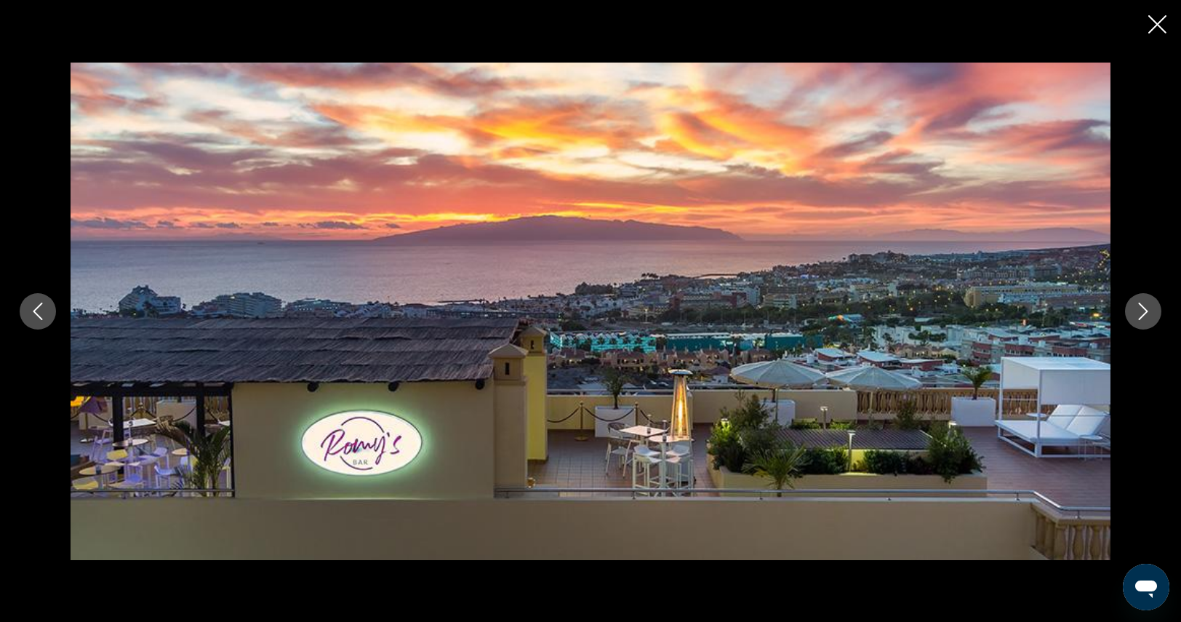
click at [1141, 306] on icon "Next image" at bounding box center [1142, 310] width 17 height 17
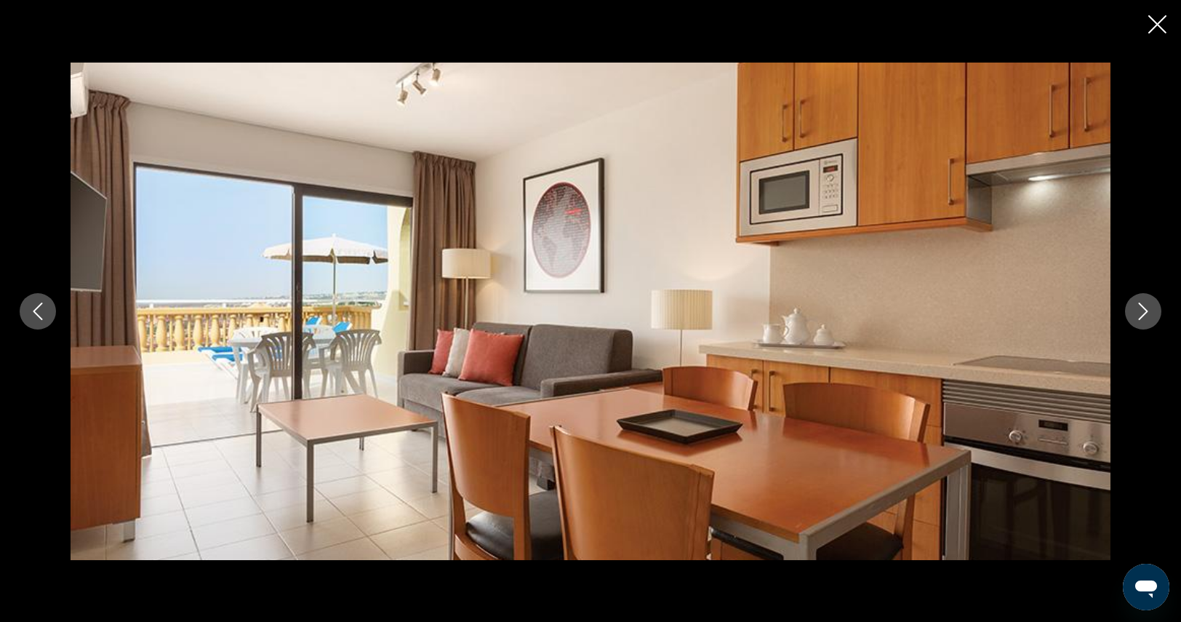
click at [1141, 306] on icon "Next image" at bounding box center [1142, 310] width 17 height 17
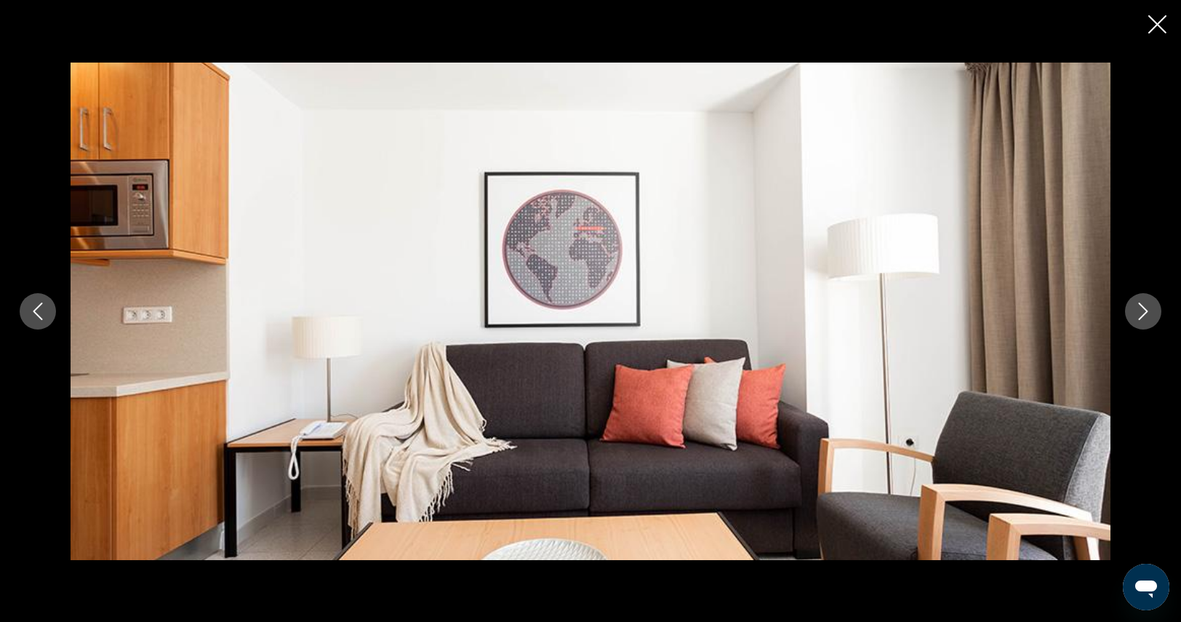
click at [1141, 306] on icon "Next image" at bounding box center [1142, 310] width 17 height 17
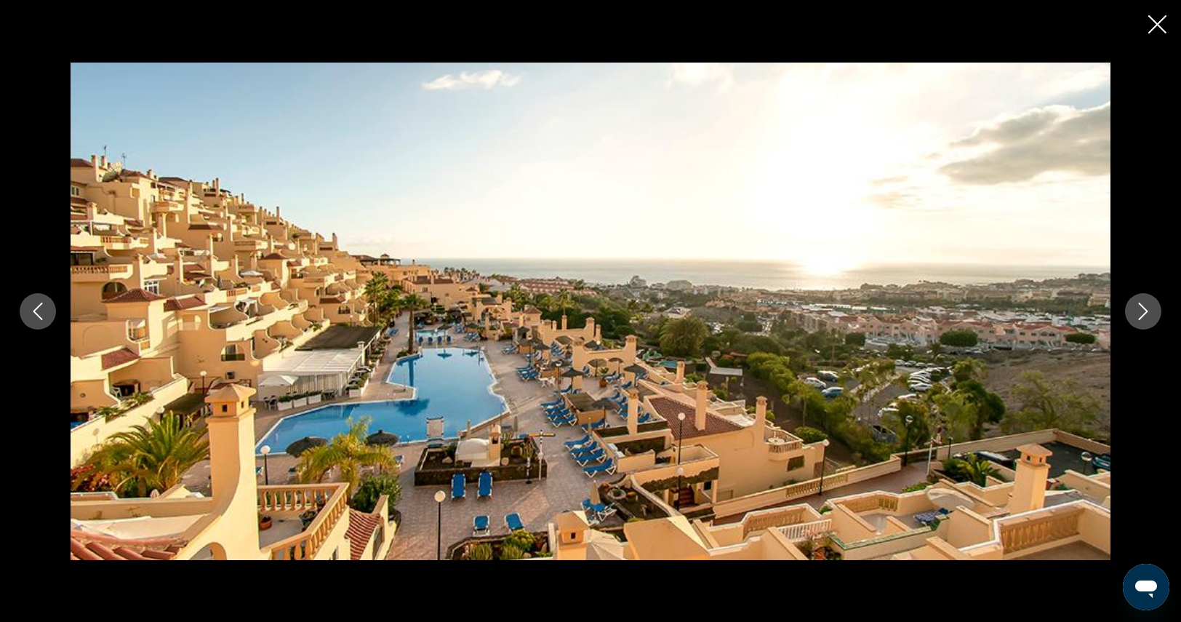
click at [1162, 22] on icon "Close slideshow" at bounding box center [1157, 24] width 18 height 18
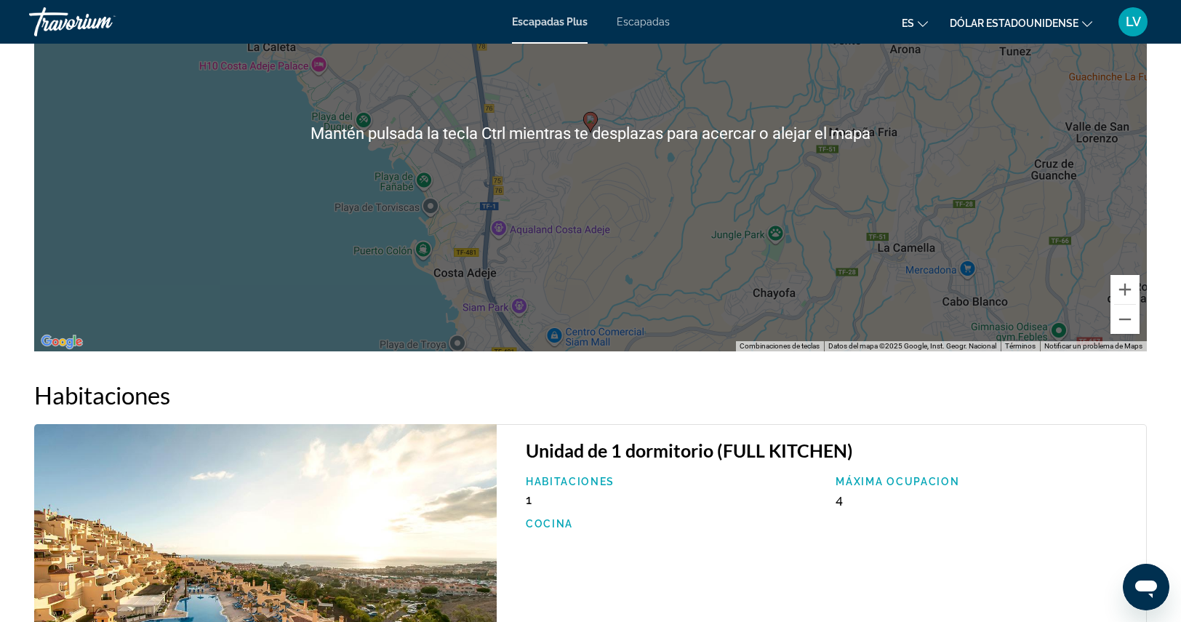
scroll to position [2036, 0]
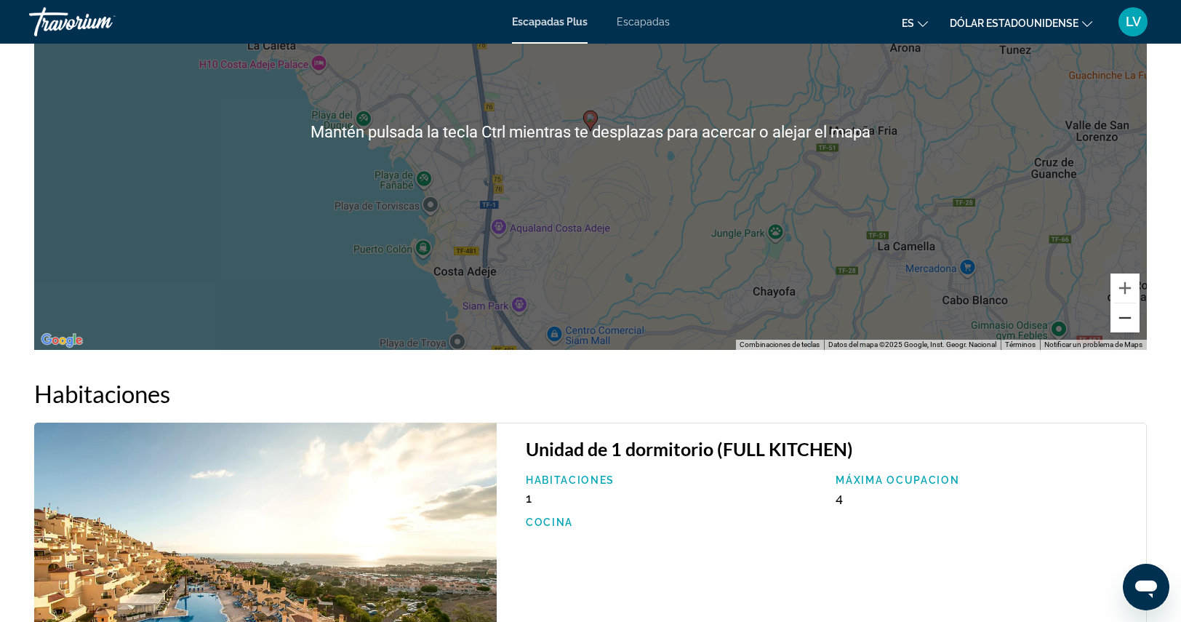
click at [1128, 322] on button "Reducir" at bounding box center [1124, 317] width 29 height 29
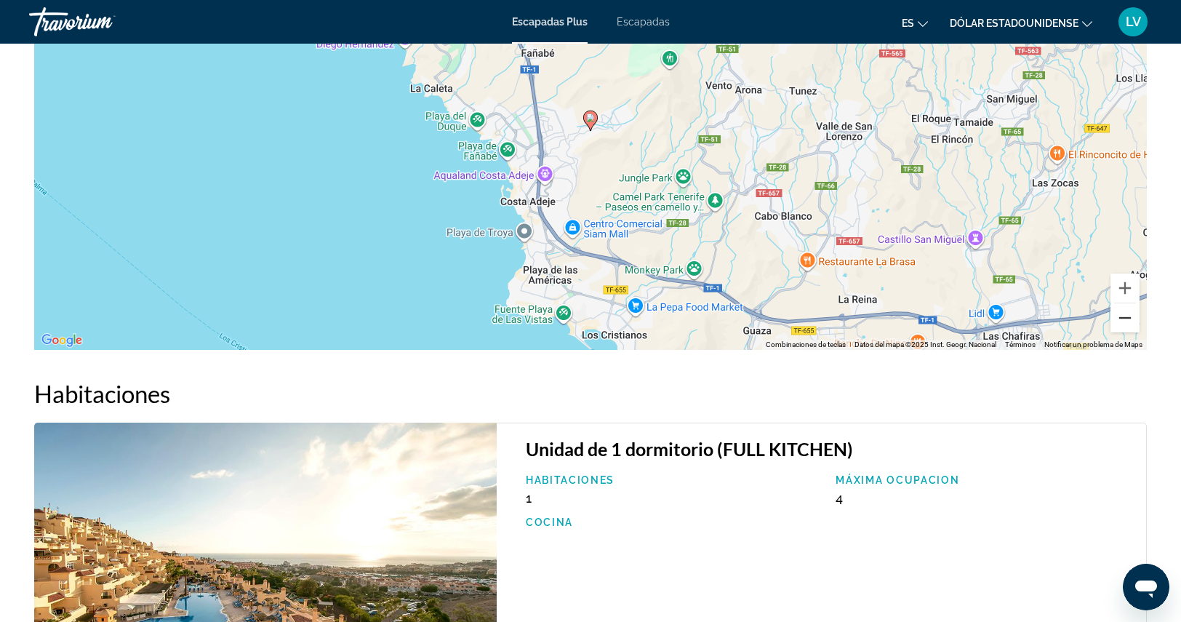
click at [1128, 322] on button "Reducir" at bounding box center [1124, 317] width 29 height 29
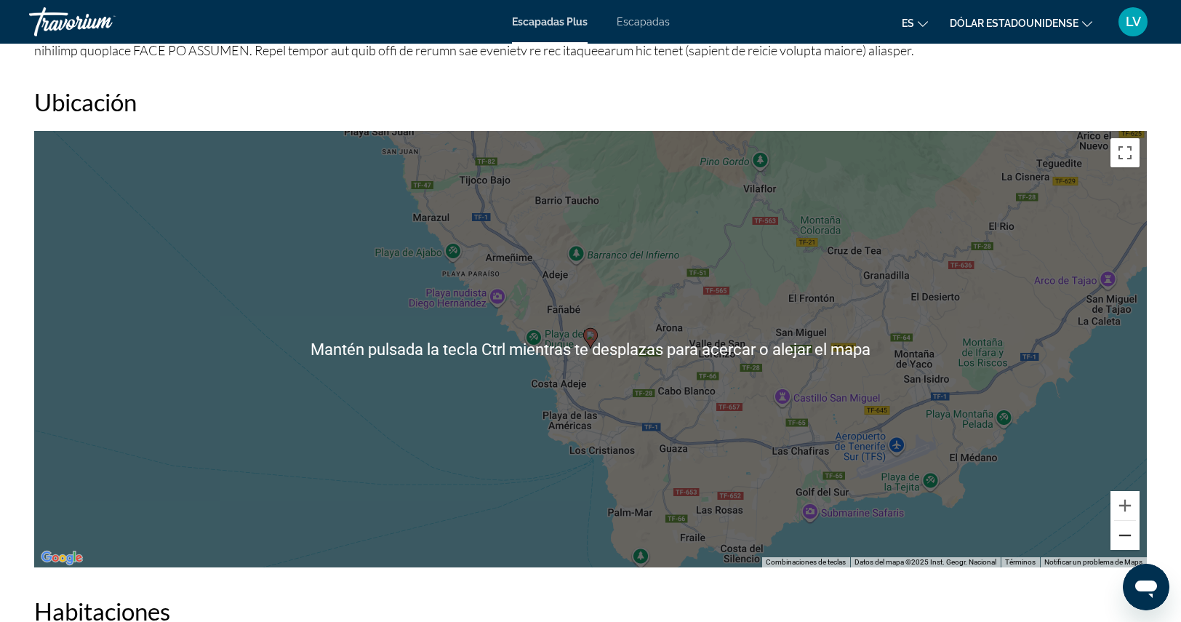
scroll to position [1817, 0]
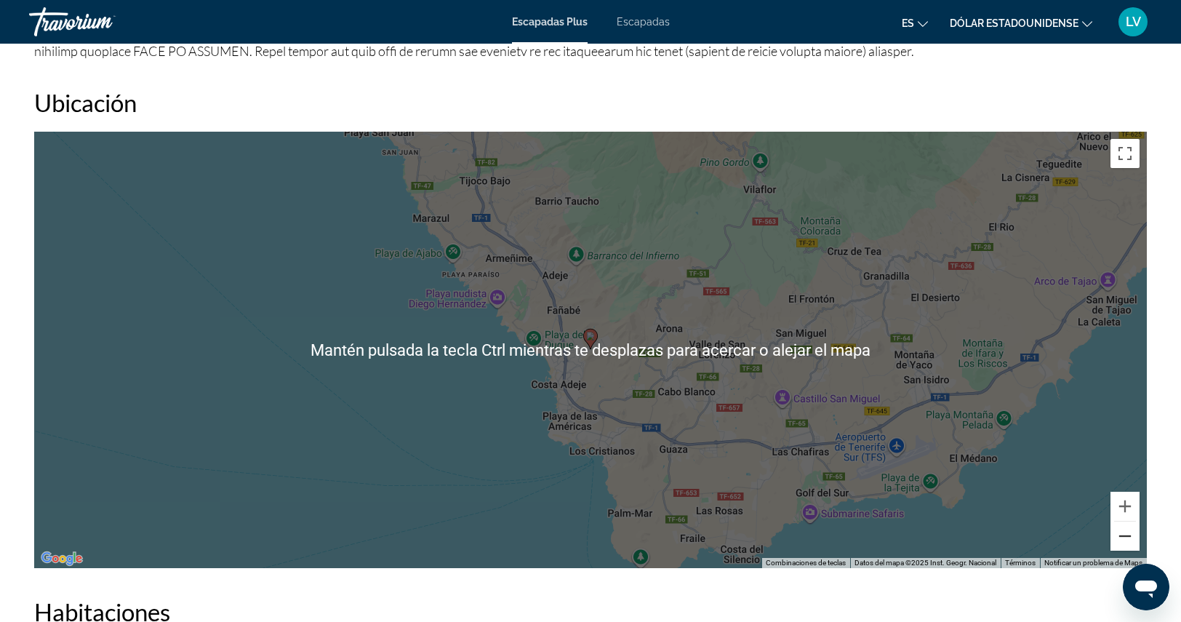
click at [1132, 540] on button "Reducir" at bounding box center [1124, 535] width 29 height 29
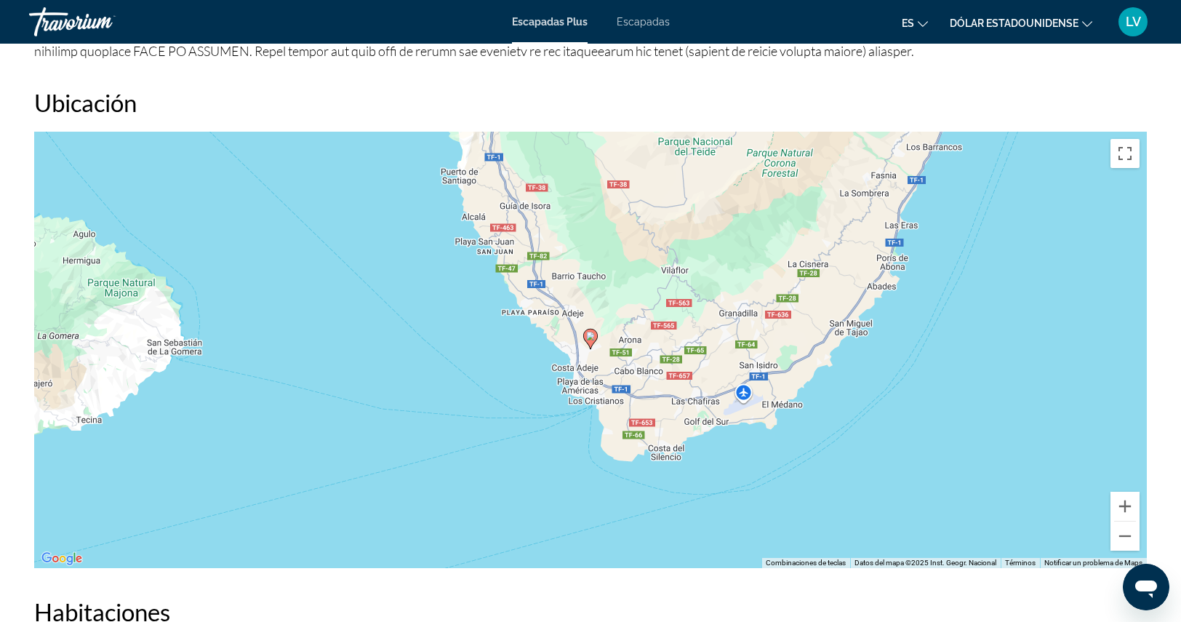
click at [925, 457] on div "Para activar la función de arrastre con el teclado, pulsa Alt + Intro. Cuando h…" at bounding box center [590, 350] width 1112 height 436
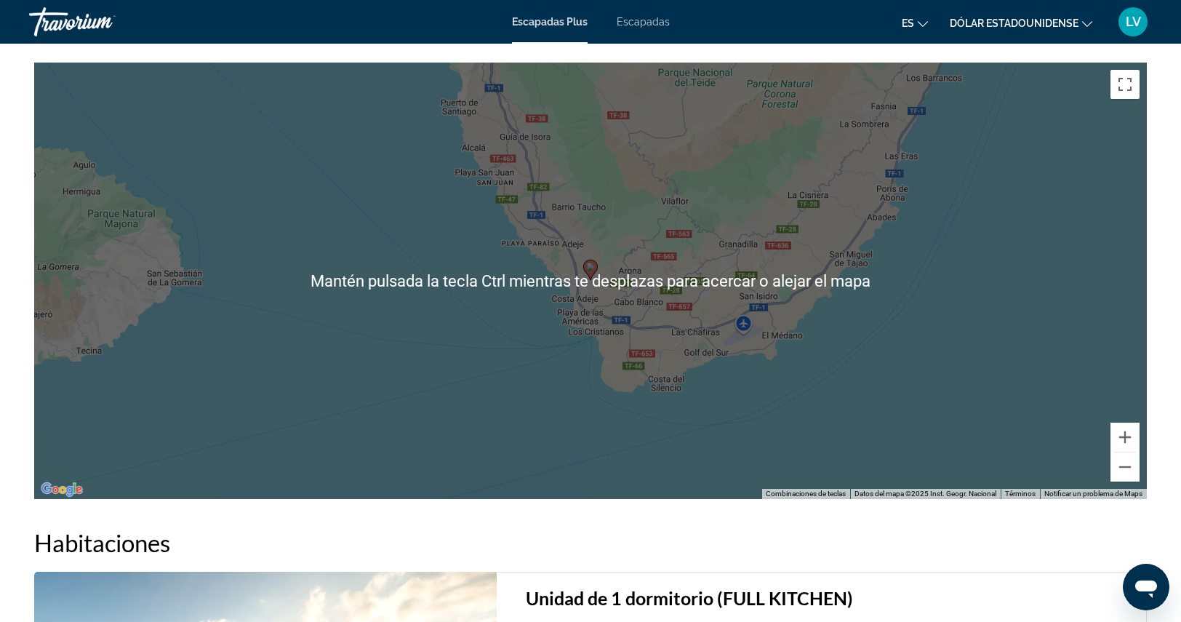
scroll to position [1890, 0]
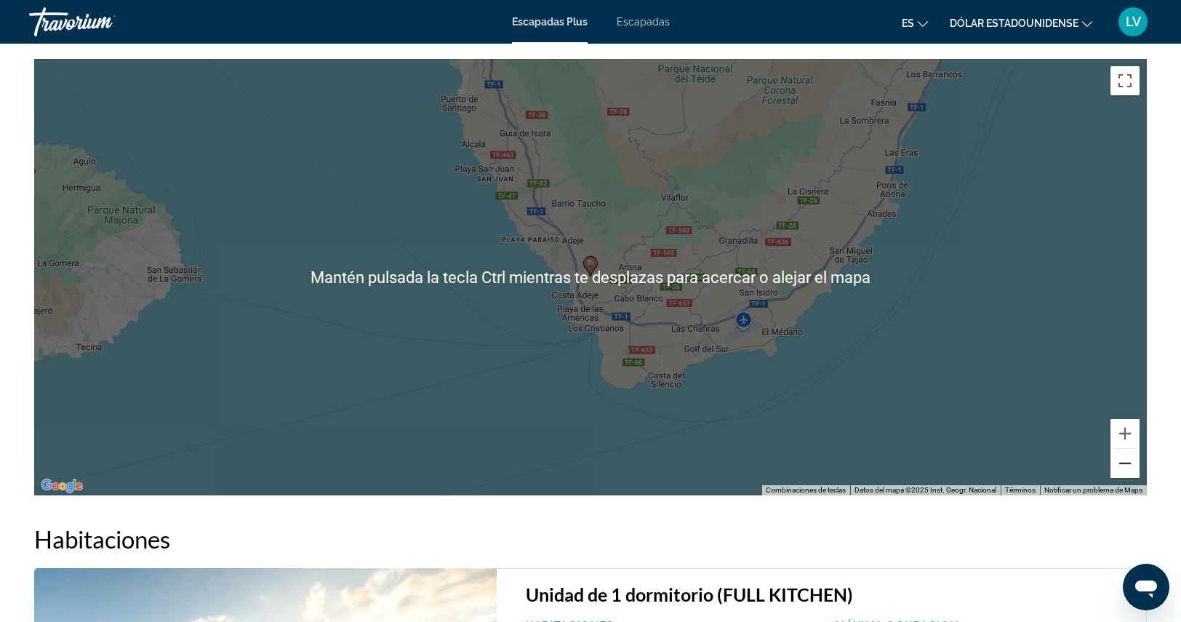
click at [1125, 465] on button "Reducir" at bounding box center [1124, 463] width 29 height 29
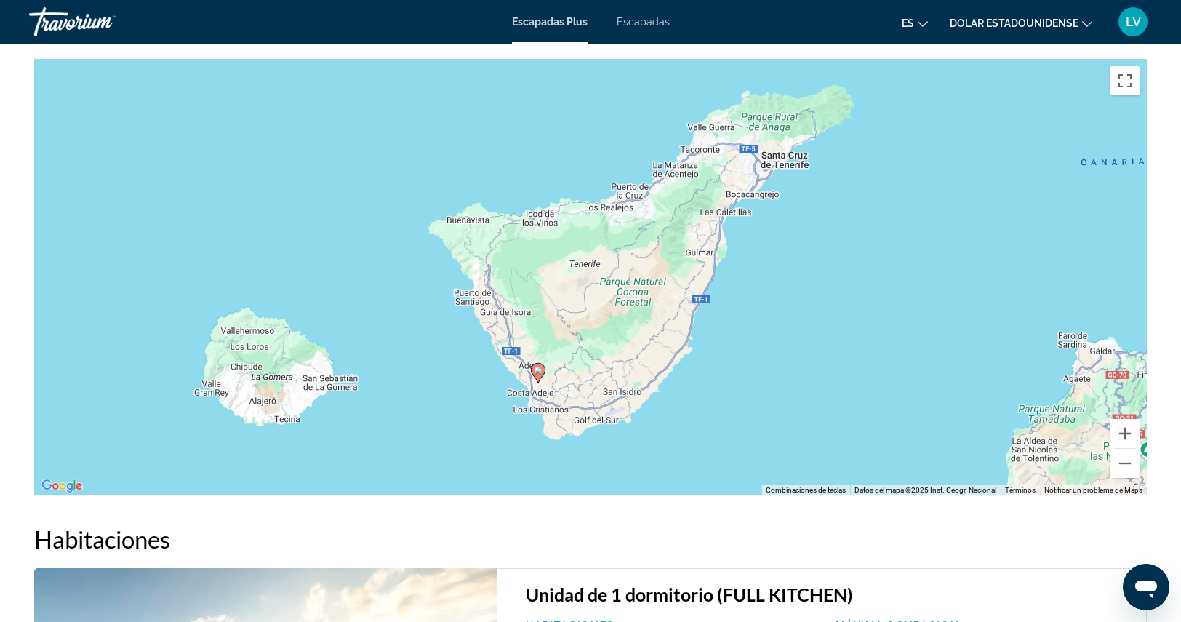
drag, startPoint x: 997, startPoint y: 284, endPoint x: 945, endPoint y: 392, distance: 120.3
click at [945, 392] on div "Para activar la función de arrastre con el teclado, pulsa Alt + Intro. Cuando h…" at bounding box center [590, 277] width 1112 height 436
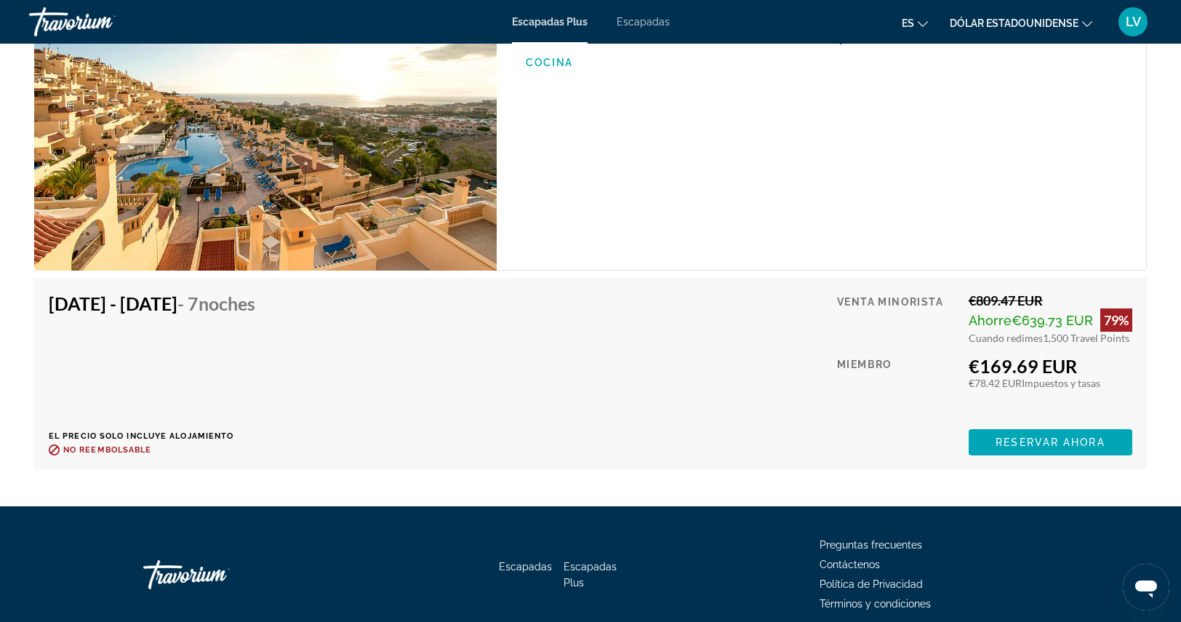
scroll to position [2544, 0]
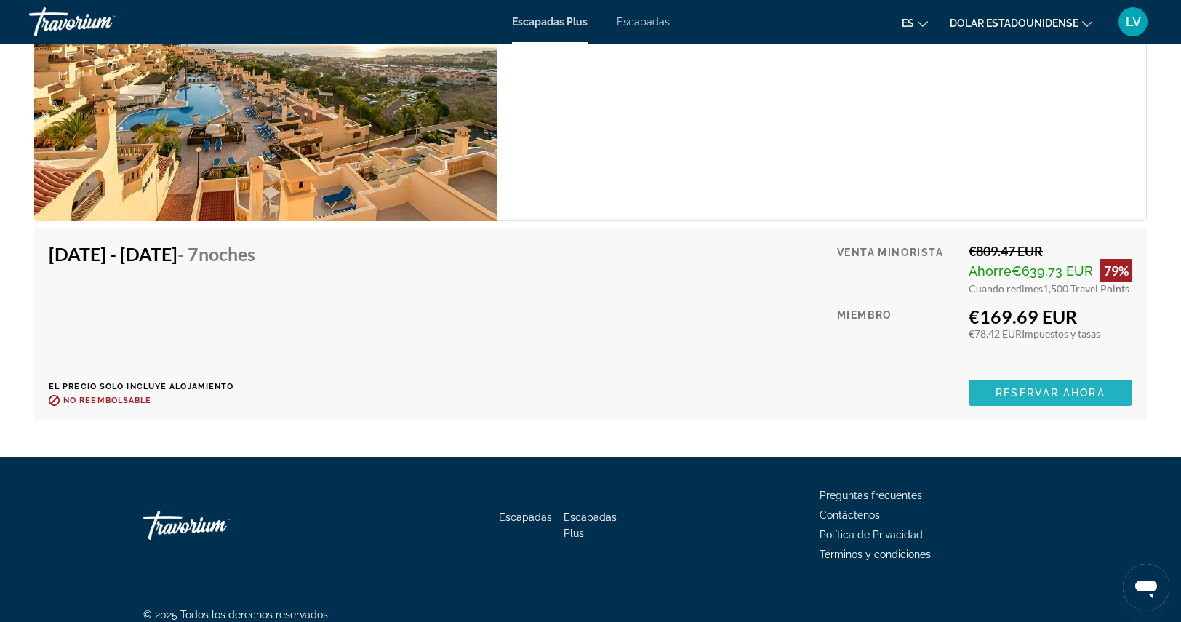
click at [1090, 401] on span "Contenido principal" at bounding box center [1050, 392] width 164 height 35
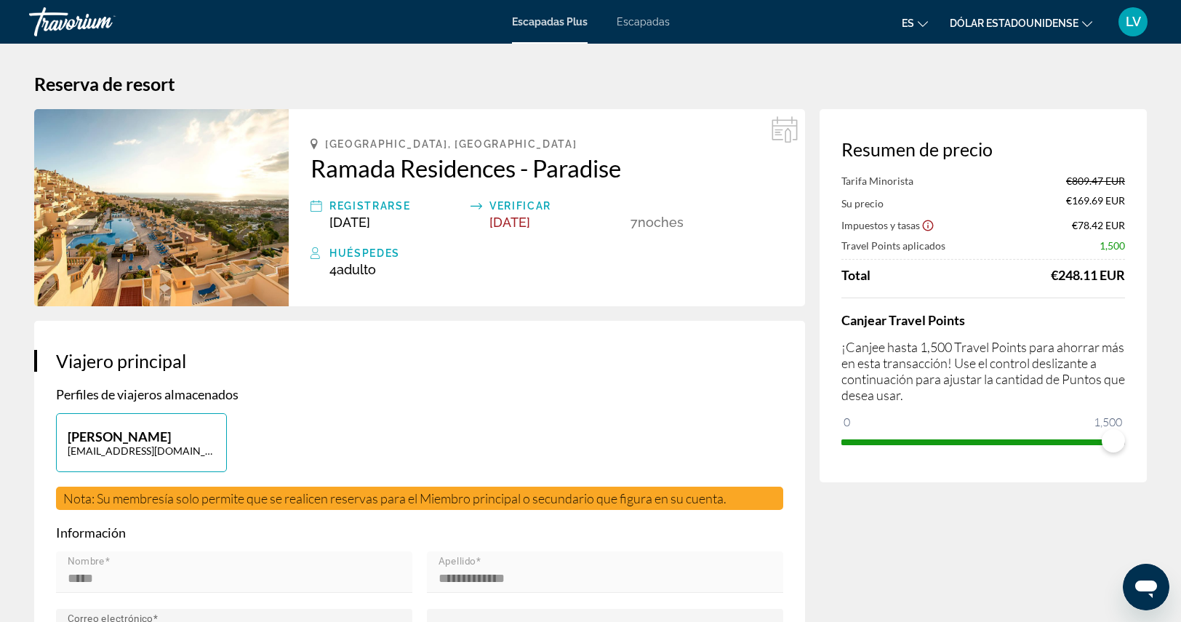
click at [818, 75] on h1 "Reserva de resort" at bounding box center [590, 84] width 1112 height 22
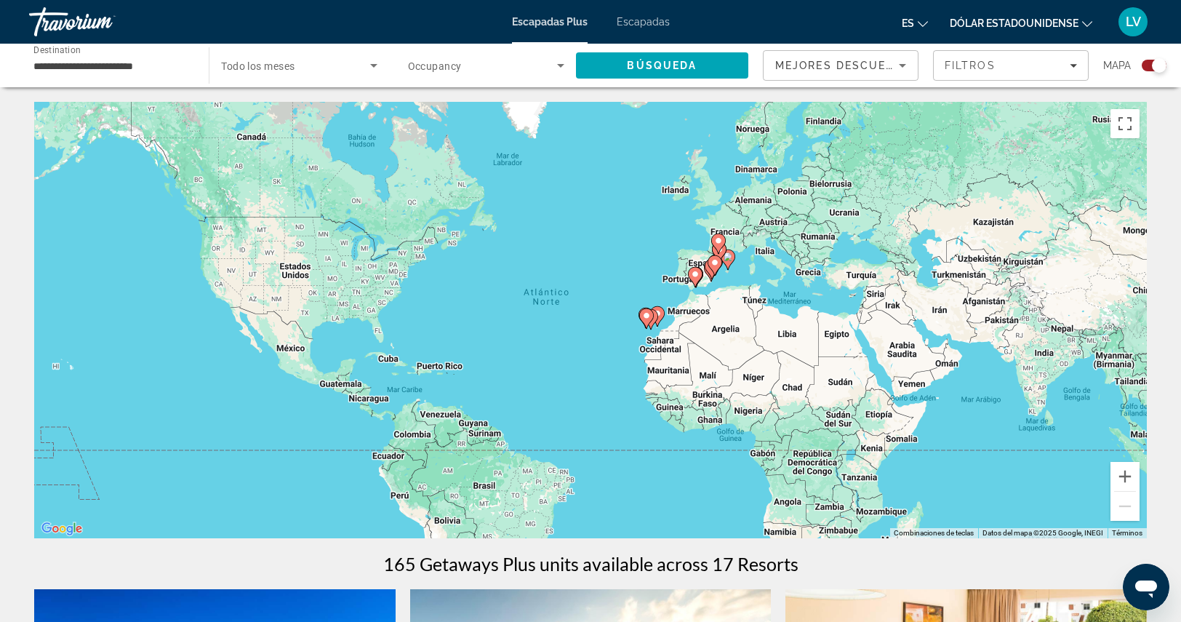
click at [326, 68] on span "Search widget" at bounding box center [295, 65] width 148 height 17
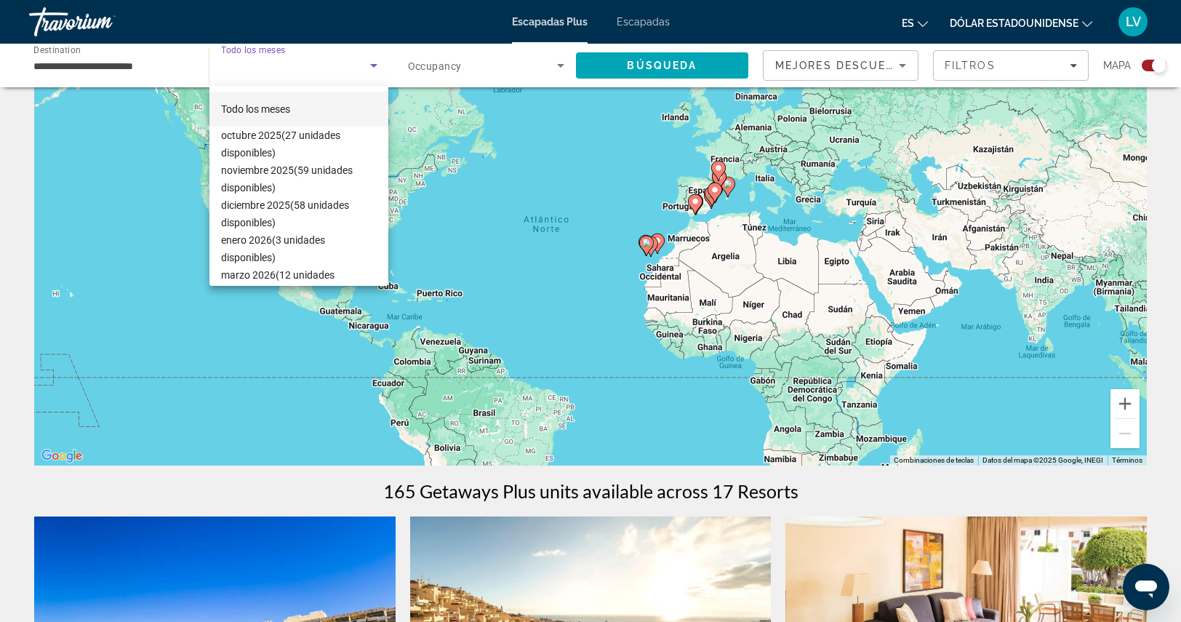
scroll to position [55, 0]
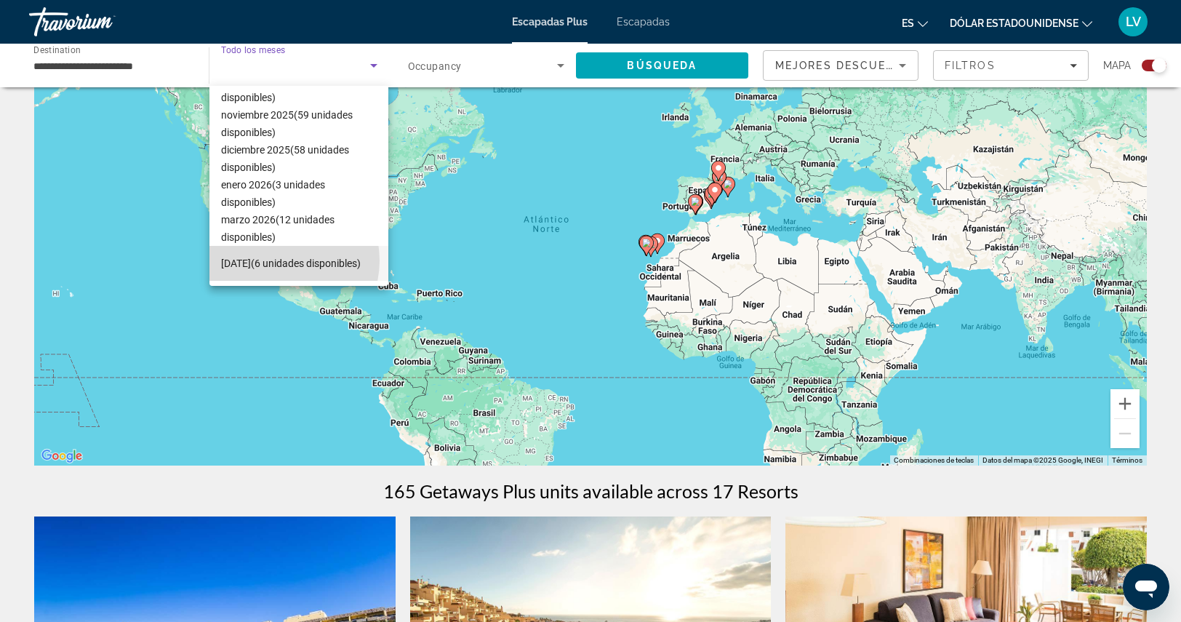
click at [279, 260] on font "(6 unidades disponibles)" at bounding box center [306, 263] width 110 height 12
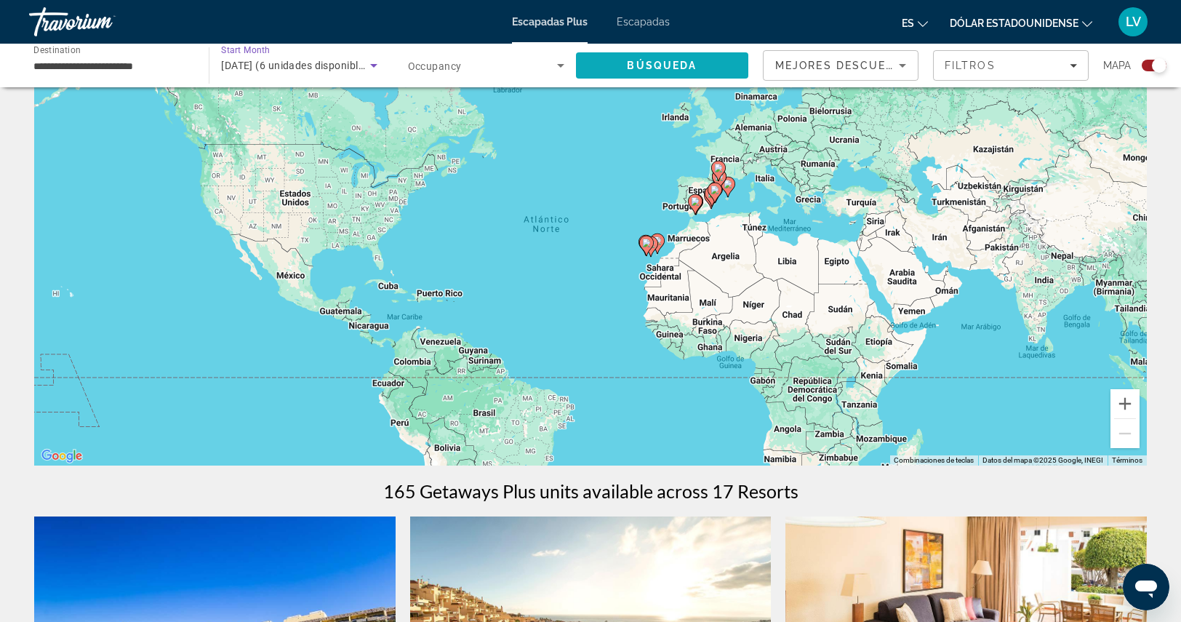
click at [613, 61] on span "Search" at bounding box center [662, 65] width 172 height 35
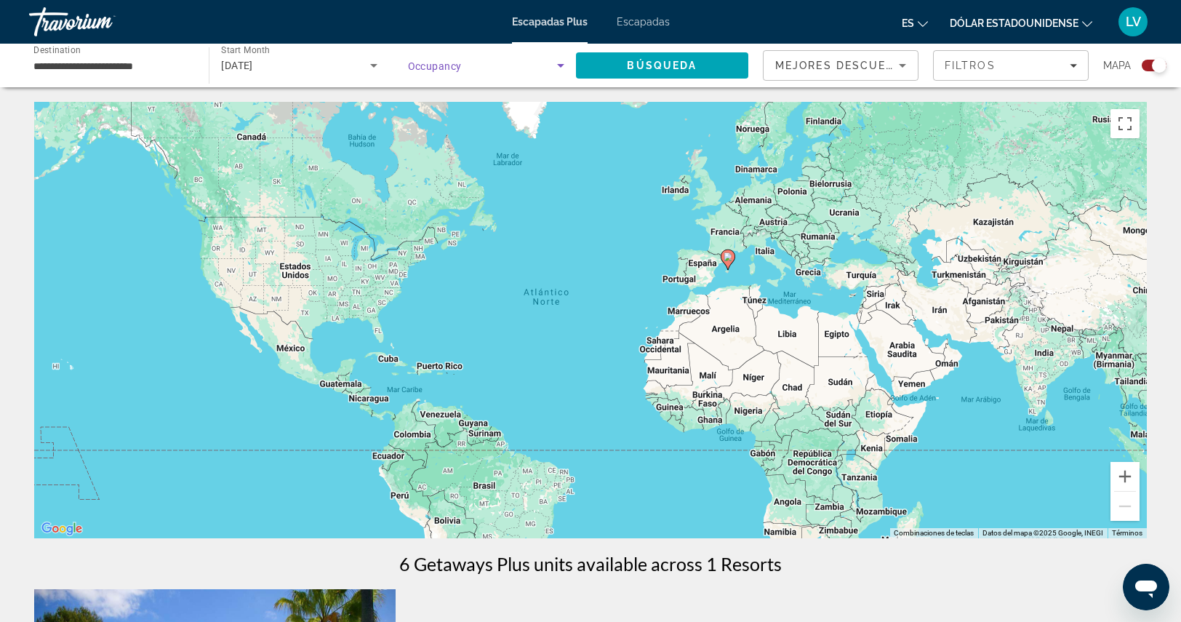
click at [503, 60] on span "Search widget" at bounding box center [482, 65] width 149 height 17
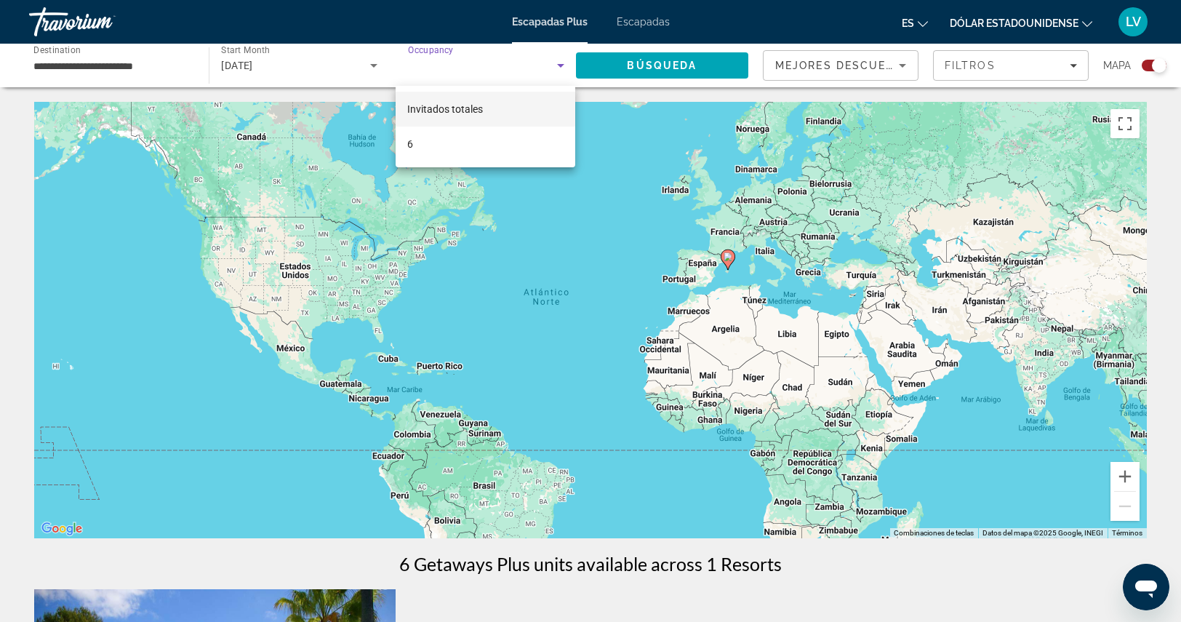
click at [486, 113] on mat-option "Invitados totales" at bounding box center [485, 109] width 180 height 35
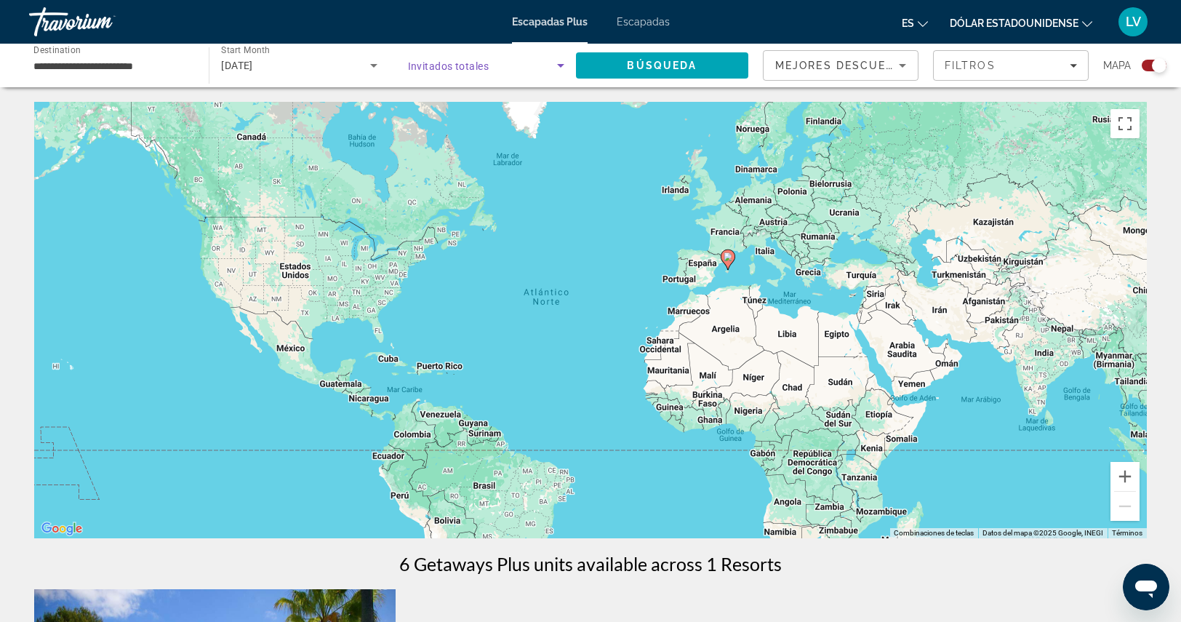
click at [497, 71] on span "Search widget" at bounding box center [482, 65] width 149 height 17
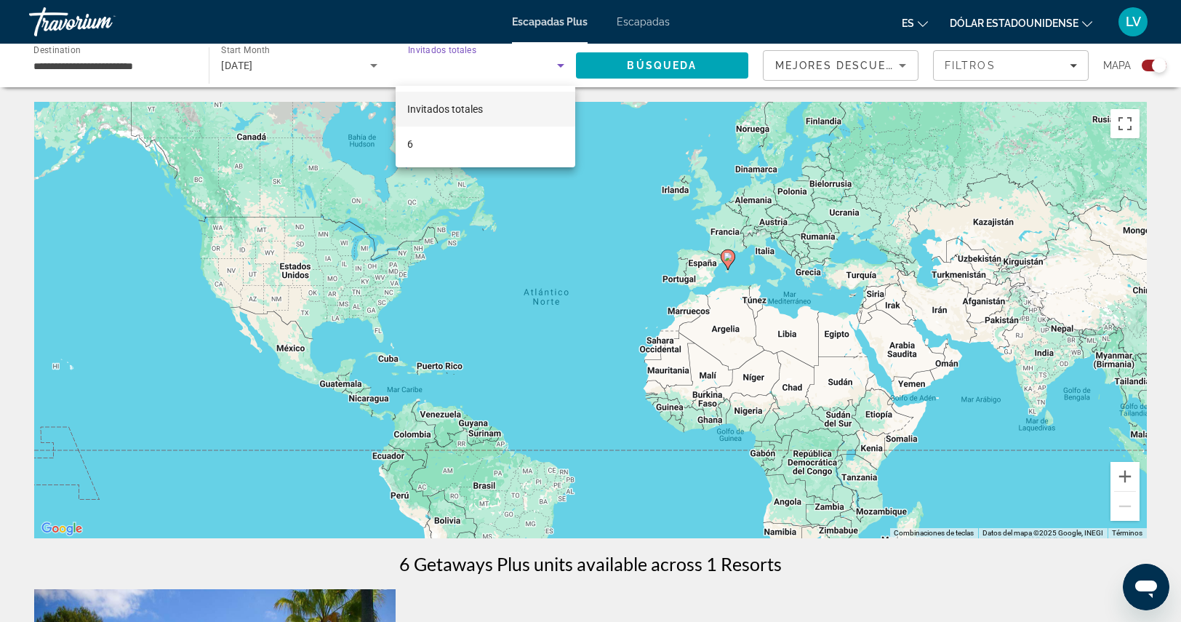
click at [651, 65] on div at bounding box center [590, 311] width 1181 height 622
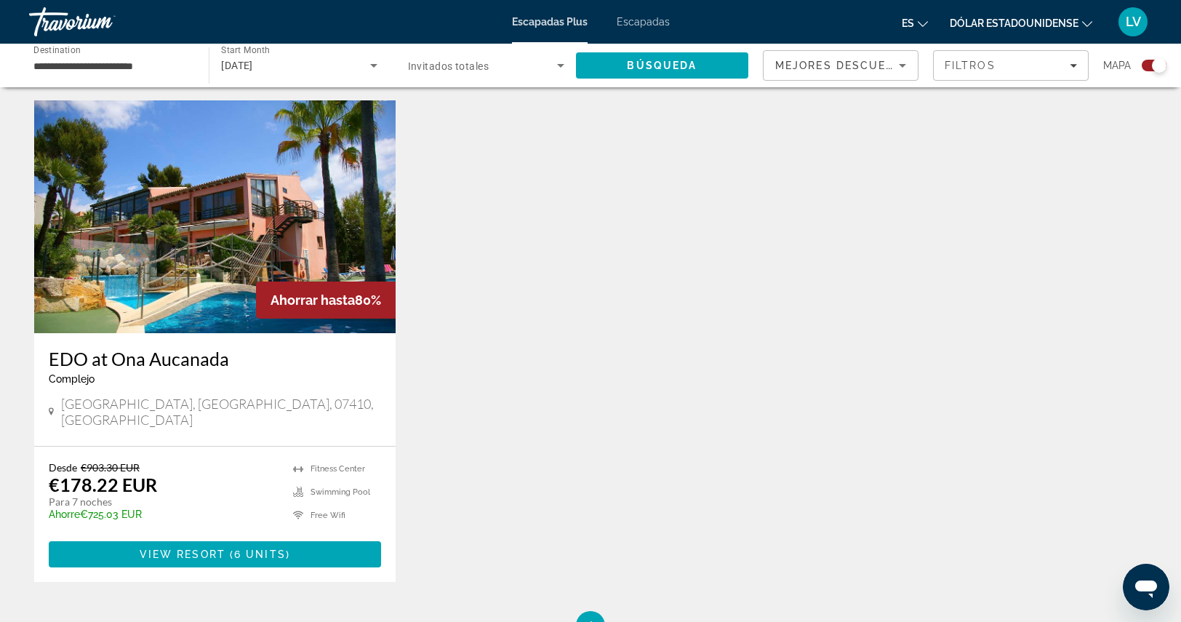
scroll to position [509, 0]
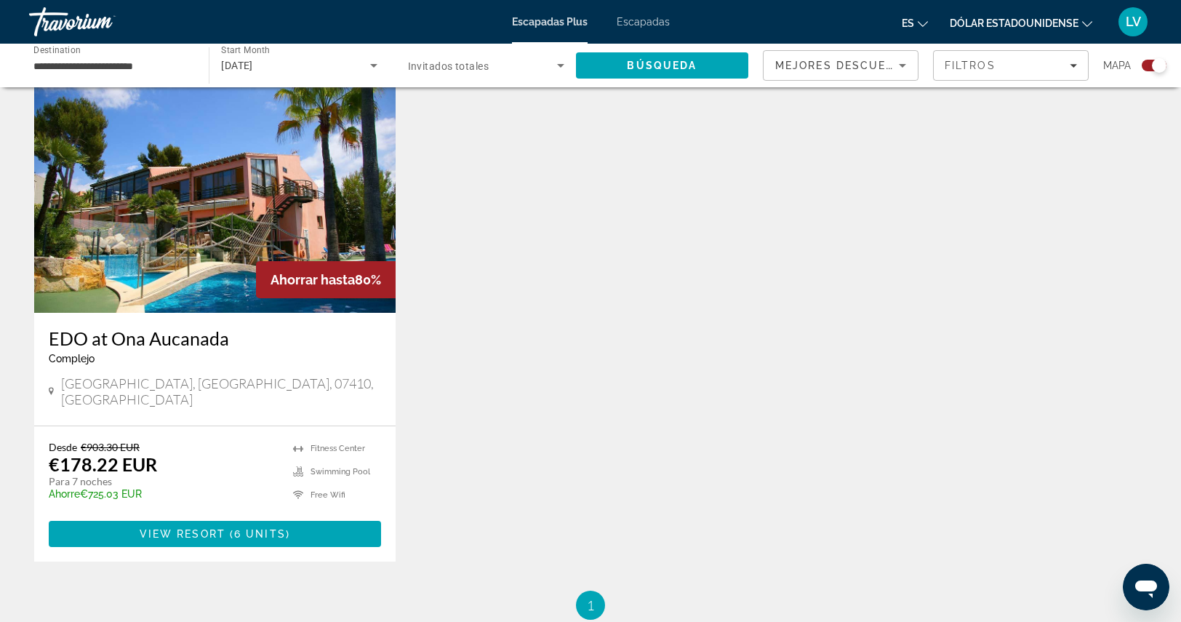
click at [234, 203] on img "Contenido principal" at bounding box center [214, 196] width 361 height 233
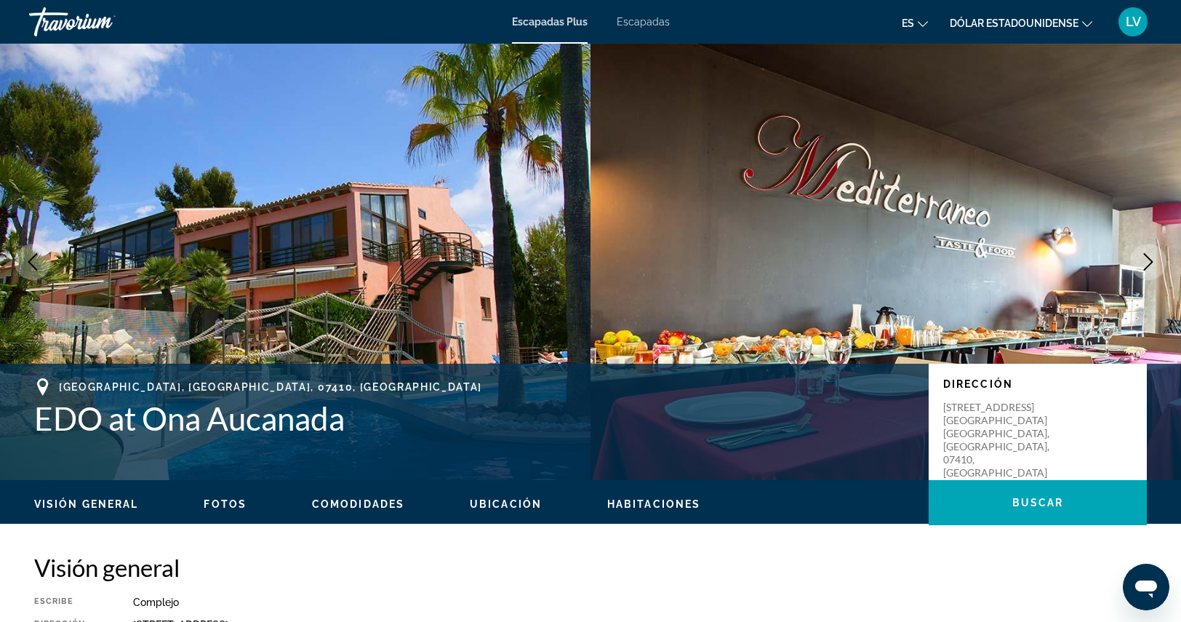
click at [1150, 264] on icon "Next image" at bounding box center [1148, 261] width 9 height 17
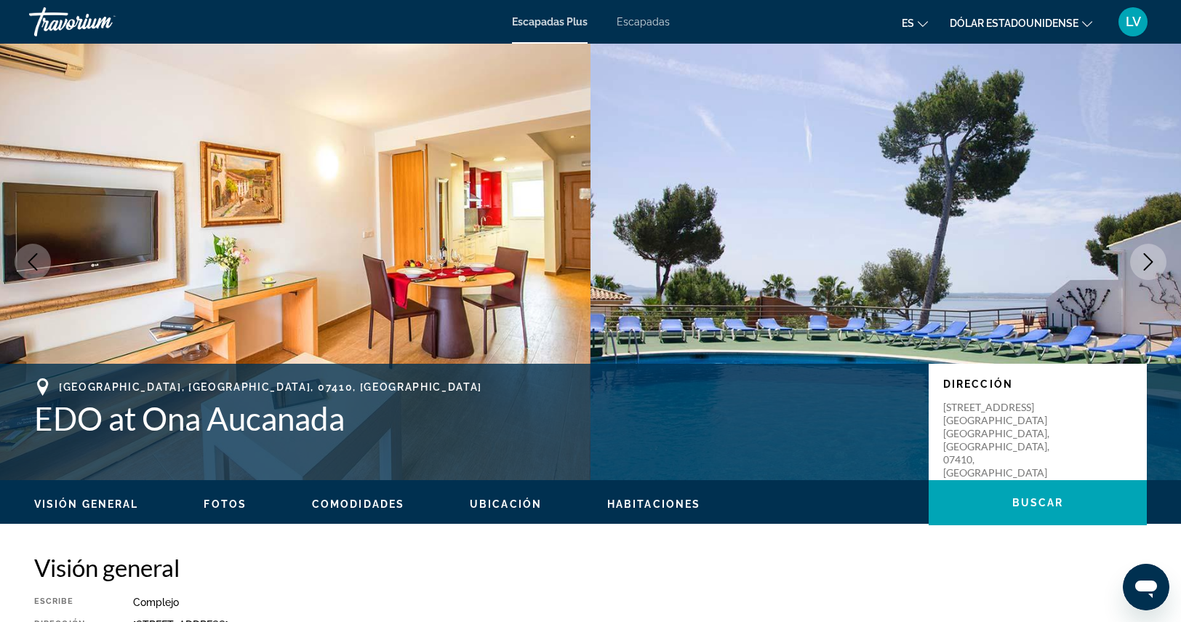
click at [1150, 264] on icon "Next image" at bounding box center [1148, 261] width 9 height 17
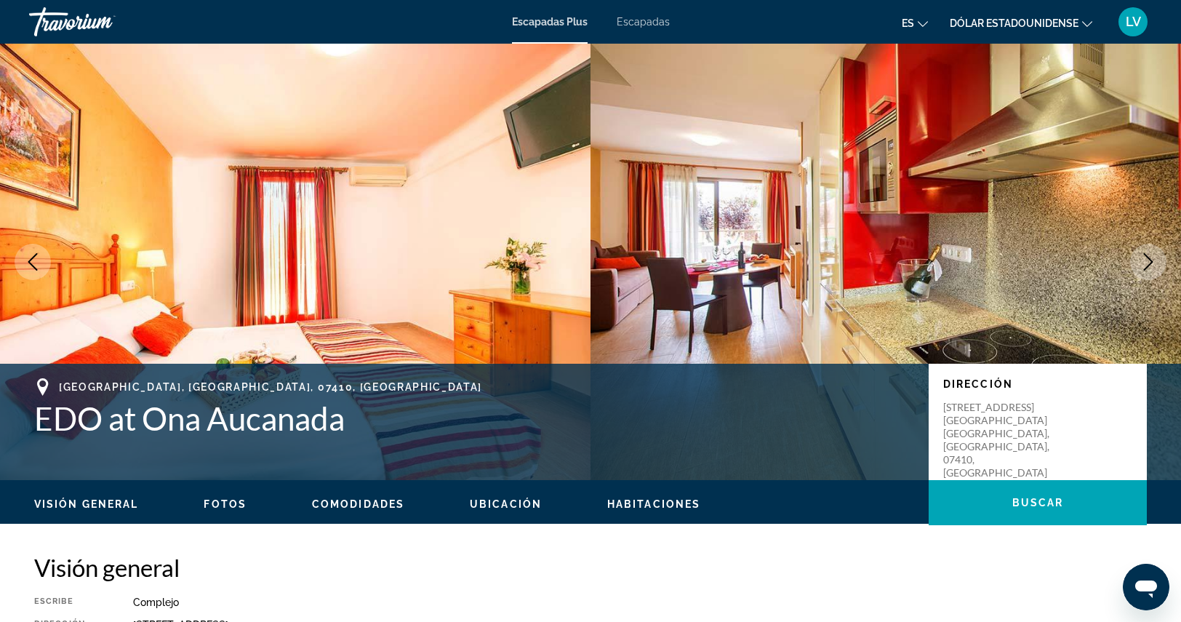
click at [1150, 264] on icon "Next image" at bounding box center [1148, 261] width 9 height 17
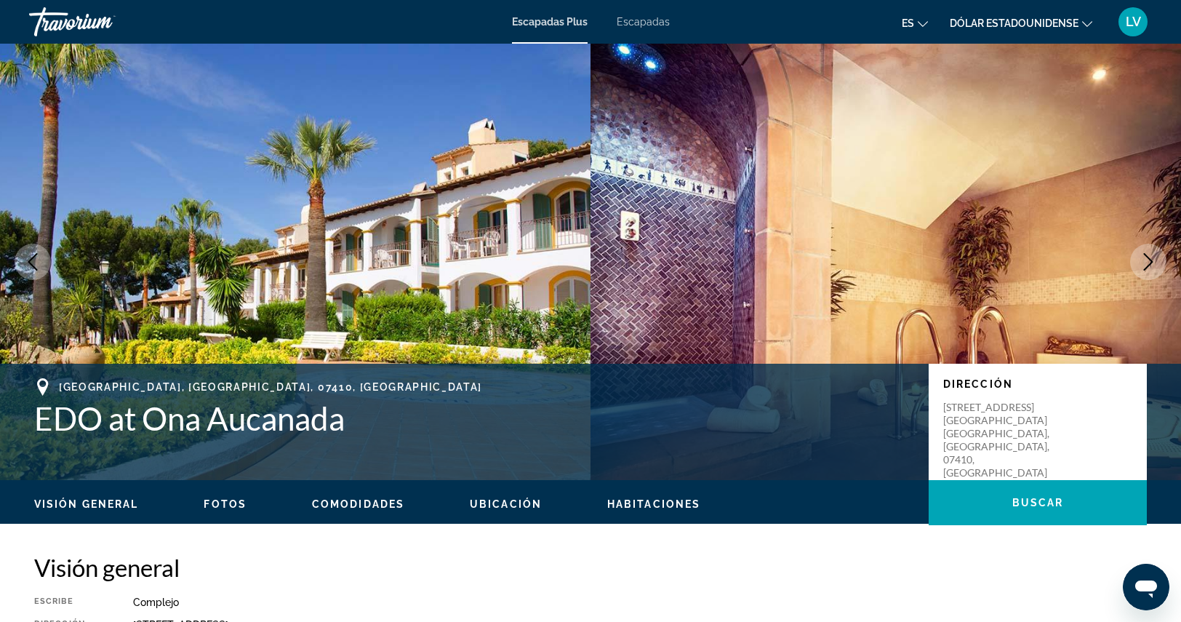
click at [1150, 264] on icon "Next image" at bounding box center [1148, 261] width 9 height 17
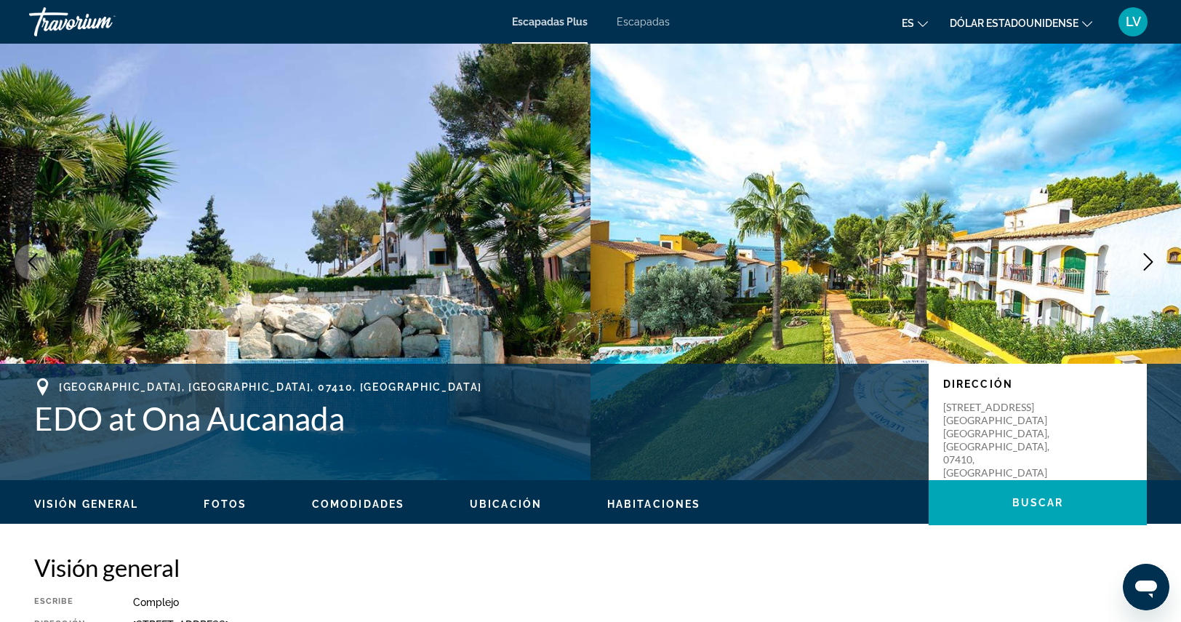
click at [1150, 264] on icon "Next image" at bounding box center [1148, 261] width 9 height 17
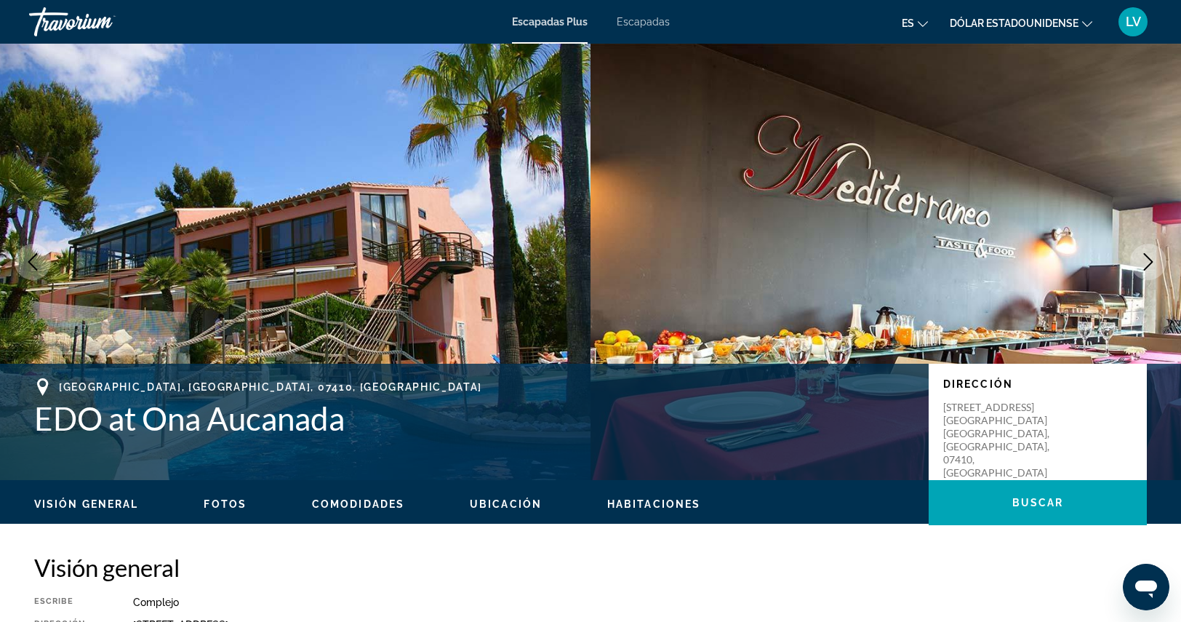
click at [1150, 264] on icon "Next image" at bounding box center [1148, 261] width 9 height 17
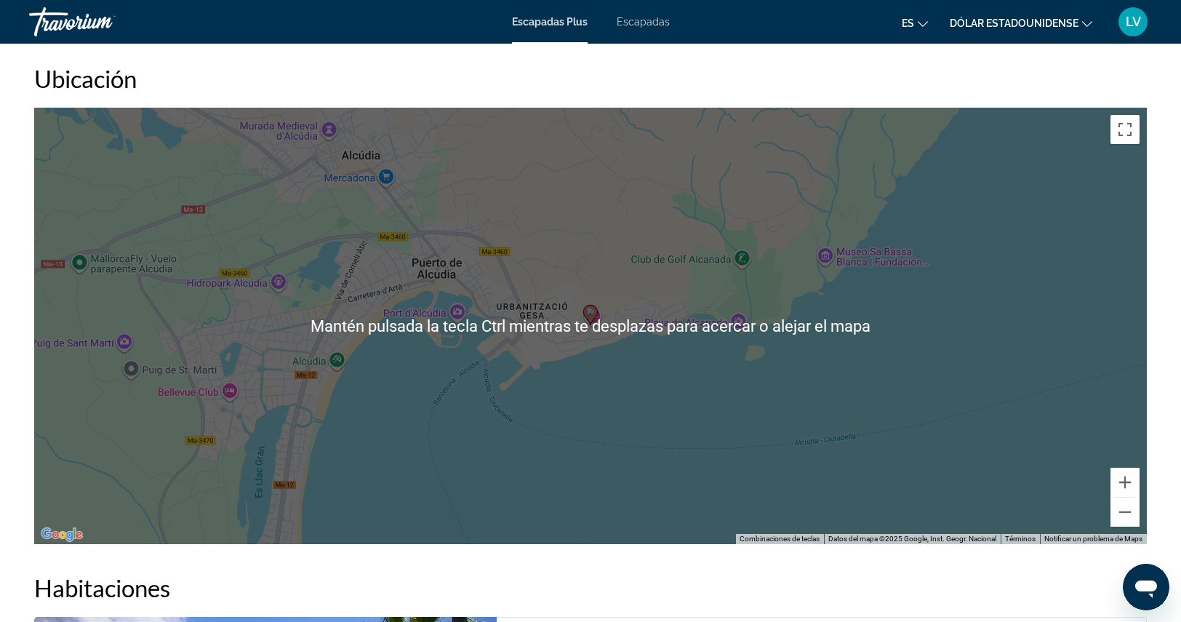
scroll to position [1817, 0]
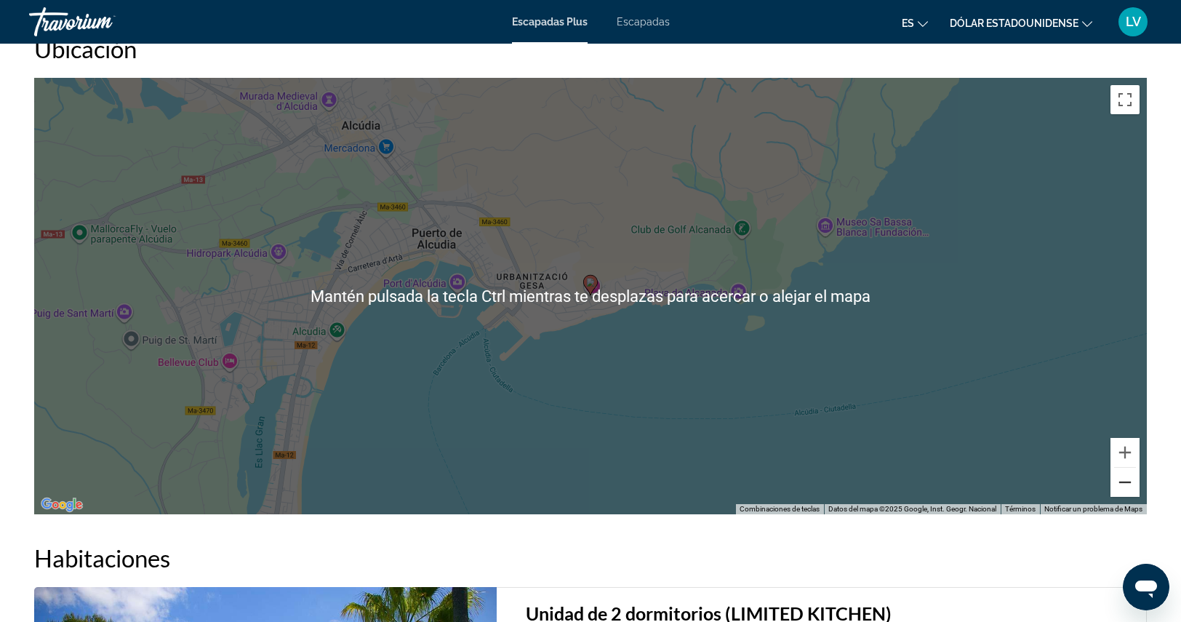
click at [1130, 485] on button "Reducir" at bounding box center [1124, 481] width 29 height 29
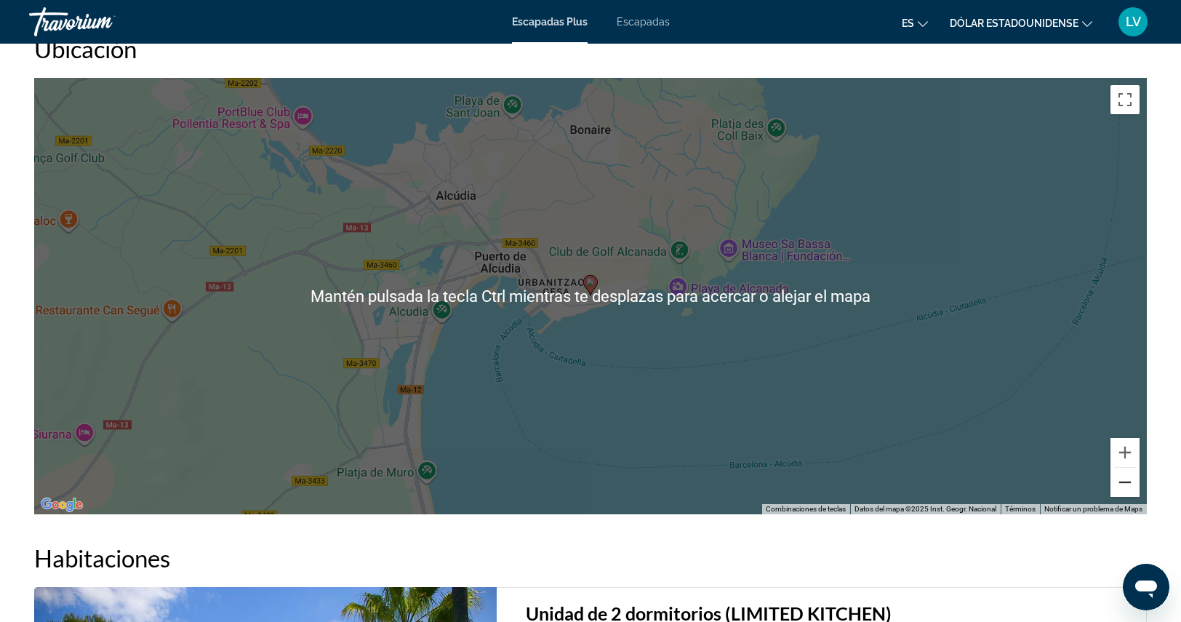
click at [1130, 485] on button "Reducir" at bounding box center [1124, 481] width 29 height 29
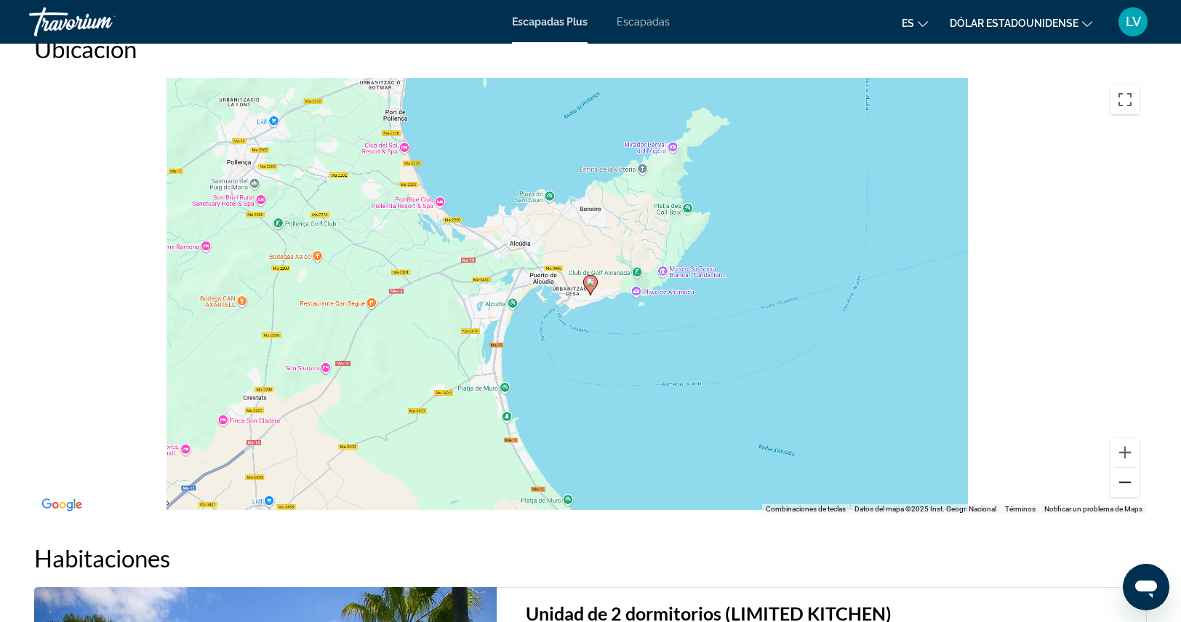
click at [1130, 485] on button "Reducir" at bounding box center [1124, 481] width 29 height 29
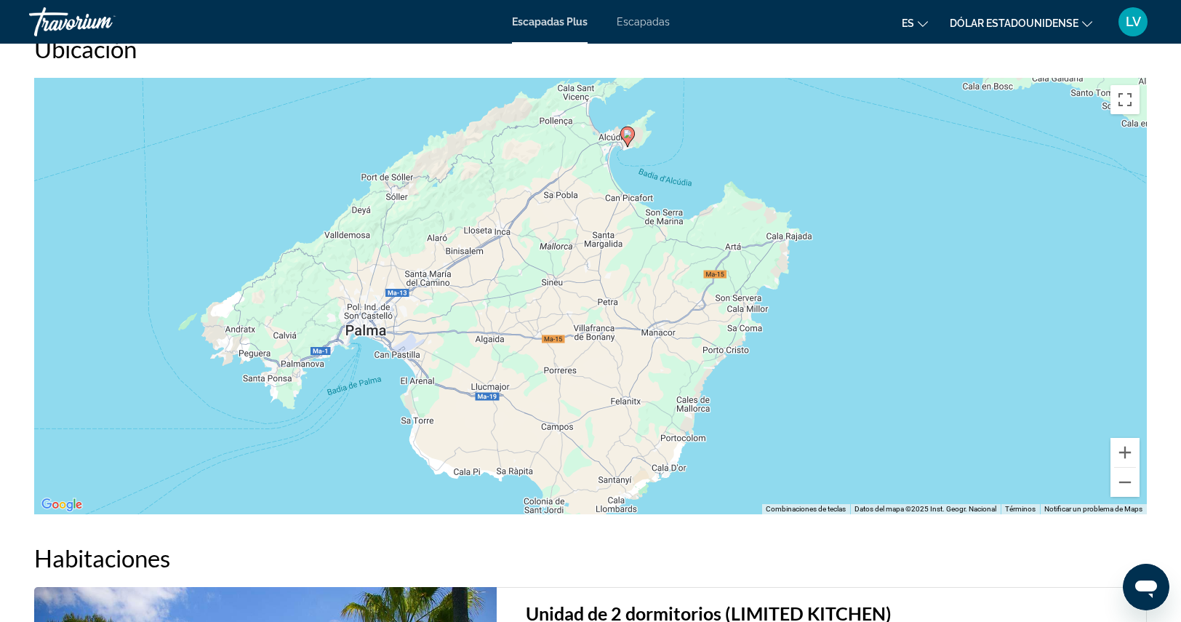
drag, startPoint x: 867, startPoint y: 419, endPoint x: 904, endPoint y: 270, distance: 153.6
click at [904, 270] on div "Para activar la función de arrastre con el teclado, pulsa Alt + Intro. Cuando h…" at bounding box center [590, 296] width 1112 height 436
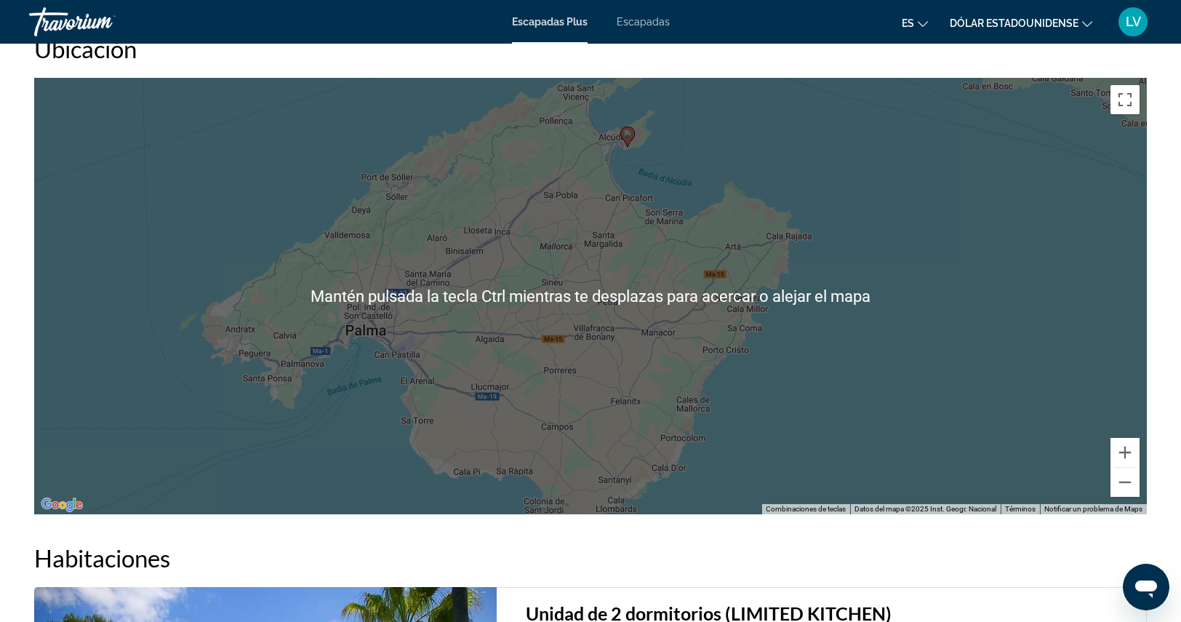
click at [851, 254] on div "Para activar la función de arrastre con el teclado, pulsa Alt + Intro. Cuando h…" at bounding box center [590, 296] width 1112 height 436
click at [1134, 453] on button "Ampliar" at bounding box center [1124, 452] width 29 height 29
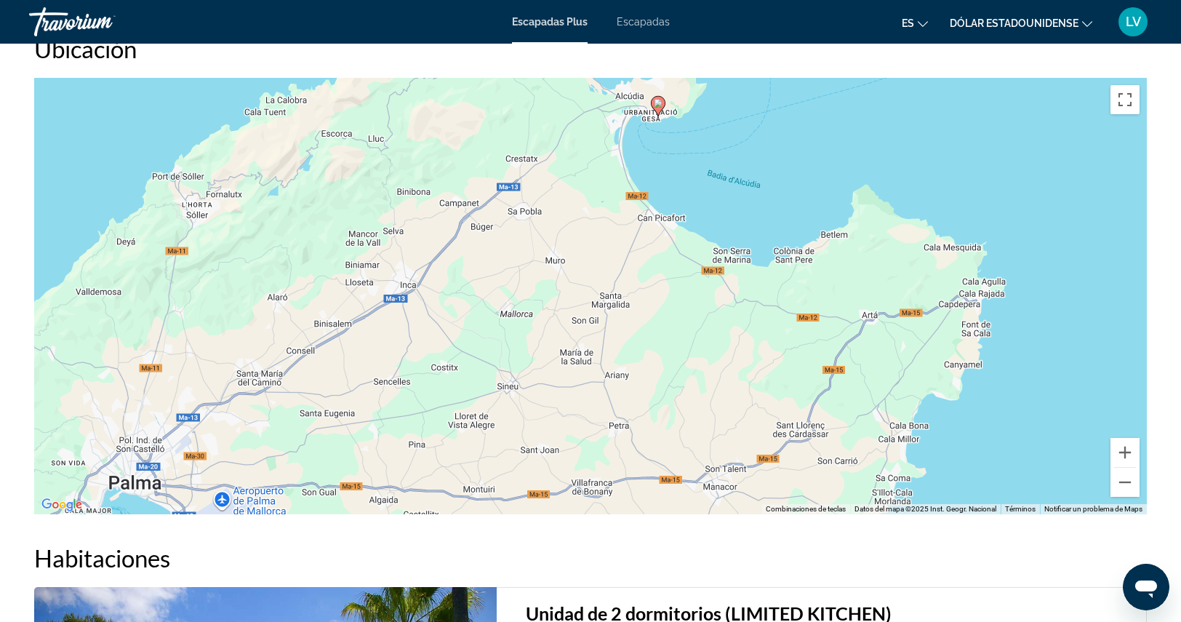
drag, startPoint x: 1006, startPoint y: 270, endPoint x: 1000, endPoint y: 374, distance: 104.2
click at [1000, 374] on div "Para activar la función de arrastre con el teclado, pulsa Alt + Intro. Cuando h…" at bounding box center [590, 296] width 1112 height 436
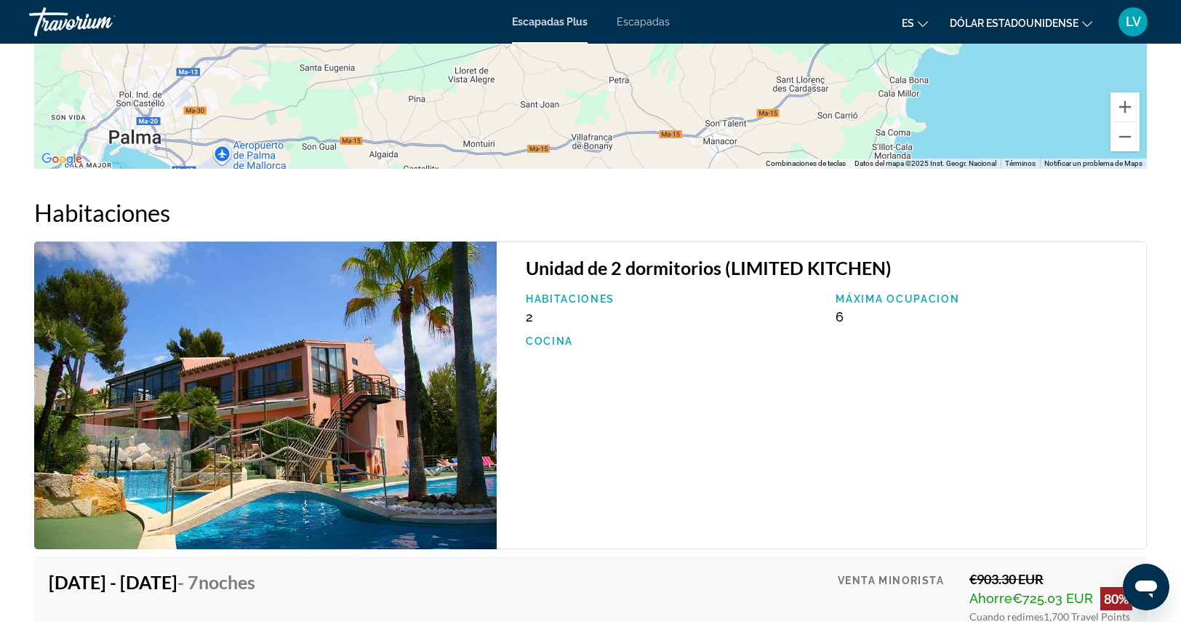
scroll to position [2108, 0]
